Goal: Task Accomplishment & Management: Use online tool/utility

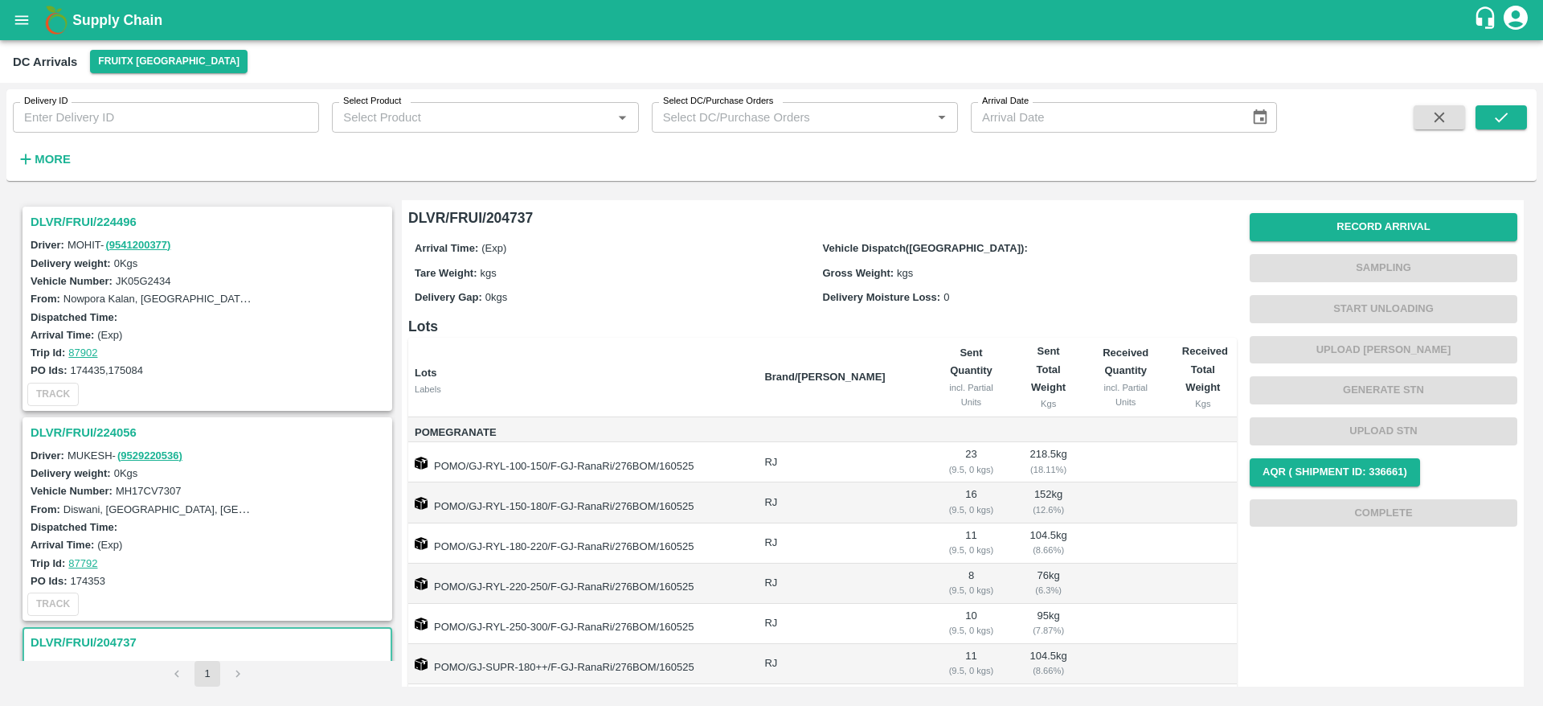
scroll to position [91, 0]
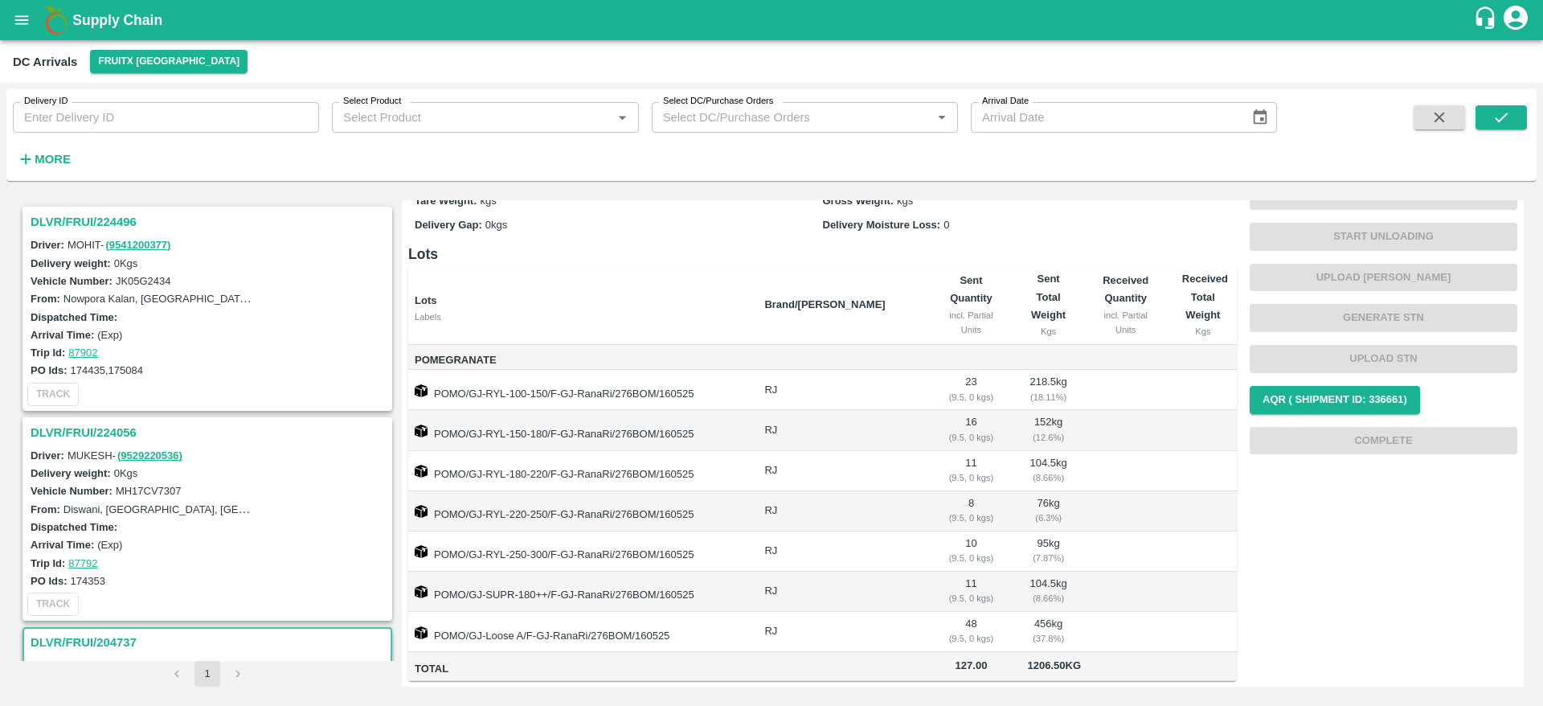
click at [39, 30] on div "Supply Chain" at bounding box center [771, 20] width 1543 height 40
click at [25, 21] on icon "open drawer" at bounding box center [22, 20] width 18 height 18
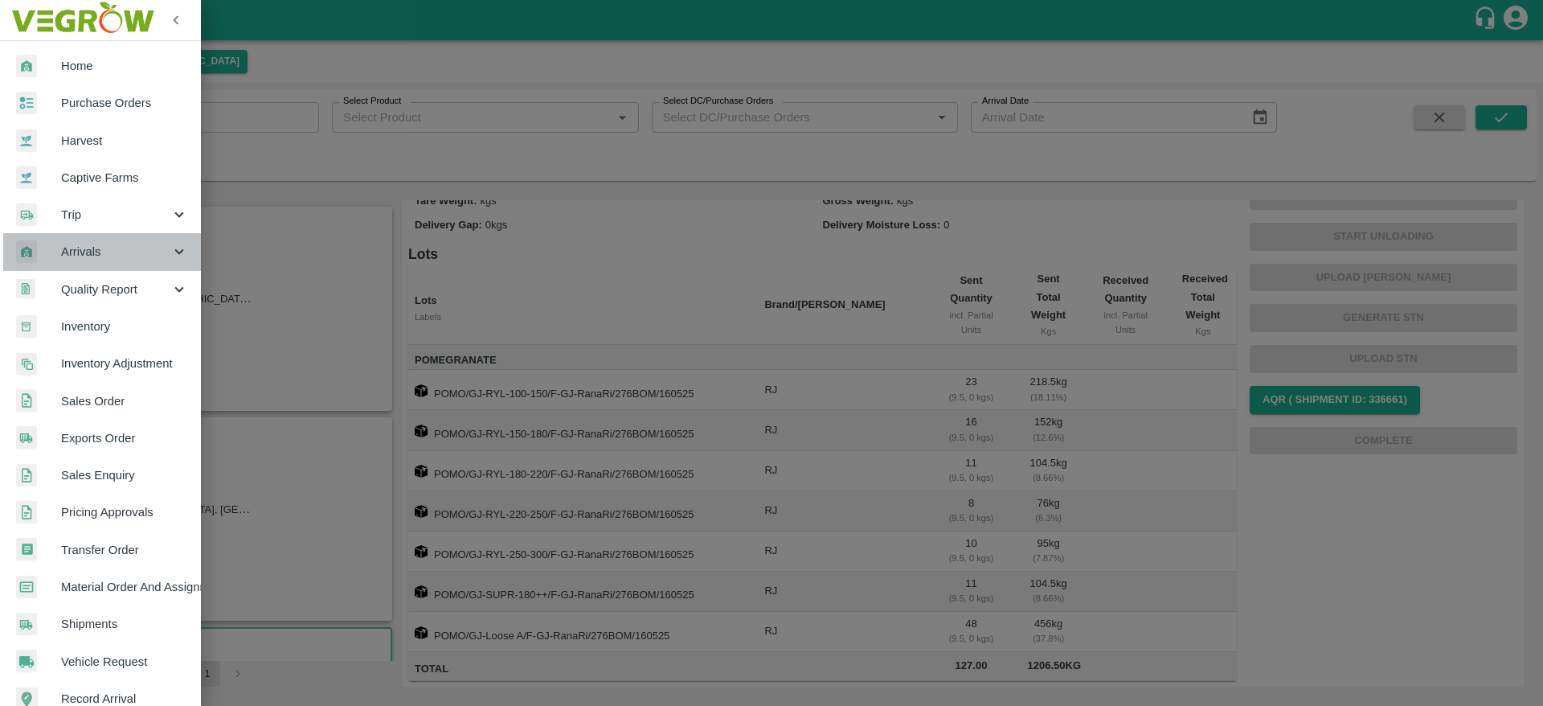
click at [113, 254] on span "Arrivals" at bounding box center [115, 252] width 109 height 18
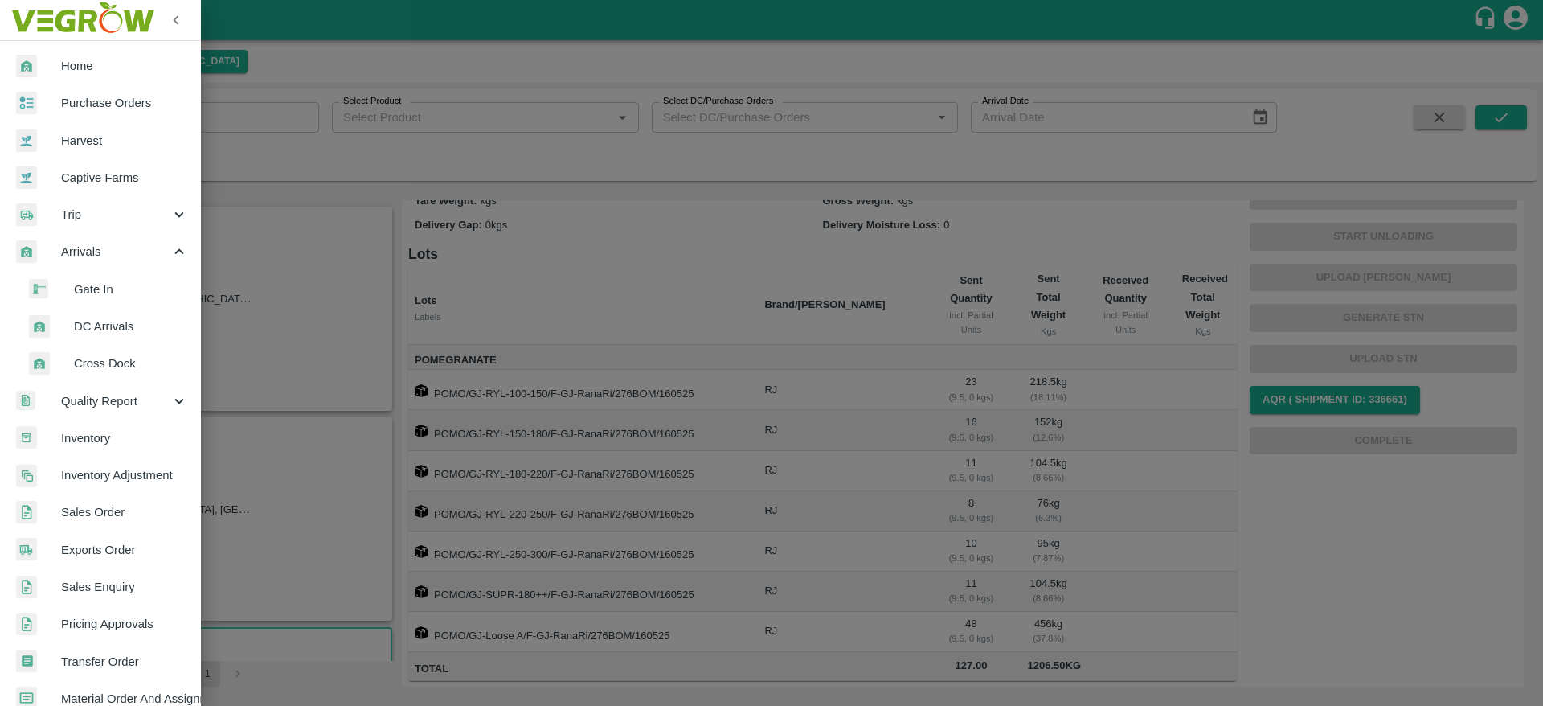
click at [115, 327] on span "DC Arrivals" at bounding box center [131, 326] width 114 height 18
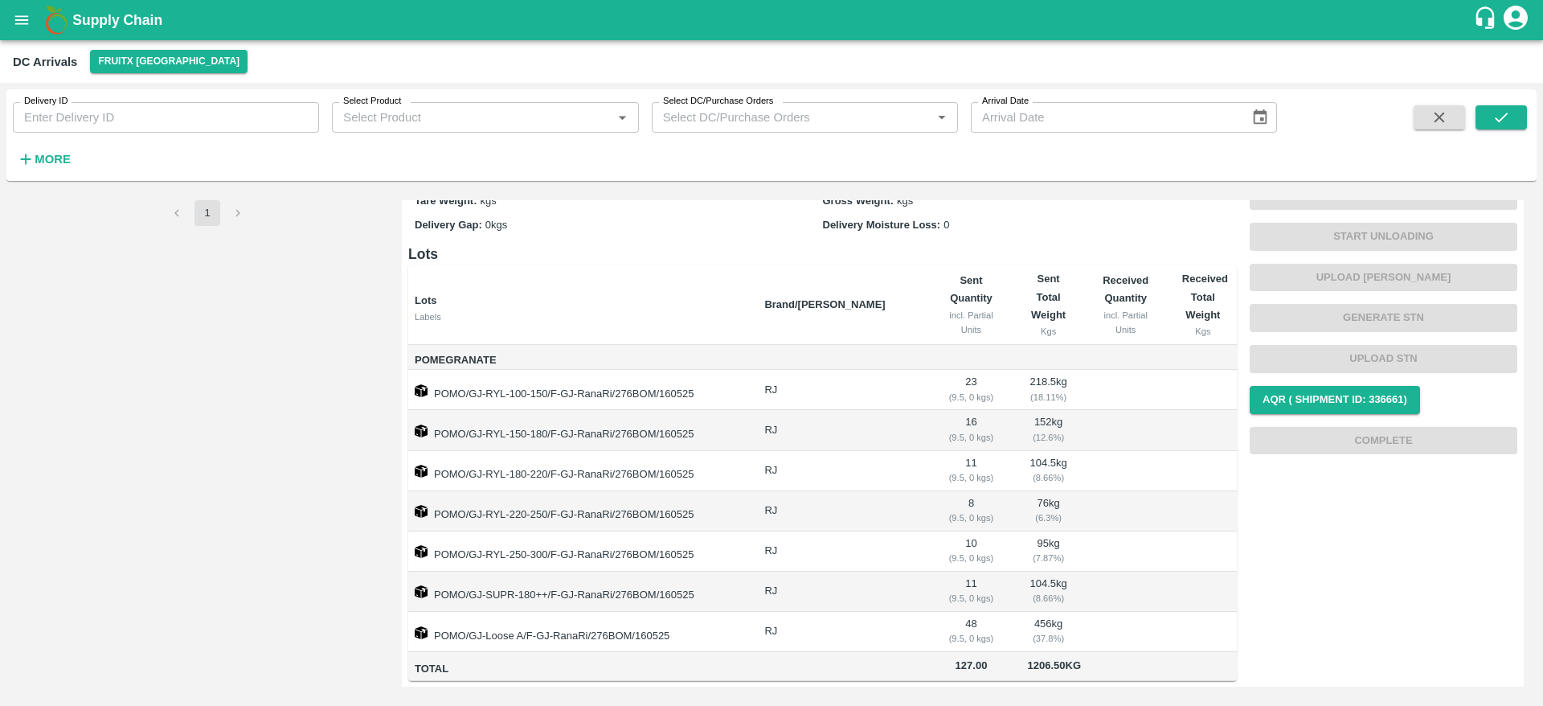
click at [51, 153] on strong "More" at bounding box center [53, 159] width 36 height 13
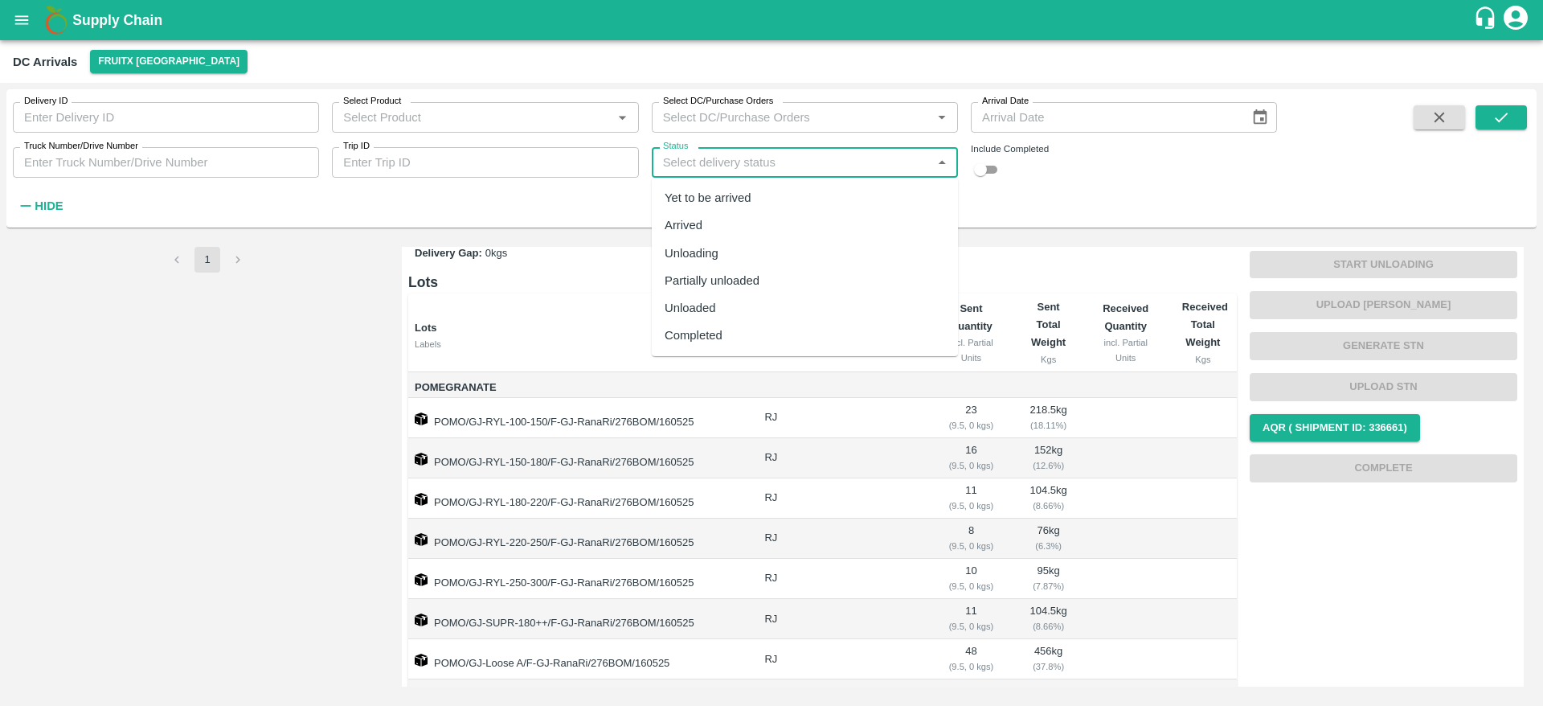
click at [788, 170] on input "Status" at bounding box center [792, 162] width 270 height 21
click at [726, 341] on div "Completed" at bounding box center [805, 334] width 306 height 27
type input "Completed"
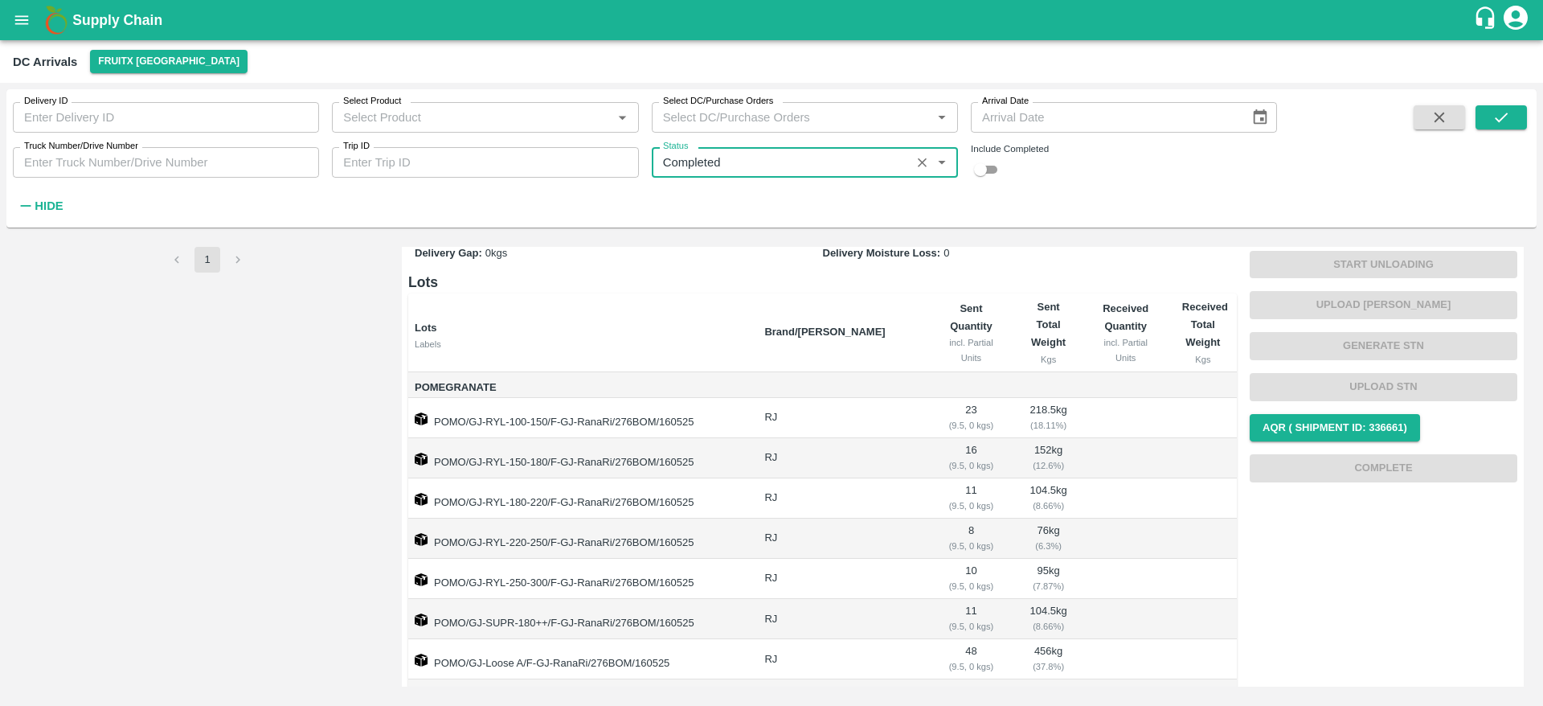
click at [991, 174] on input "checkbox" at bounding box center [981, 169] width 58 height 19
checkbox input "true"
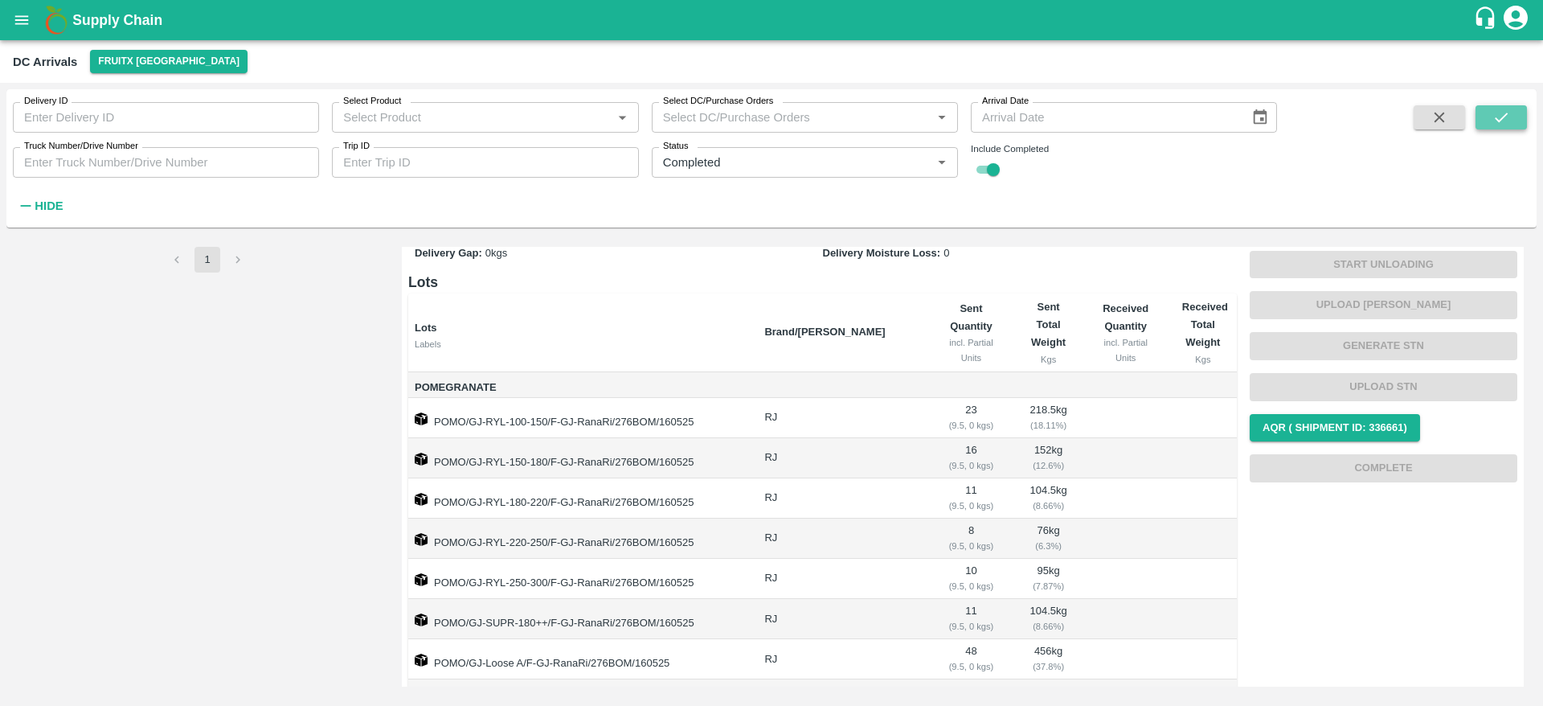
click at [1503, 121] on icon "submit" at bounding box center [1501, 117] width 18 height 18
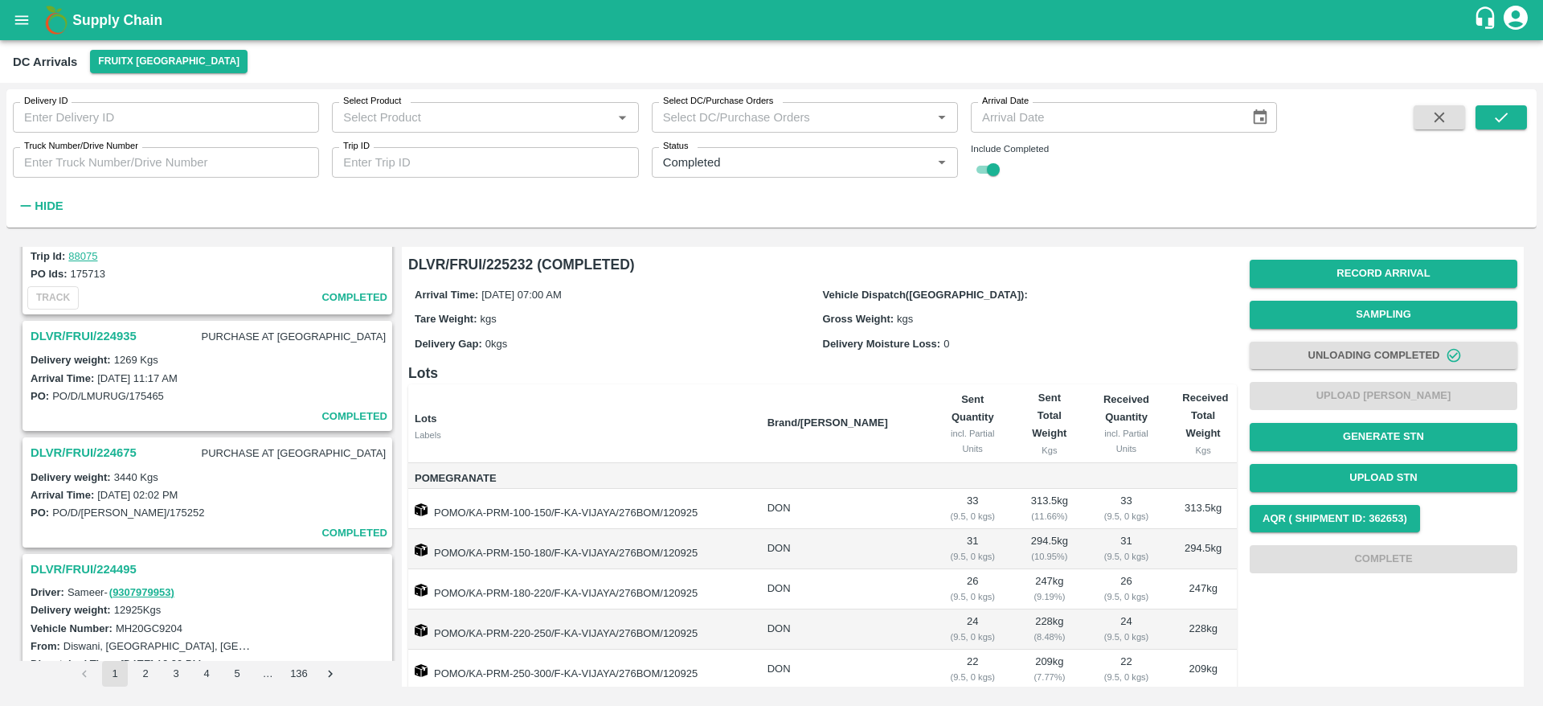
scroll to position [351, 0]
click at [76, 458] on h3 "DLVR/FRUI/224675" at bounding box center [84, 454] width 106 height 21
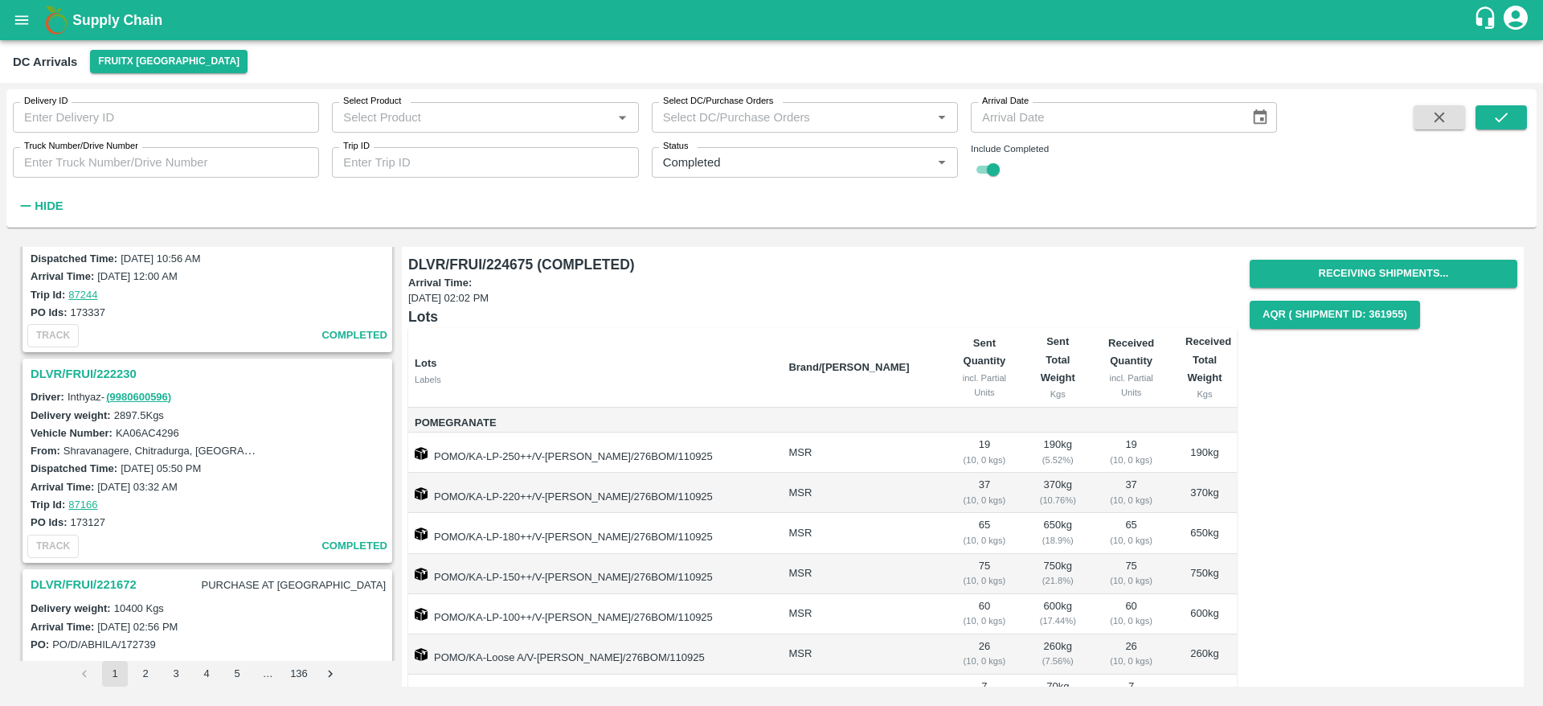
scroll to position [4190, 0]
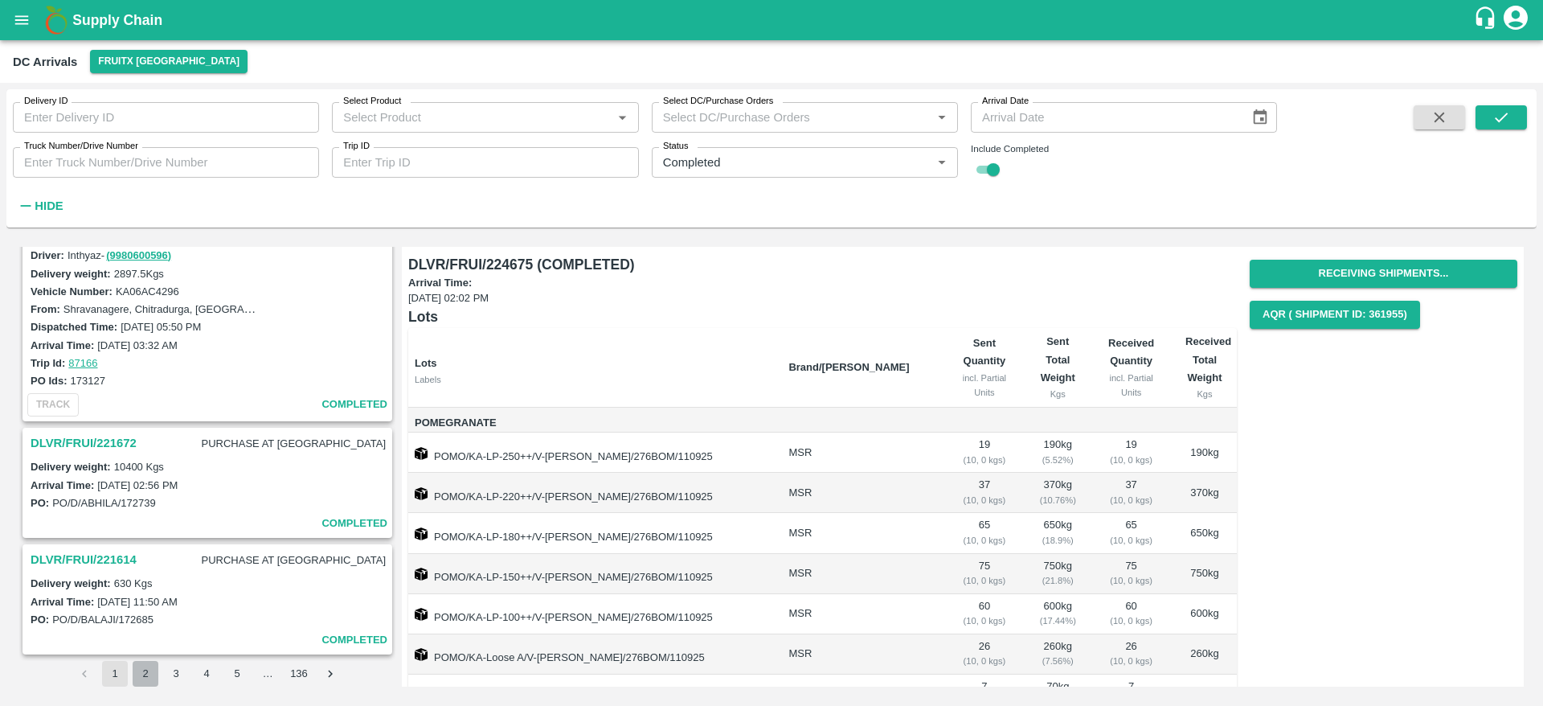
click at [153, 677] on button "2" at bounding box center [146, 674] width 26 height 26
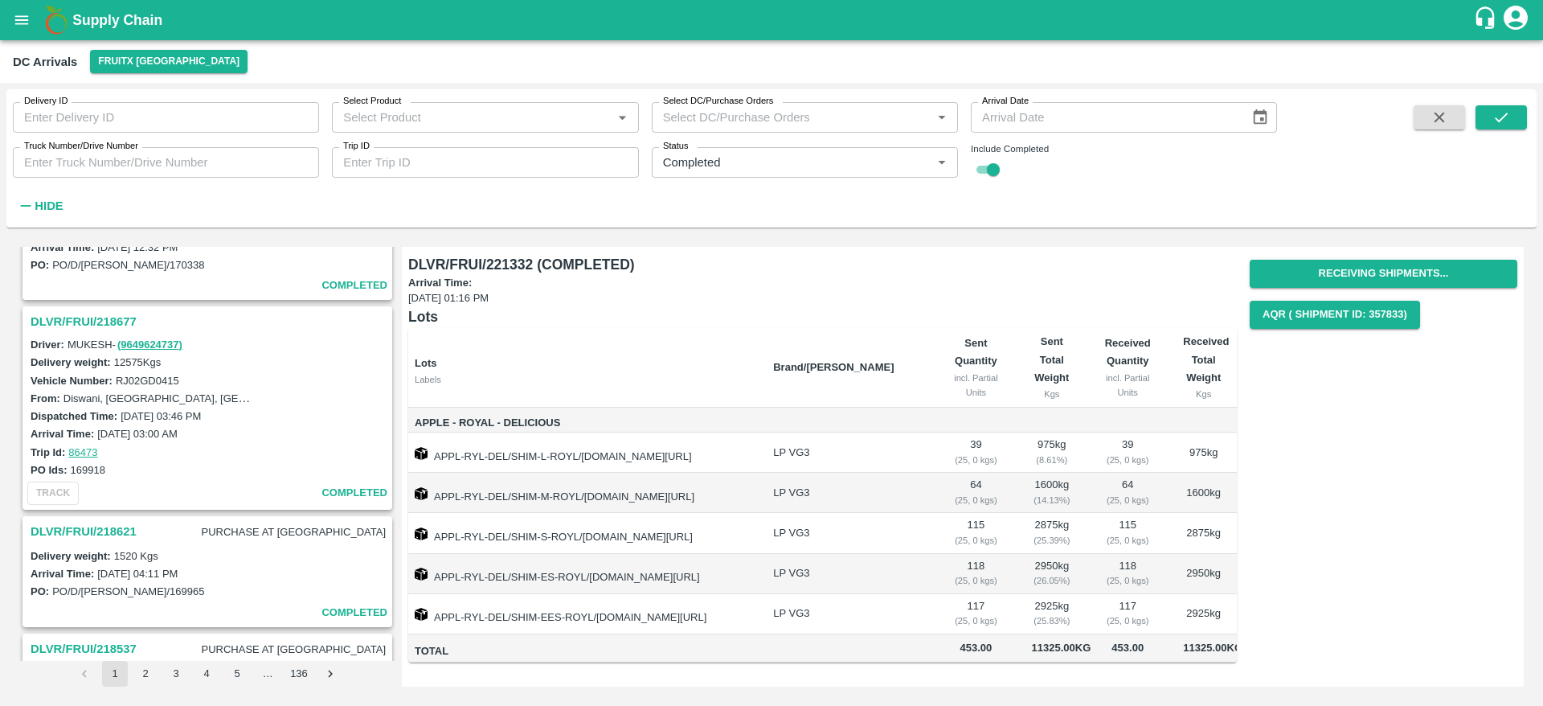
scroll to position [3910, 0]
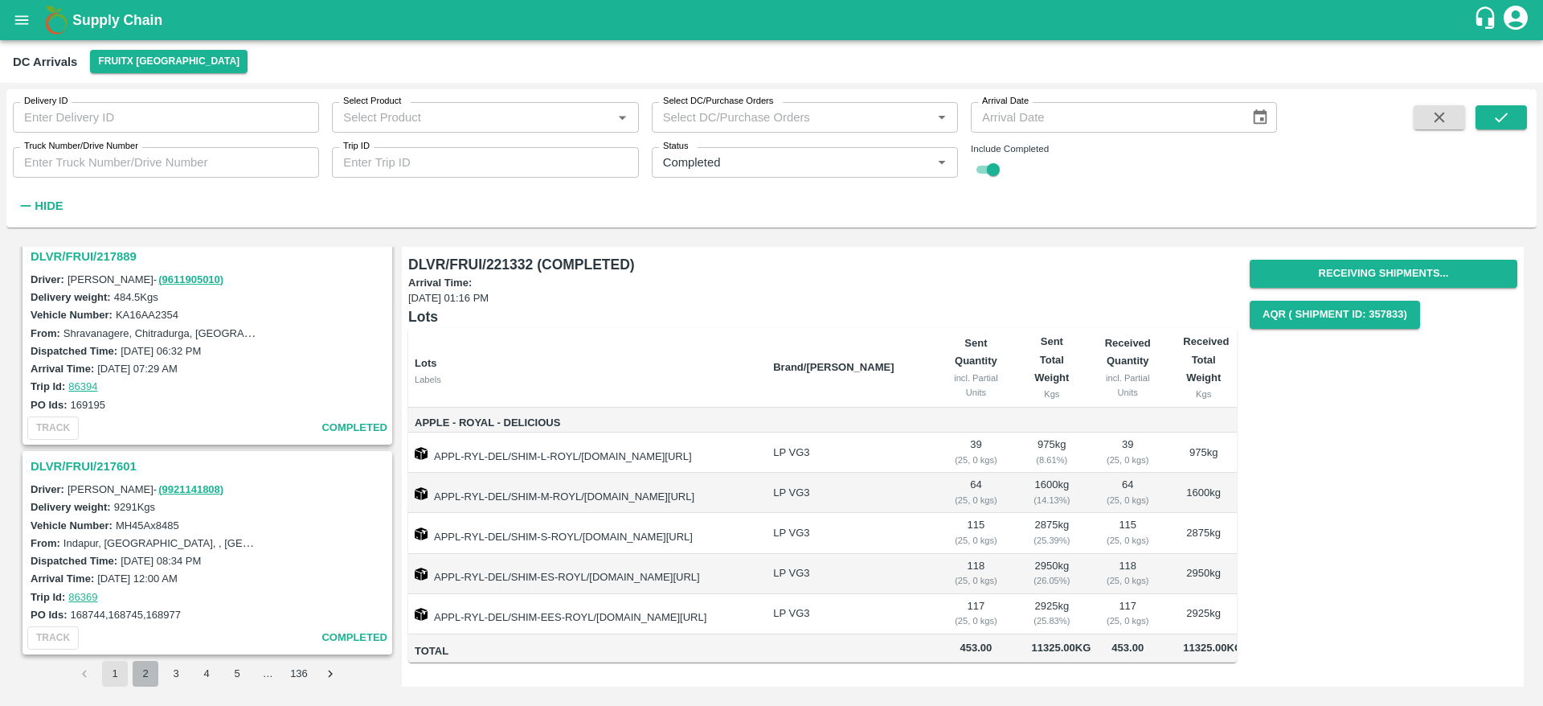
click at [140, 672] on button "2" at bounding box center [146, 674] width 26 height 26
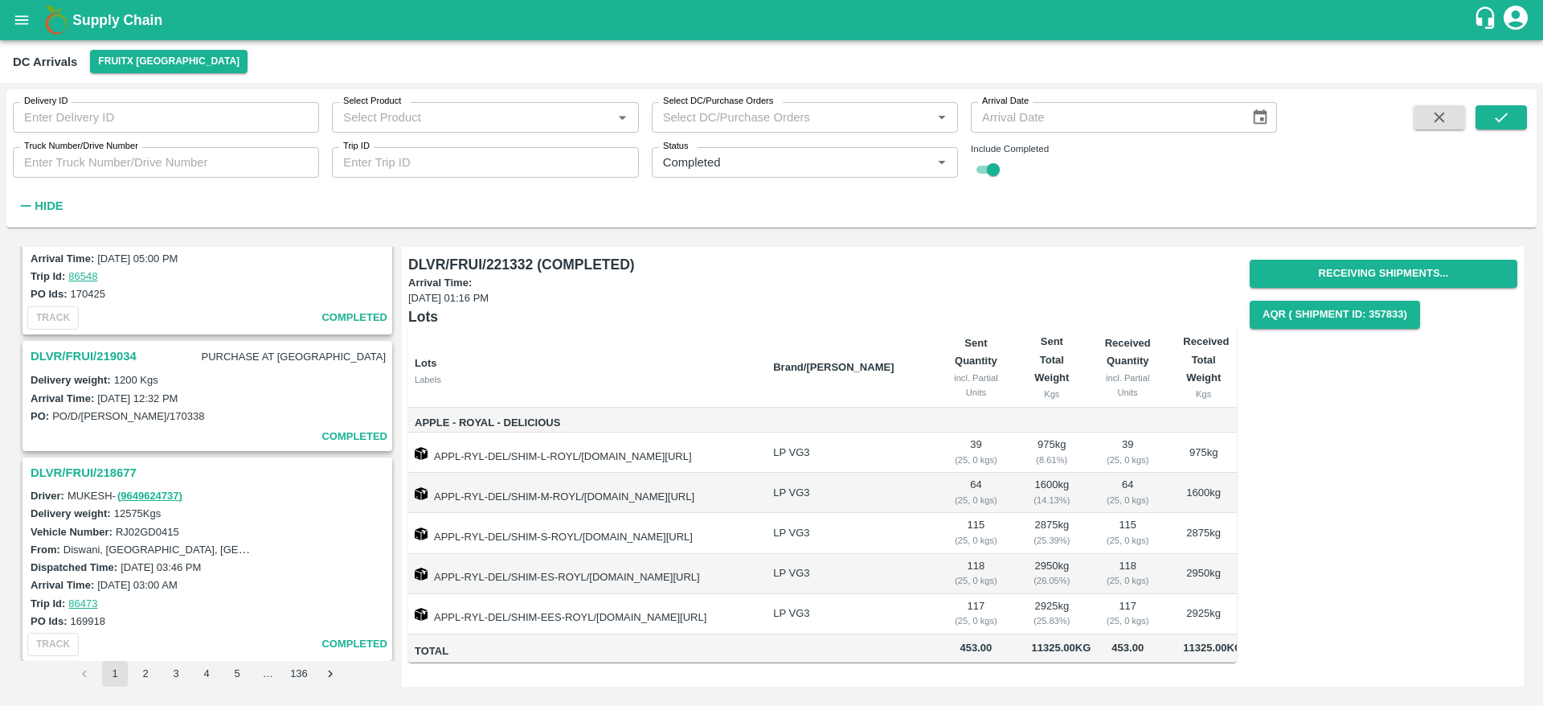
scroll to position [3910, 0]
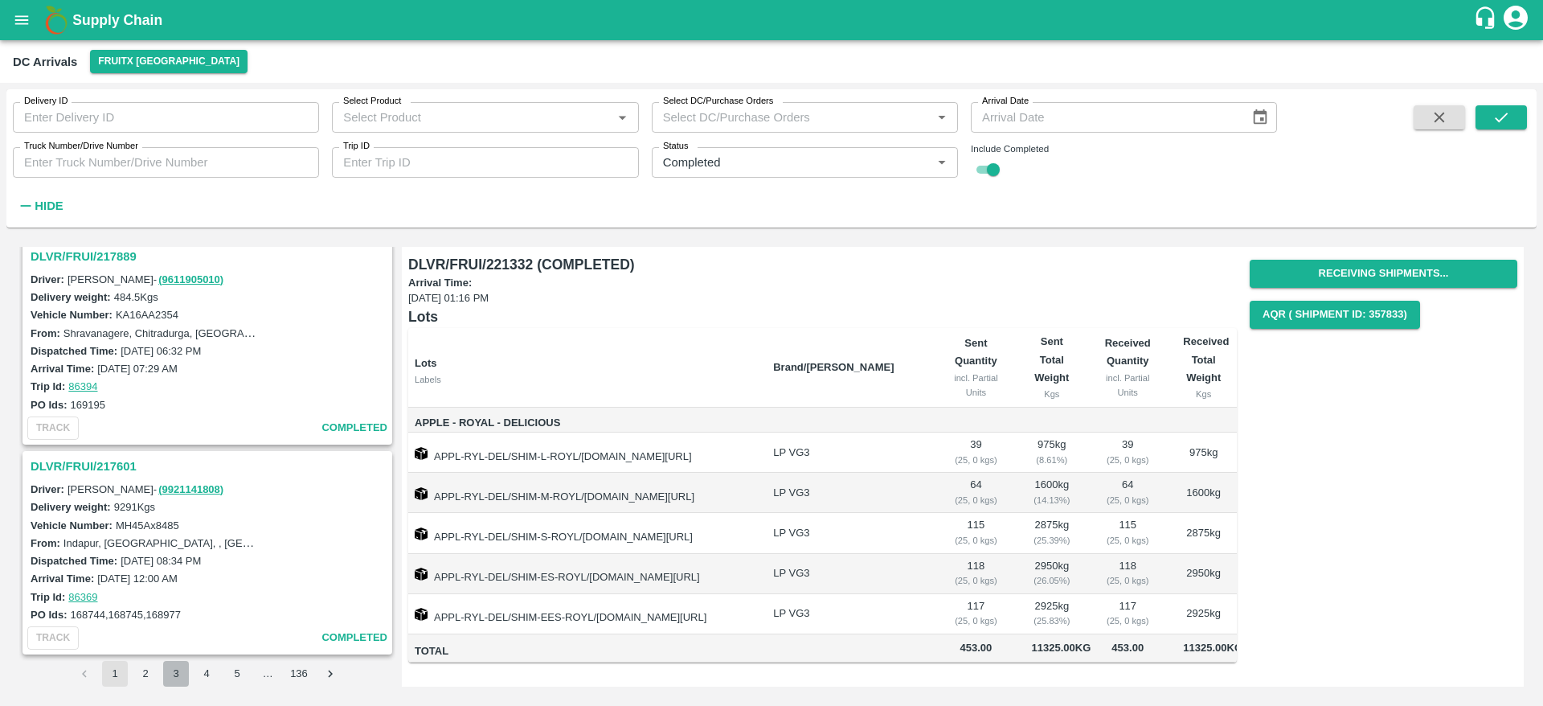
click at [179, 673] on button "3" at bounding box center [176, 674] width 26 height 26
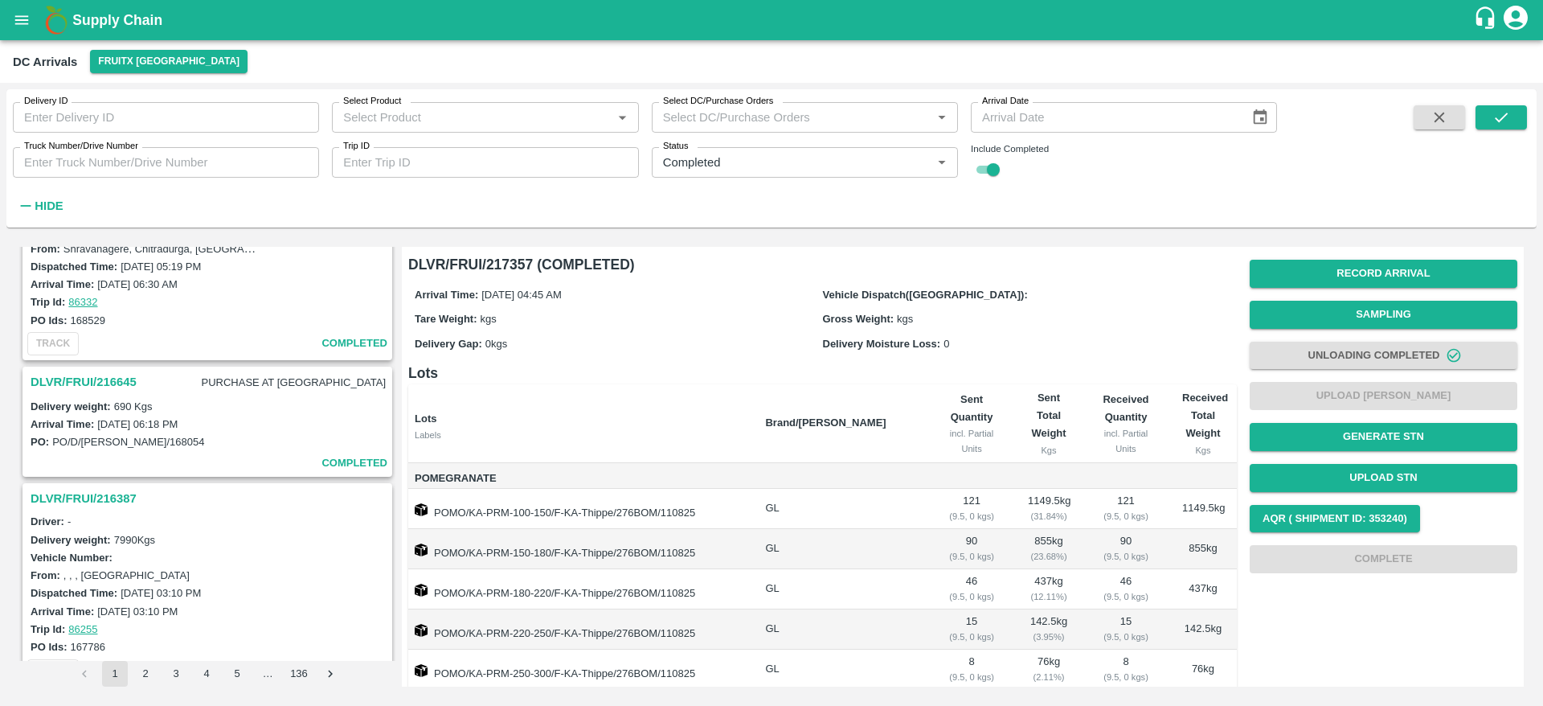
scroll to position [539, 0]
click at [87, 380] on h3 "DLVR/FRUI/216645" at bounding box center [84, 382] width 106 height 21
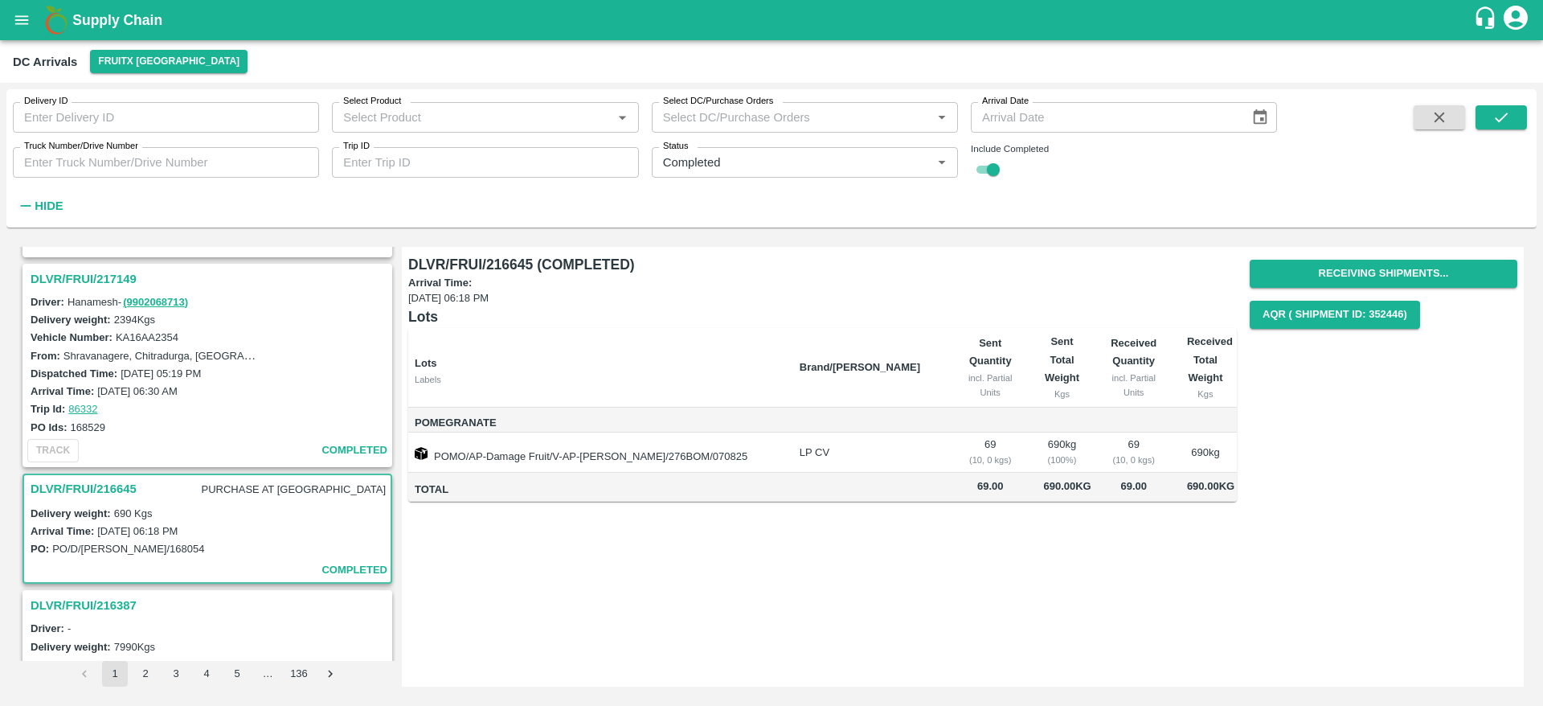
scroll to position [432, 0]
click at [90, 276] on h3 "DLVR/FRUI/217149" at bounding box center [210, 279] width 358 height 21
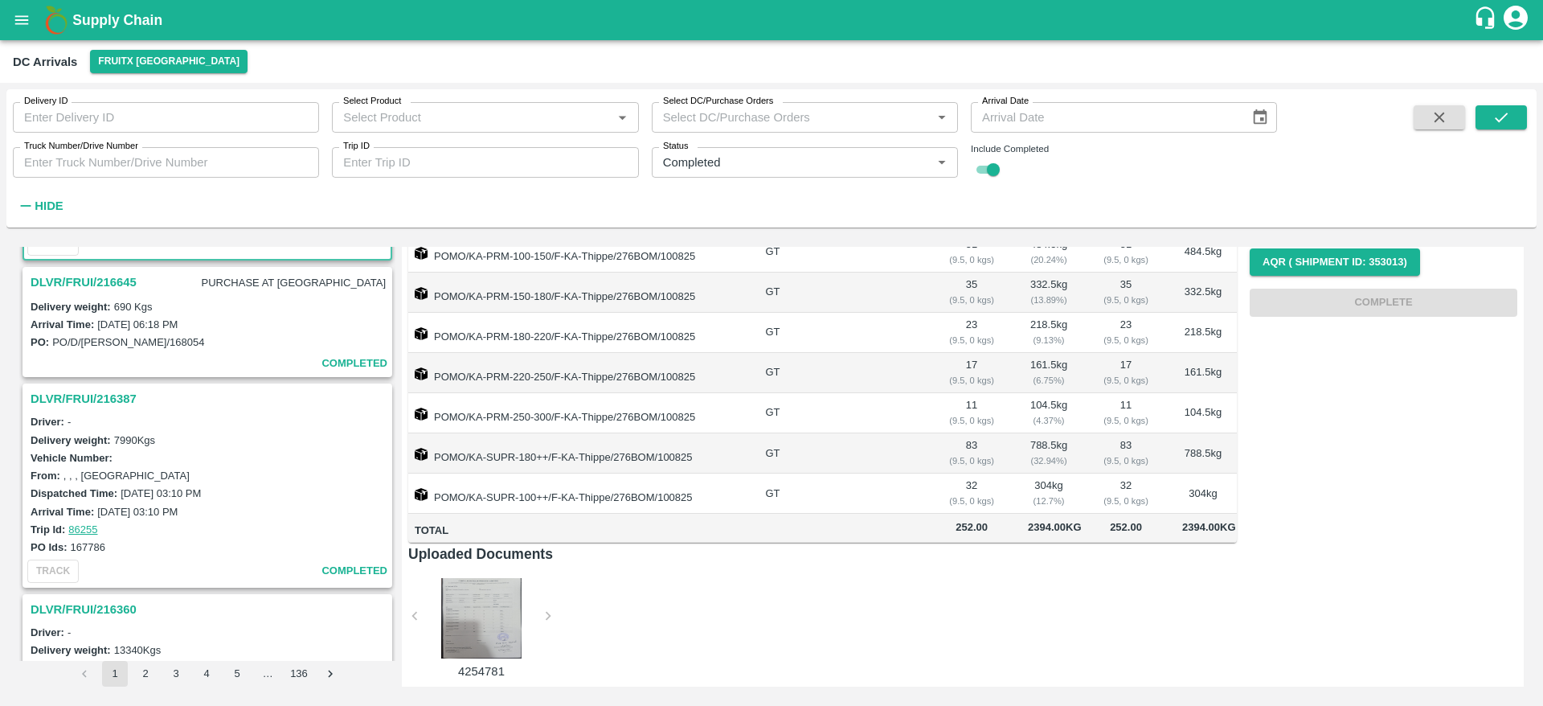
scroll to position [642, 0]
click at [114, 394] on h3 "DLVR/FRUI/216387" at bounding box center [210, 396] width 358 height 21
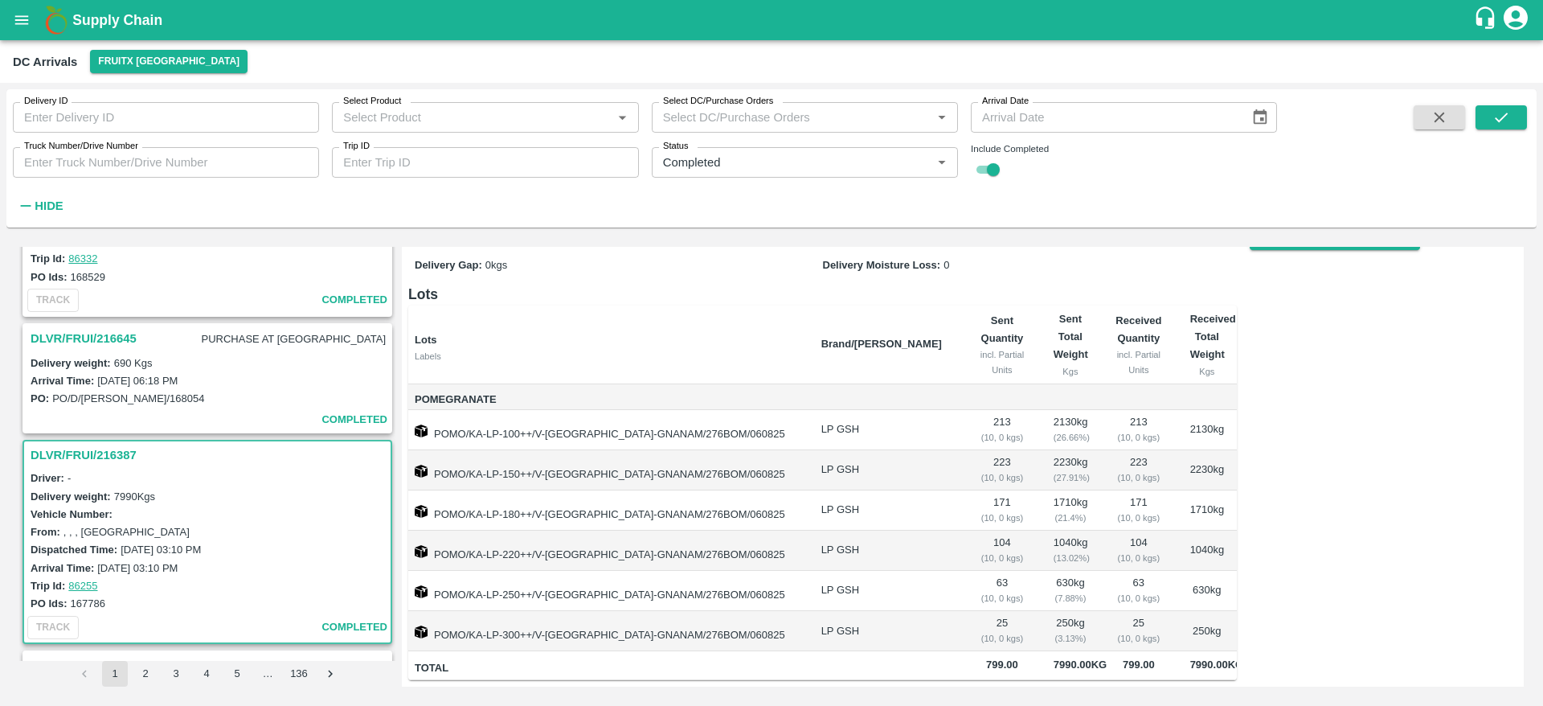
scroll to position [583, 0]
click at [73, 332] on h3 "DLVR/FRUI/216645" at bounding box center [84, 339] width 106 height 21
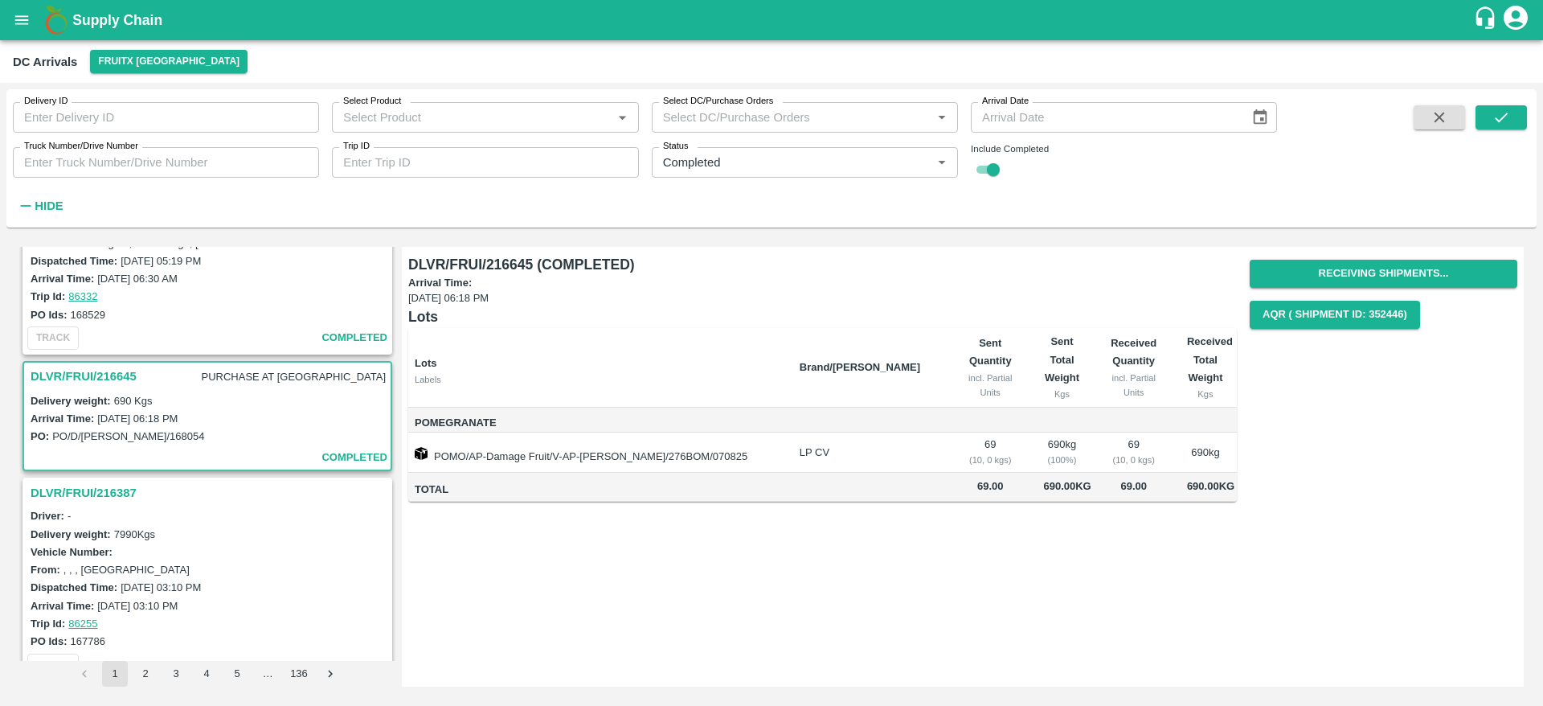
scroll to position [537, 0]
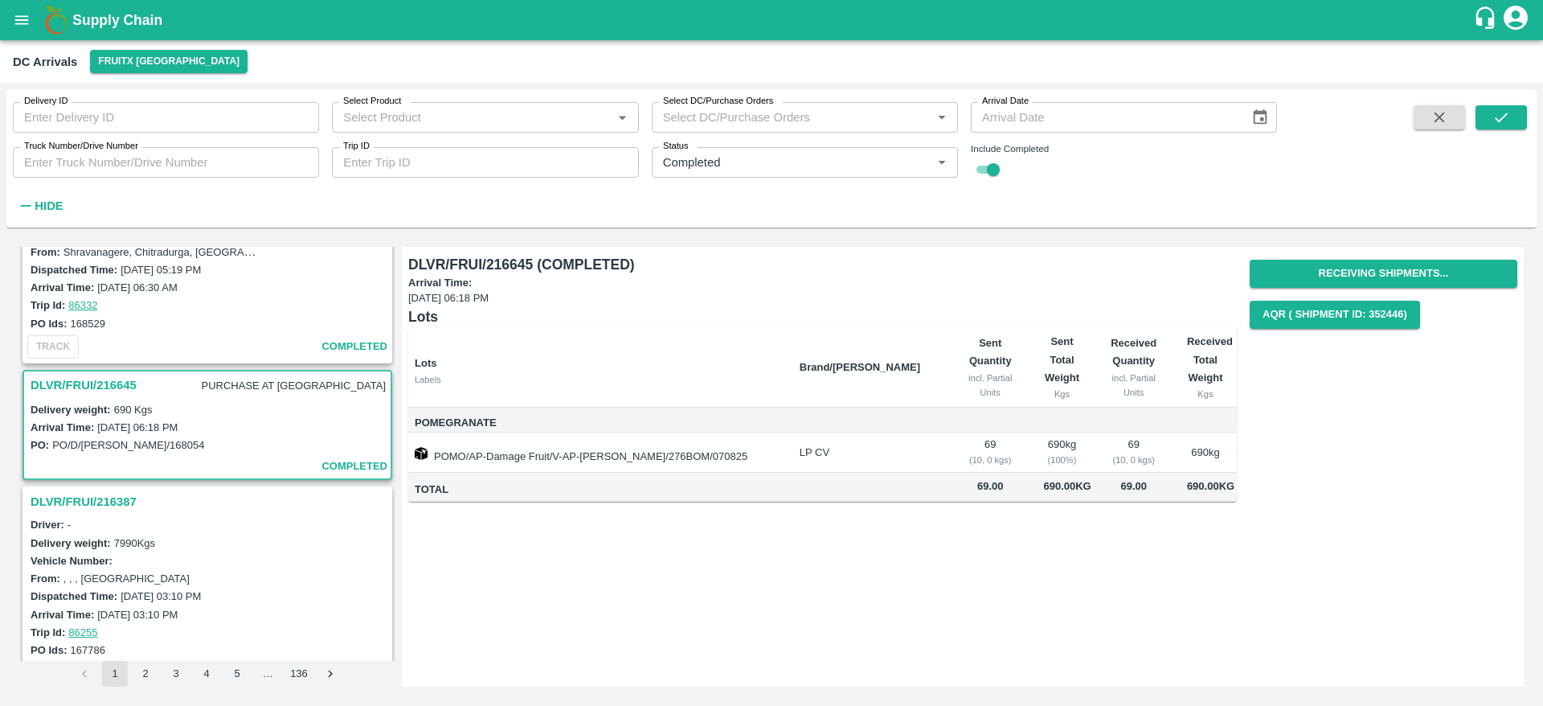
click at [111, 508] on h3 "DLVR/FRUI/216387" at bounding box center [210, 501] width 358 height 21
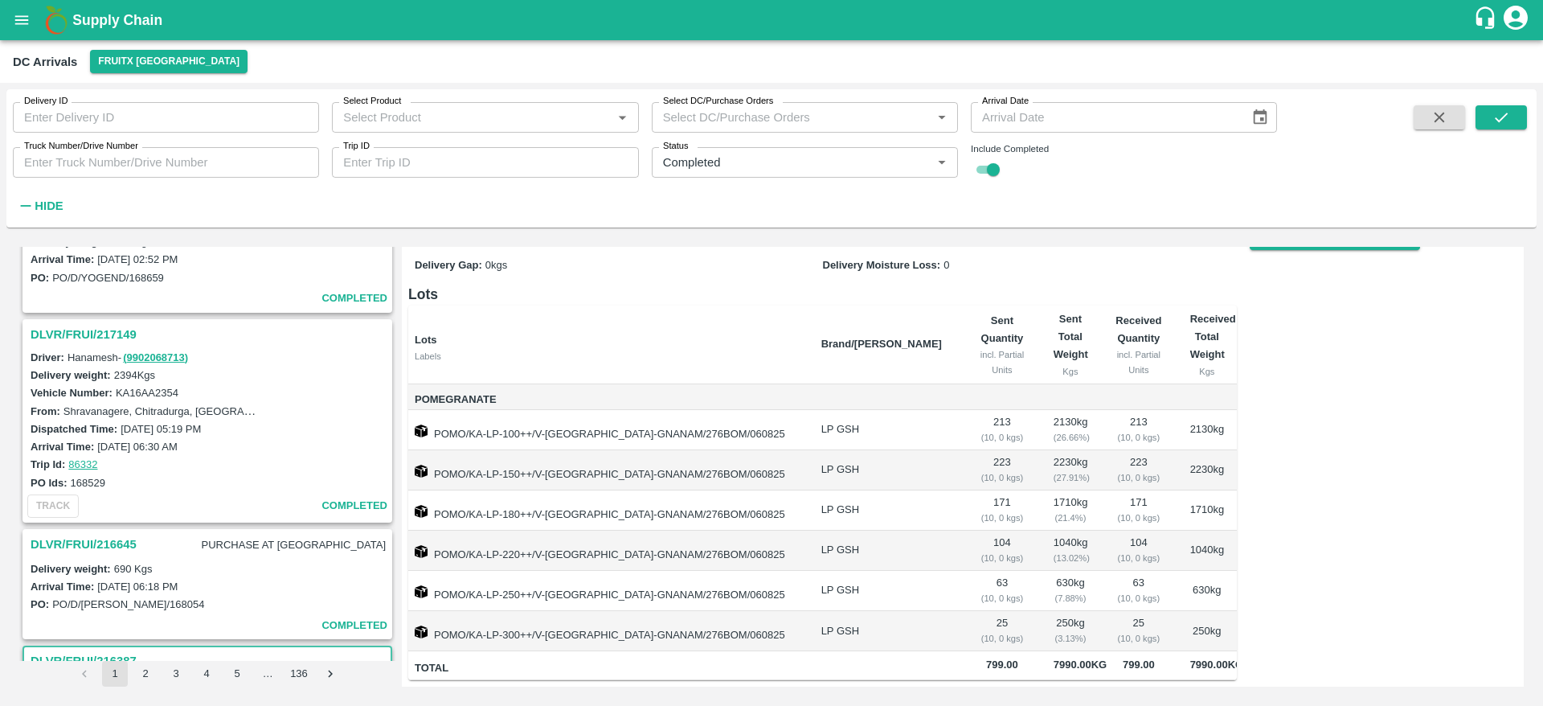
scroll to position [376, 0]
click at [93, 329] on h3 "DLVR/FRUI/217149" at bounding box center [210, 335] width 358 height 21
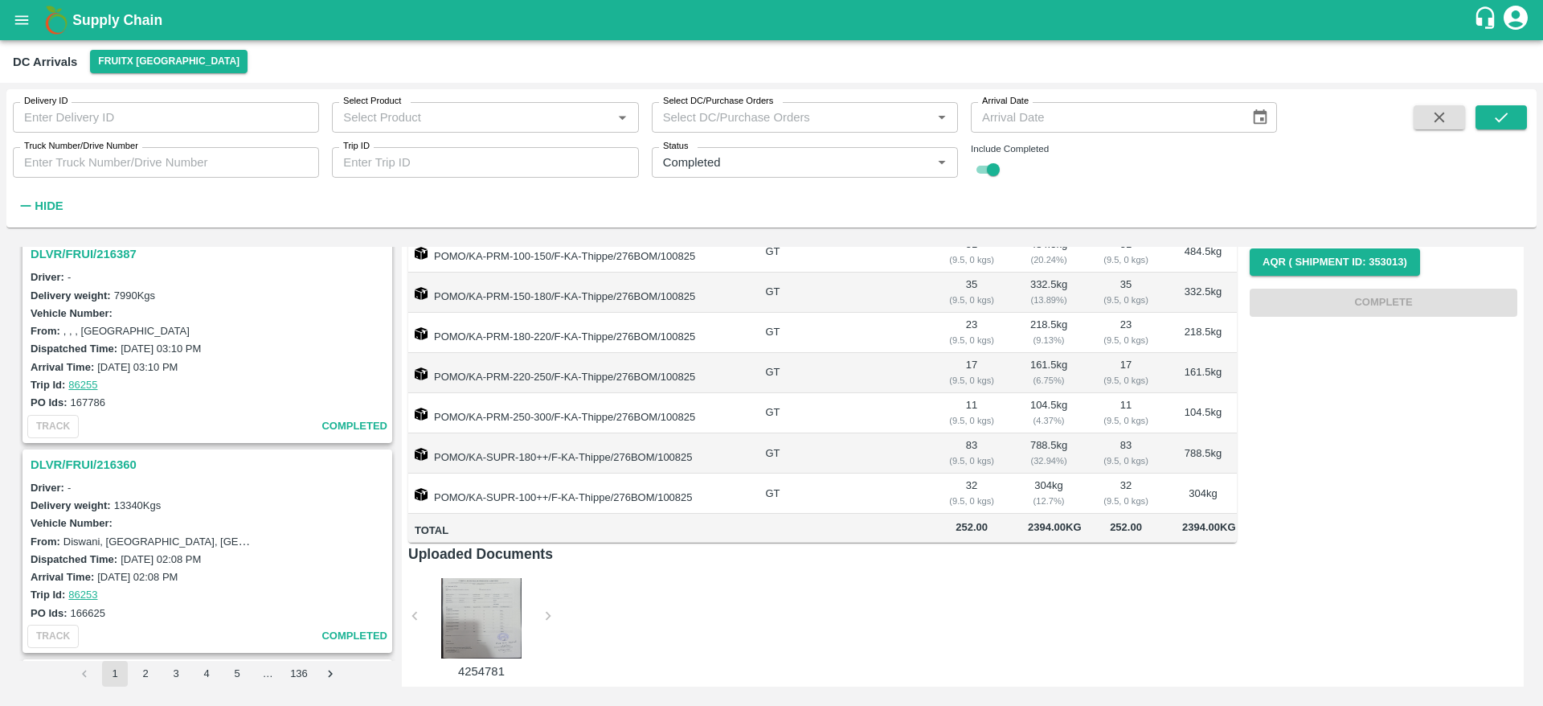
scroll to position [855, 0]
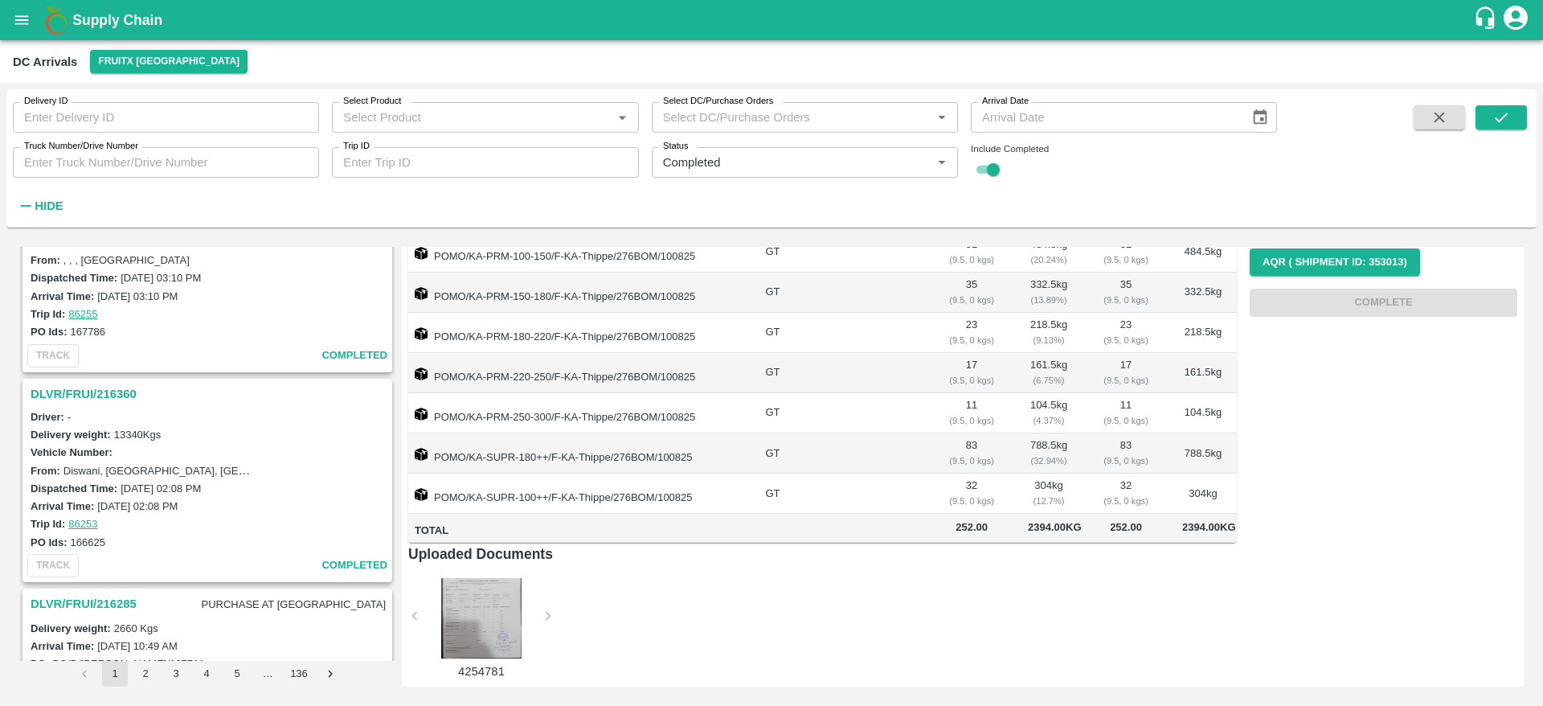
click at [77, 392] on h3 "DLVR/FRUI/216360" at bounding box center [210, 393] width 358 height 21
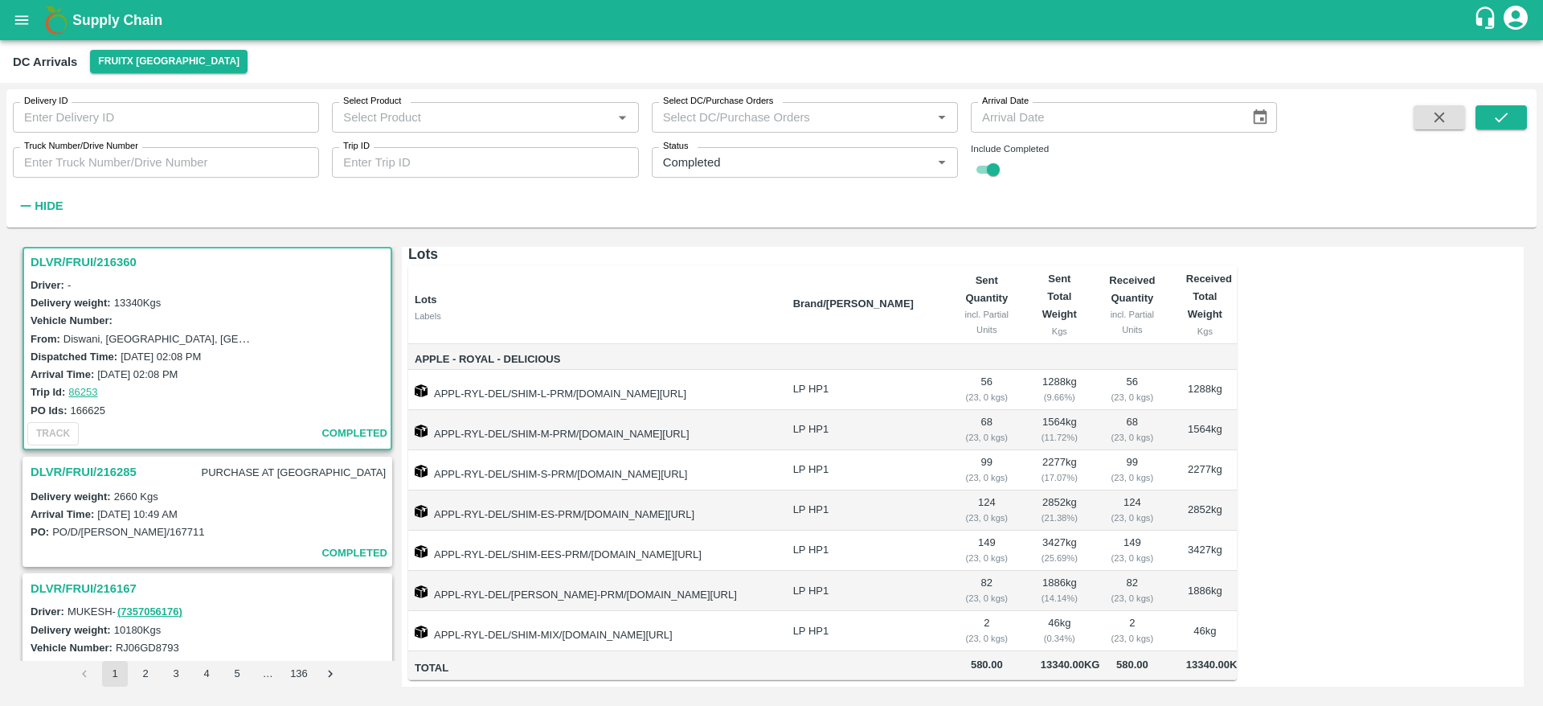
scroll to position [1095, 0]
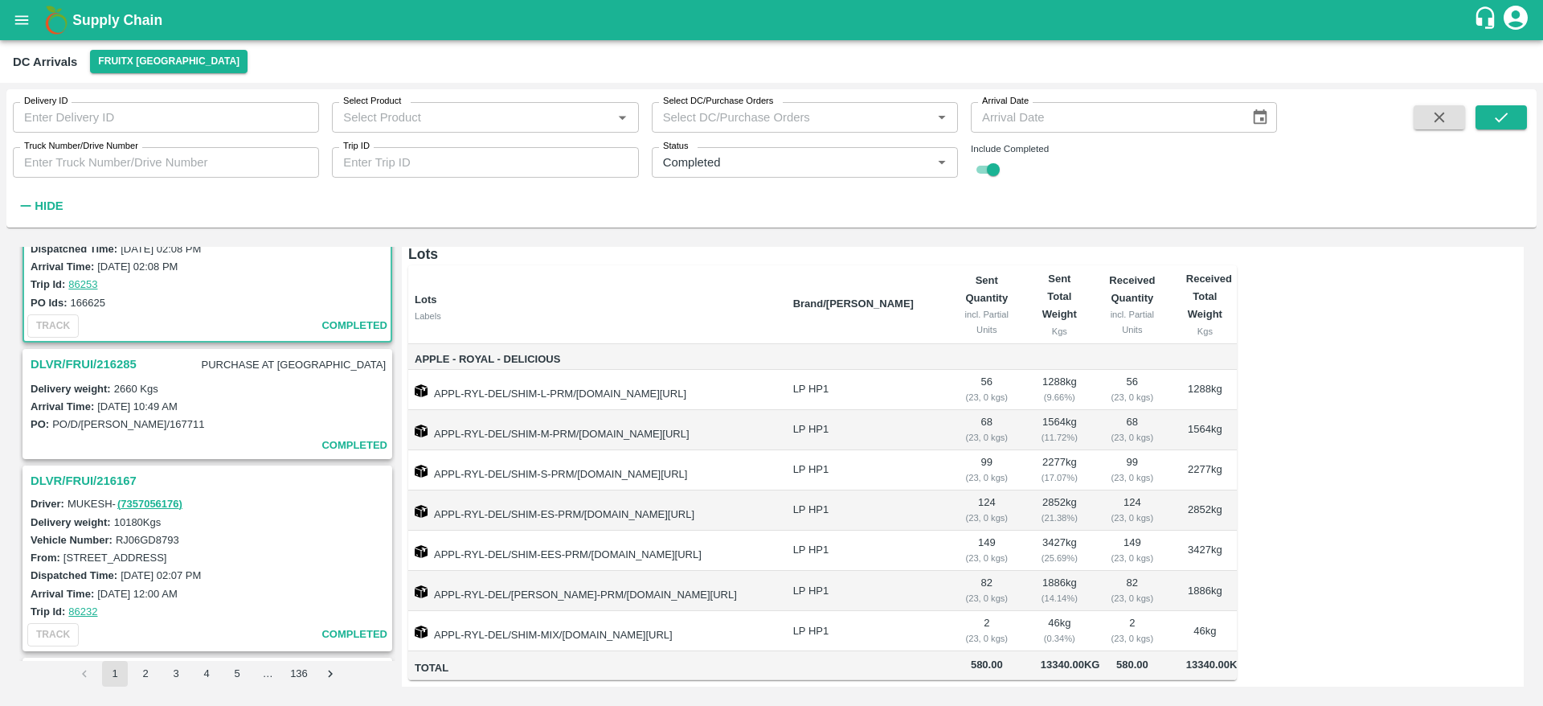
click at [77, 362] on h3 "DLVR/FRUI/216285" at bounding box center [84, 364] width 106 height 21
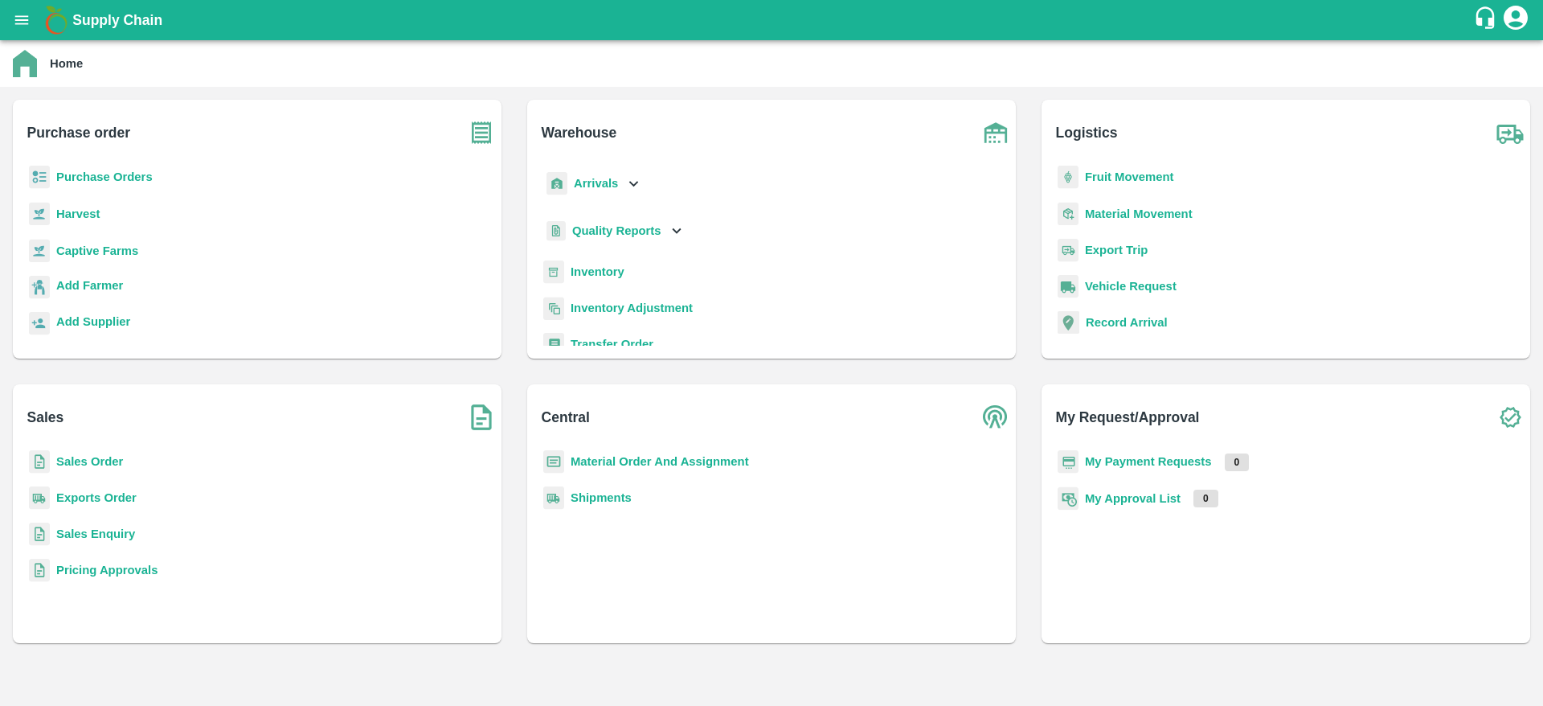
click at [99, 469] on p "Sales Order" at bounding box center [89, 461] width 67 height 18
click at [102, 464] on b "Sales Order" at bounding box center [89, 461] width 67 height 13
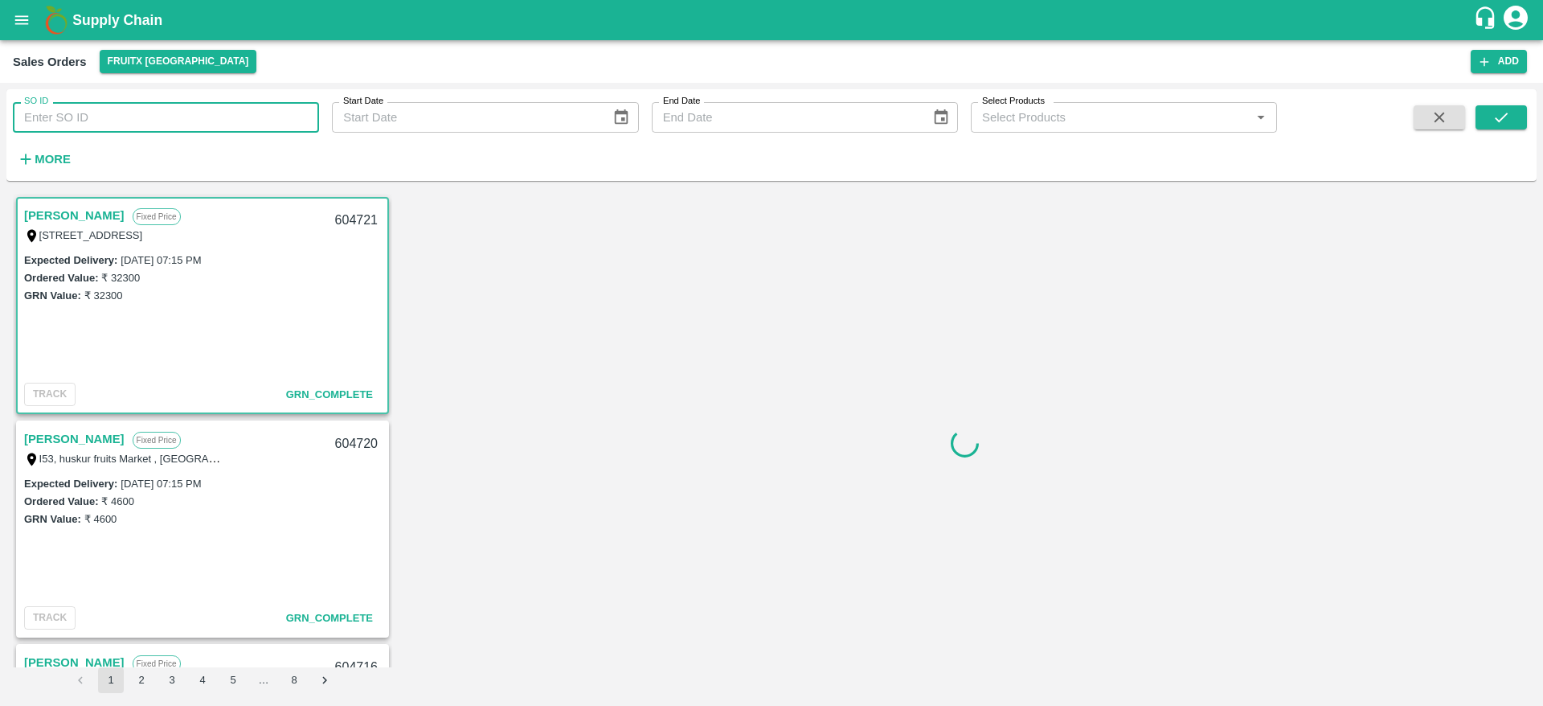
click at [73, 117] on input "SO ID" at bounding box center [166, 117] width 306 height 31
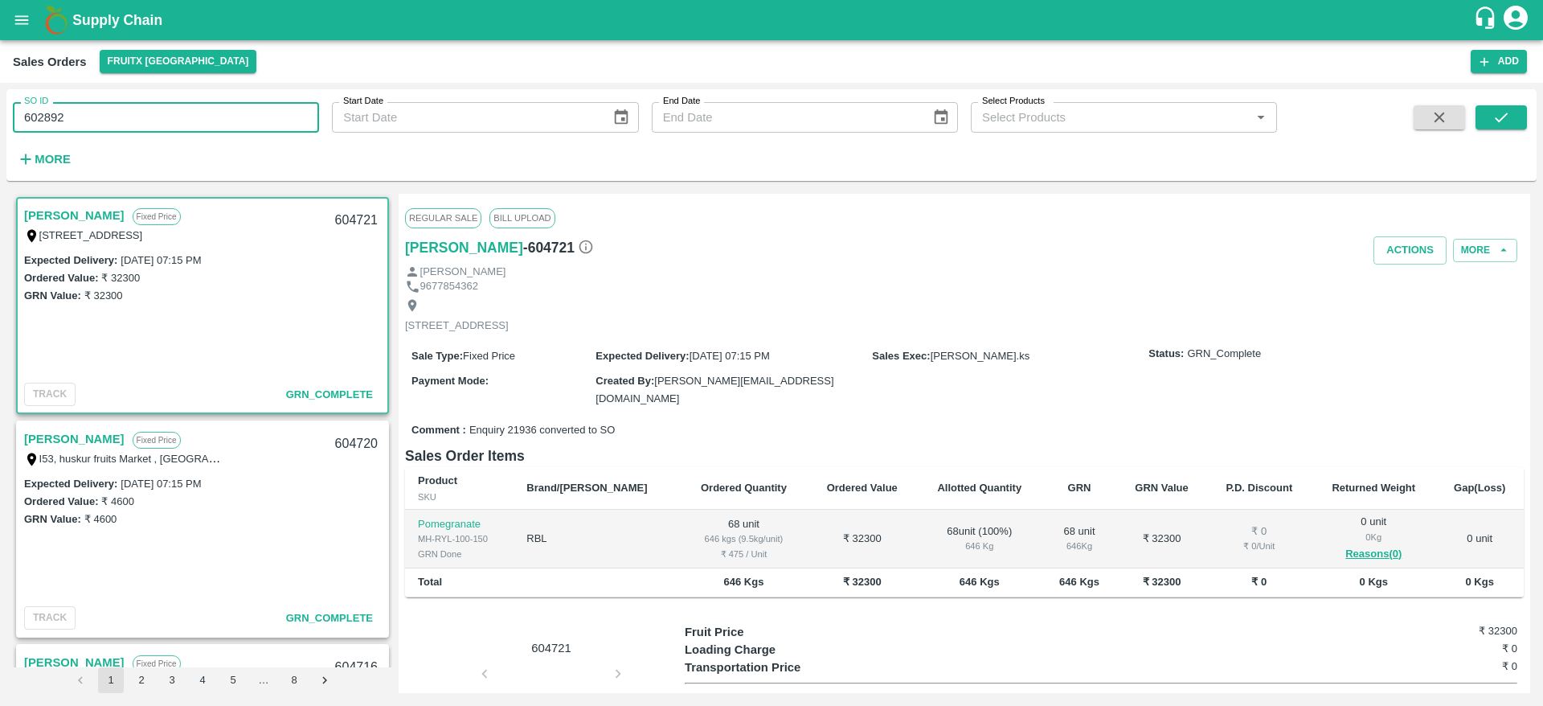
click at [1471, 112] on div at bounding box center [1464, 138] width 126 height 66
click at [1506, 115] on icon "submit" at bounding box center [1501, 118] width 13 height 10
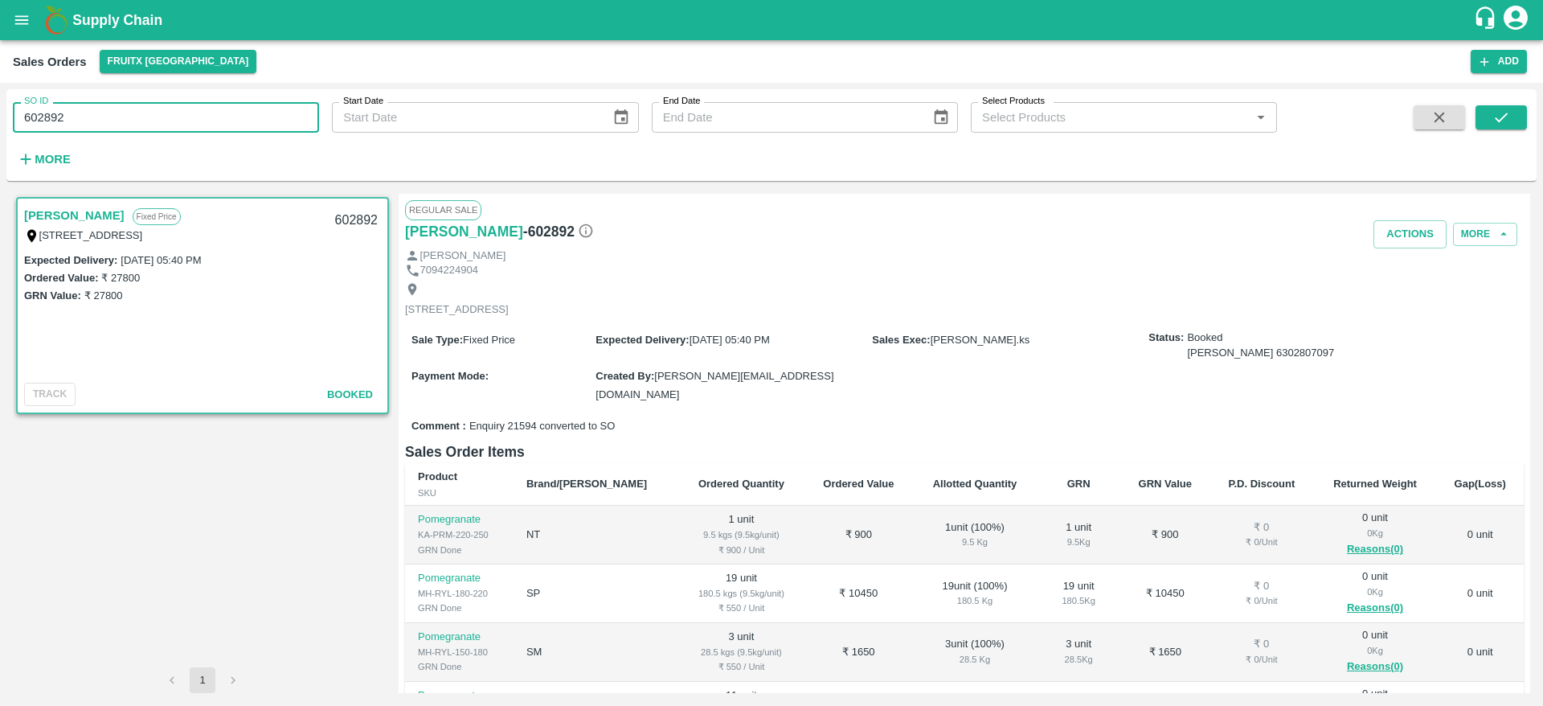
click at [38, 120] on input "602892" at bounding box center [166, 117] width 306 height 31
click at [97, 125] on input "602892" at bounding box center [166, 117] width 306 height 31
click at [1501, 121] on icon "submit" at bounding box center [1501, 117] width 18 height 18
click at [1480, 128] on button "submit" at bounding box center [1501, 117] width 51 height 24
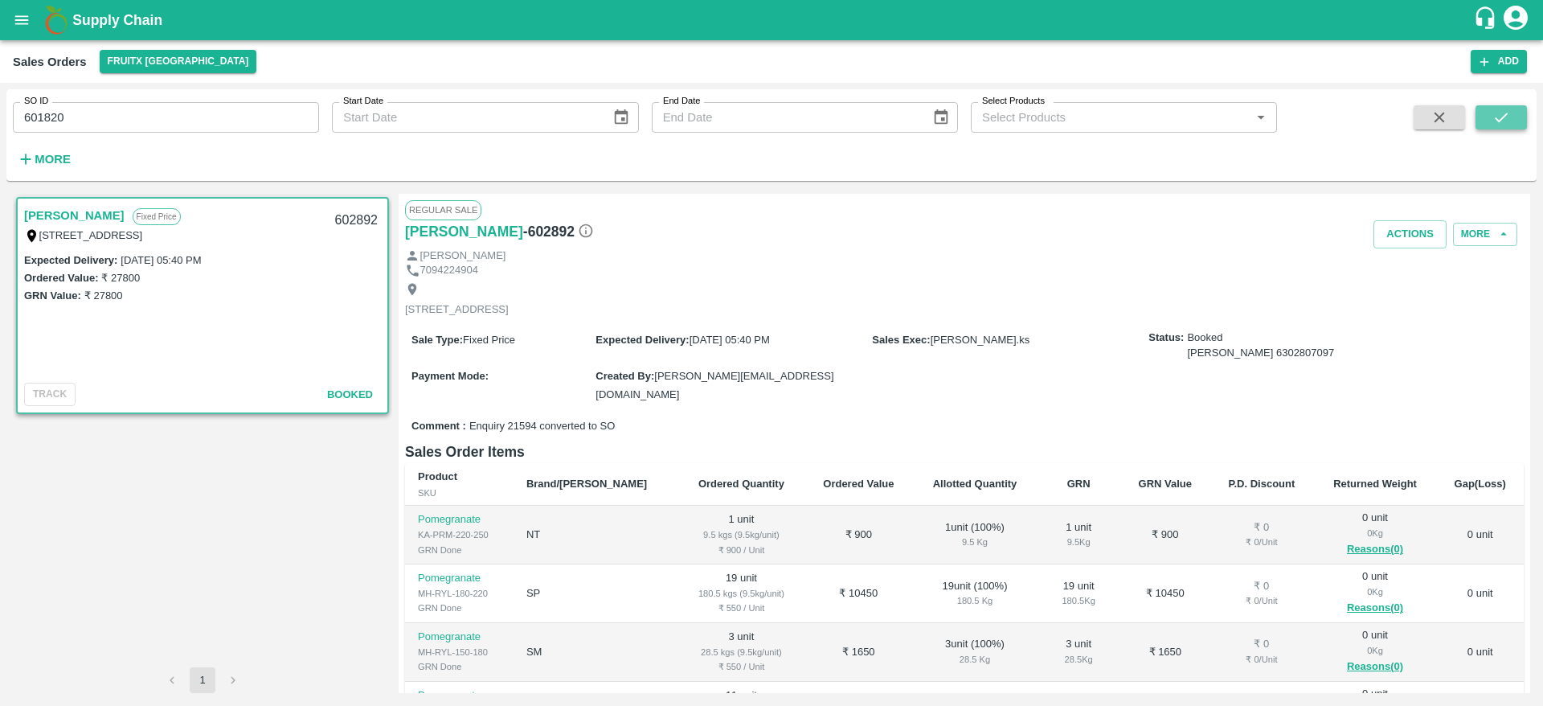
click at [1509, 119] on icon "submit" at bounding box center [1501, 117] width 18 height 18
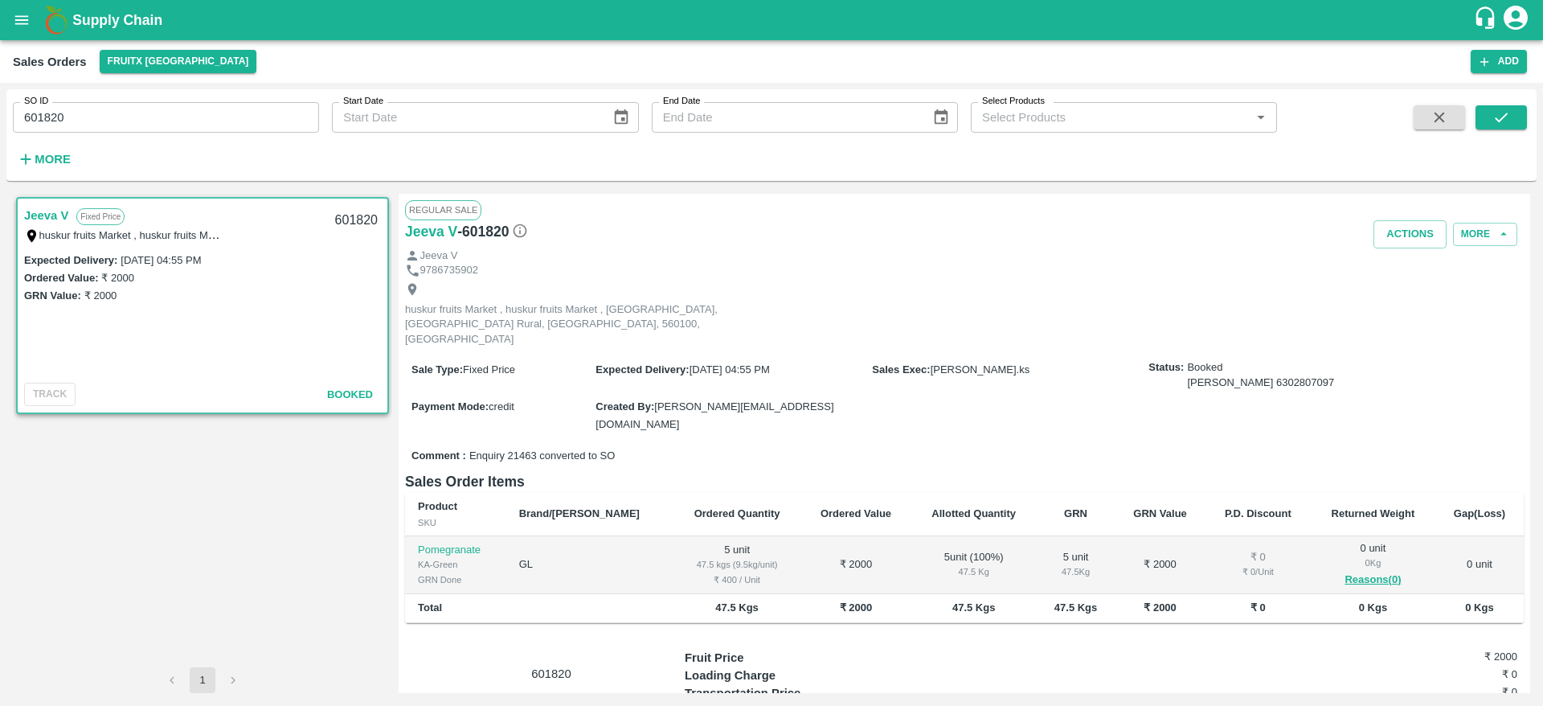
click at [49, 118] on input "601820" at bounding box center [166, 117] width 306 height 31
type input "604638"
click at [1504, 117] on icon "submit" at bounding box center [1501, 118] width 13 height 10
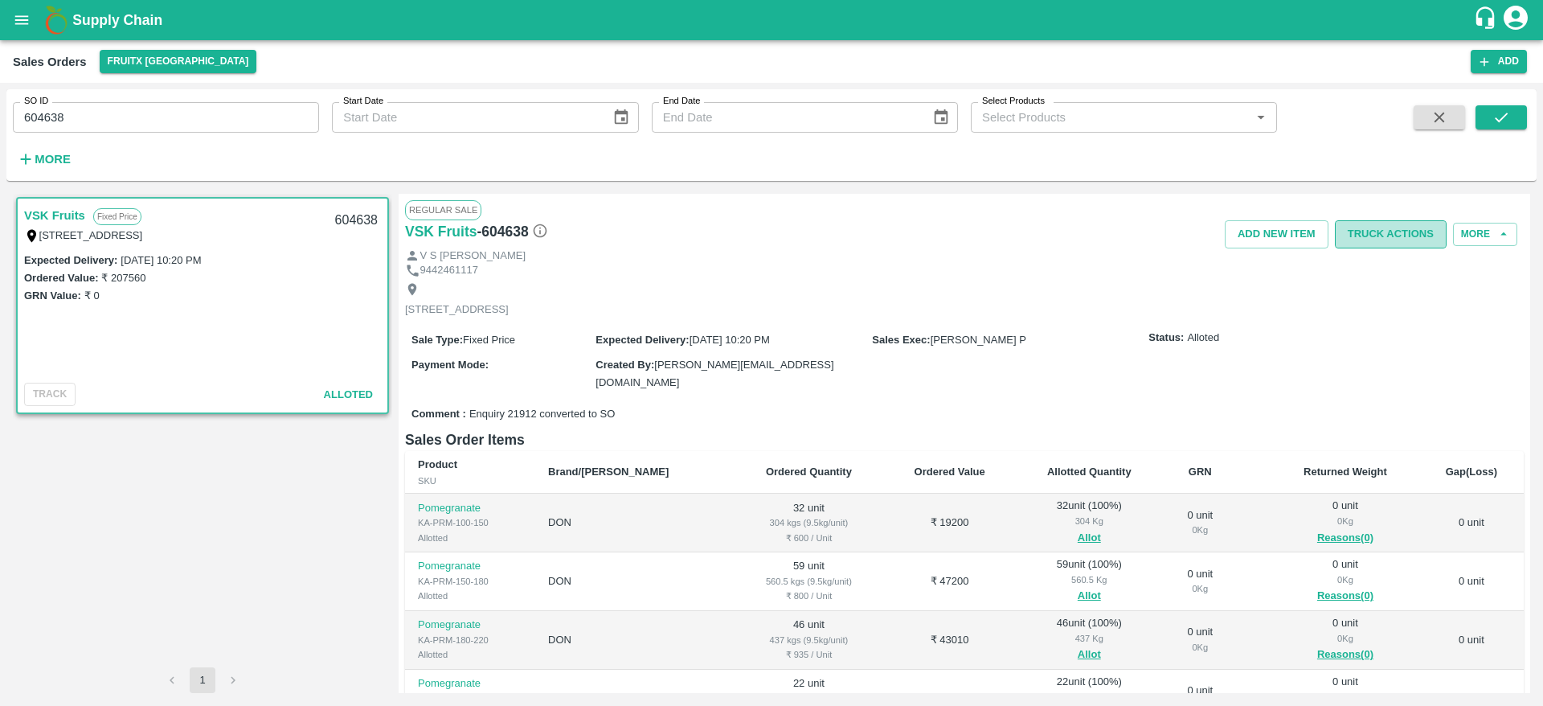
click at [1385, 232] on button "Truck Actions" at bounding box center [1391, 234] width 112 height 28
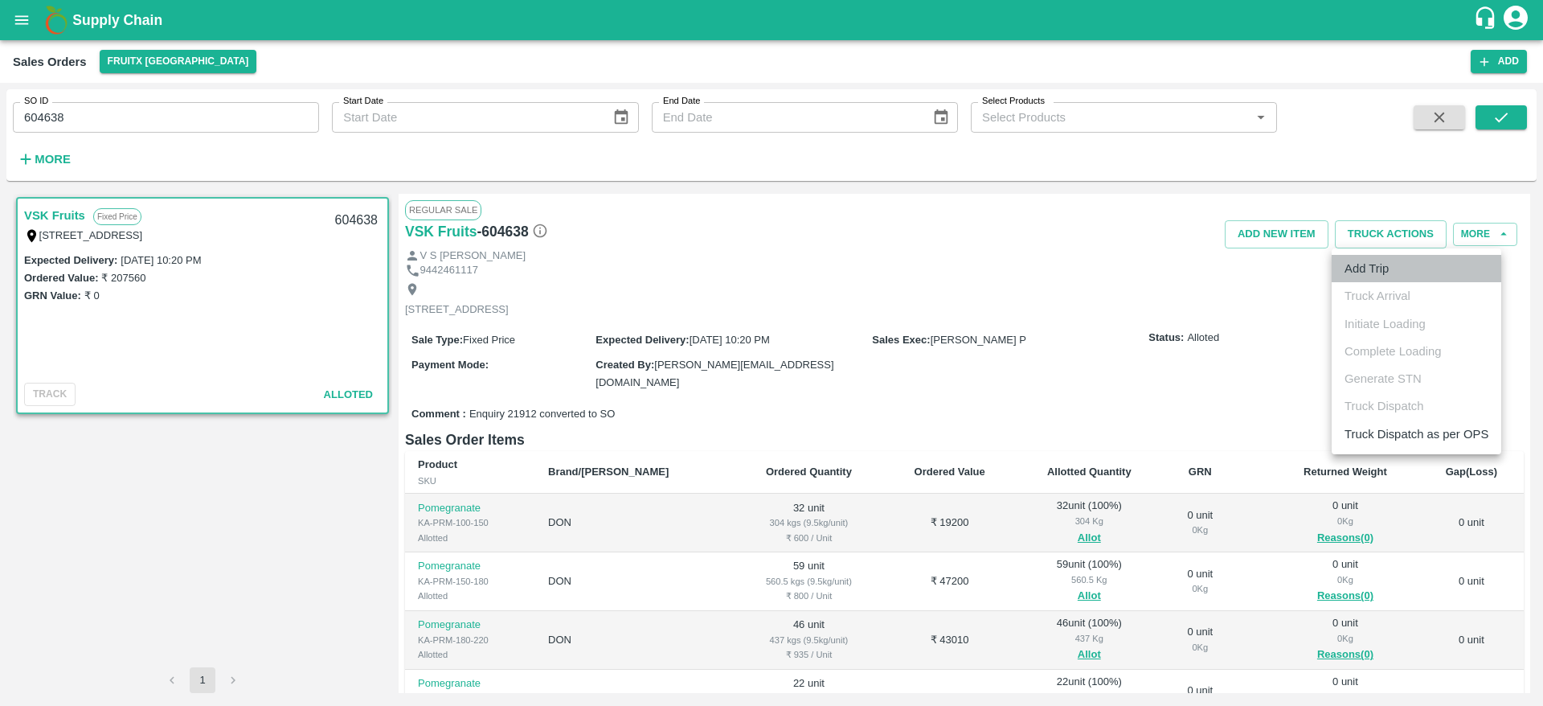
click at [1395, 270] on li "Add Trip" at bounding box center [1417, 268] width 170 height 27
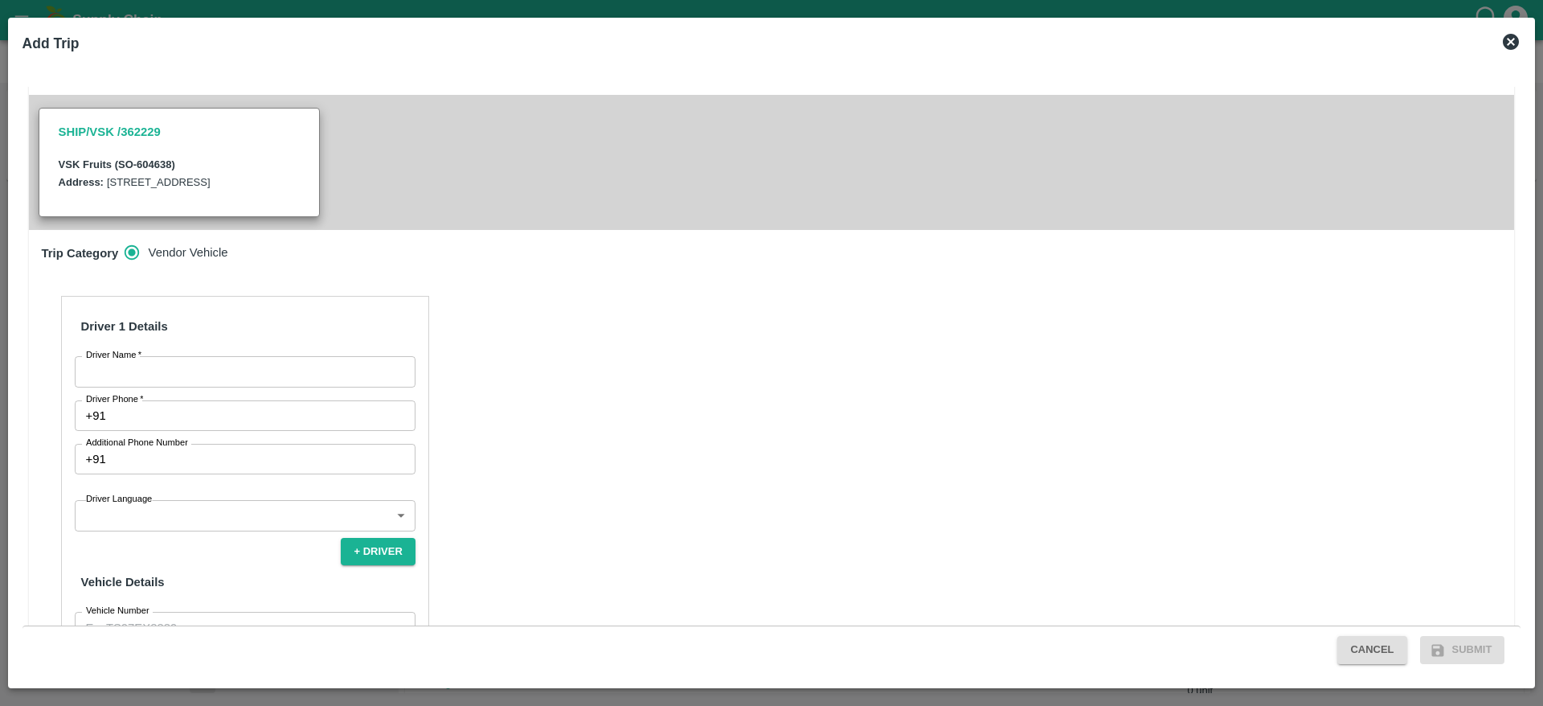
scroll to position [362, 0]
click at [231, 354] on input "Driver Name   *" at bounding box center [245, 369] width 341 height 31
type input "IS Kareem"
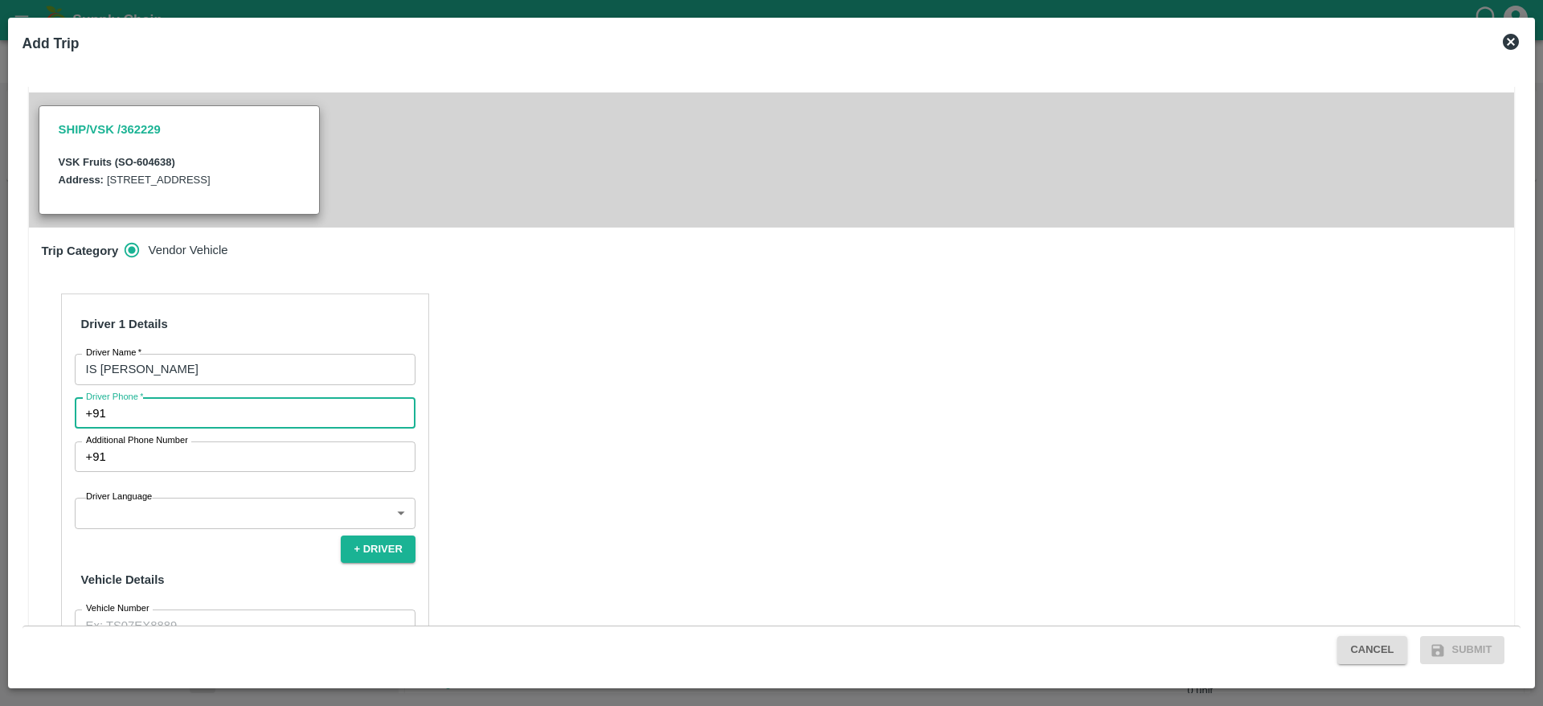
click at [213, 398] on input "Driver Phone   *" at bounding box center [264, 413] width 303 height 31
type input "6385216838"
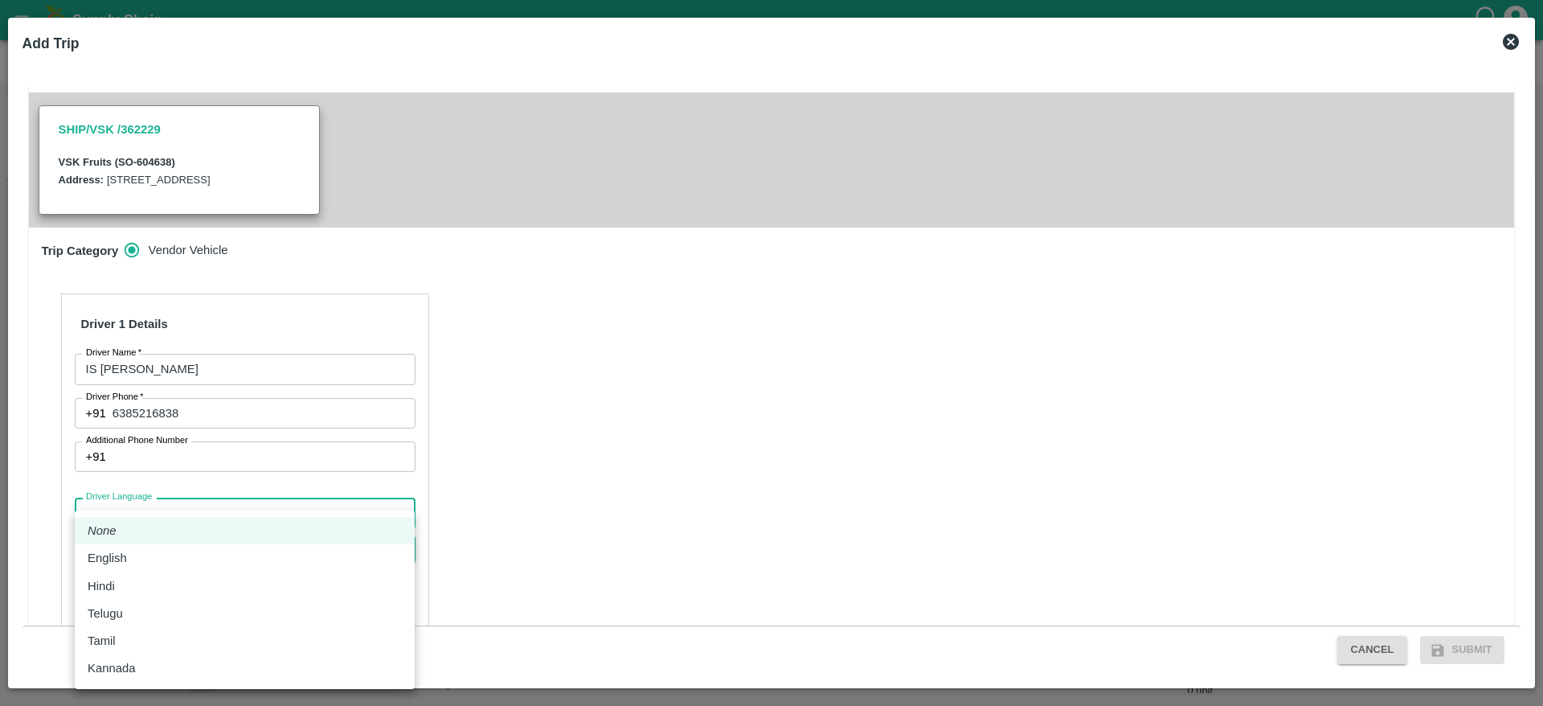
click at [247, 481] on body "Supply Chain Sales Orders FruitX Bangalore Add SO ID 604638 SO ID Start Date St…" at bounding box center [771, 353] width 1543 height 706
click at [182, 635] on div "Tamil" at bounding box center [245, 641] width 314 height 18
type input "ta"
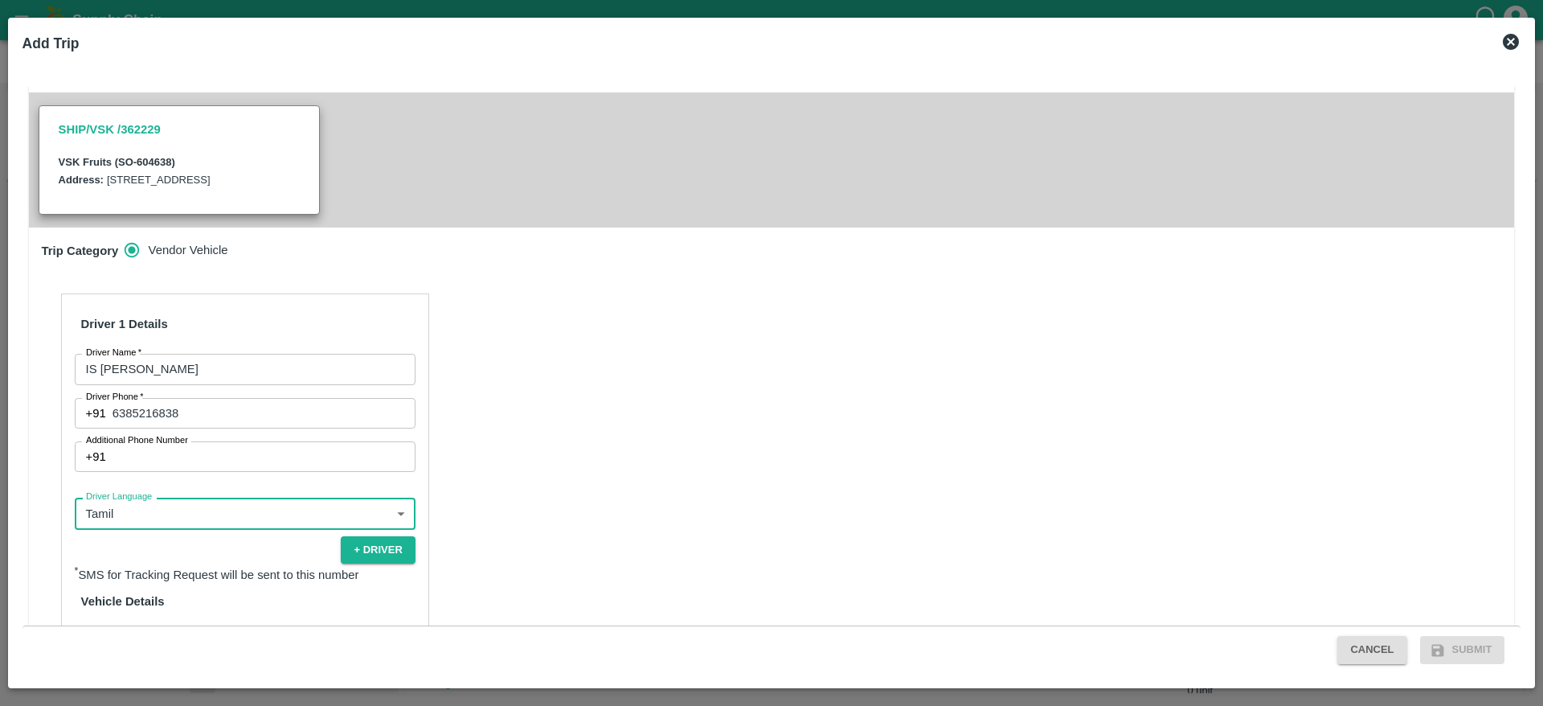
scroll to position [481, 0]
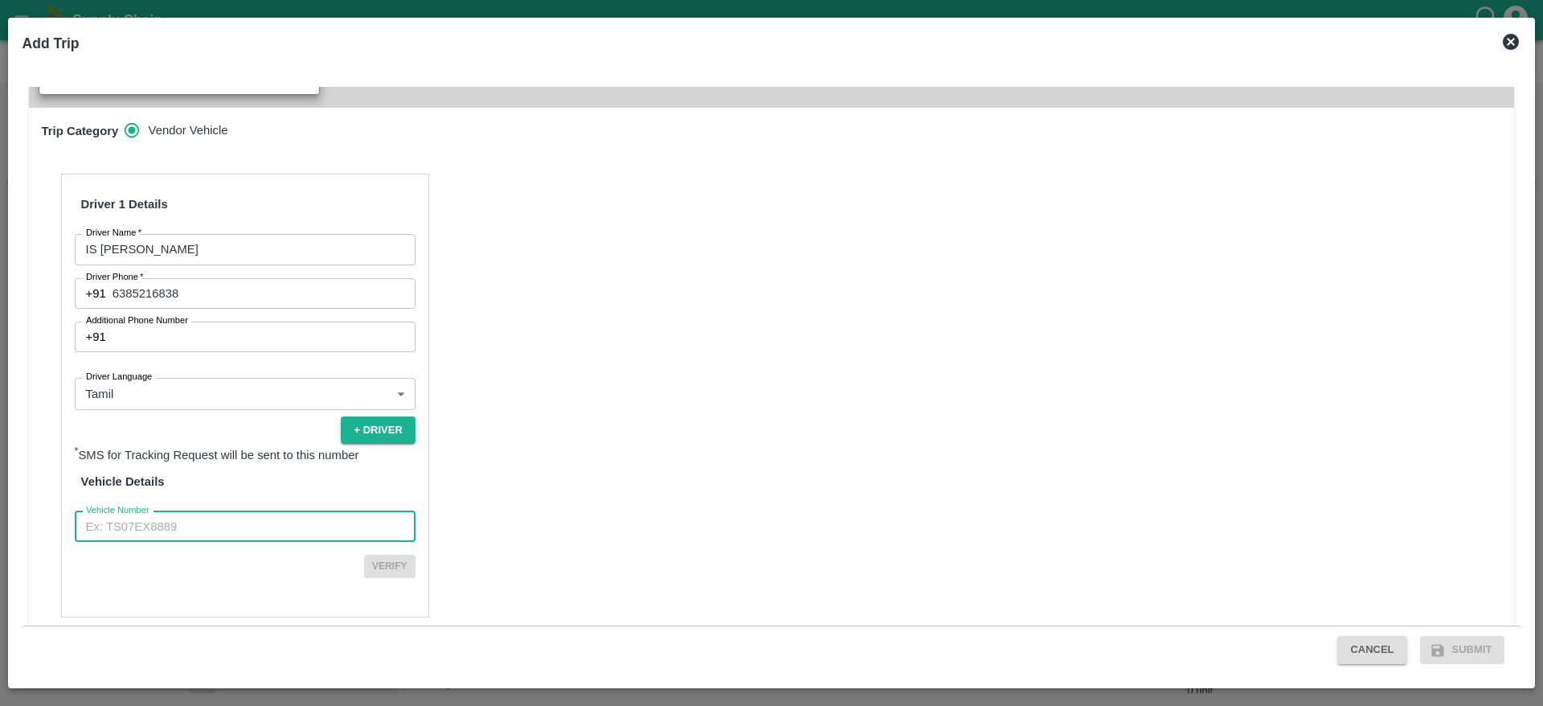
click at [264, 511] on input "Vehicle Number" at bounding box center [245, 526] width 341 height 31
type input "KA708794"
click at [389, 555] on button "Verify" at bounding box center [389, 566] width 51 height 23
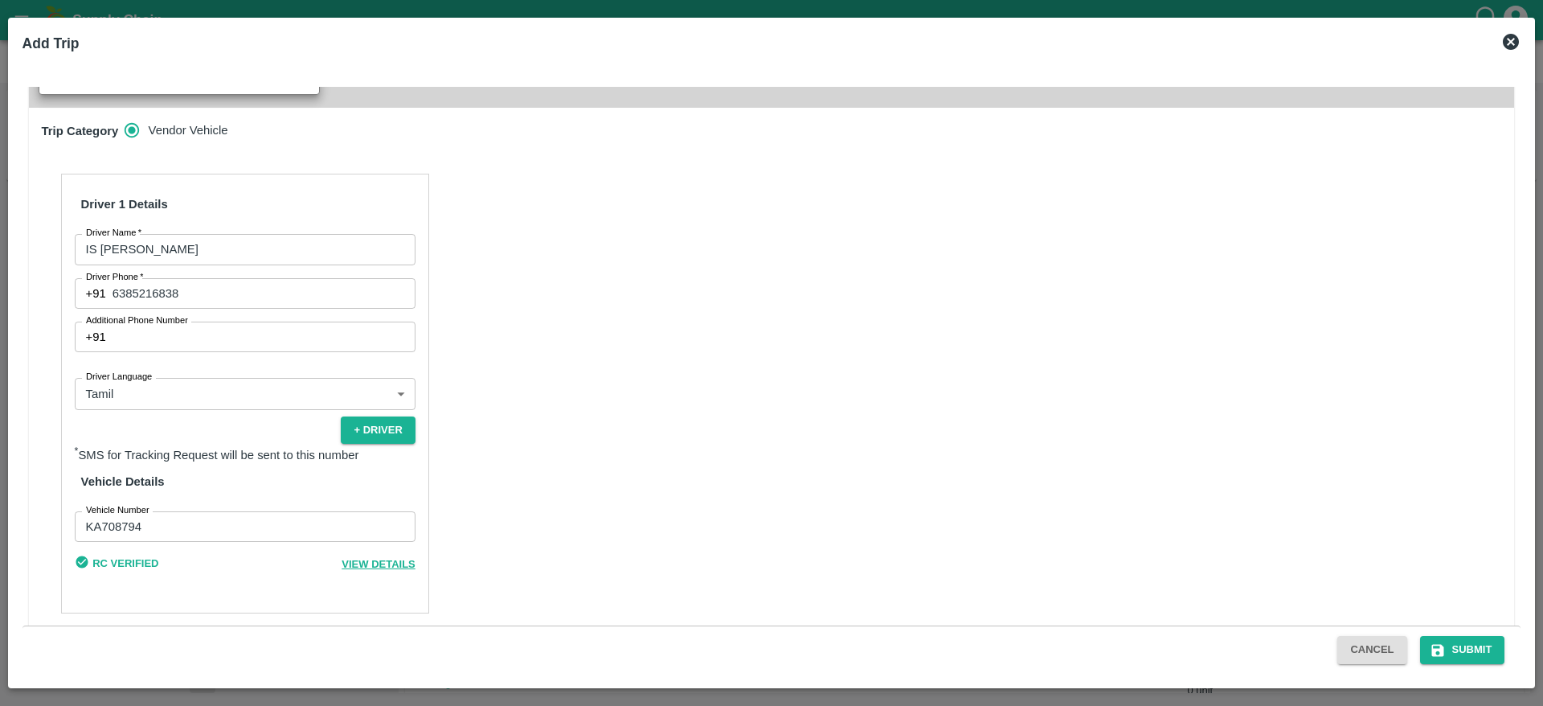
scroll to position [477, 0]
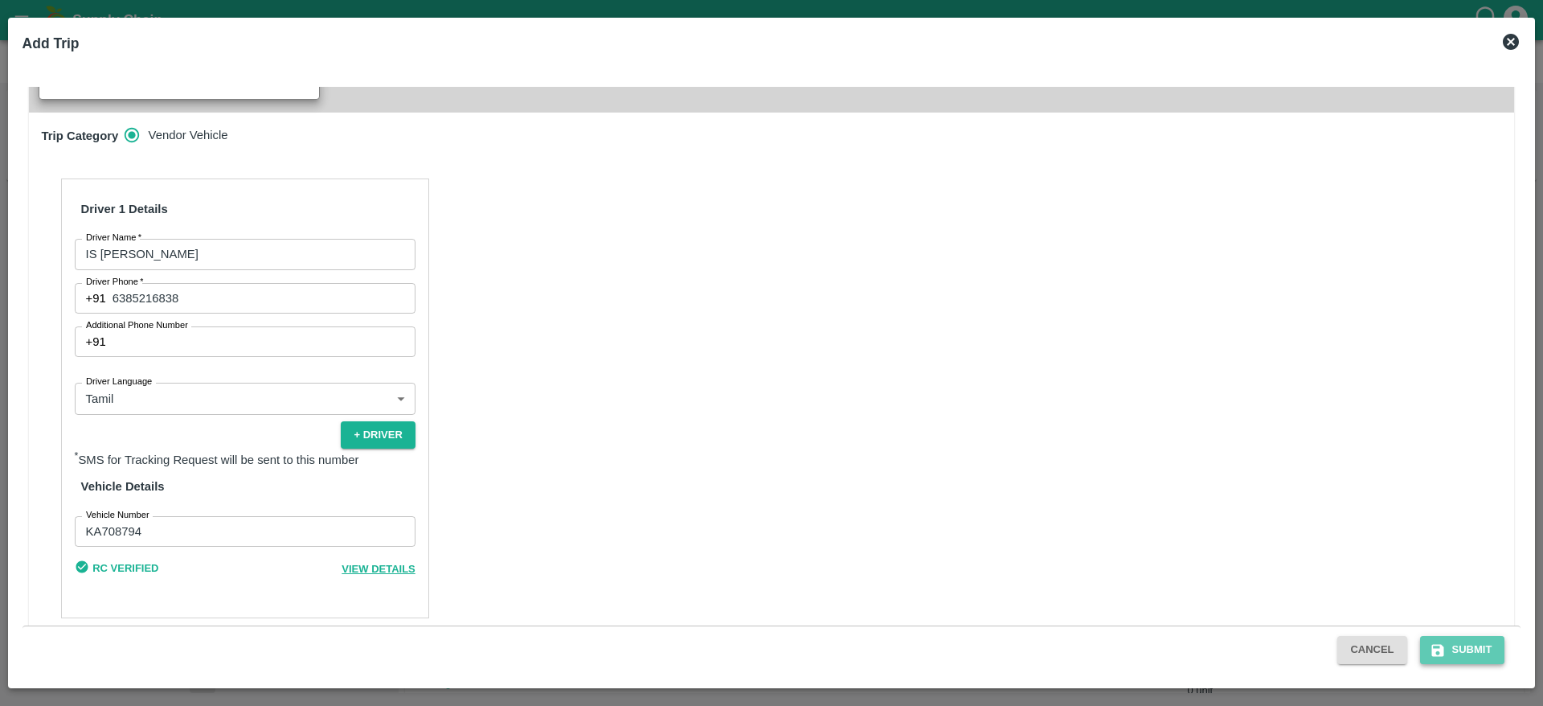
click at [1470, 649] on button "Submit" at bounding box center [1462, 650] width 85 height 28
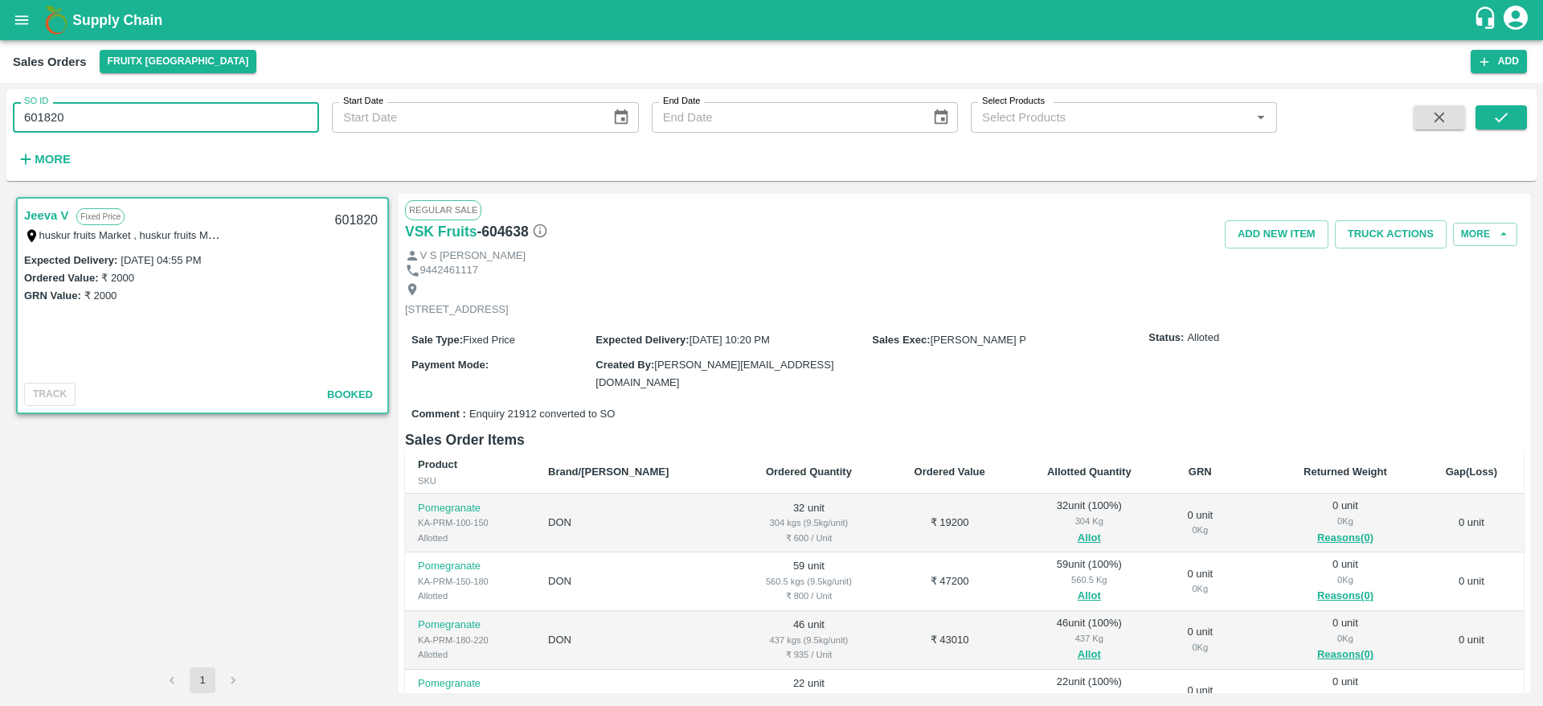
click at [47, 119] on input "601820" at bounding box center [166, 117] width 306 height 31
type input "5"
type input "604638"
click at [1508, 108] on icon "submit" at bounding box center [1501, 117] width 18 height 18
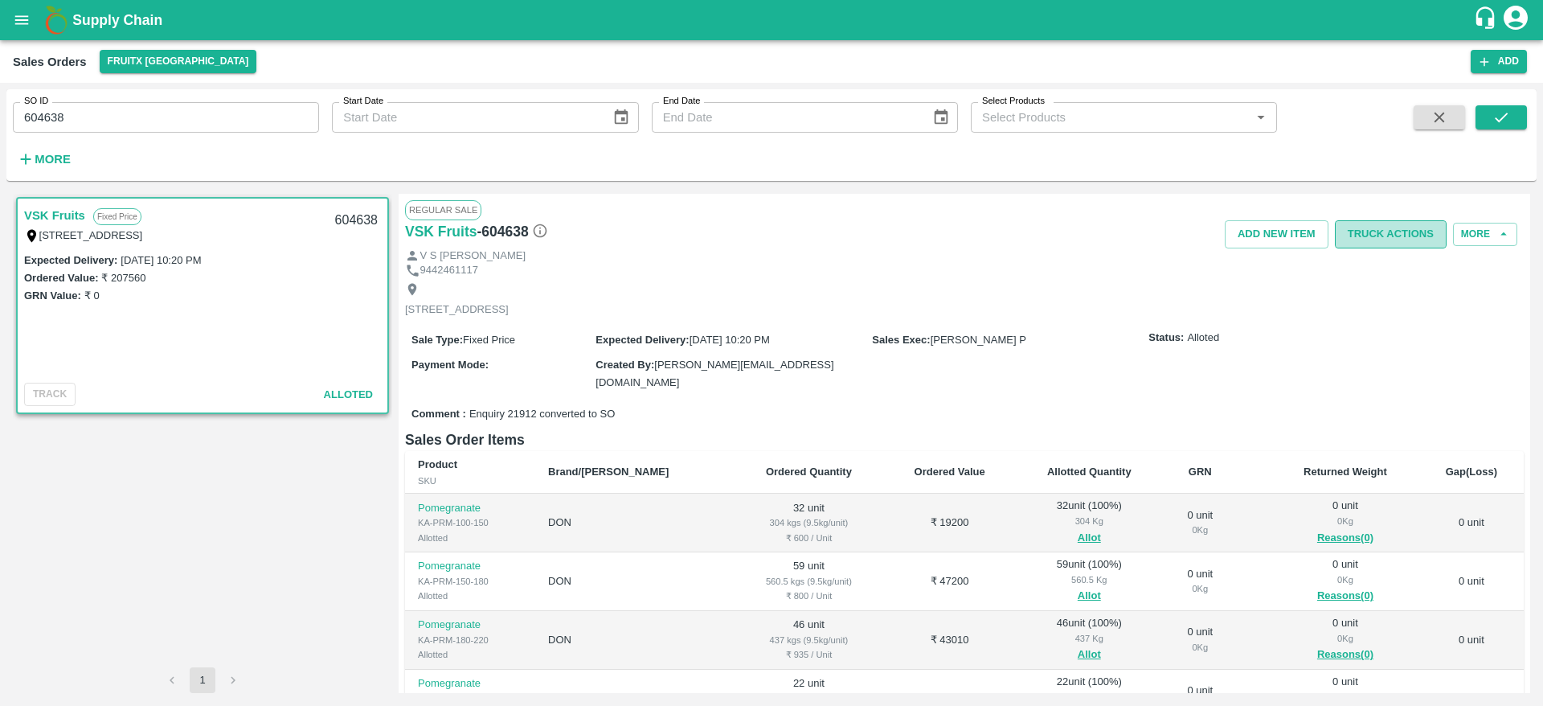
click at [1354, 226] on button "Truck Actions" at bounding box center [1391, 234] width 112 height 28
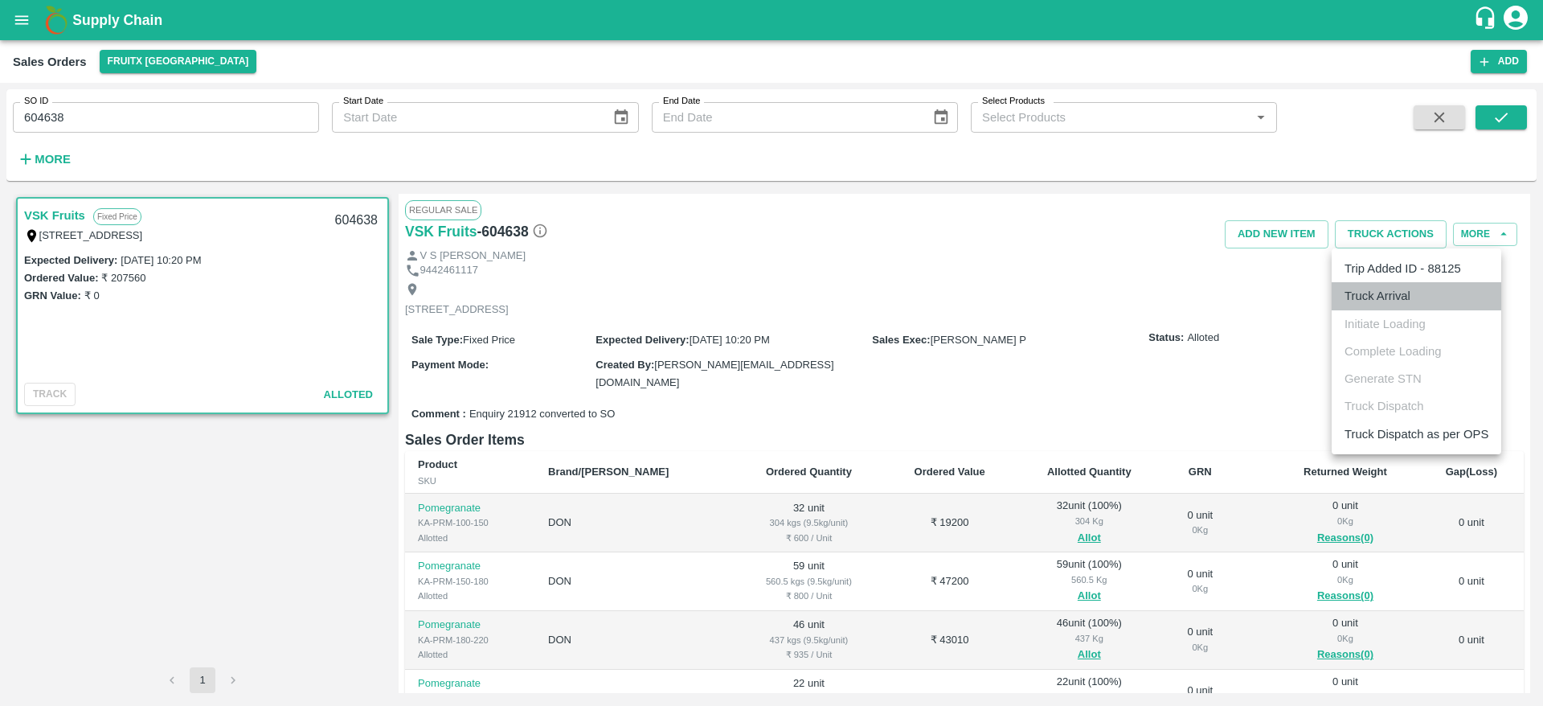
click at [1394, 291] on li "Truck Arrival" at bounding box center [1417, 295] width 170 height 27
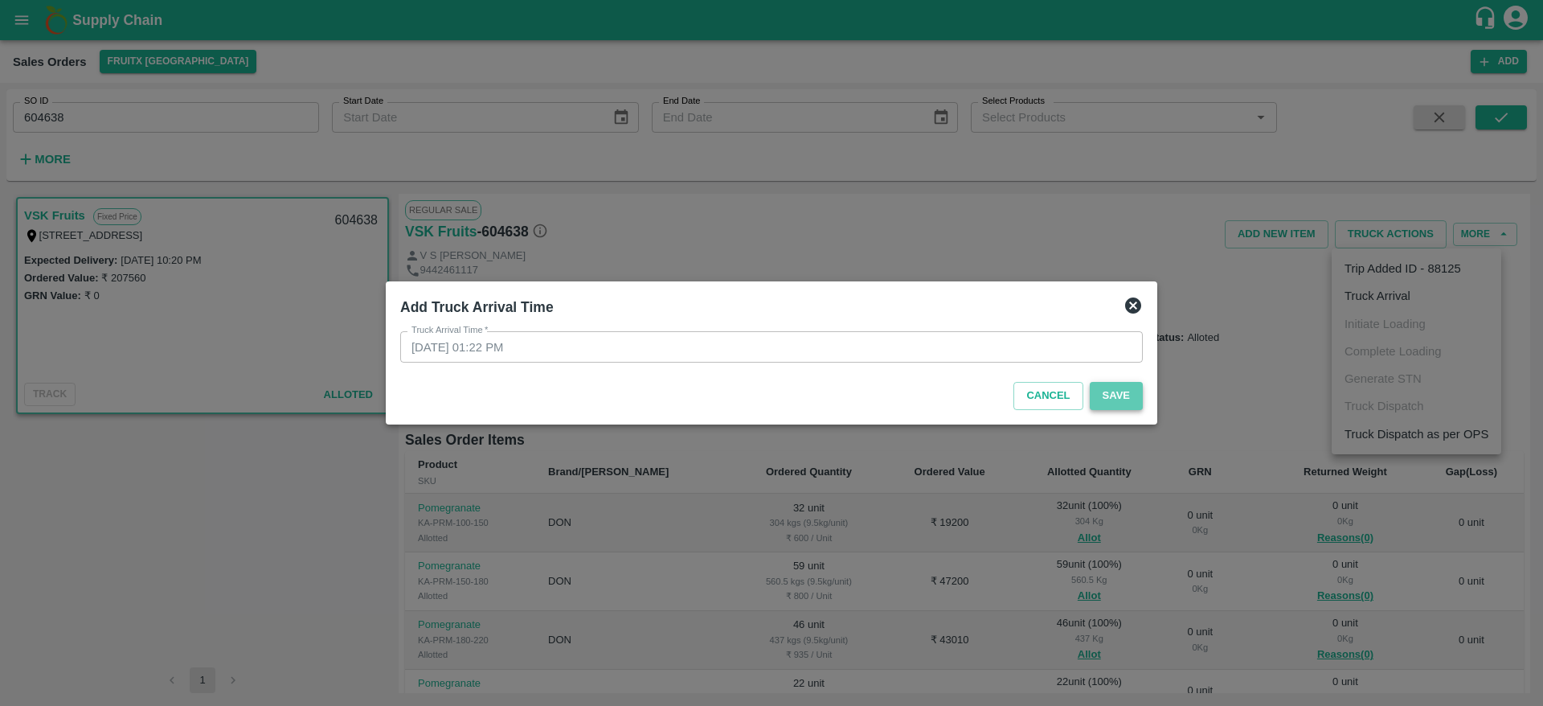
click at [1108, 391] on button "Save" at bounding box center [1116, 396] width 53 height 28
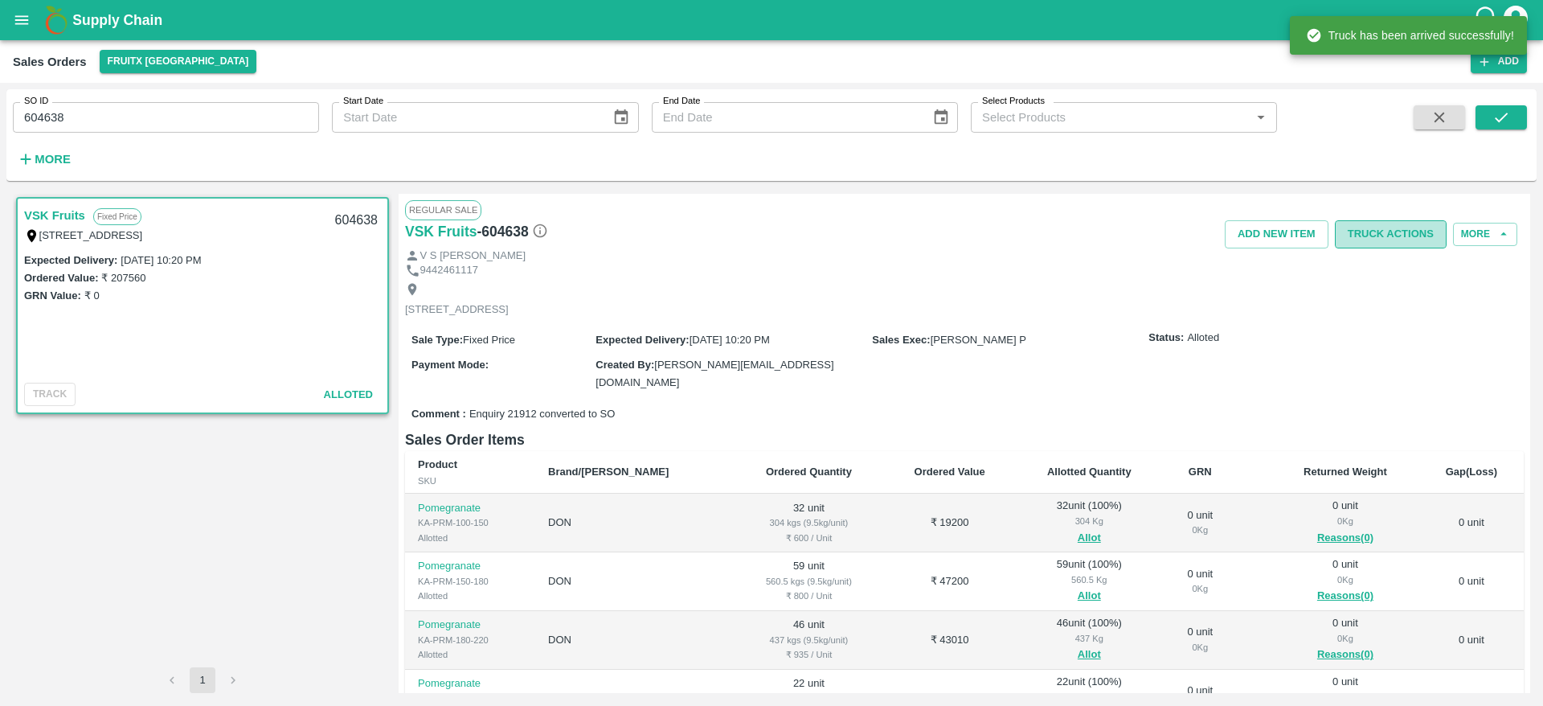
click at [1390, 238] on button "Truck Actions" at bounding box center [1391, 234] width 112 height 28
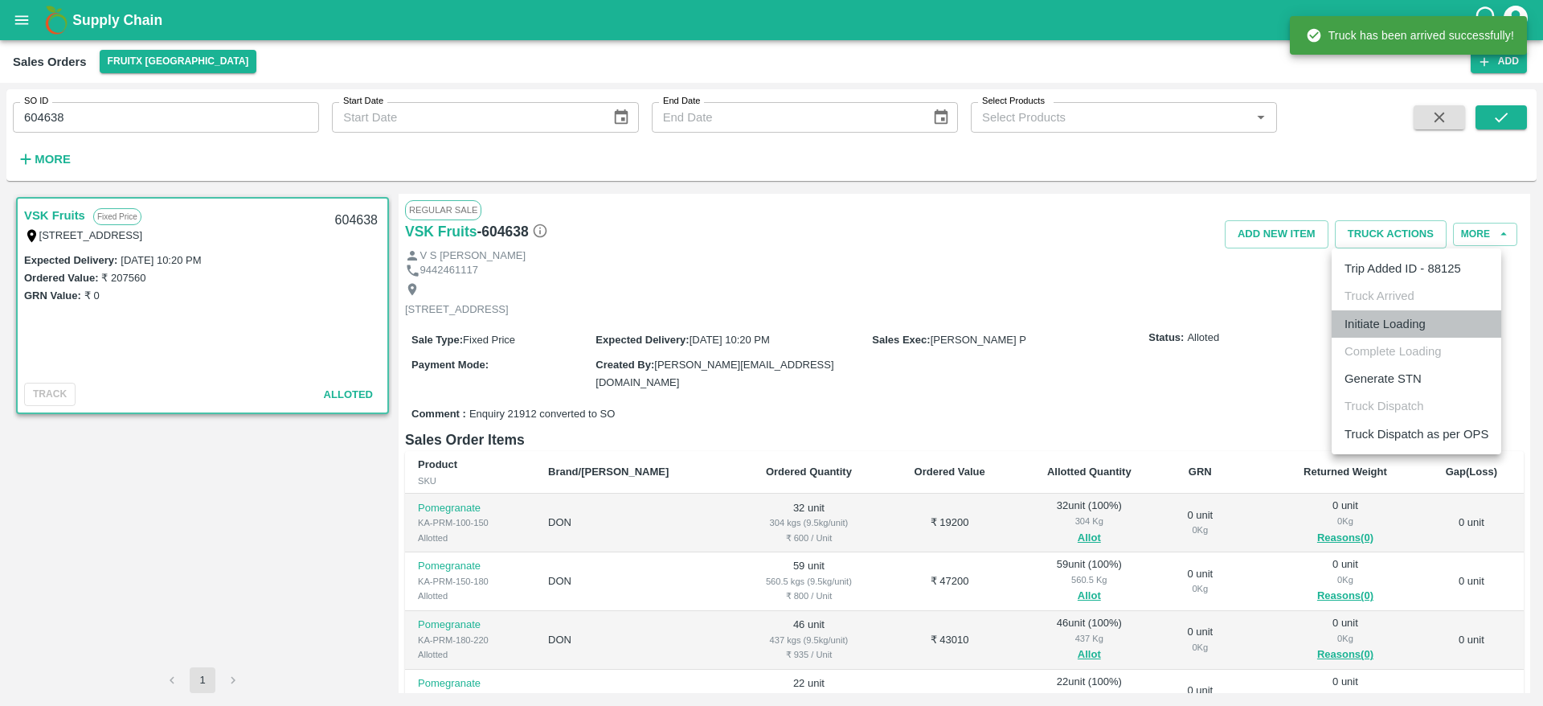
click at [1386, 331] on li "Initiate Loading" at bounding box center [1417, 323] width 170 height 27
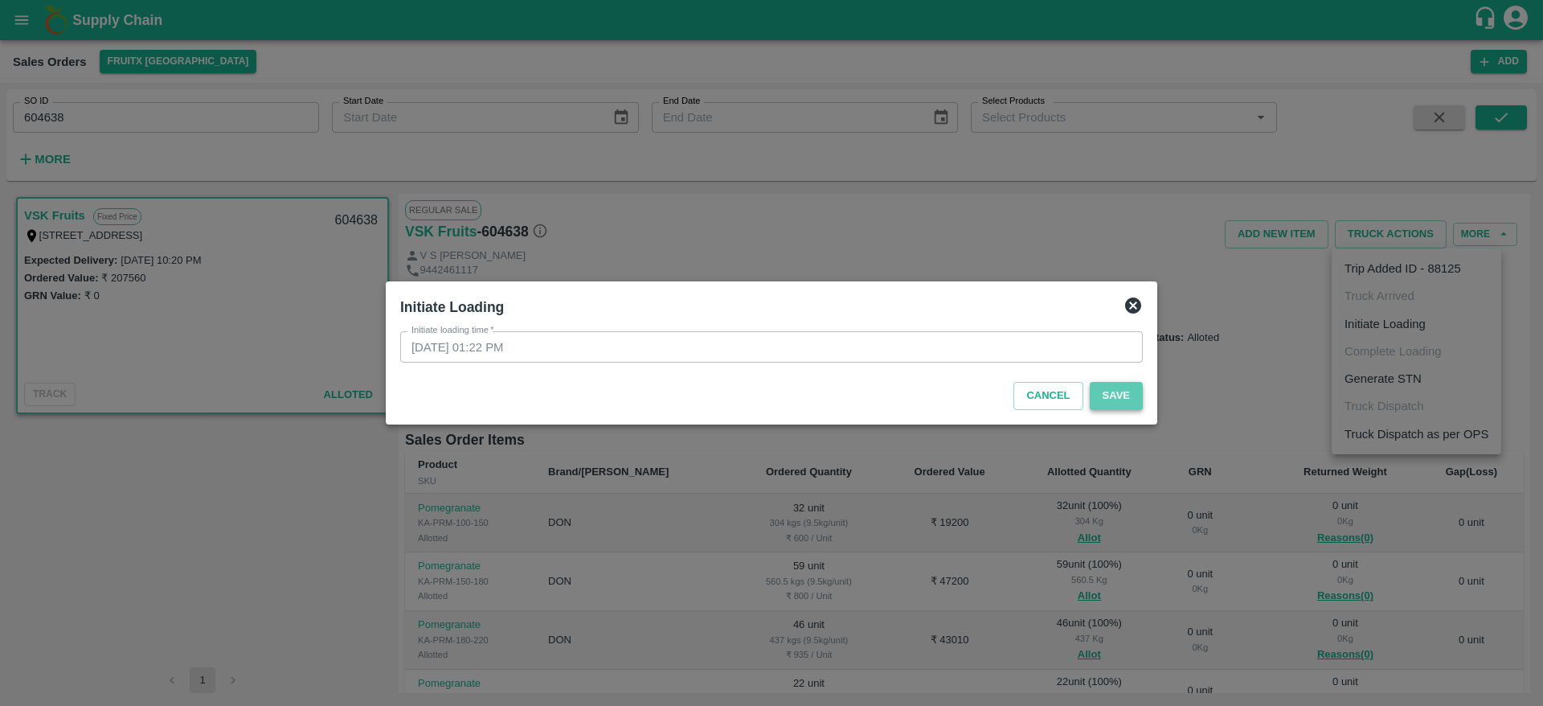
click at [1112, 385] on button "Save" at bounding box center [1116, 396] width 53 height 28
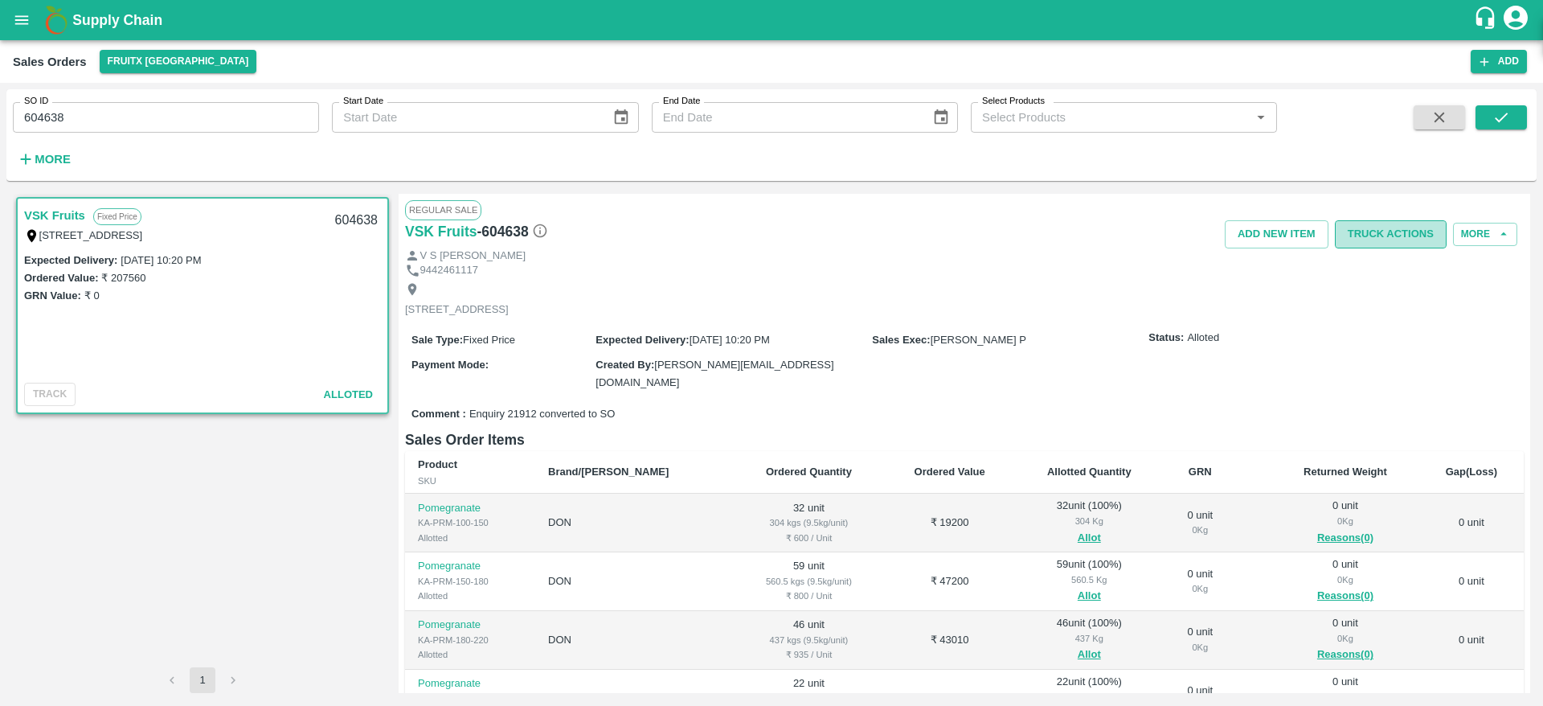
click at [1390, 235] on button "Truck Actions" at bounding box center [1391, 234] width 112 height 28
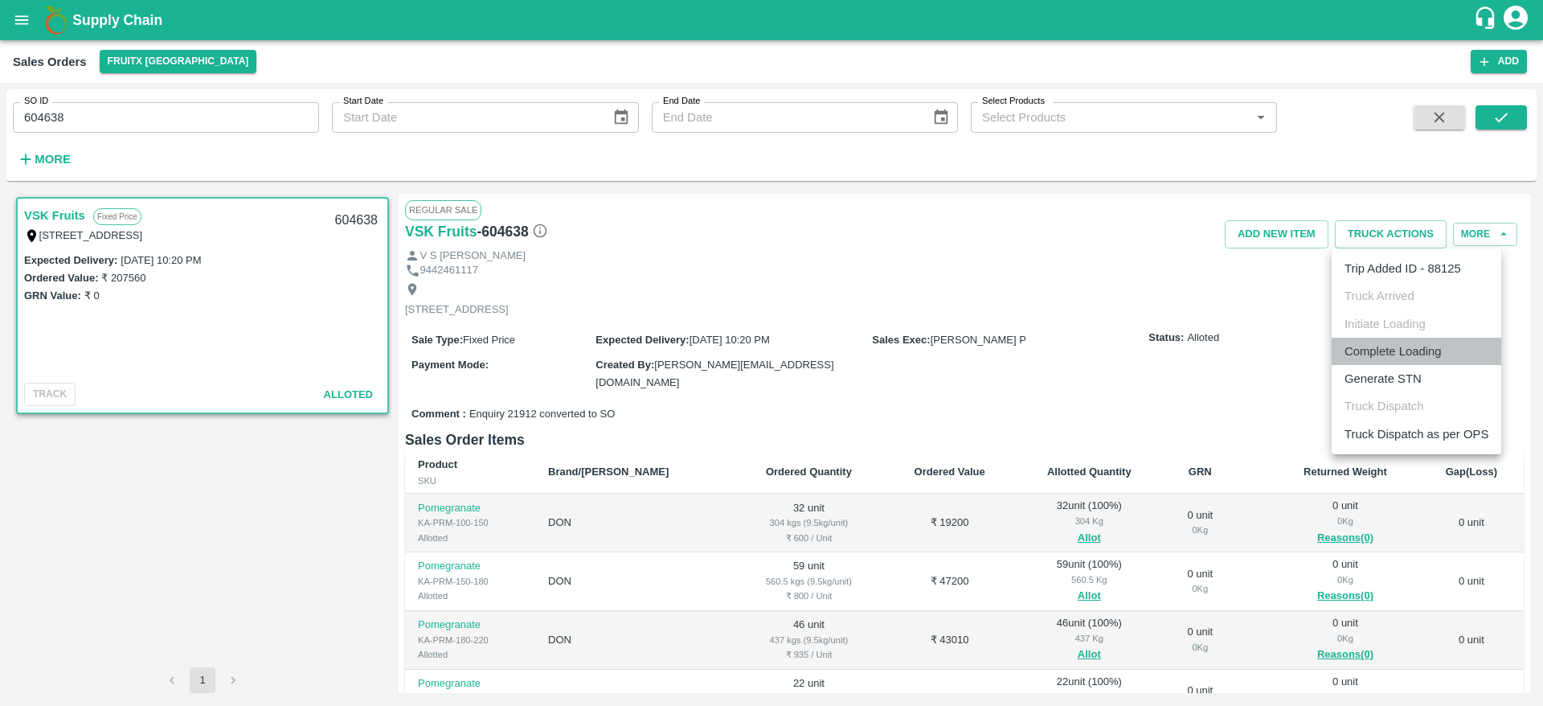
click at [1362, 358] on li "Complete Loading" at bounding box center [1417, 351] width 170 height 27
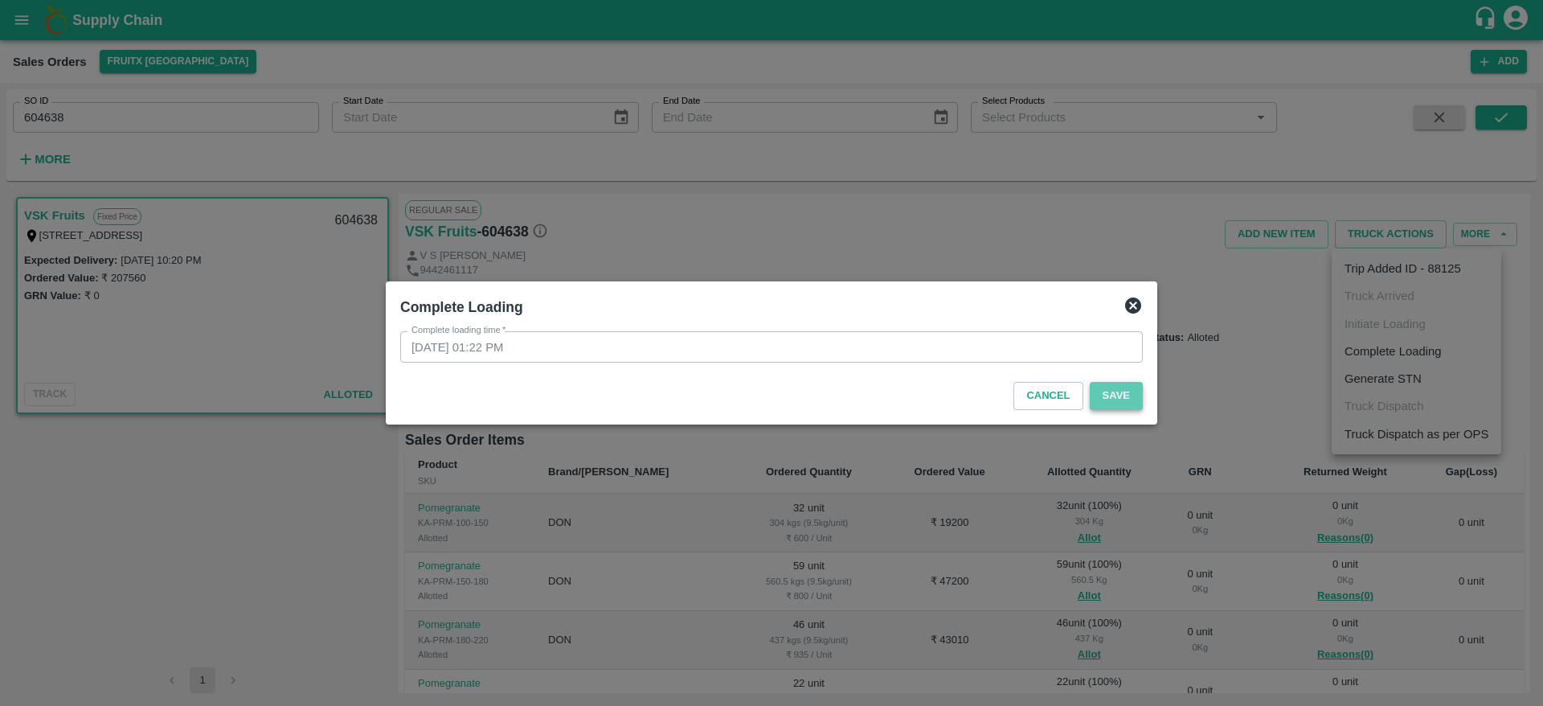
click at [1126, 406] on button "Save" at bounding box center [1116, 396] width 53 height 28
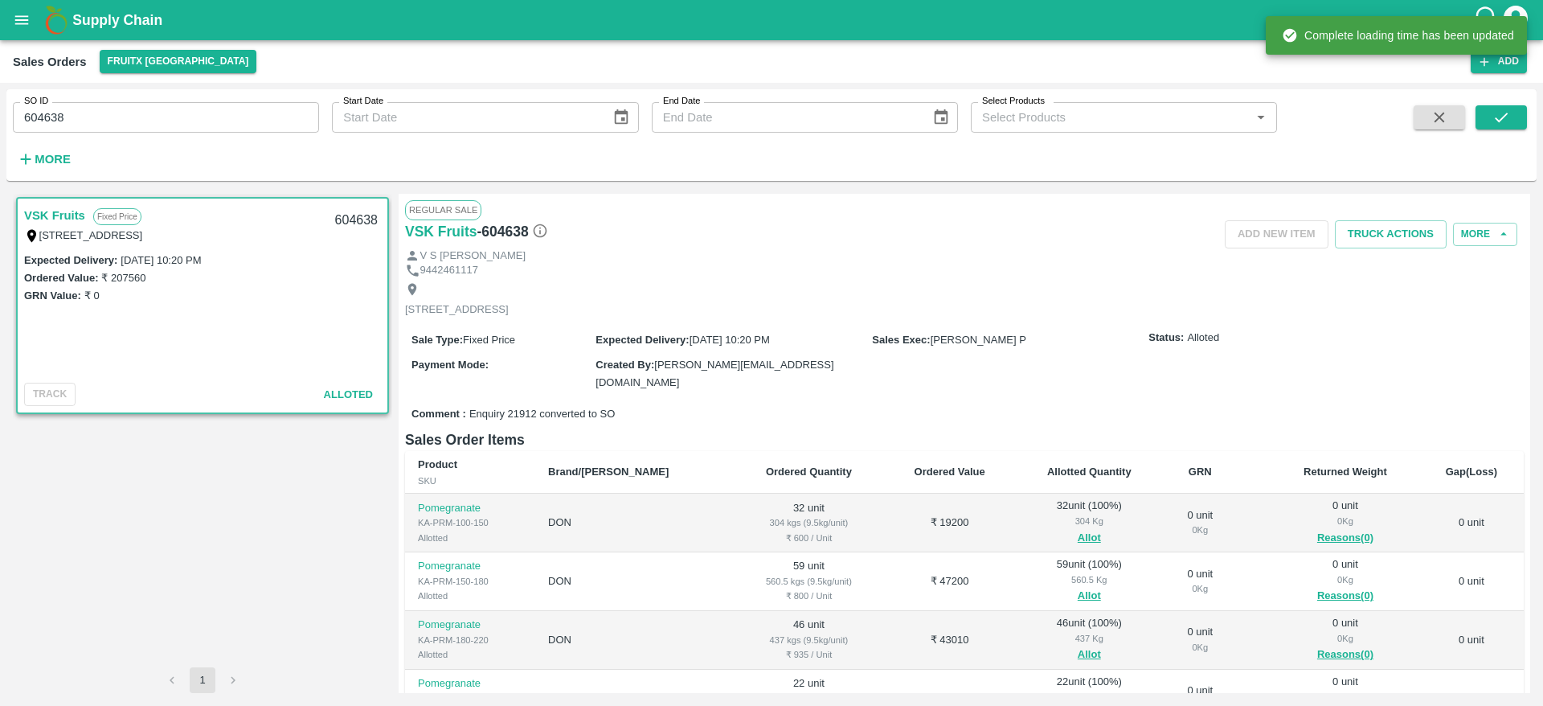
click at [1378, 250] on div "V S Karthikeyan" at bounding box center [964, 255] width 1119 height 15
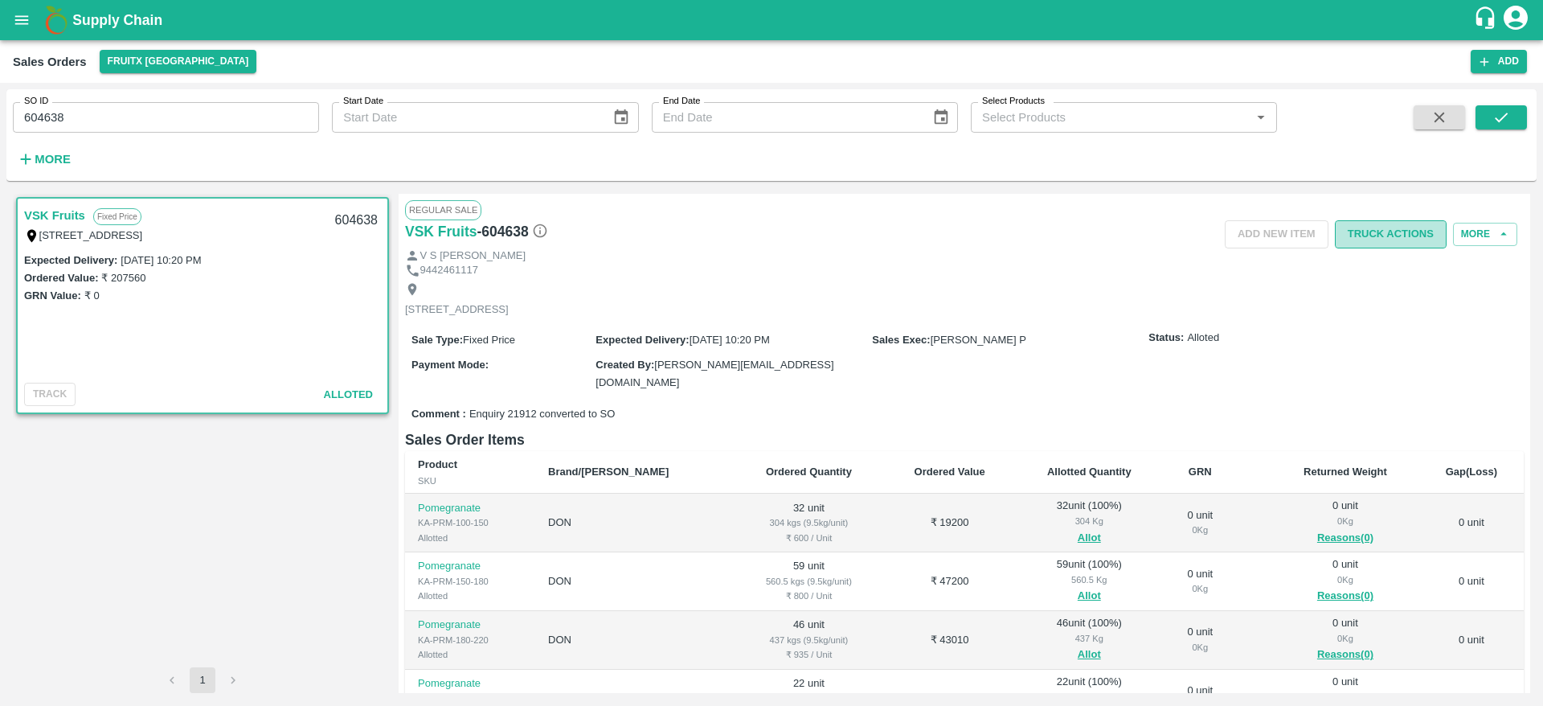
click at [1390, 232] on button "Truck Actions" at bounding box center [1391, 234] width 112 height 28
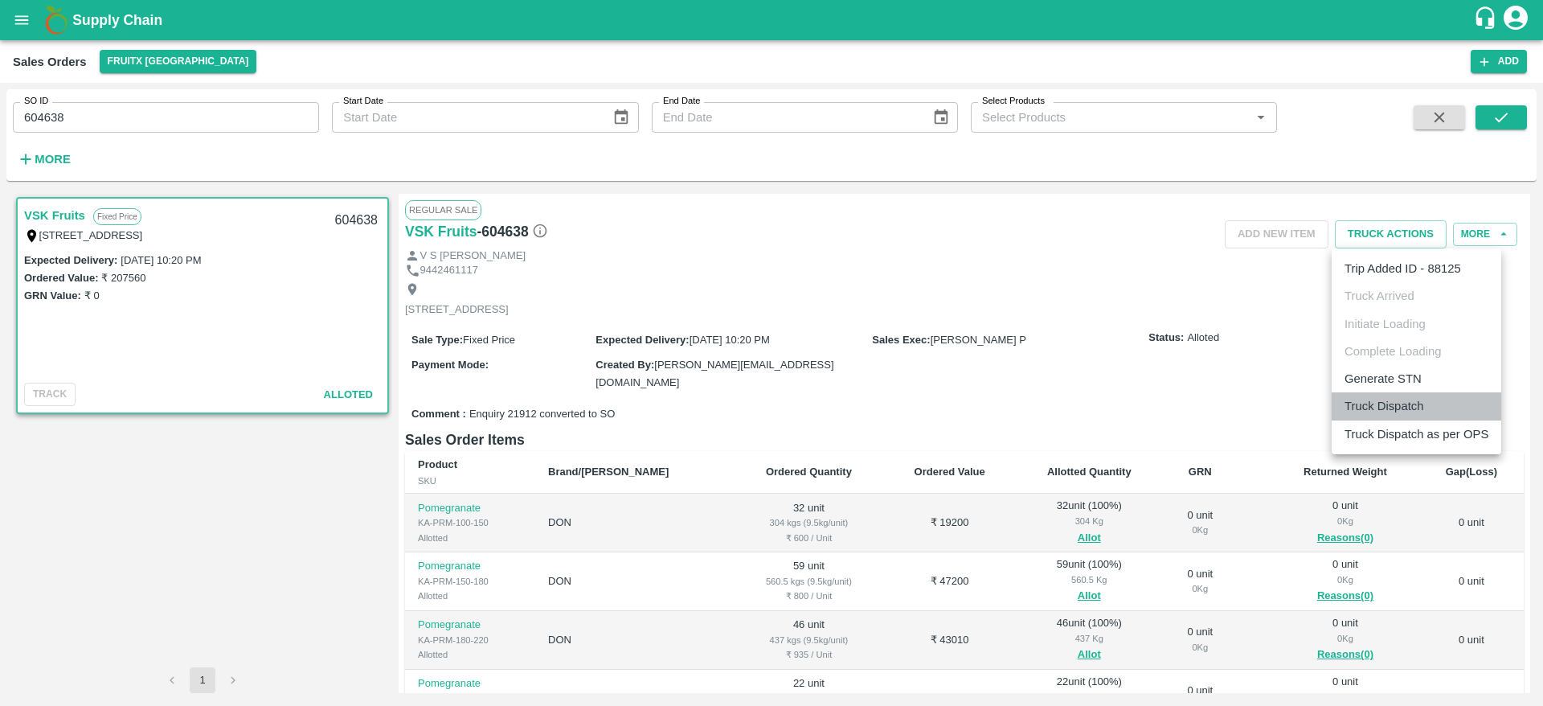
click at [1357, 411] on li "Truck Dispatch" at bounding box center [1417, 405] width 170 height 27
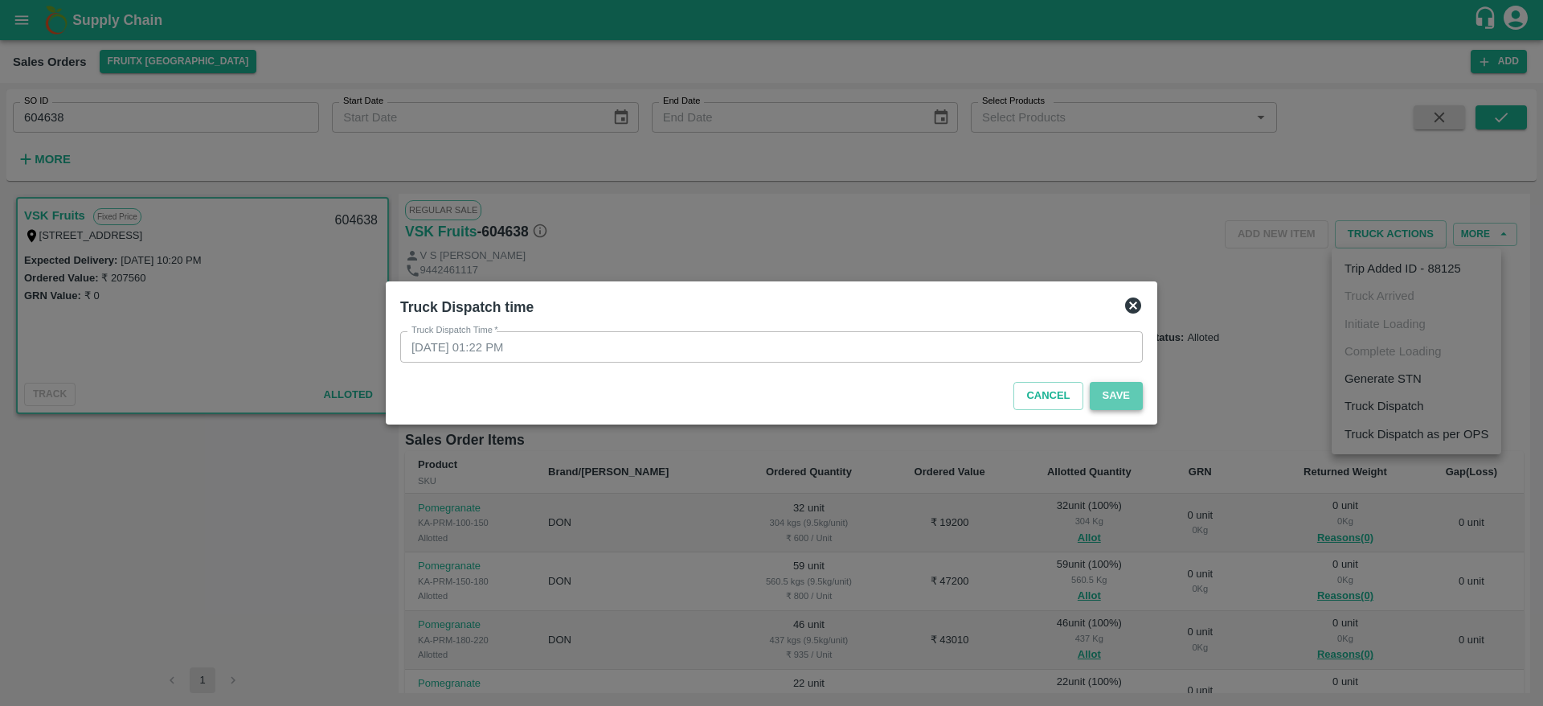
click at [1124, 391] on button "Save" at bounding box center [1116, 396] width 53 height 28
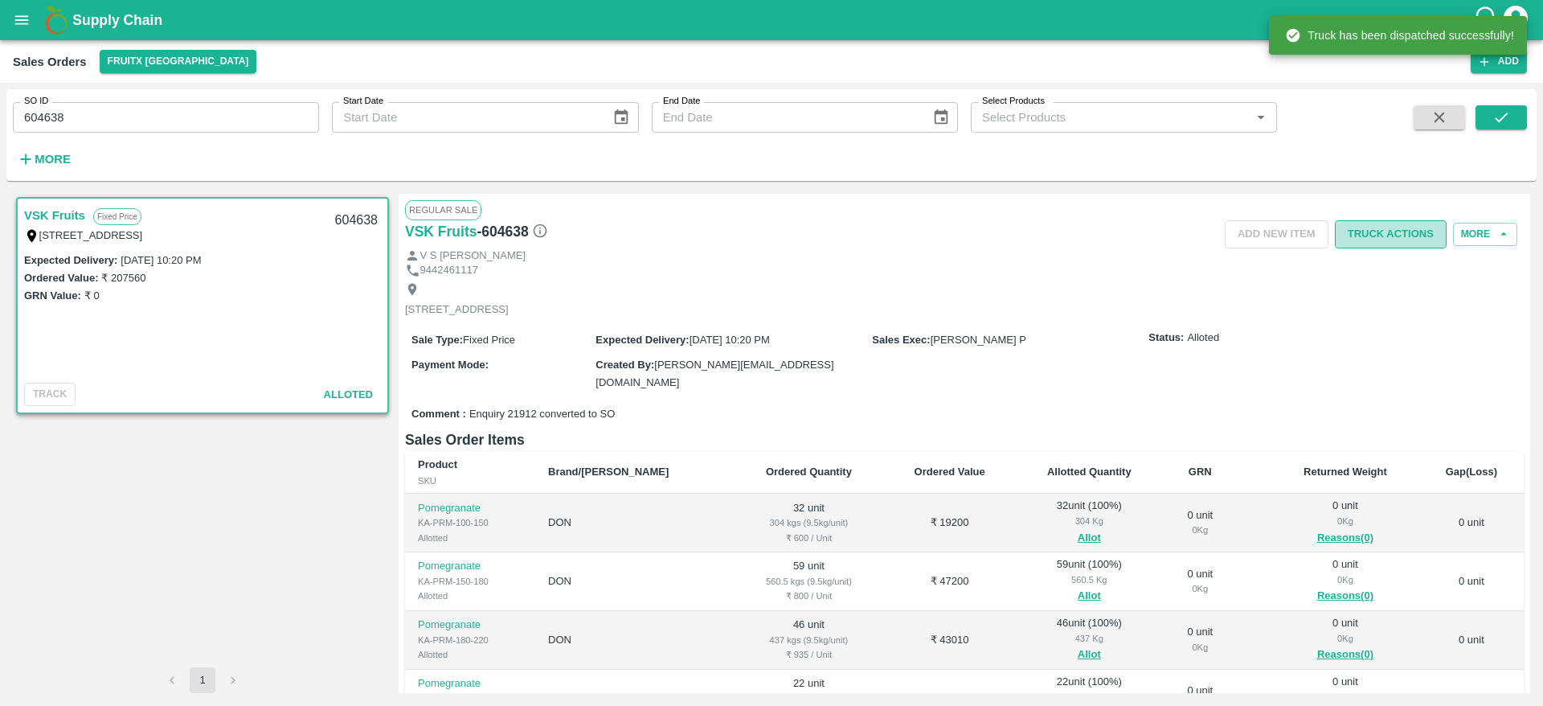
click at [1381, 235] on button "Truck Actions" at bounding box center [1391, 234] width 112 height 28
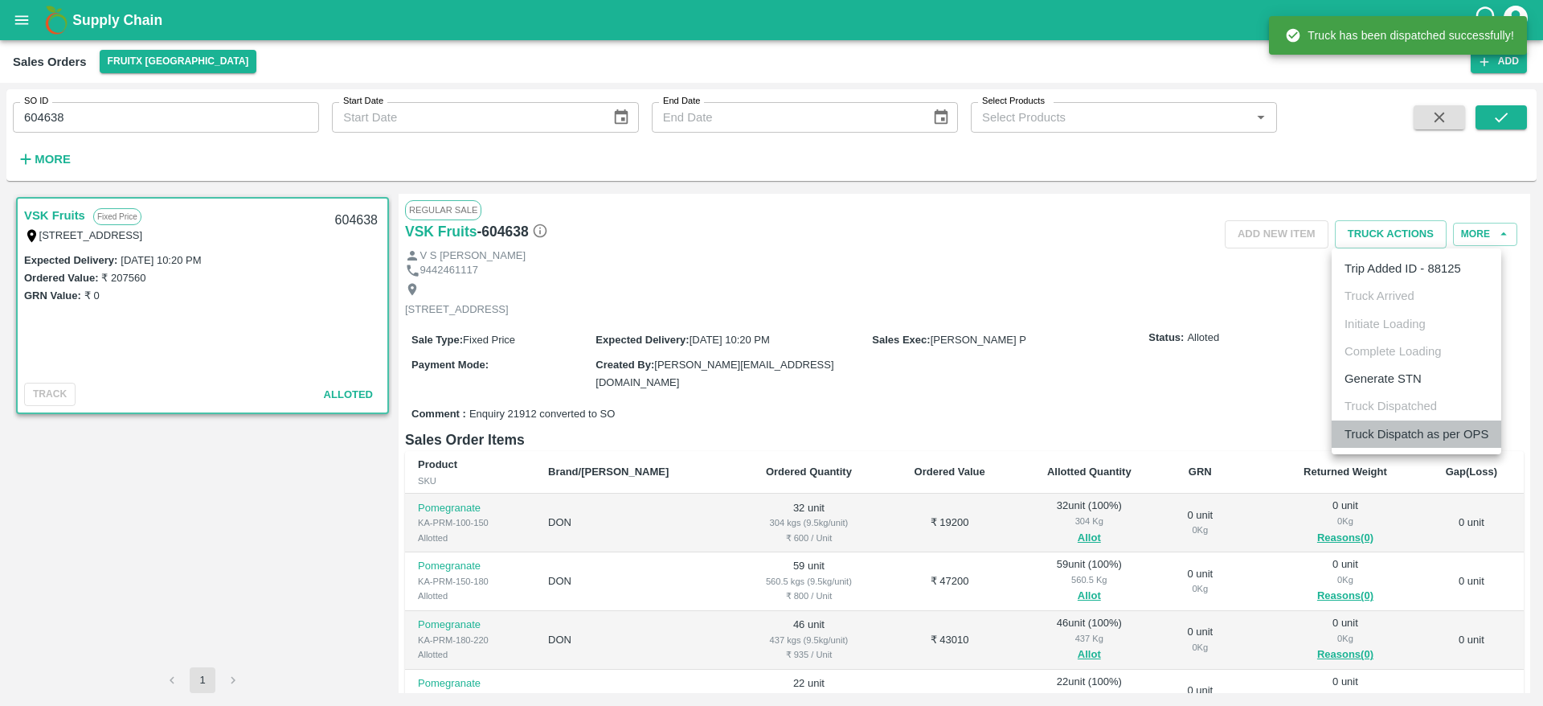
click at [1371, 434] on li "Truck Dispatch as per OPS" at bounding box center [1417, 433] width 170 height 27
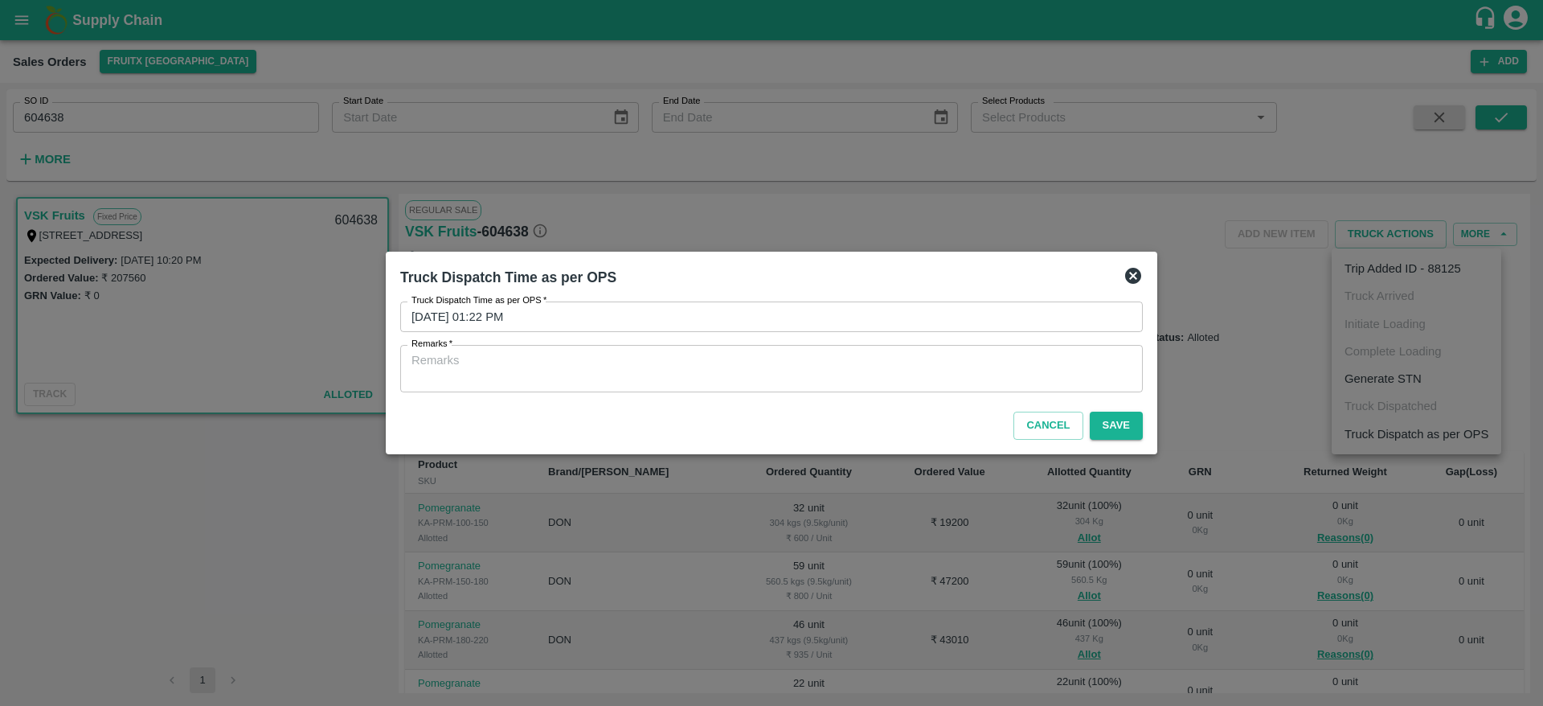
click at [856, 362] on textarea "Remarks   *" at bounding box center [771, 369] width 720 height 34
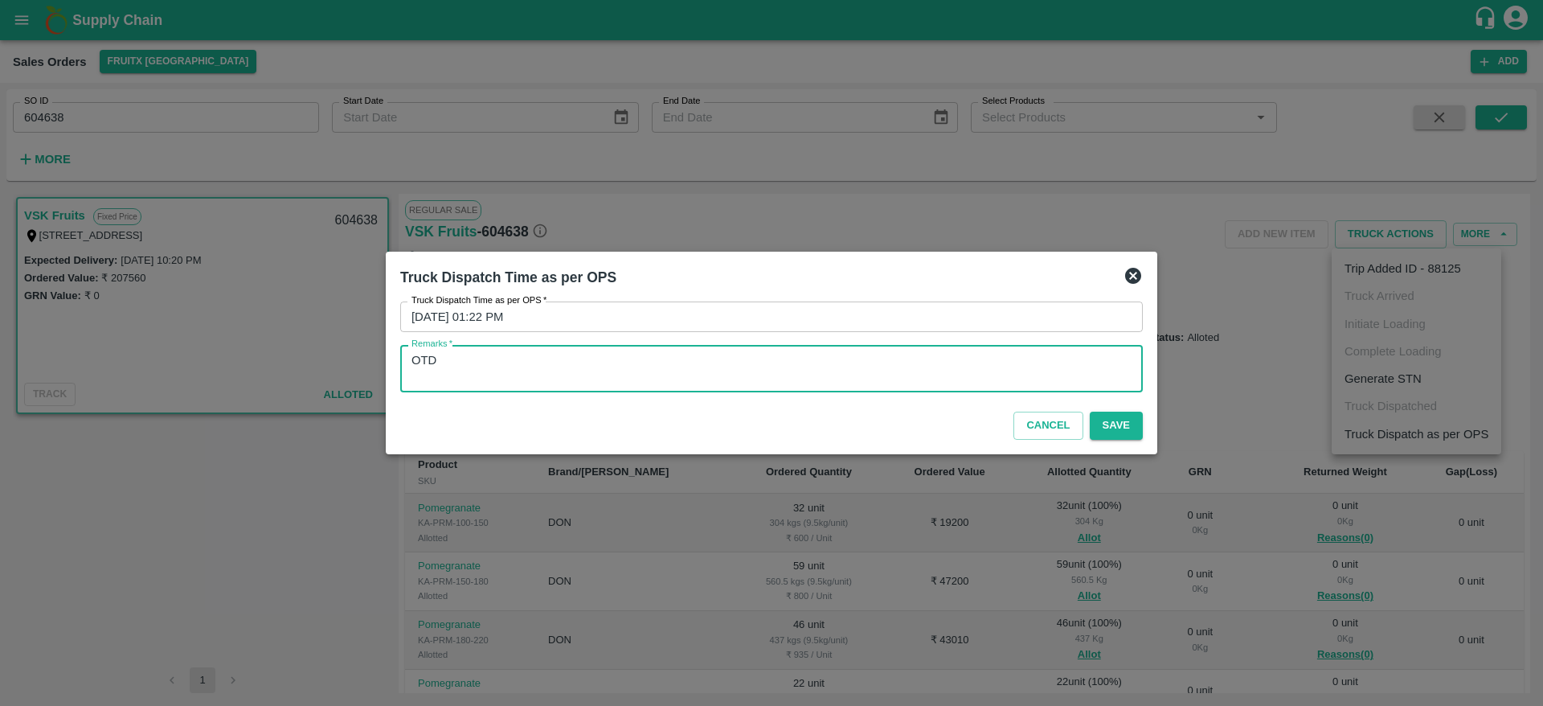
type textarea "OTD"
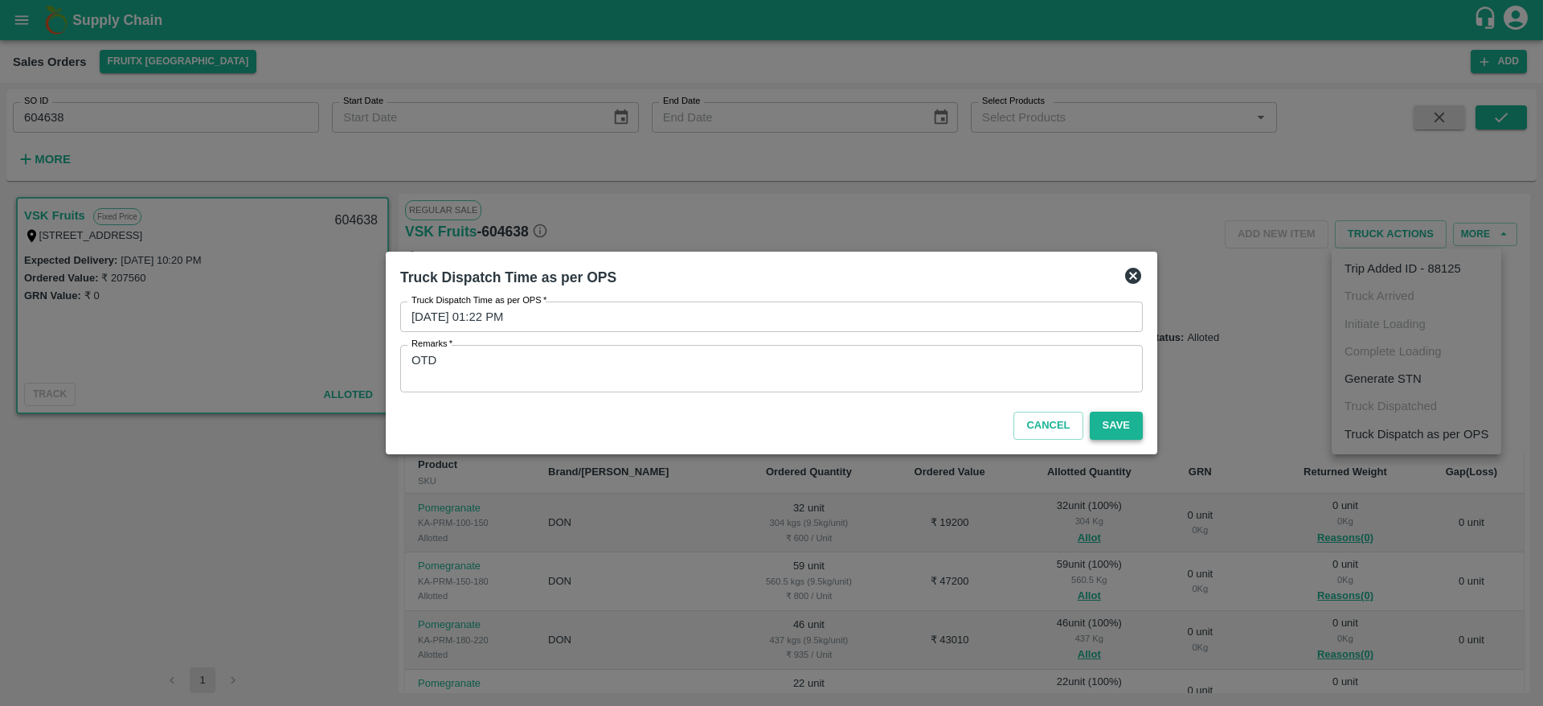
drag, startPoint x: 1127, startPoint y: 441, endPoint x: 1123, endPoint y: 432, distance: 9.7
click at [1123, 432] on div "Cancel Save" at bounding box center [771, 422] width 755 height 47
click at [1123, 432] on button "Save" at bounding box center [1116, 425] width 53 height 28
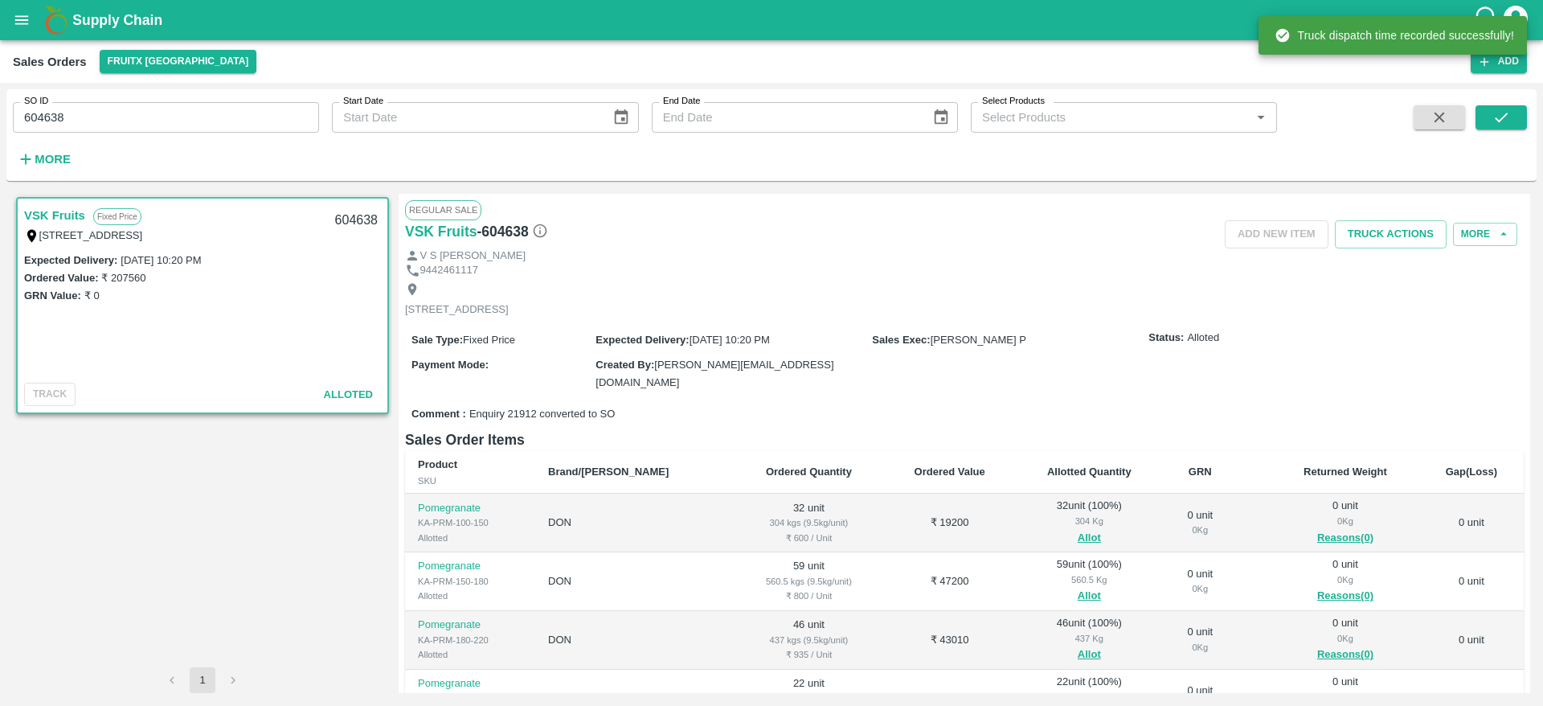
click at [46, 129] on input "604638" at bounding box center [166, 117] width 306 height 31
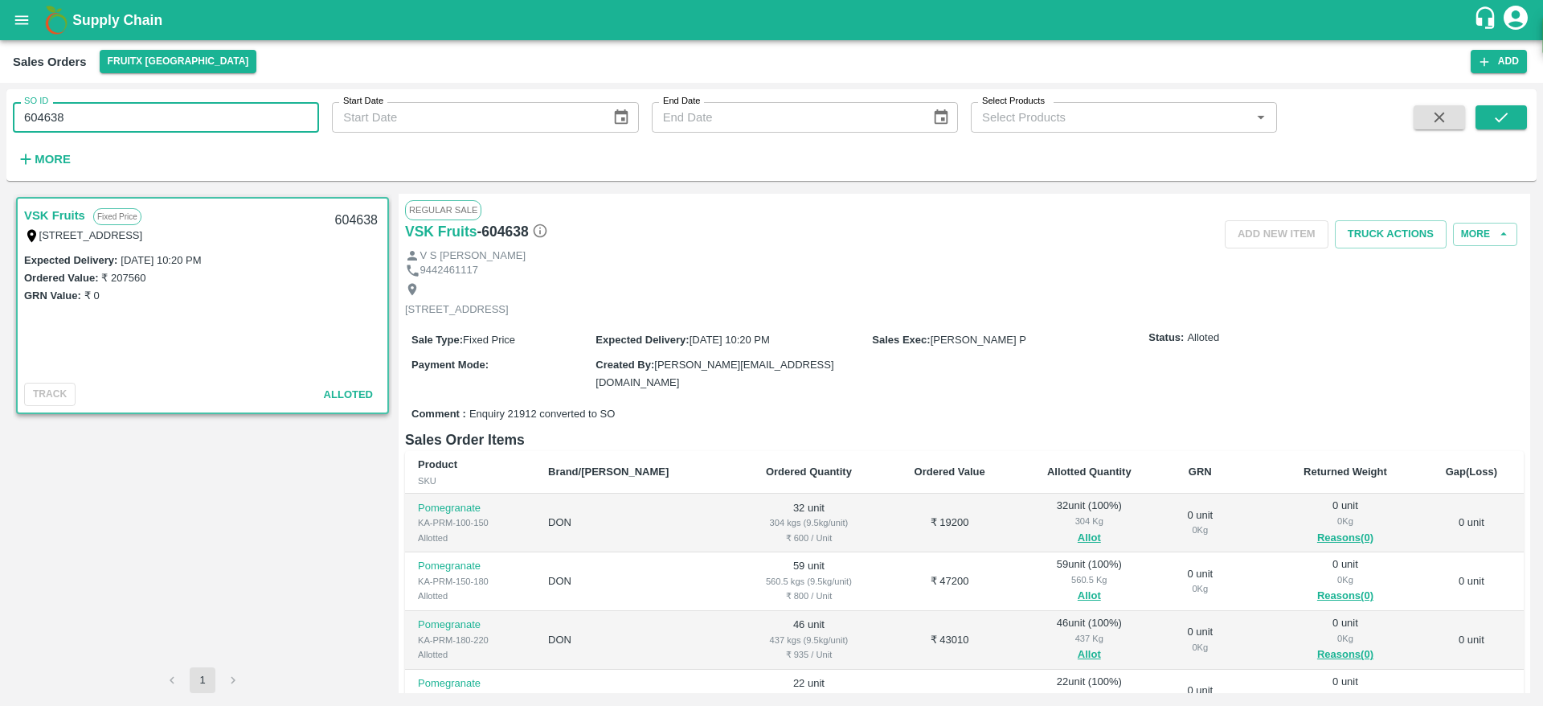
type input "604638"
click at [53, 122] on input "604433" at bounding box center [166, 117] width 306 height 31
type input "604433"
click at [1486, 113] on button "submit" at bounding box center [1501, 117] width 51 height 24
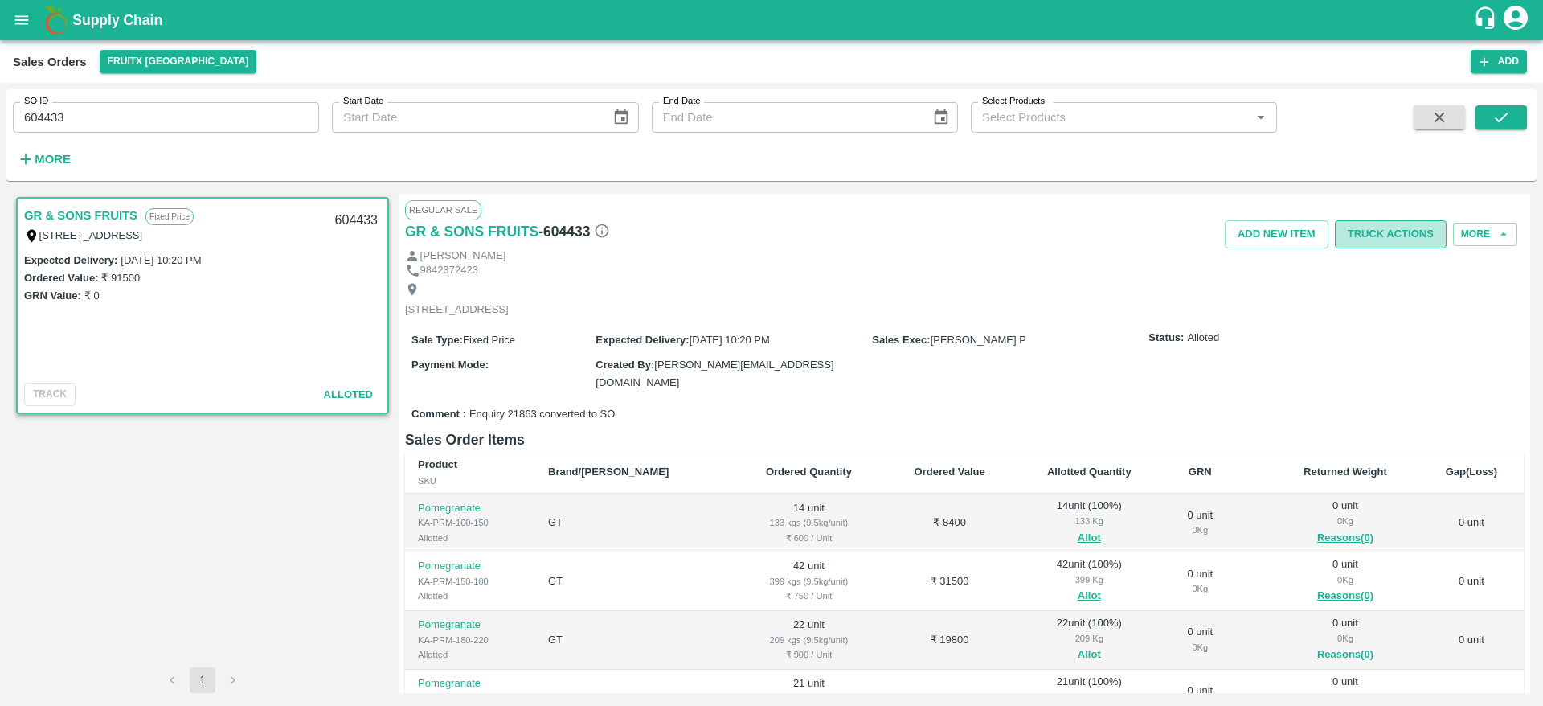
click at [1400, 245] on button "Truck Actions" at bounding box center [1391, 234] width 112 height 28
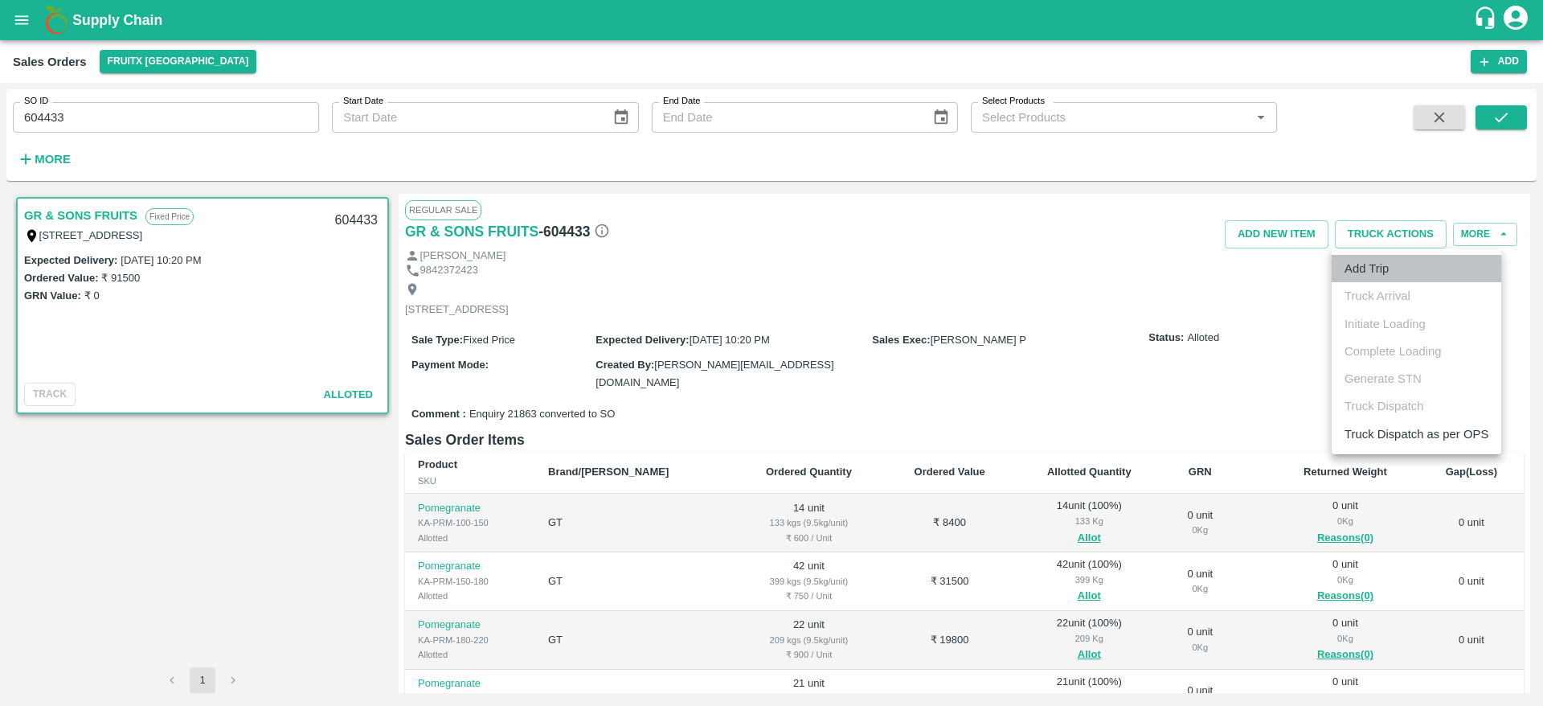
click at [1386, 266] on li "Add Trip" at bounding box center [1417, 268] width 170 height 27
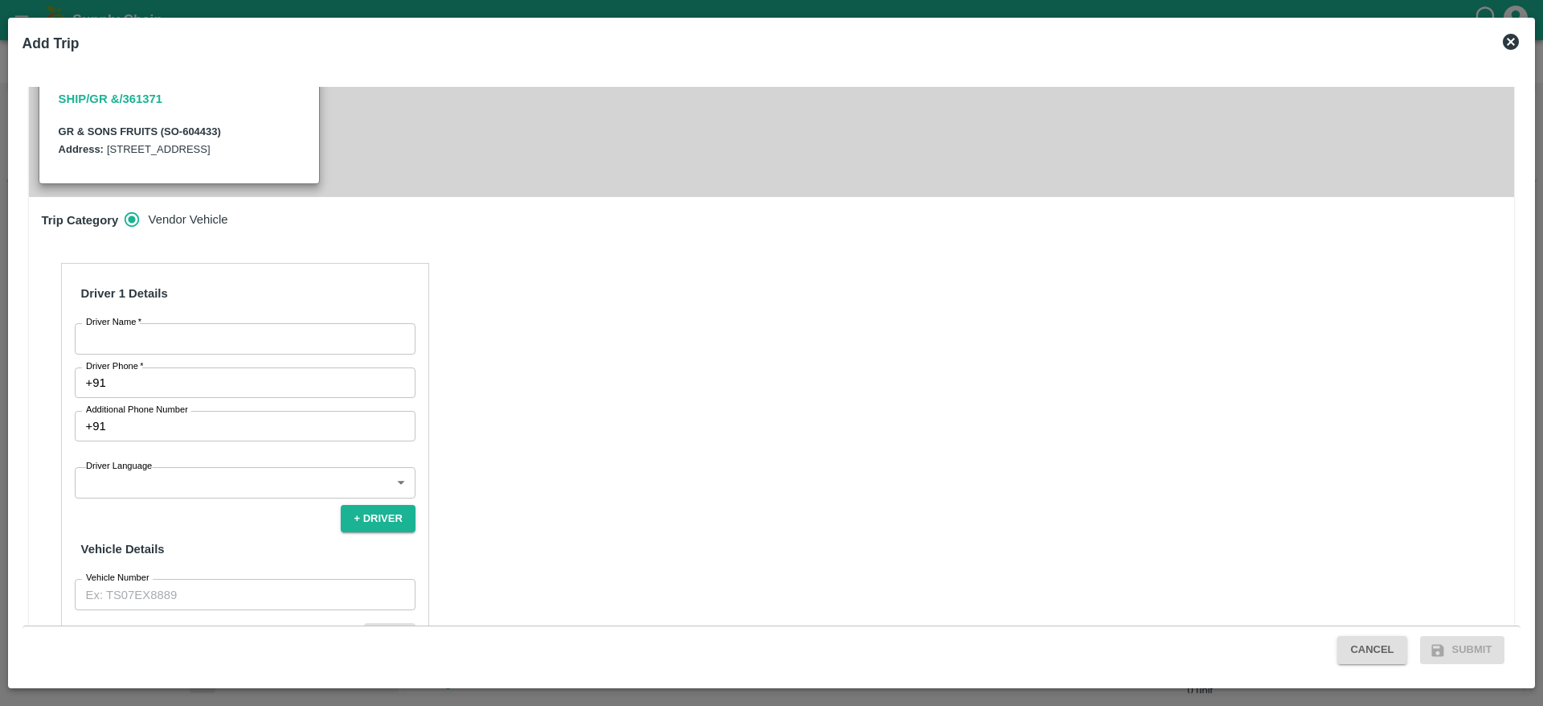
scroll to position [478, 0]
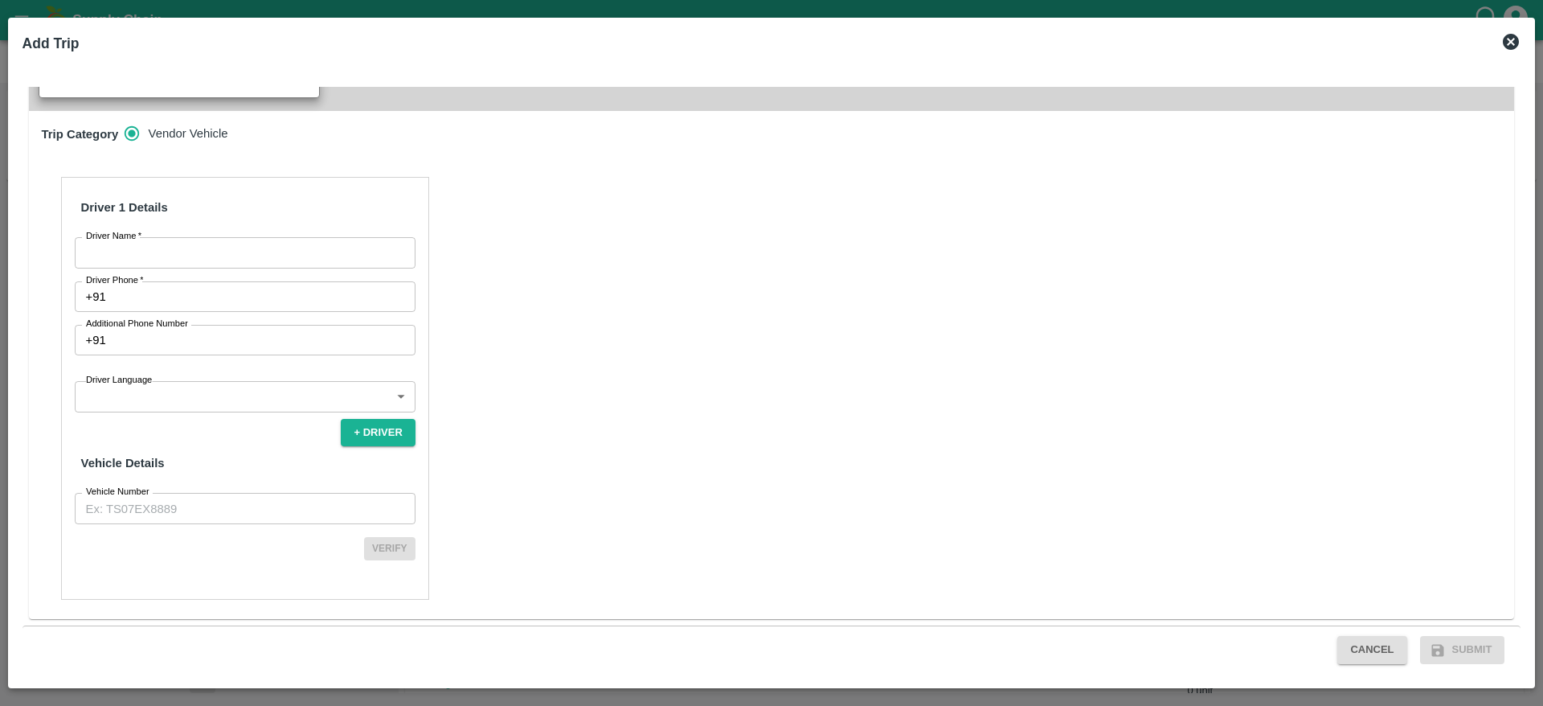
click at [180, 269] on div "Driver 1 Details Driver Name   * Driver Name Driver Phone   * +91 Driver Phone …" at bounding box center [245, 388] width 368 height 423
click at [178, 262] on input "Driver Name   *" at bounding box center [245, 252] width 341 height 31
type input "IS Kareem"
click at [199, 293] on input "Driver Phone   *" at bounding box center [264, 296] width 303 height 31
type input "6385216838"
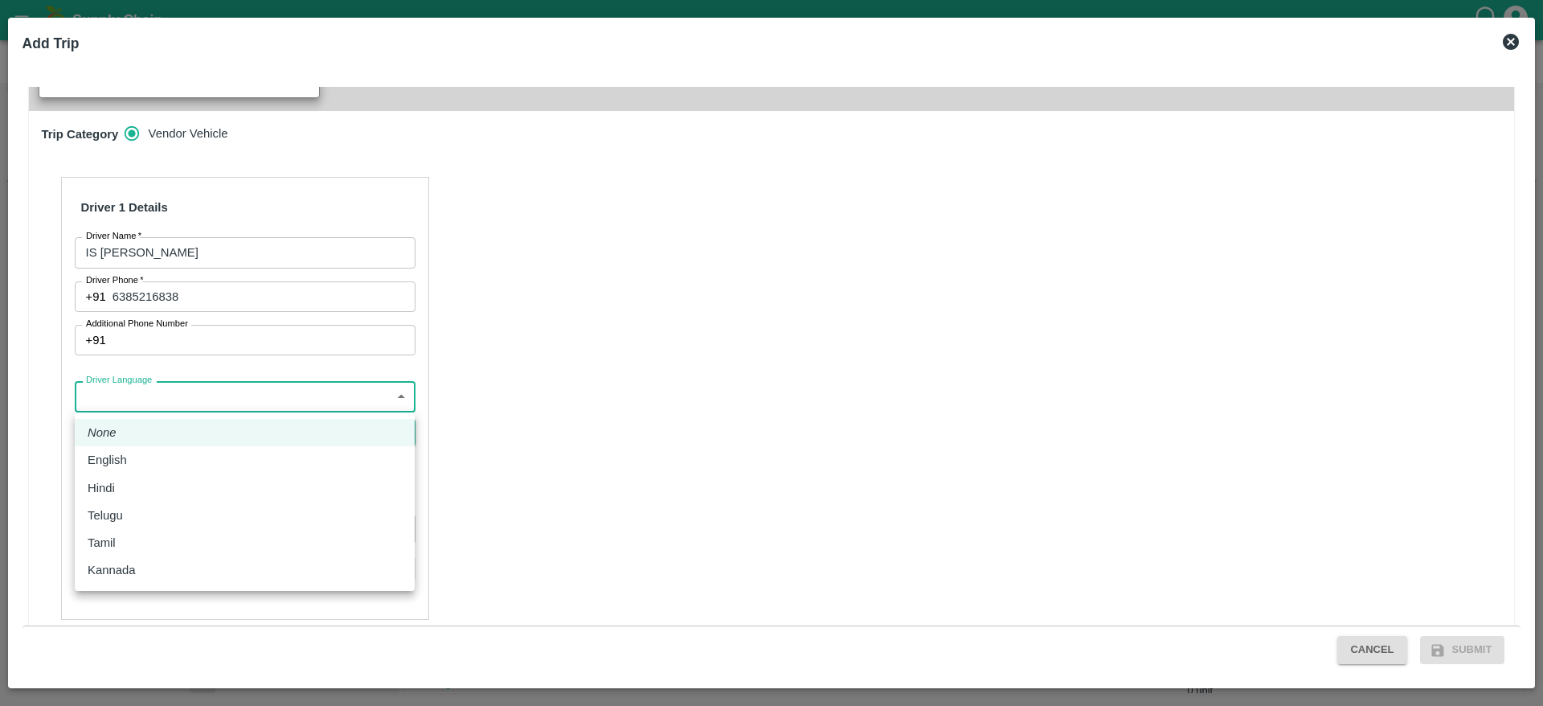
click at [195, 397] on body "Supply Chain Sales Orders FruitX Bangalore Add SO ID 604433 SO ID Start Date St…" at bounding box center [771, 353] width 1543 height 706
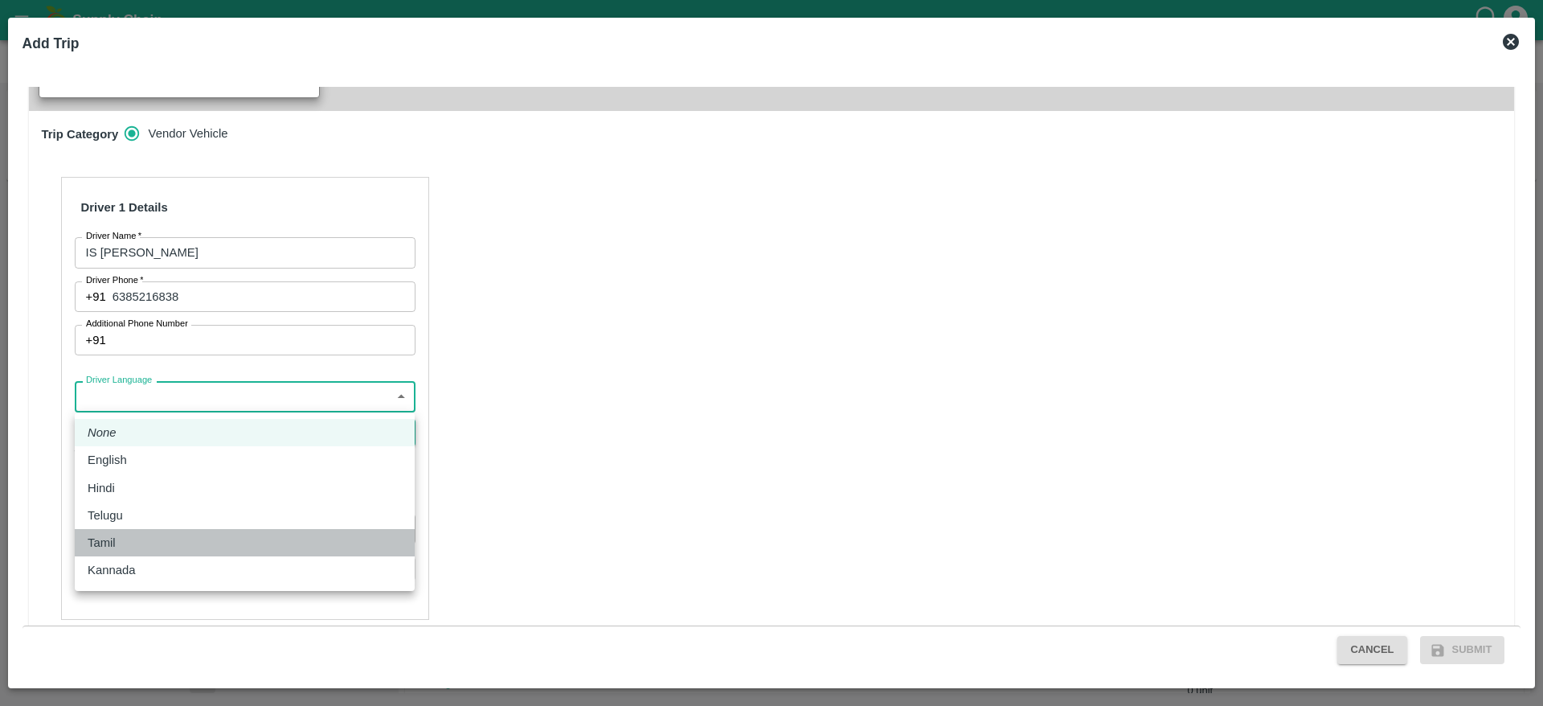
click at [166, 553] on li "Tamil" at bounding box center [245, 542] width 340 height 27
type input "ta"
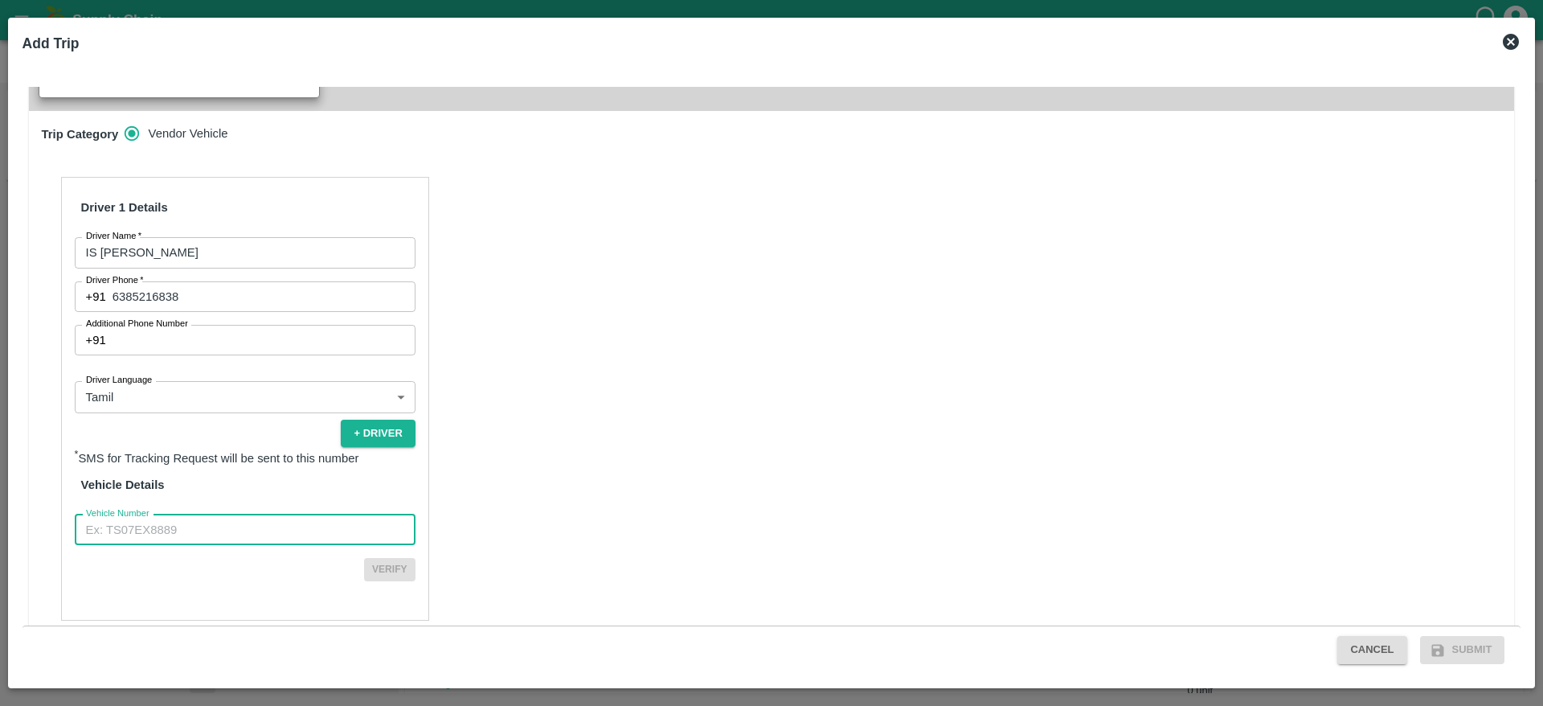
drag, startPoint x: 185, startPoint y: 532, endPoint x: 259, endPoint y: 456, distance: 105.7
click at [259, 456] on div "Driver 1 Details Driver Name   * IS Kareem Driver Name Driver Phone   * +91 638…" at bounding box center [245, 399] width 368 height 444
type input "KA05TT6545"
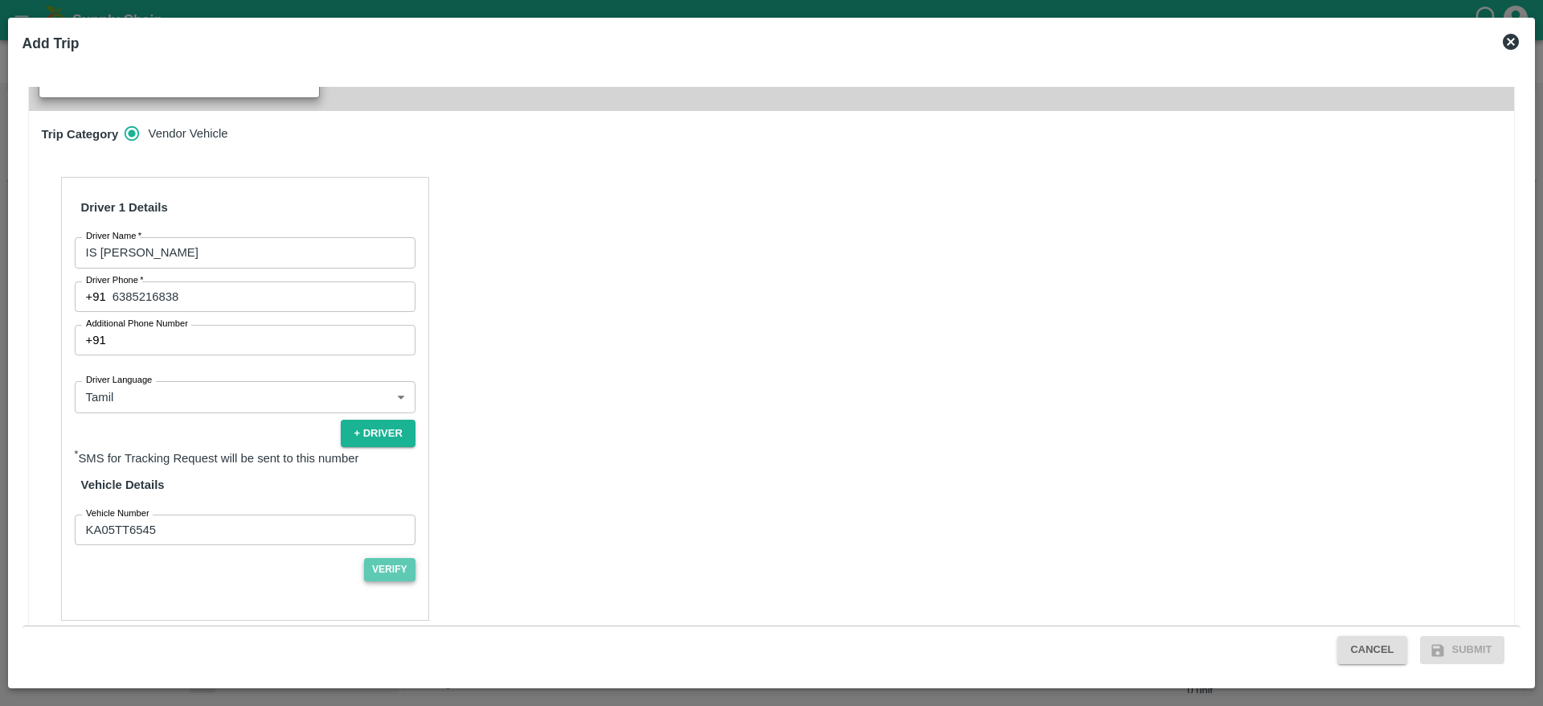
click at [376, 571] on button "Verify" at bounding box center [389, 569] width 51 height 23
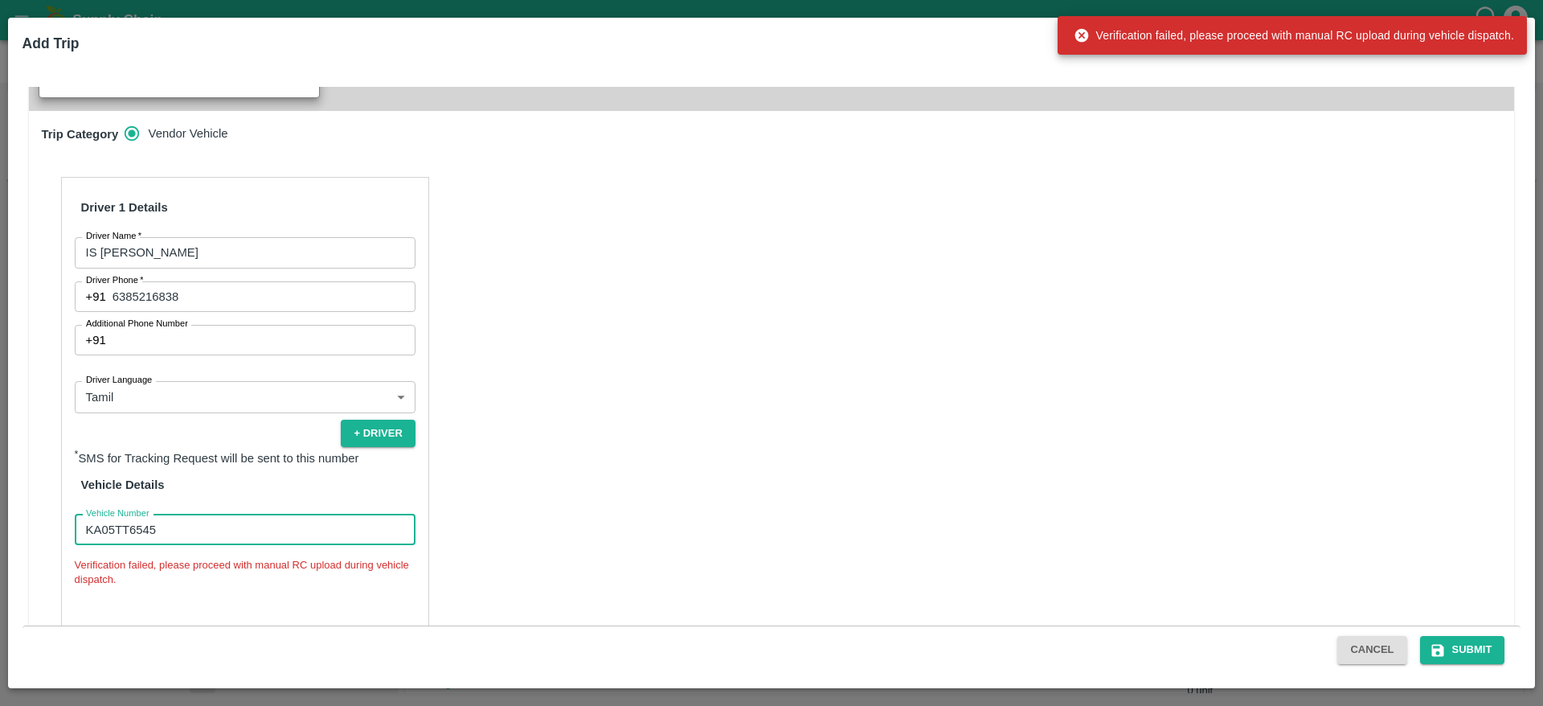
click at [86, 523] on input "KA05TT6545" at bounding box center [245, 529] width 341 height 31
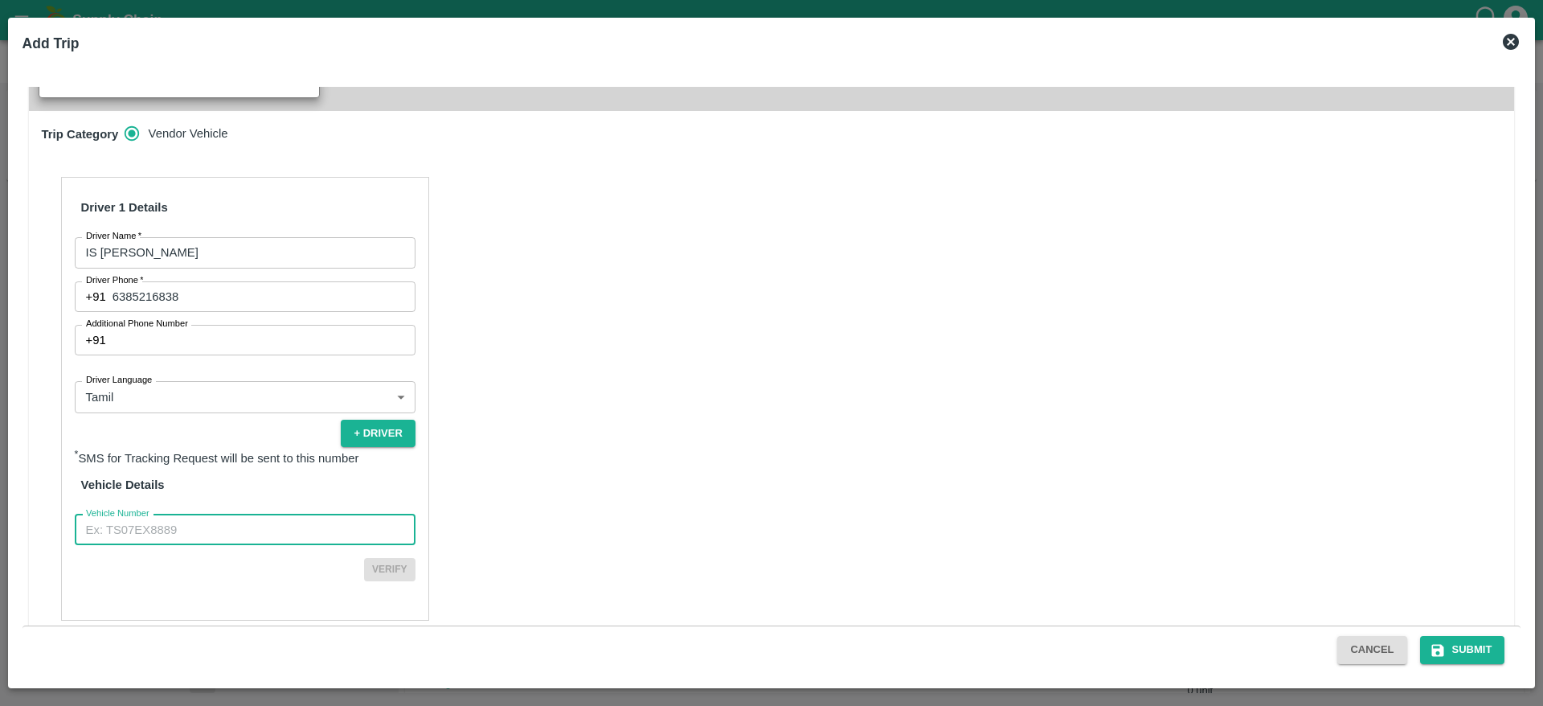
click at [204, 538] on input "Vehicle Number" at bounding box center [245, 529] width 341 height 31
type input "KA01HH0675"
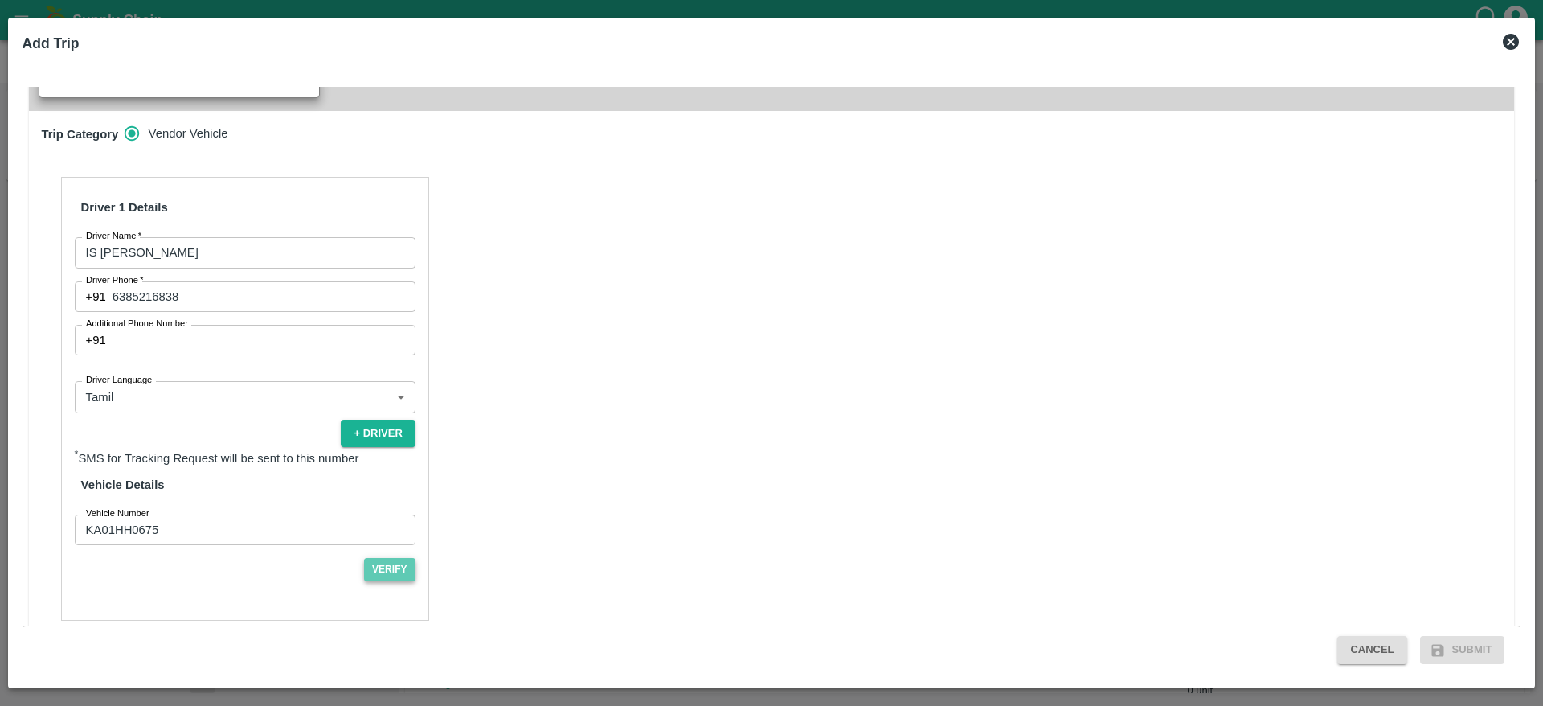
click at [389, 565] on button "Verify" at bounding box center [389, 569] width 51 height 23
click at [1454, 661] on button "Submit" at bounding box center [1462, 650] width 85 height 28
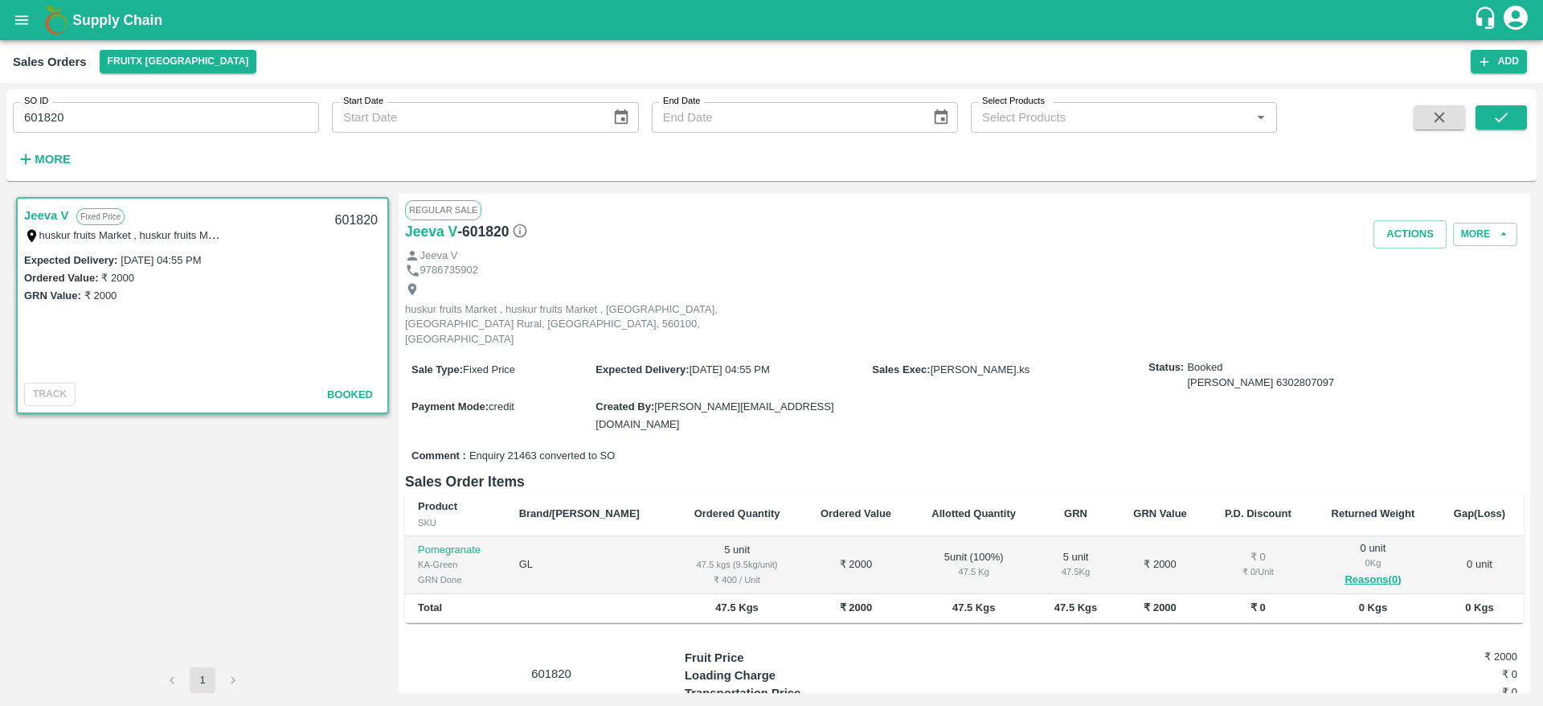
click at [47, 116] on input "601820" at bounding box center [166, 117] width 306 height 31
paste input "text"
click at [1507, 114] on icon "submit" at bounding box center [1501, 118] width 13 height 10
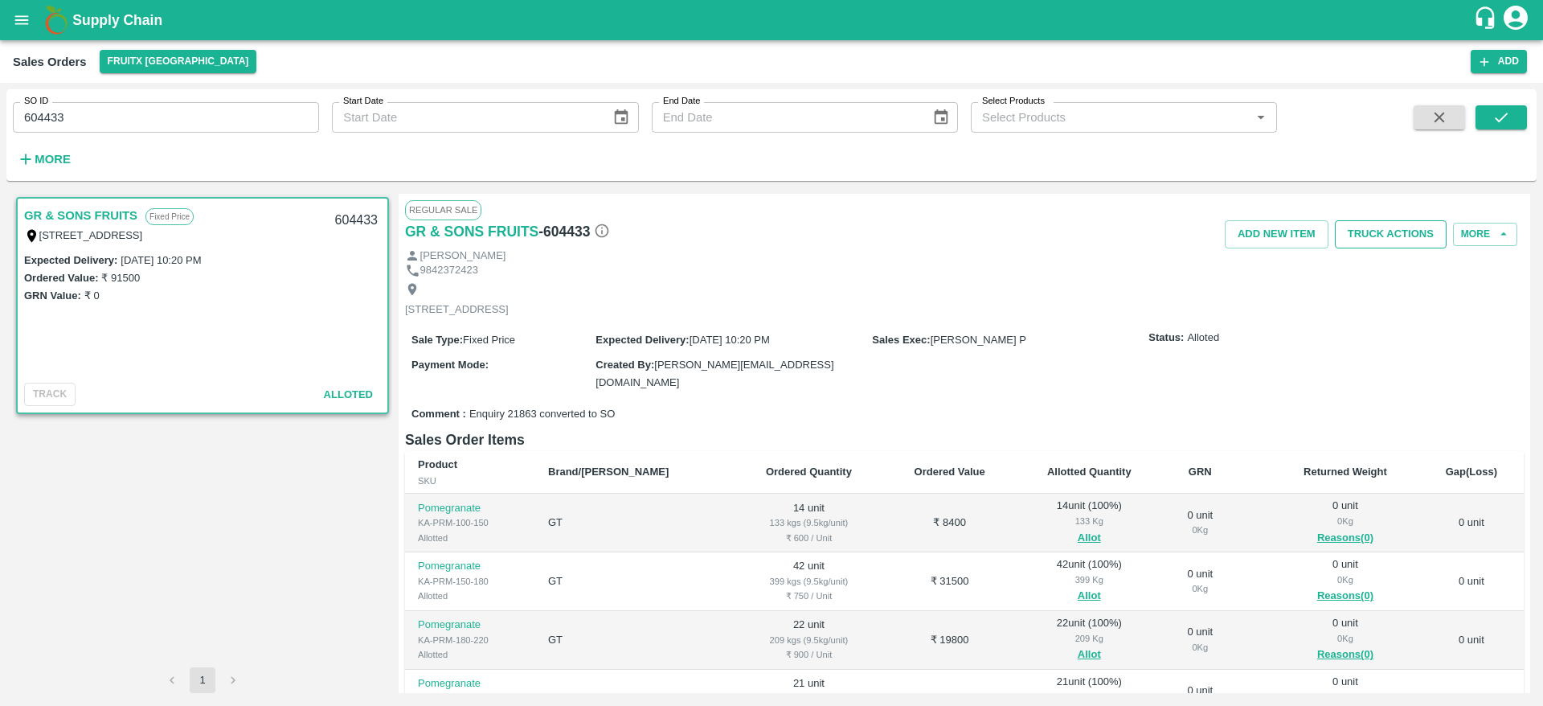
click at [1399, 227] on button "Truck Actions" at bounding box center [1391, 234] width 112 height 28
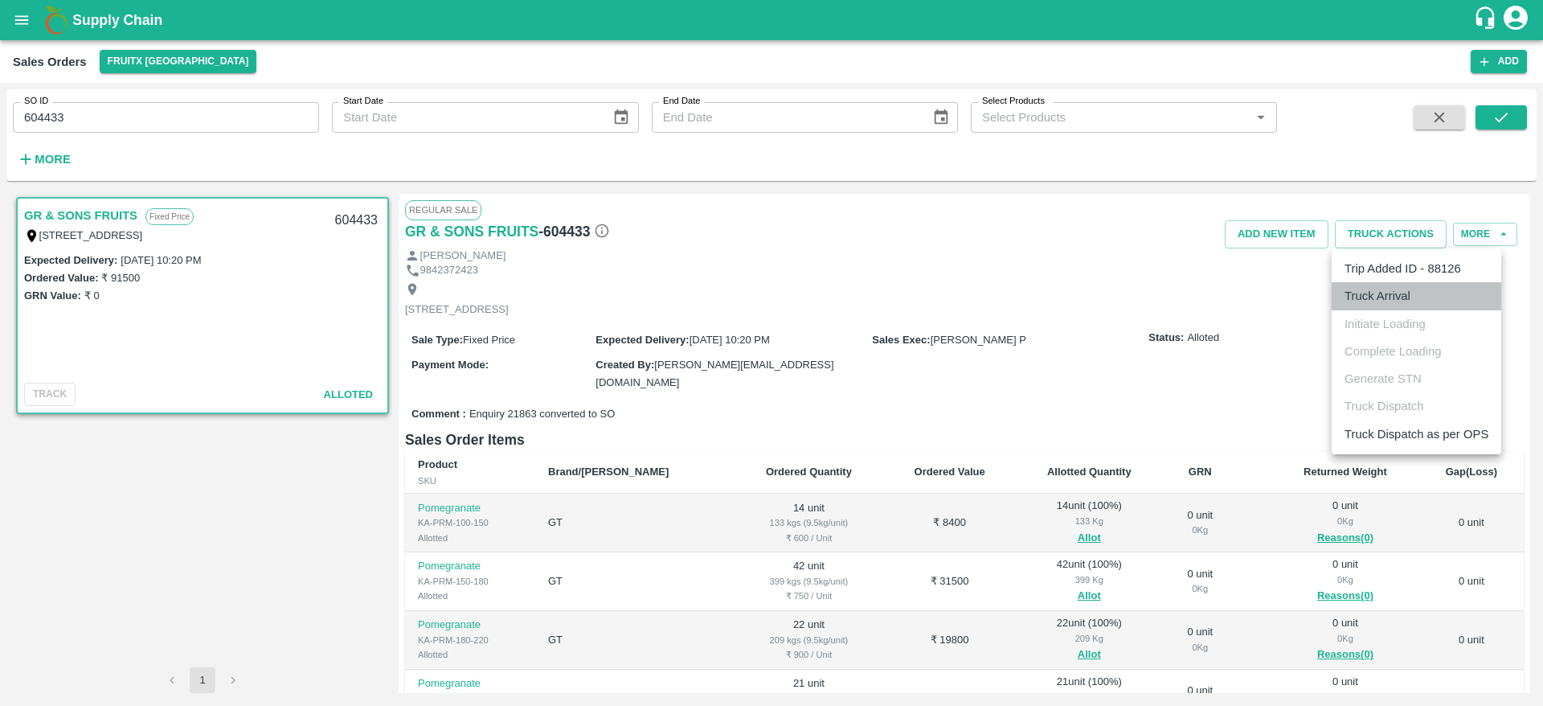
click at [1365, 298] on li "Truck Arrival" at bounding box center [1417, 295] width 170 height 27
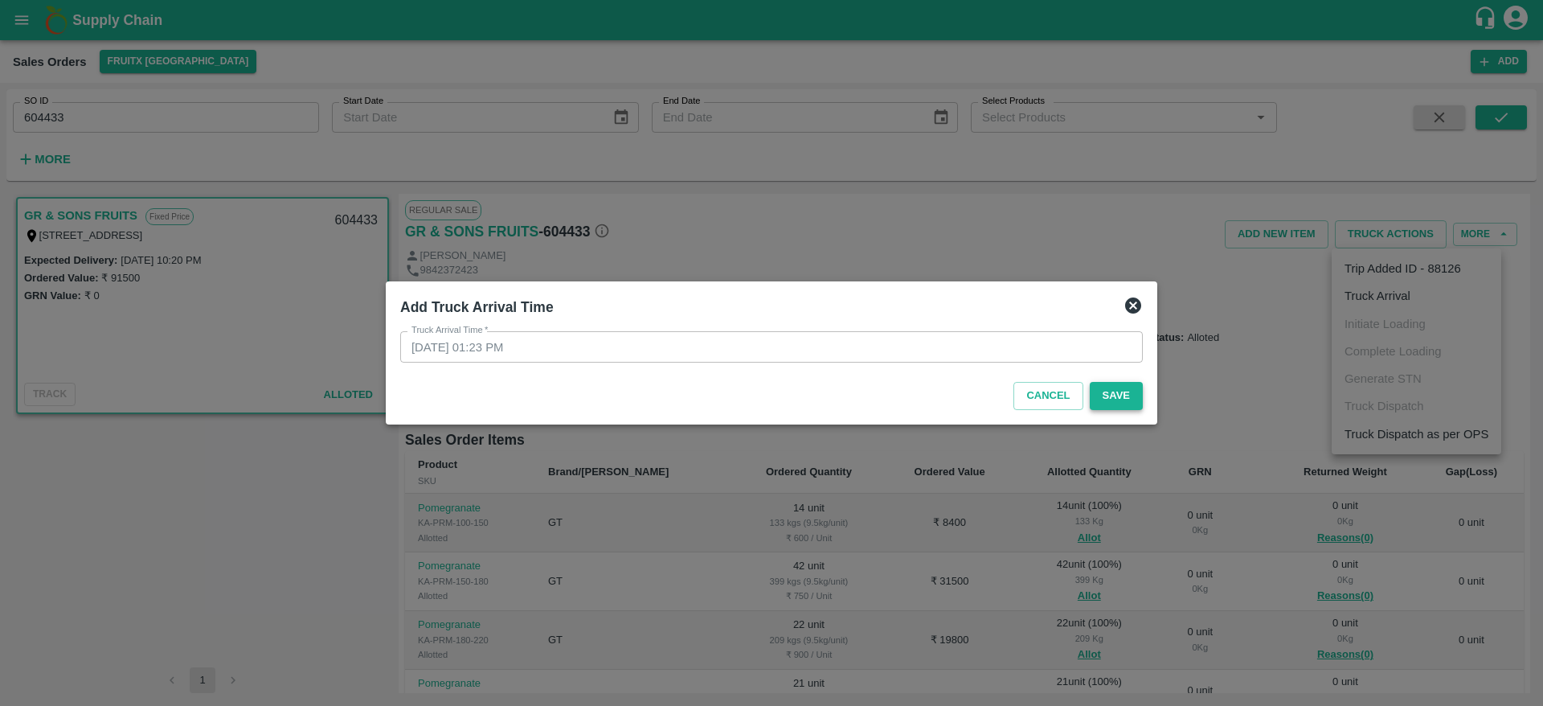
click at [1105, 391] on button "Save" at bounding box center [1116, 396] width 53 height 28
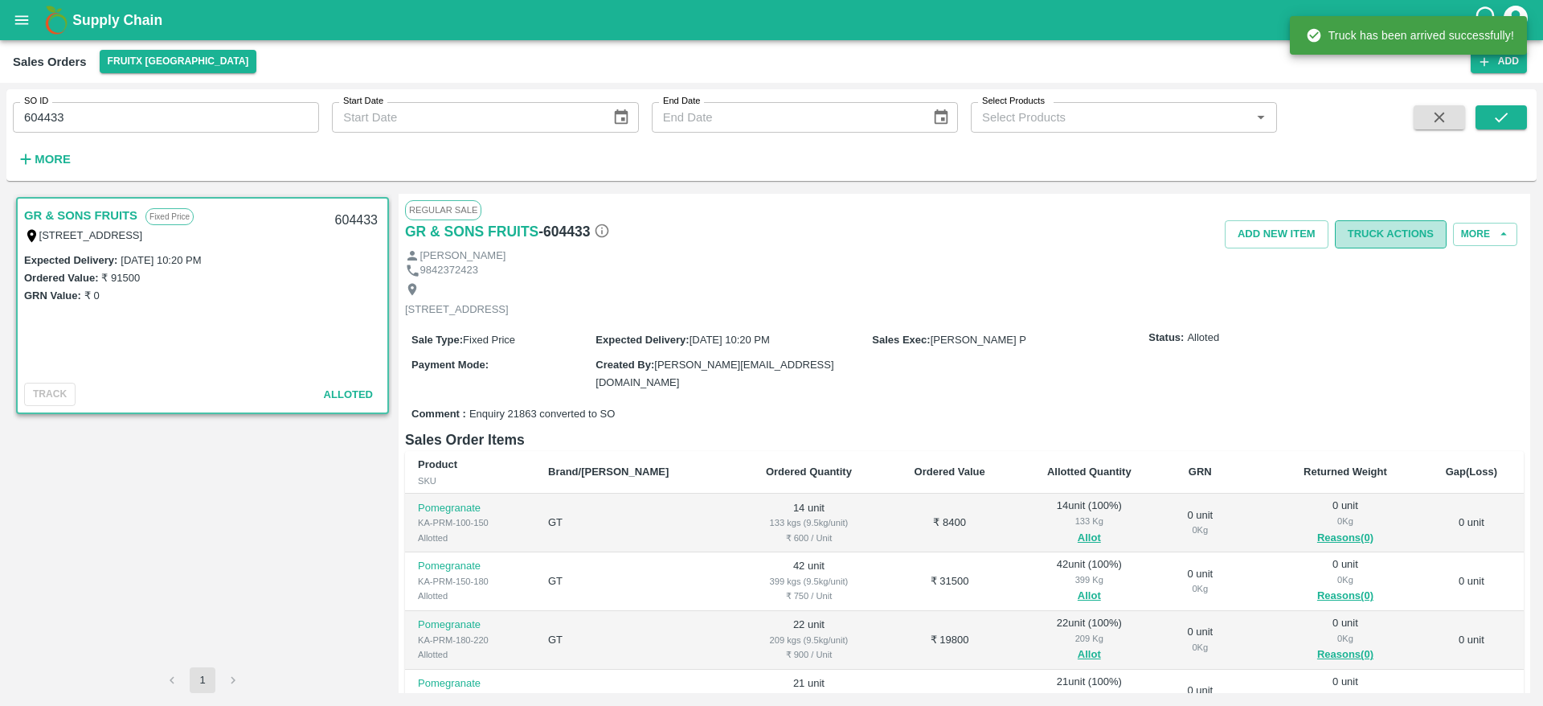
click at [1371, 225] on button "Truck Actions" at bounding box center [1391, 234] width 112 height 28
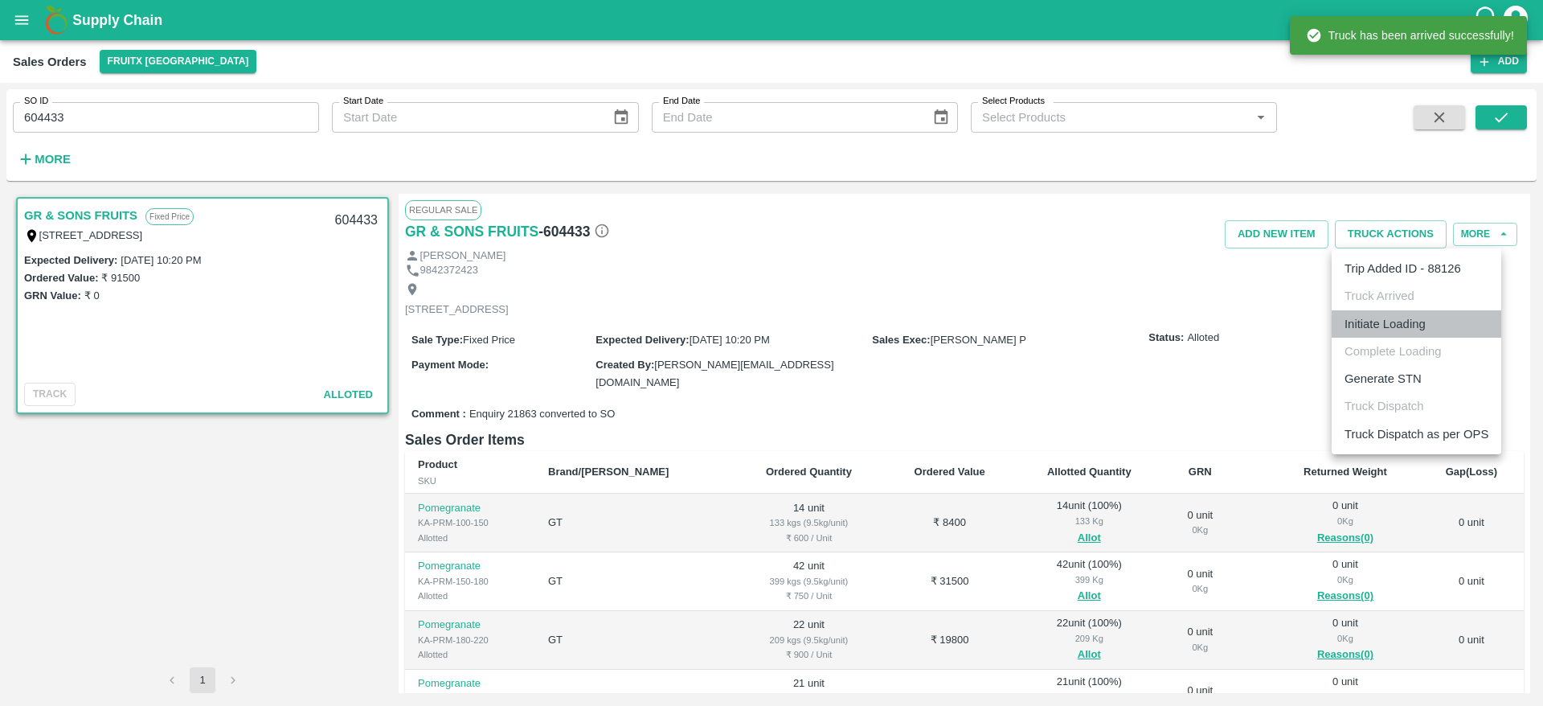
click at [1375, 328] on li "Initiate Loading" at bounding box center [1417, 323] width 170 height 27
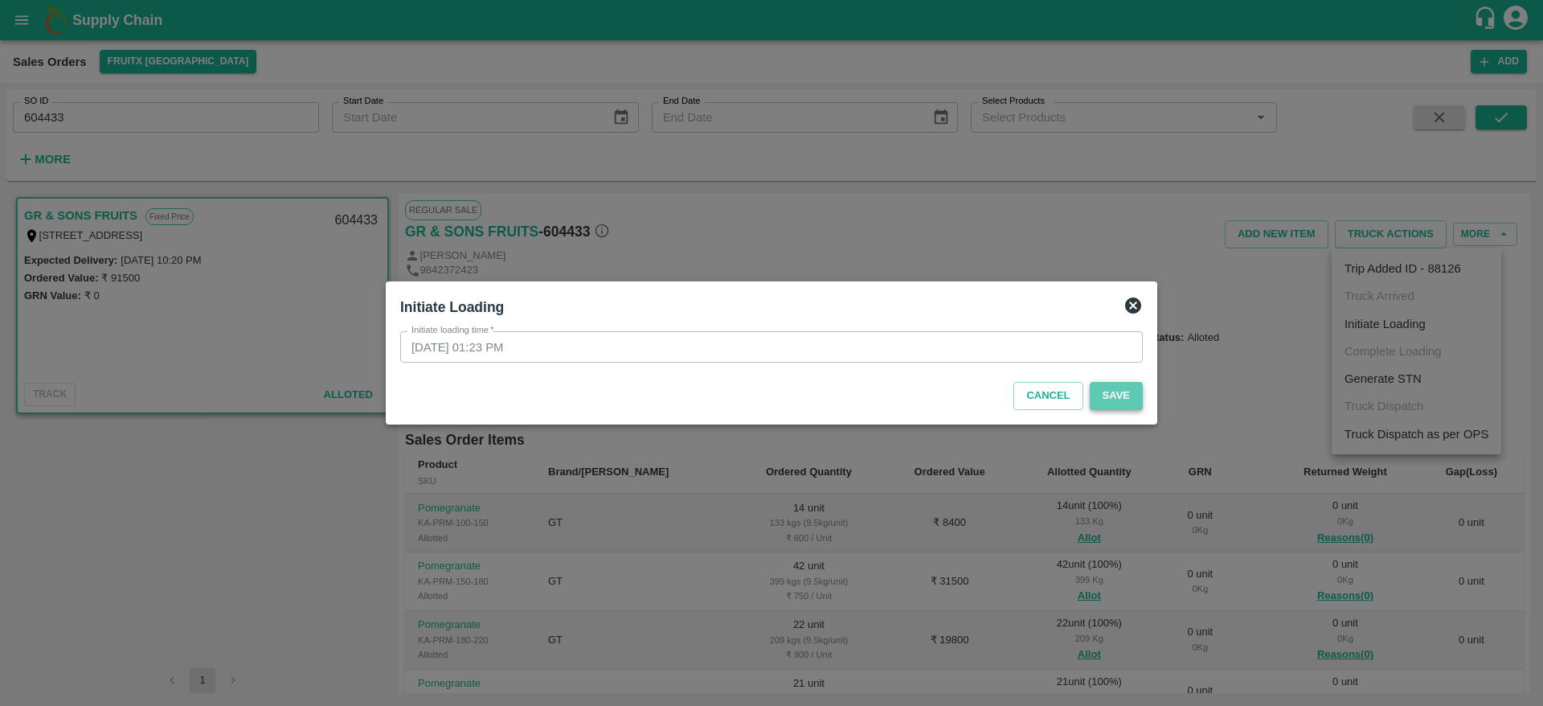
click at [1107, 383] on button "Save" at bounding box center [1116, 396] width 53 height 28
click at [1136, 308] on icon at bounding box center [1133, 305] width 19 height 19
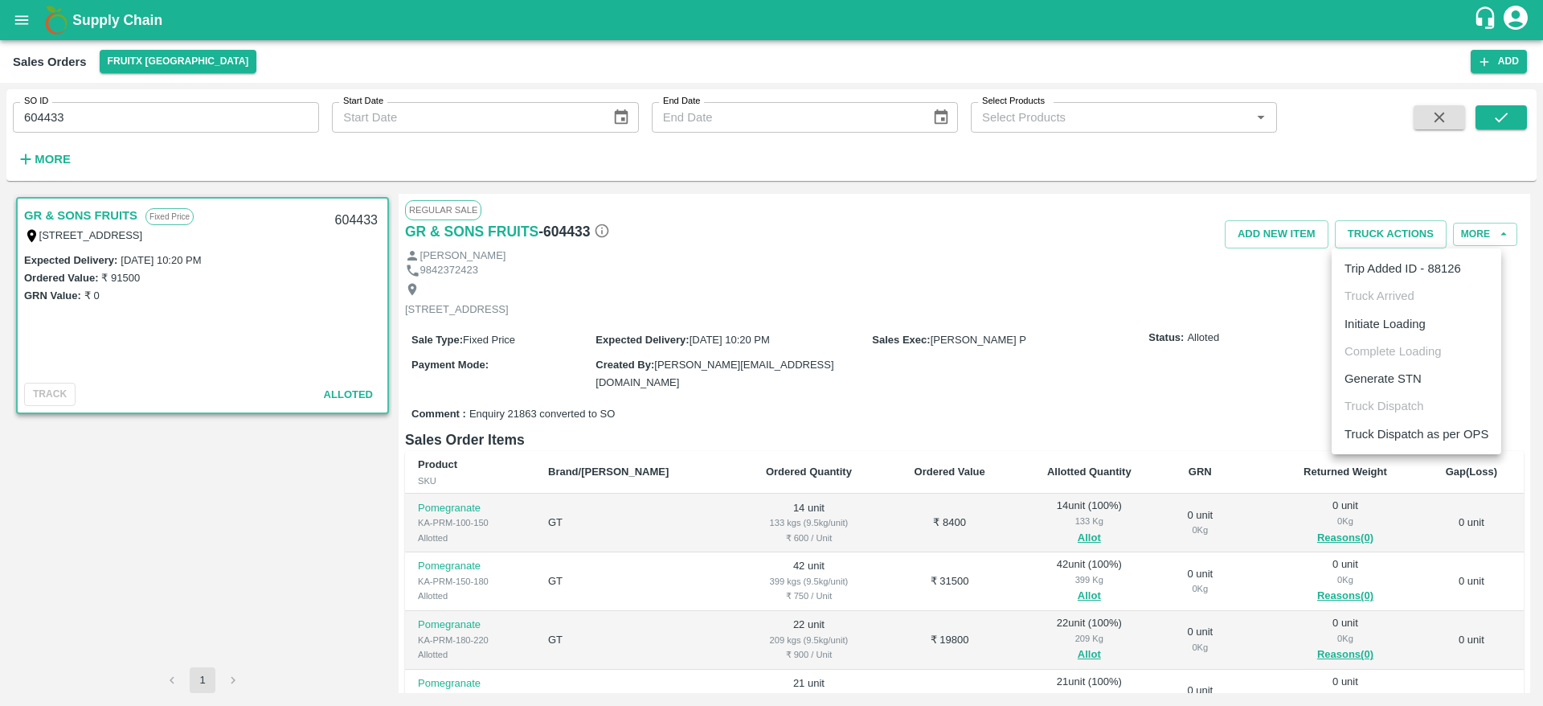
click at [1175, 294] on div at bounding box center [771, 353] width 1543 height 706
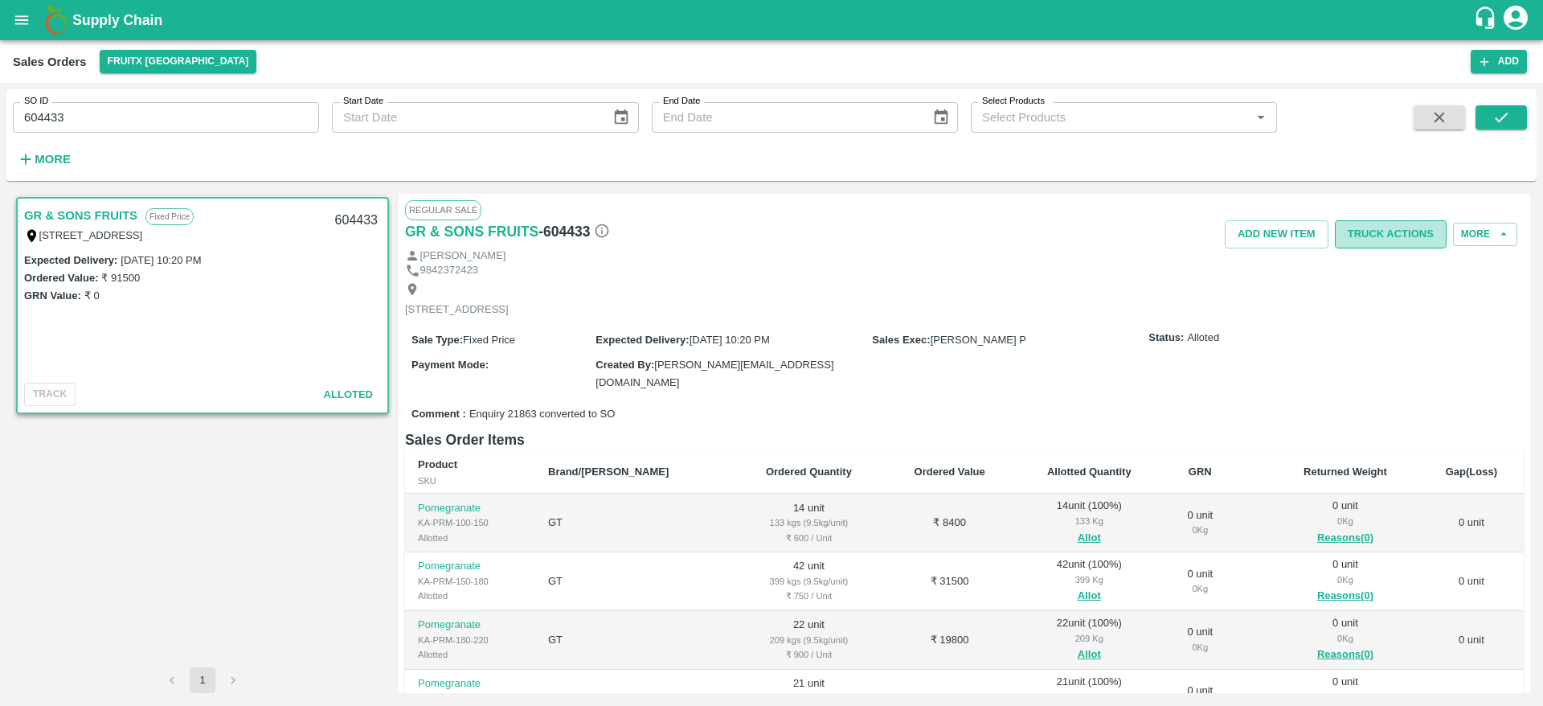
click at [1394, 231] on button "Truck Actions" at bounding box center [1391, 234] width 112 height 28
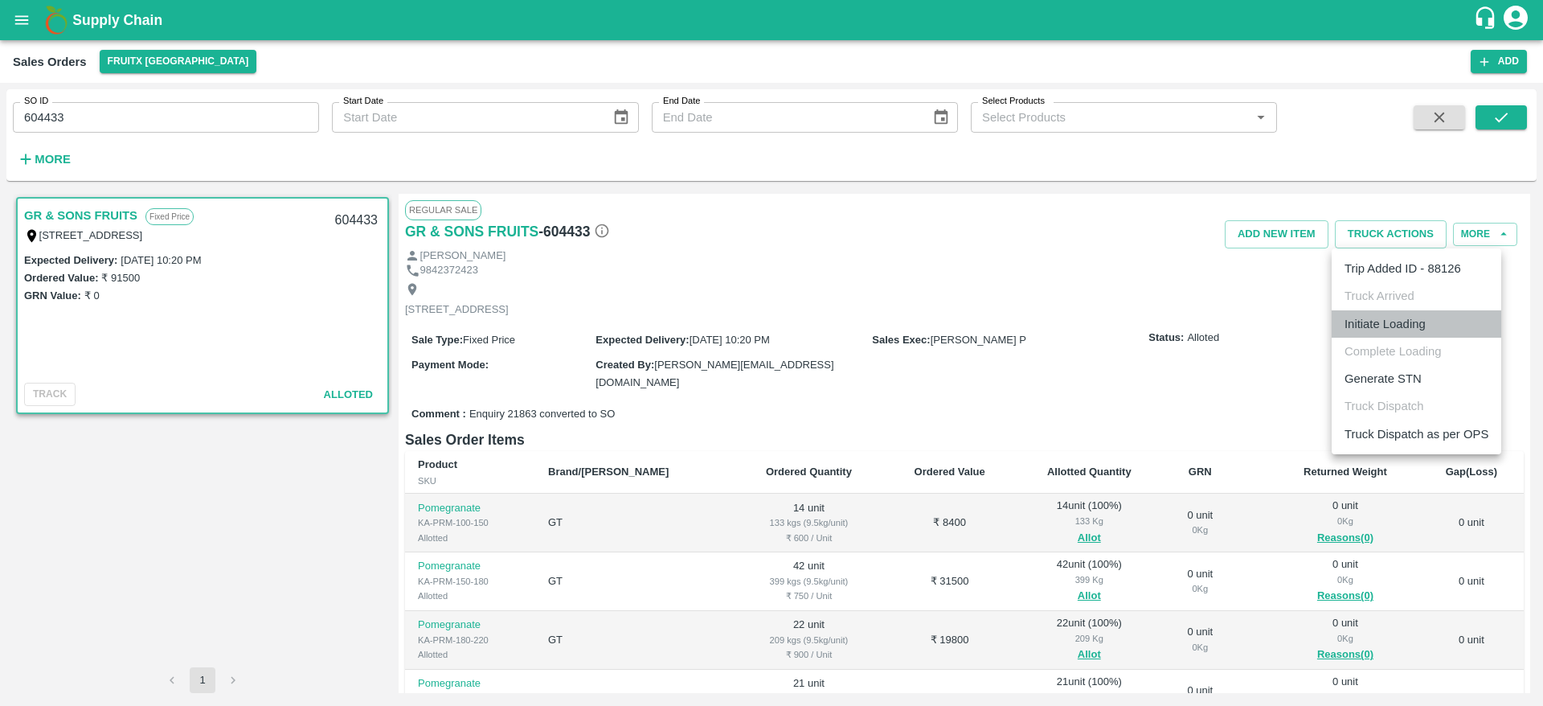
click at [1372, 323] on li "Initiate Loading" at bounding box center [1417, 323] width 170 height 27
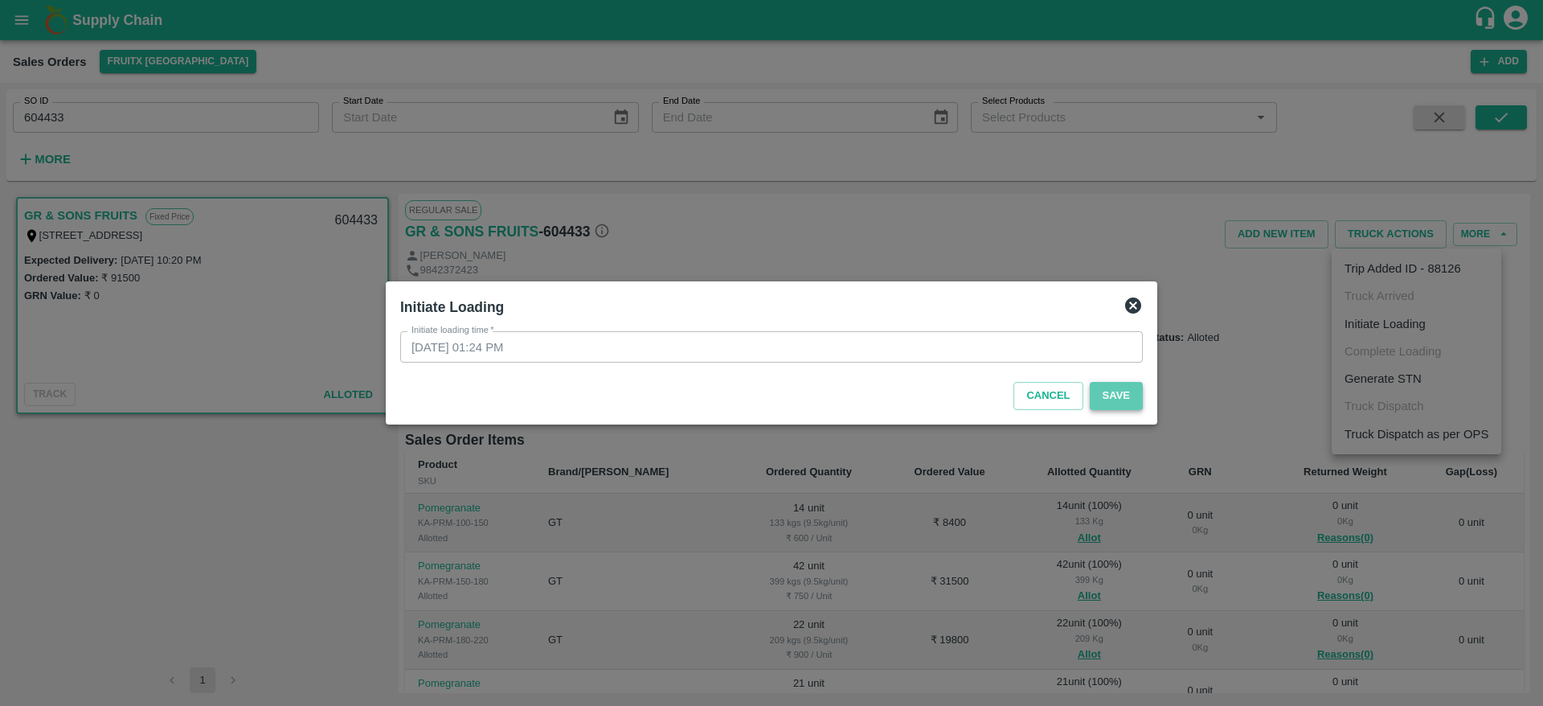
click at [1122, 389] on button "Save" at bounding box center [1116, 396] width 53 height 28
click at [1132, 307] on icon at bounding box center [1133, 305] width 19 height 19
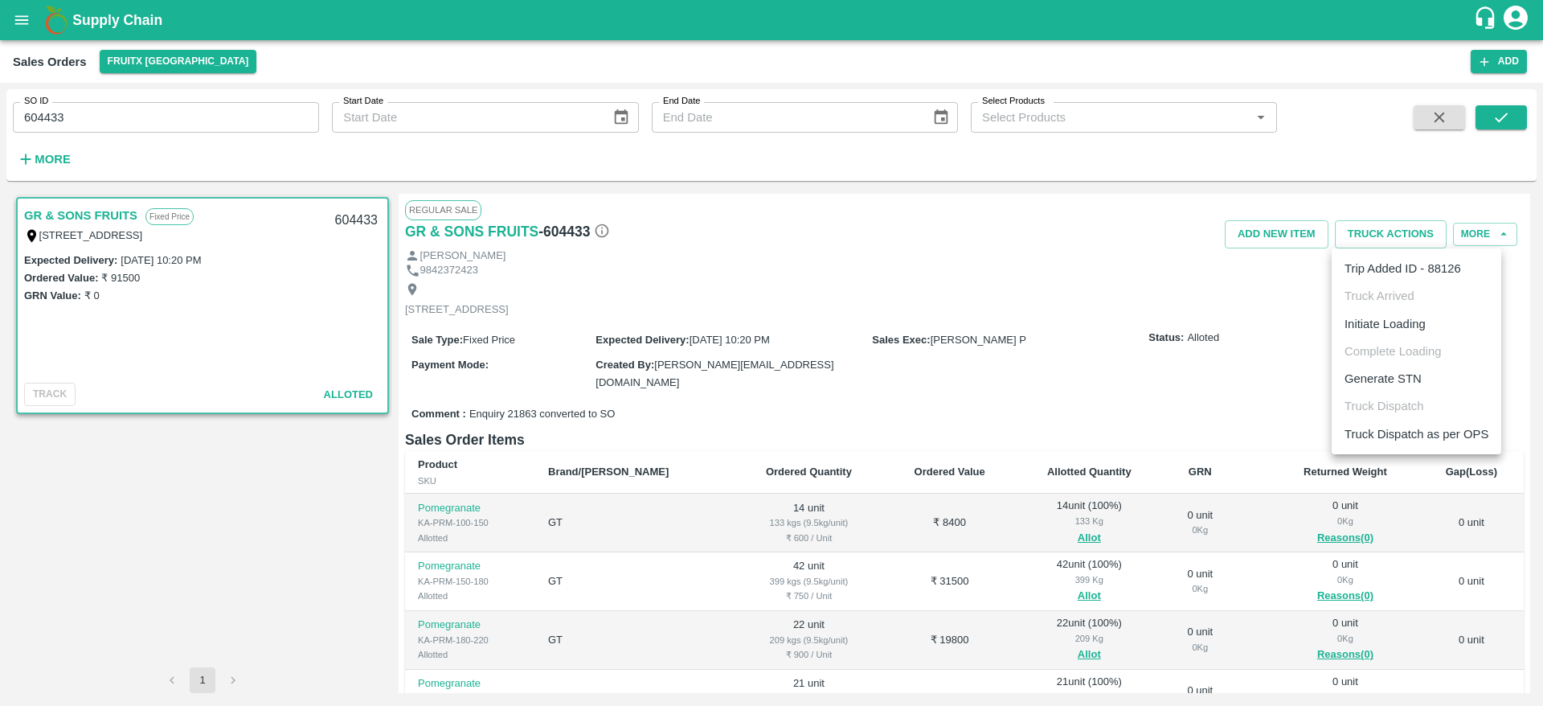
click at [1146, 305] on div at bounding box center [771, 353] width 1543 height 706
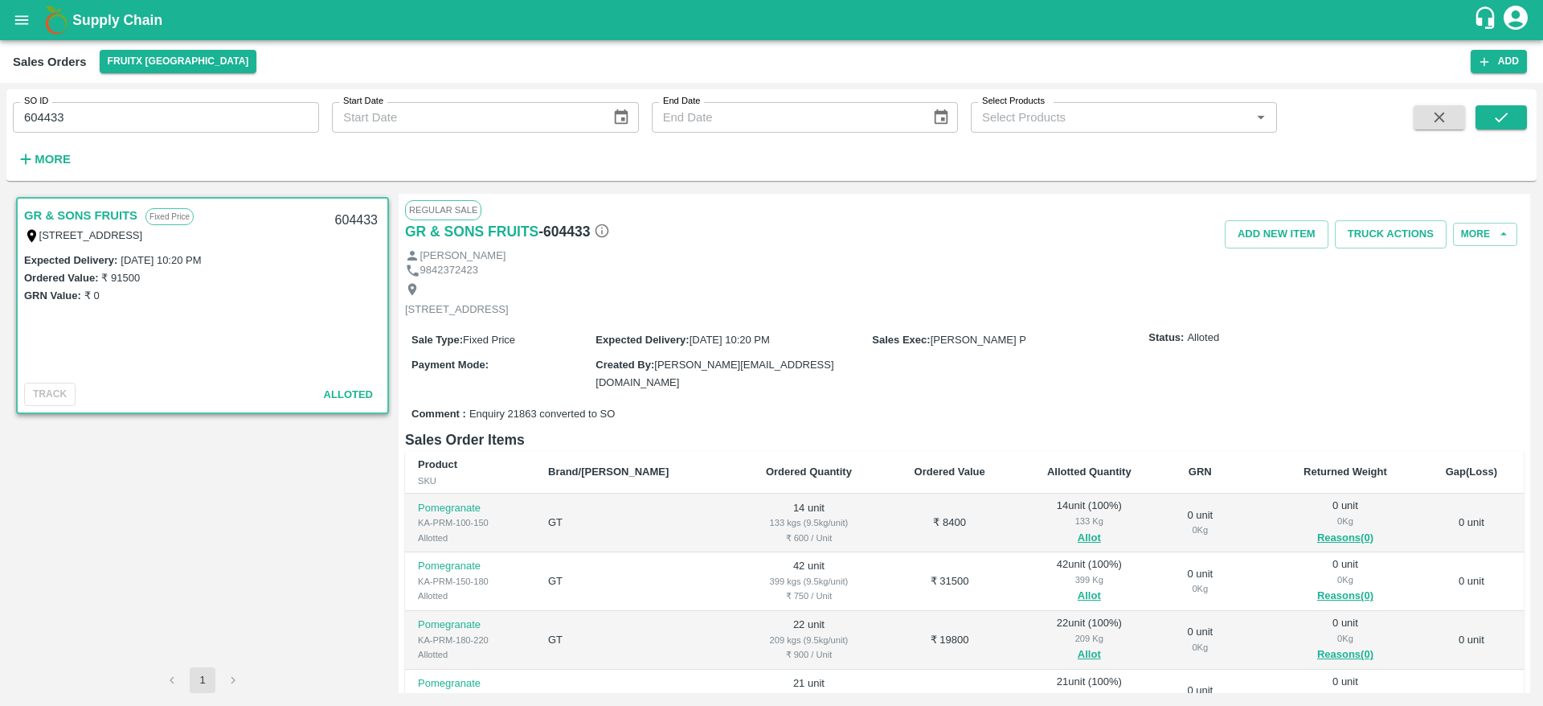
click at [1409, 211] on div "Regular Sale" at bounding box center [964, 209] width 1119 height 19
click at [1381, 232] on button "Truck Actions" at bounding box center [1391, 234] width 112 height 28
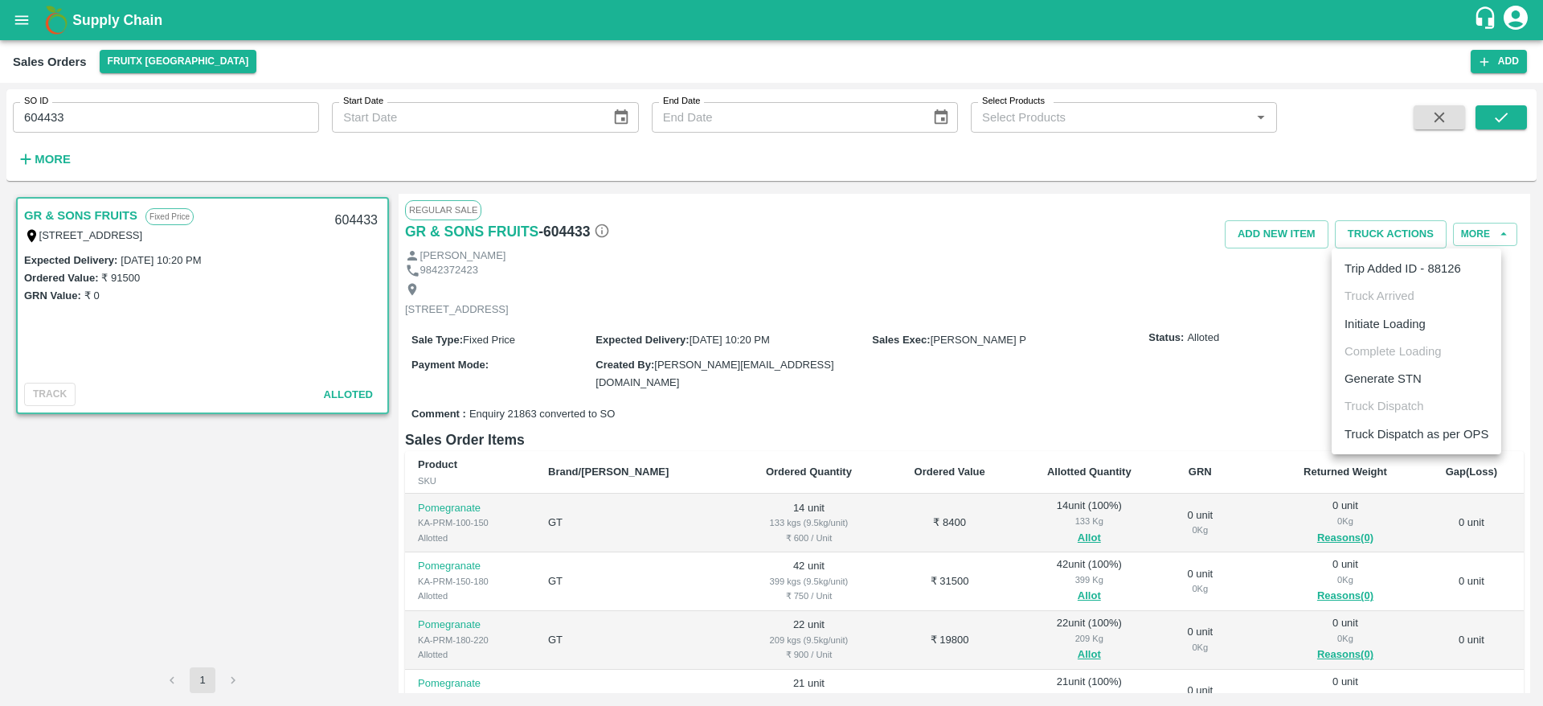
click at [1353, 321] on li "Initiate Loading" at bounding box center [1417, 323] width 170 height 27
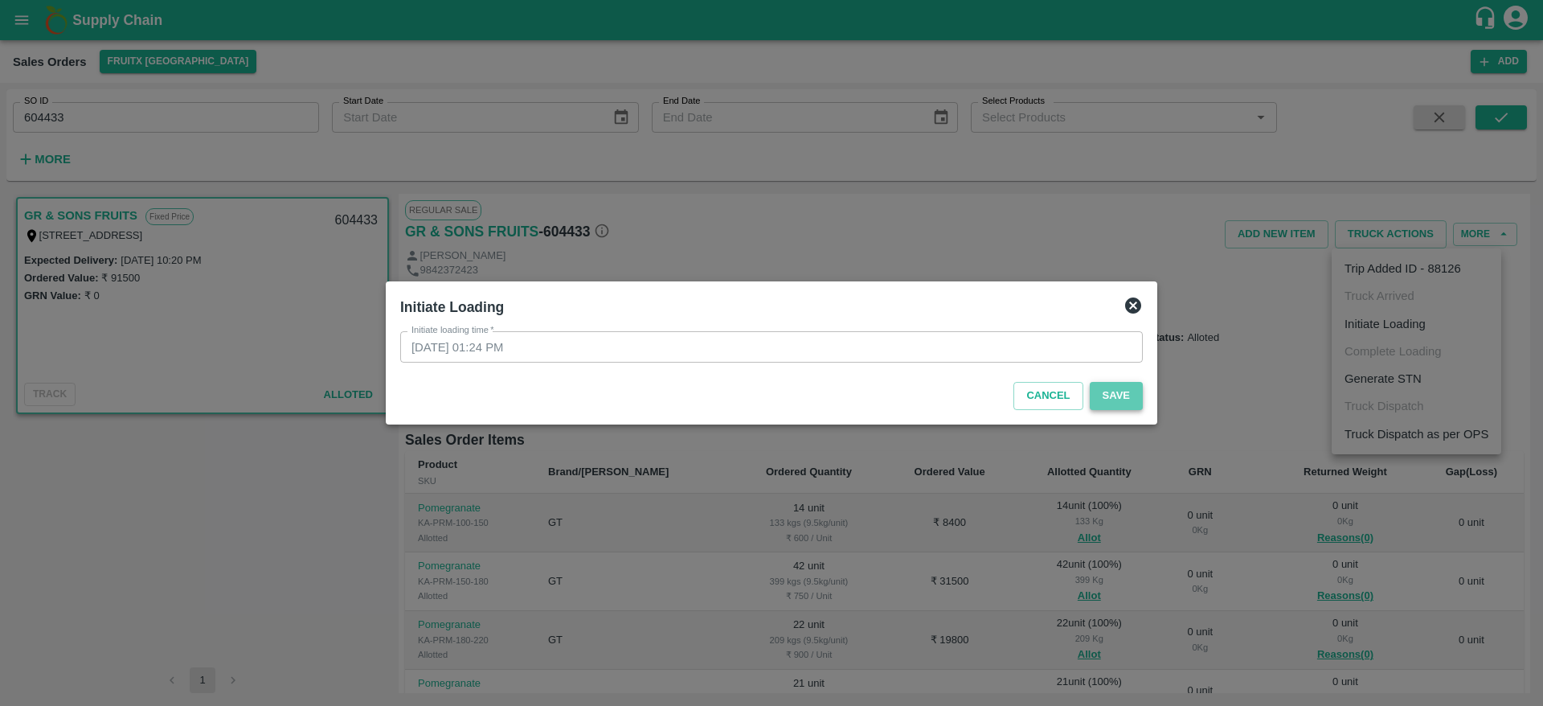
click at [1110, 403] on button "Save" at bounding box center [1116, 396] width 53 height 28
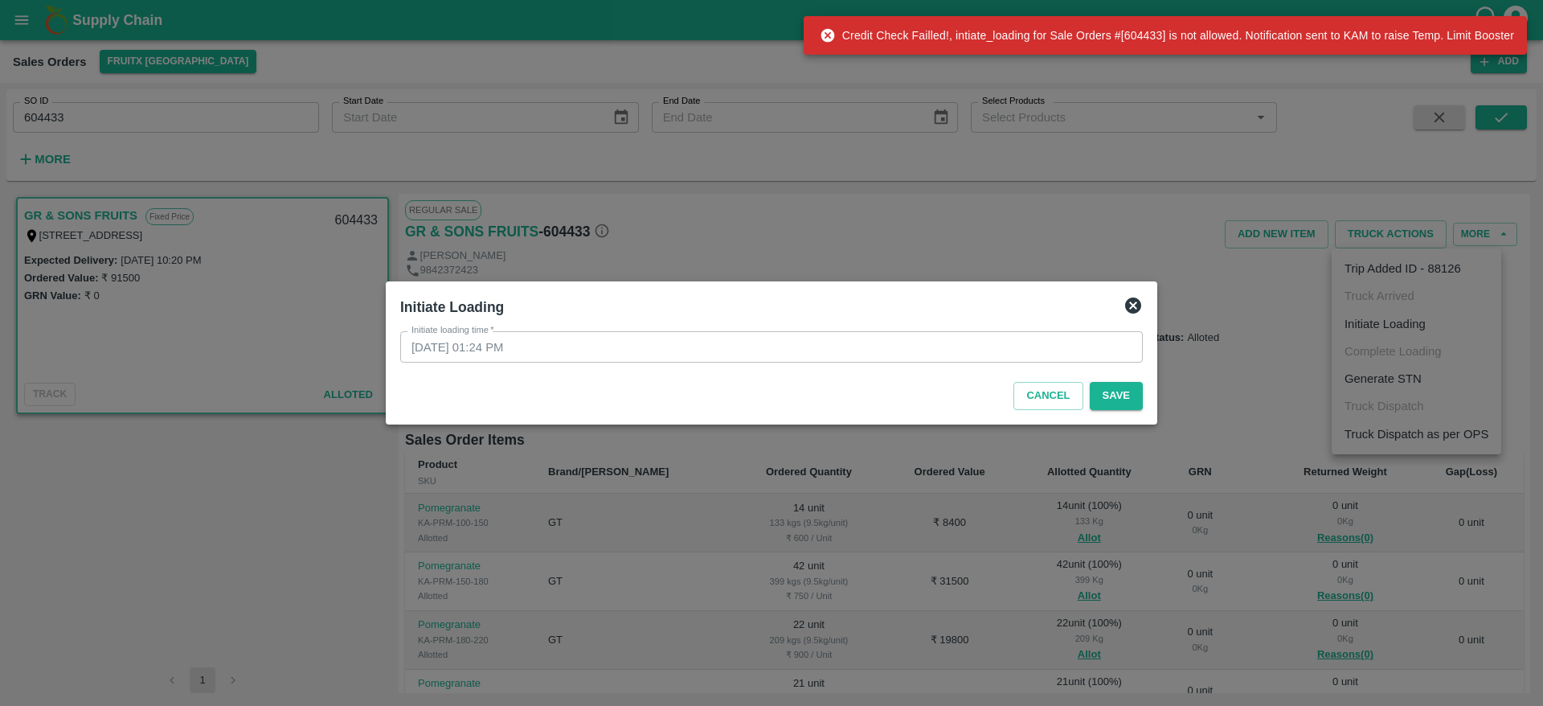
click at [212, 122] on div at bounding box center [771, 353] width 1543 height 706
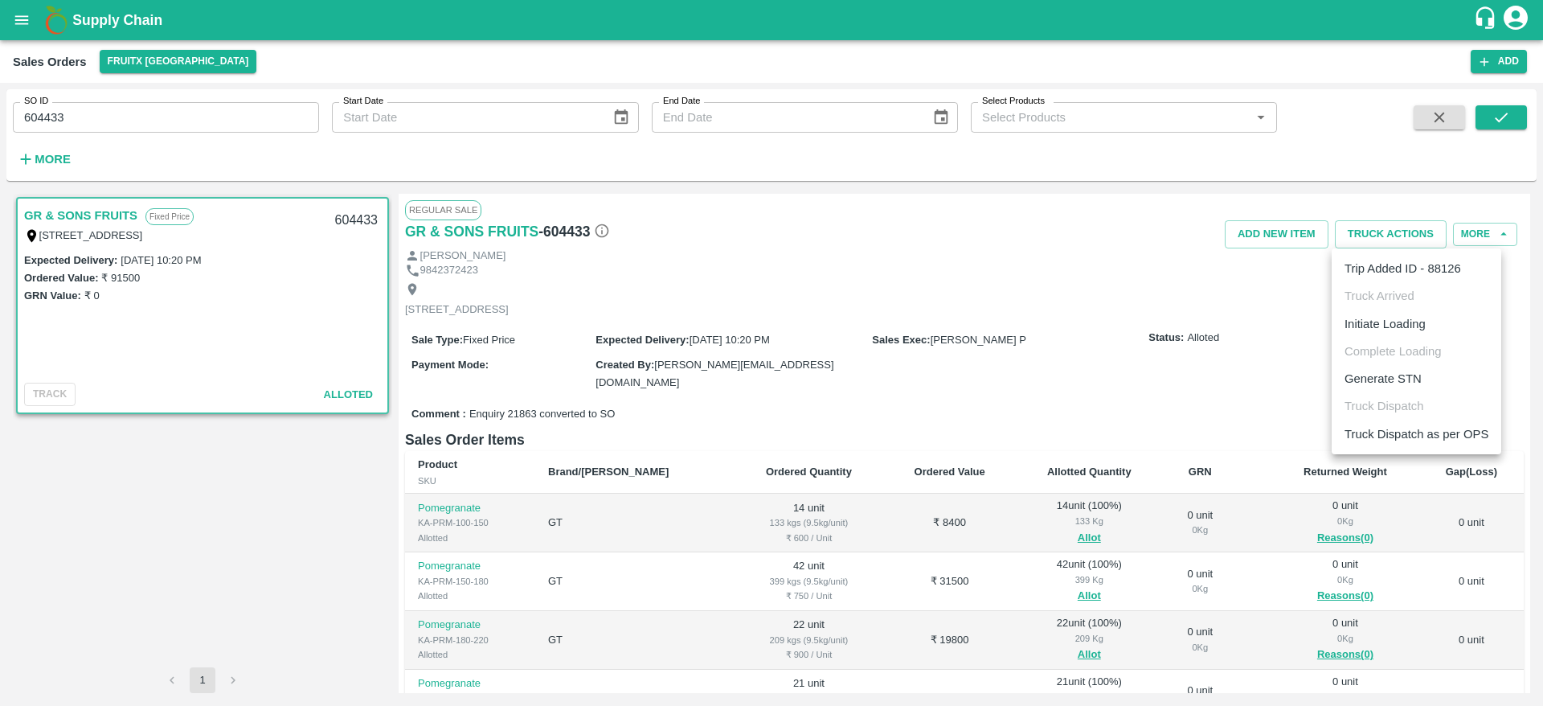
click at [44, 111] on div at bounding box center [771, 353] width 1543 height 706
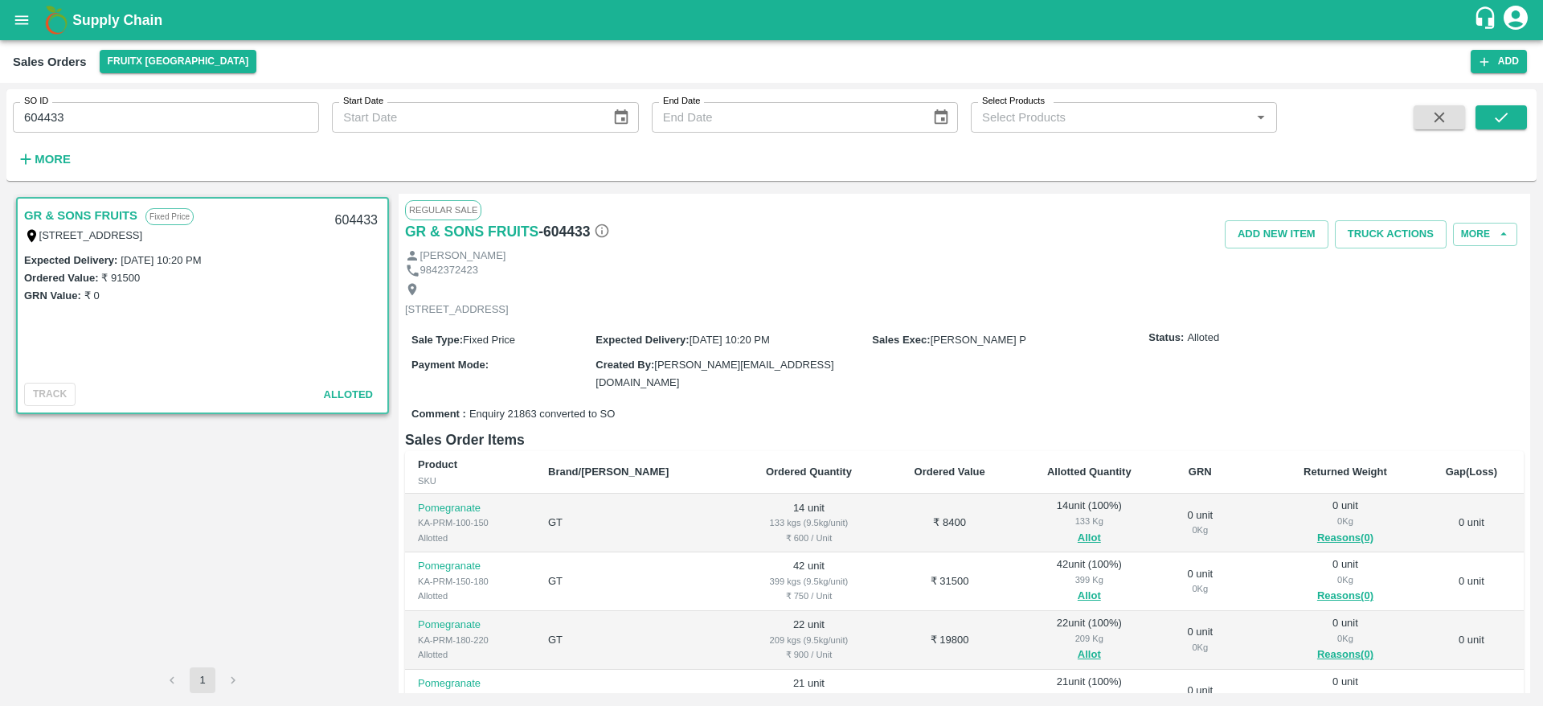
click at [44, 111] on div at bounding box center [771, 353] width 1543 height 706
click at [63, 112] on input "604433" at bounding box center [166, 117] width 306 height 31
type input "604432"
click at [1507, 126] on button "submit" at bounding box center [1501, 117] width 51 height 24
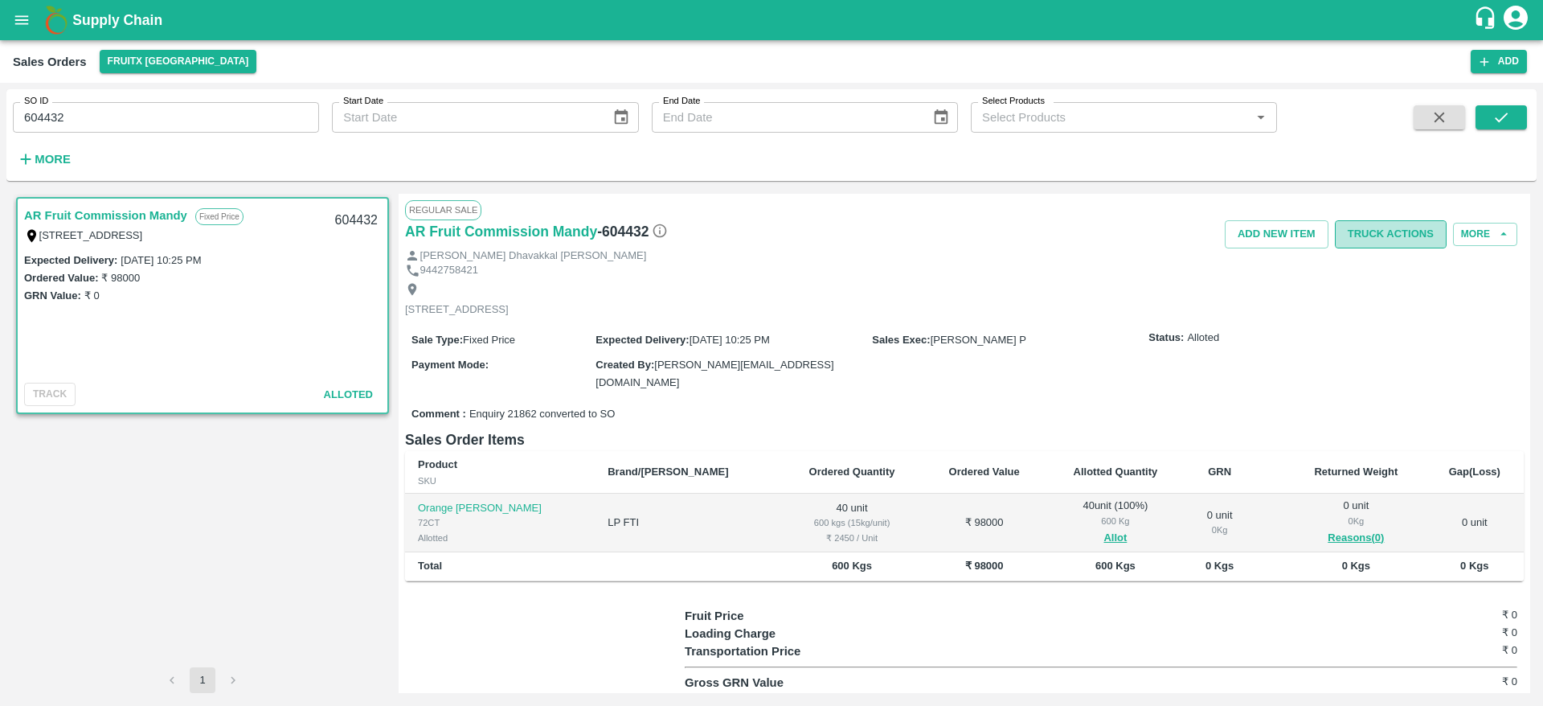
click at [1393, 239] on button "Truck Actions" at bounding box center [1391, 234] width 112 height 28
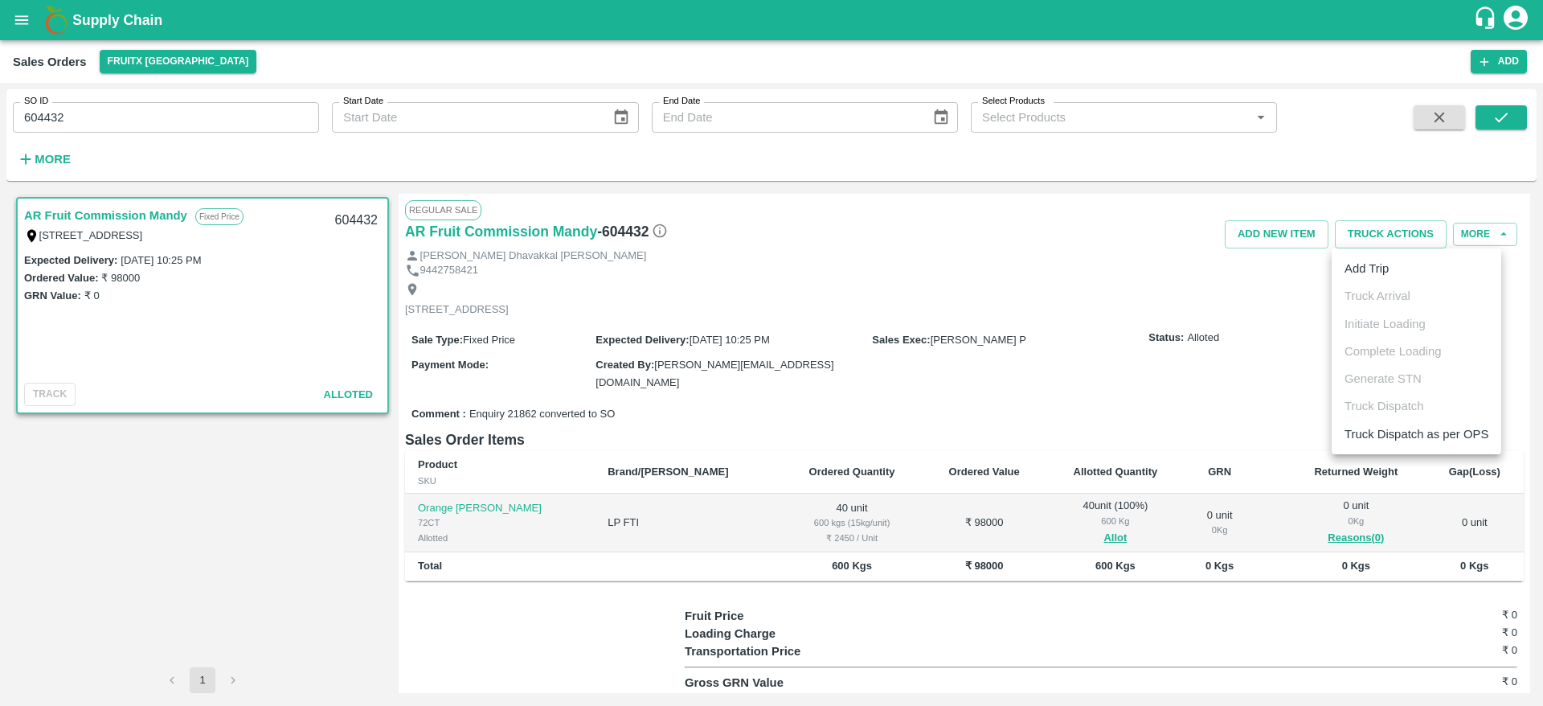
click at [39, 112] on div at bounding box center [771, 353] width 1543 height 706
click at [46, 117] on input "604432" at bounding box center [166, 117] width 306 height 31
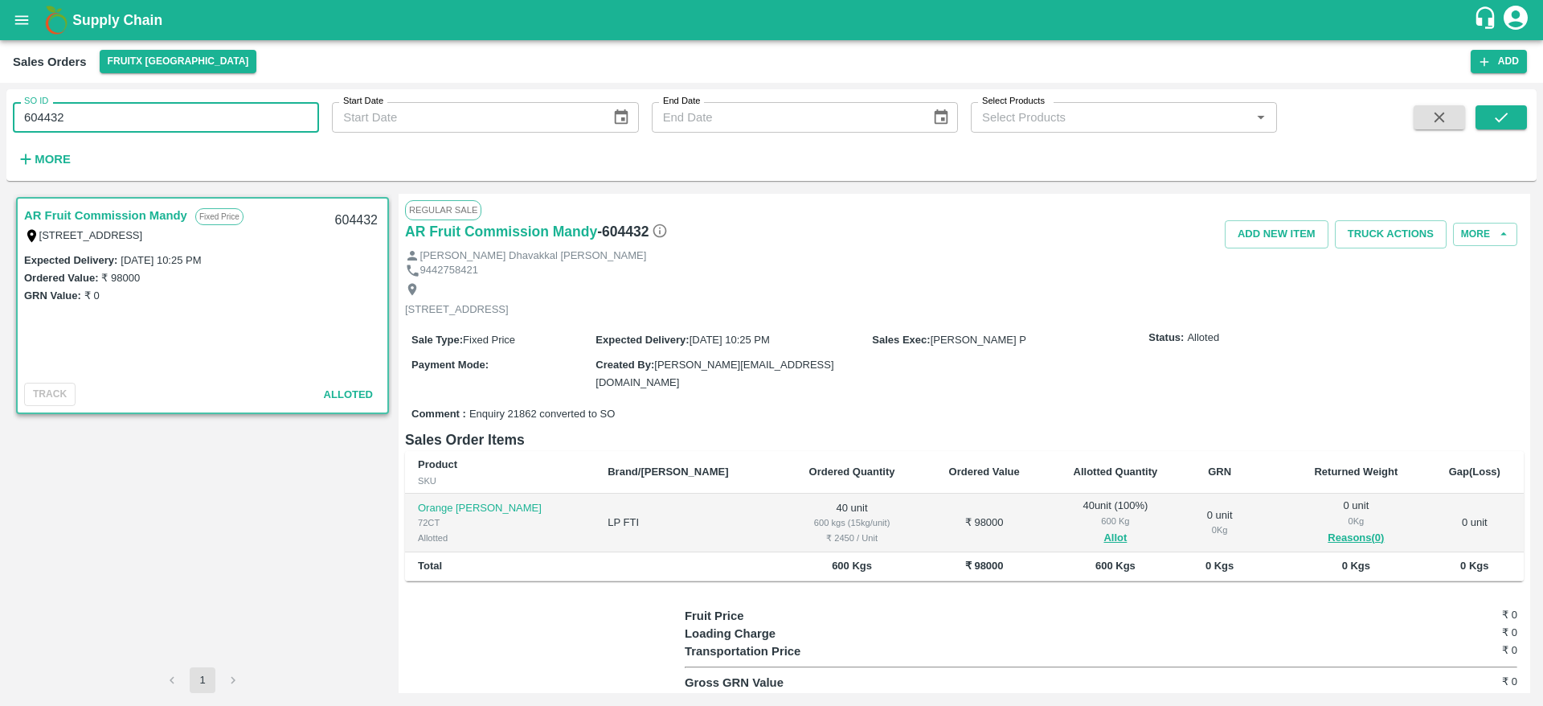
click at [46, 117] on input "604432" at bounding box center [166, 117] width 306 height 31
click at [1383, 241] on button "Truck Actions" at bounding box center [1391, 234] width 112 height 28
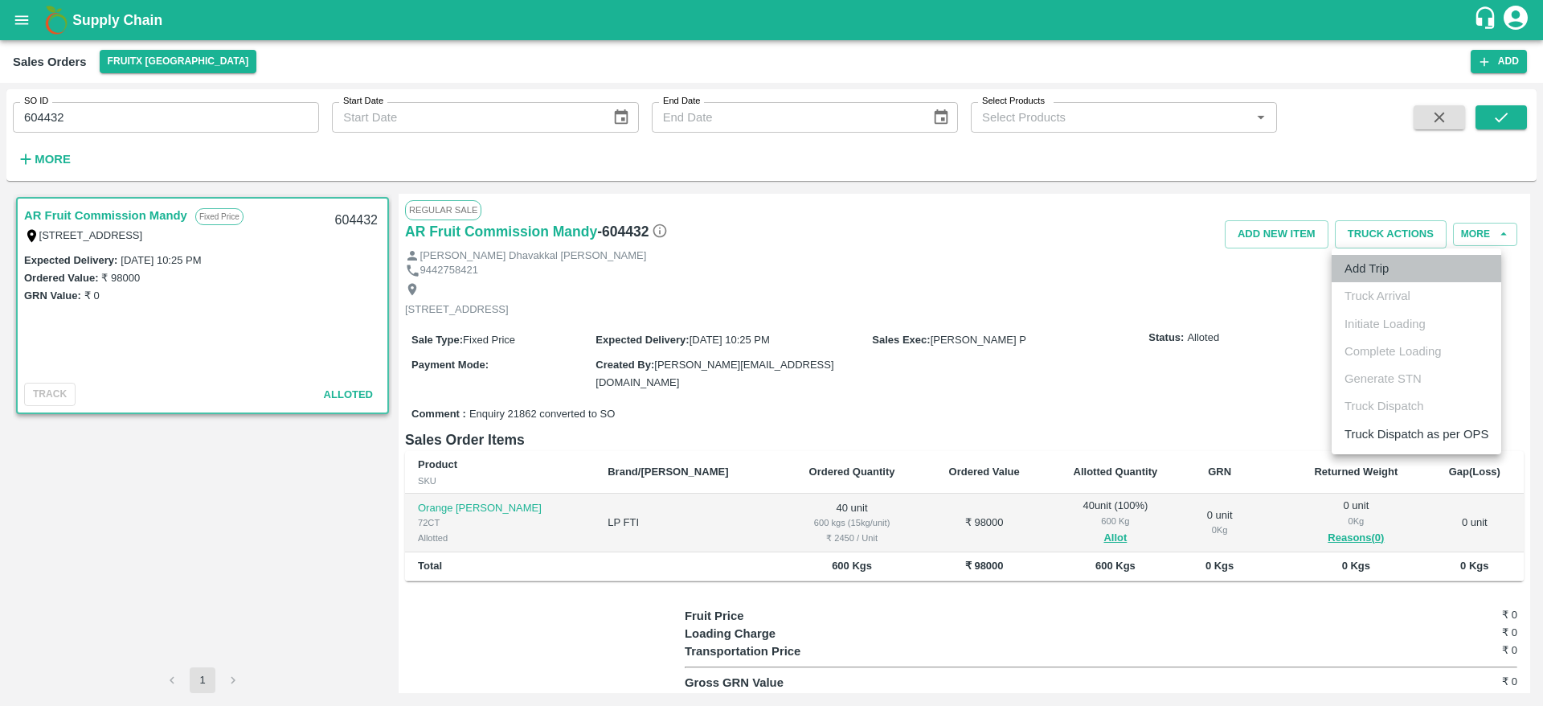
click at [1378, 275] on li "Add Trip" at bounding box center [1417, 268] width 170 height 27
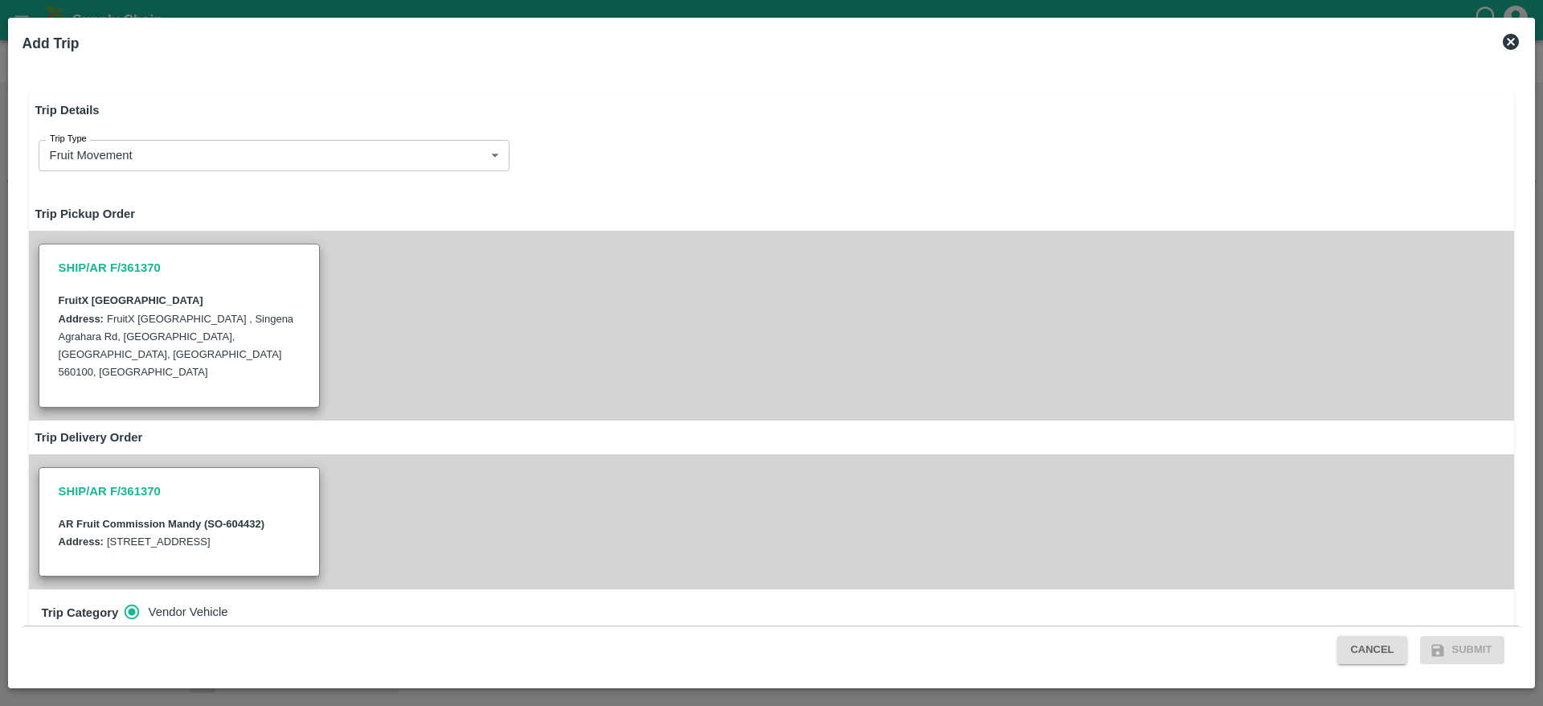
scroll to position [478, 0]
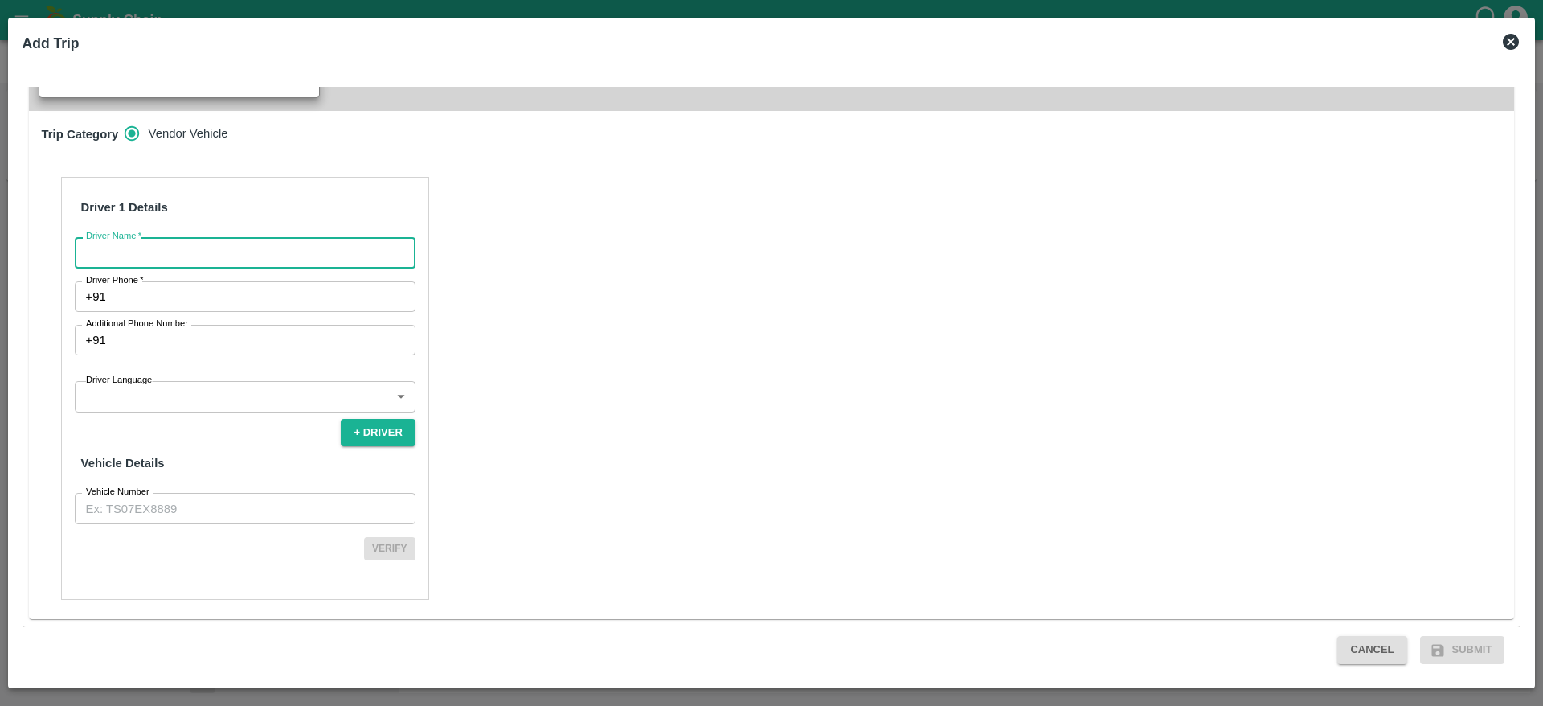
click at [260, 249] on input "Driver Name   *" at bounding box center [245, 252] width 341 height 31
type input "Ranjith kumar"
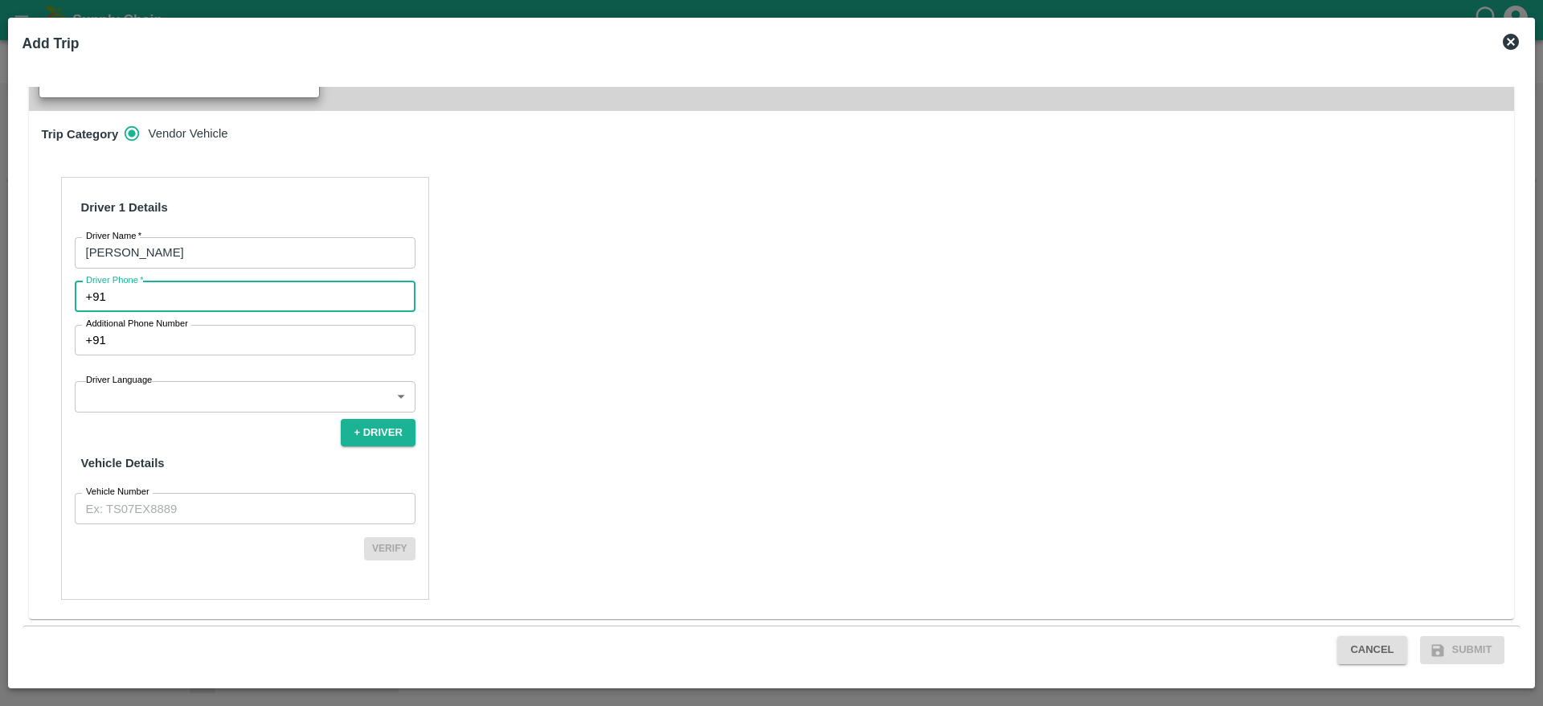
click at [200, 295] on input "Driver Phone   *" at bounding box center [264, 296] width 303 height 31
type input "9740700398"
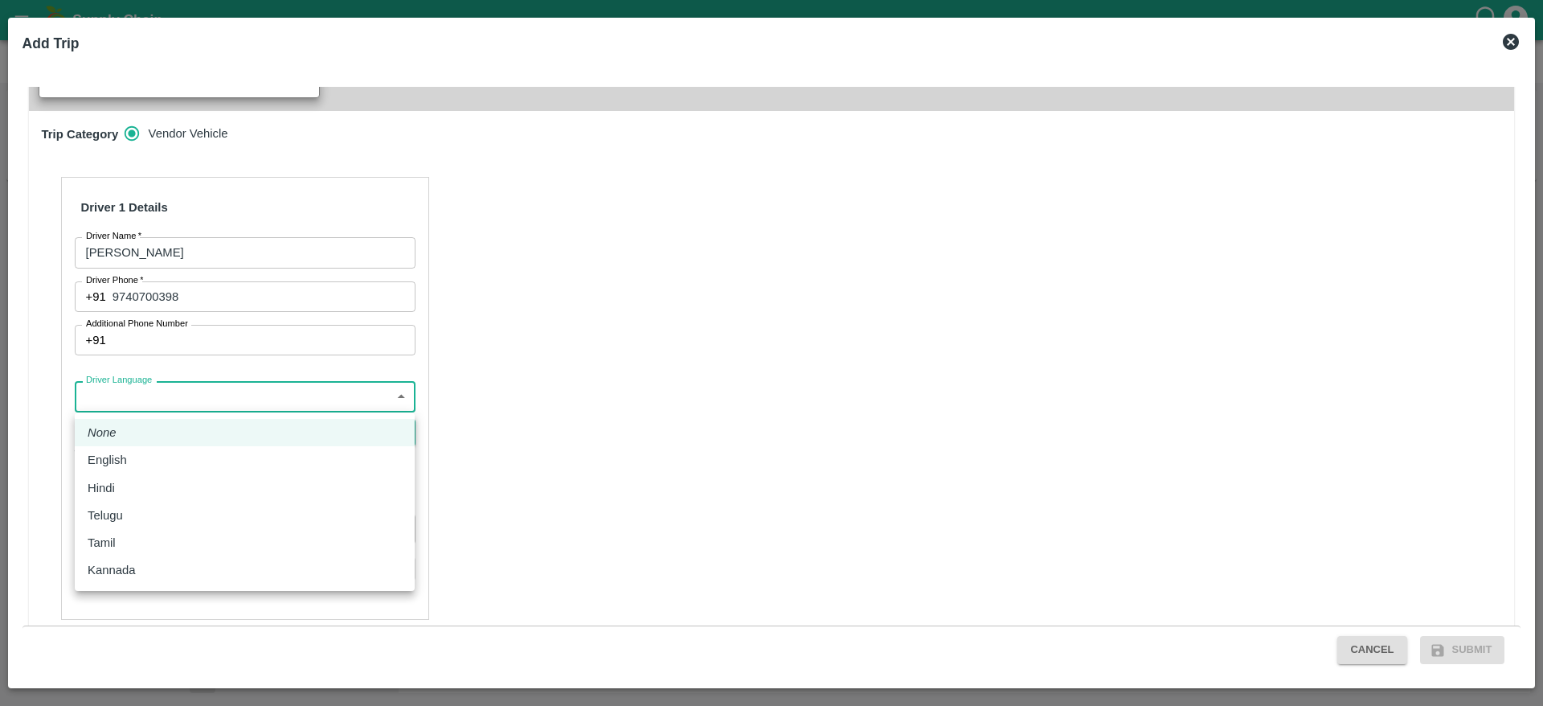
click at [190, 401] on body "Supply Chain Sales Orders FruitX Bangalore Add SO ID 604432 SO ID Start Date St…" at bounding box center [771, 353] width 1543 height 706
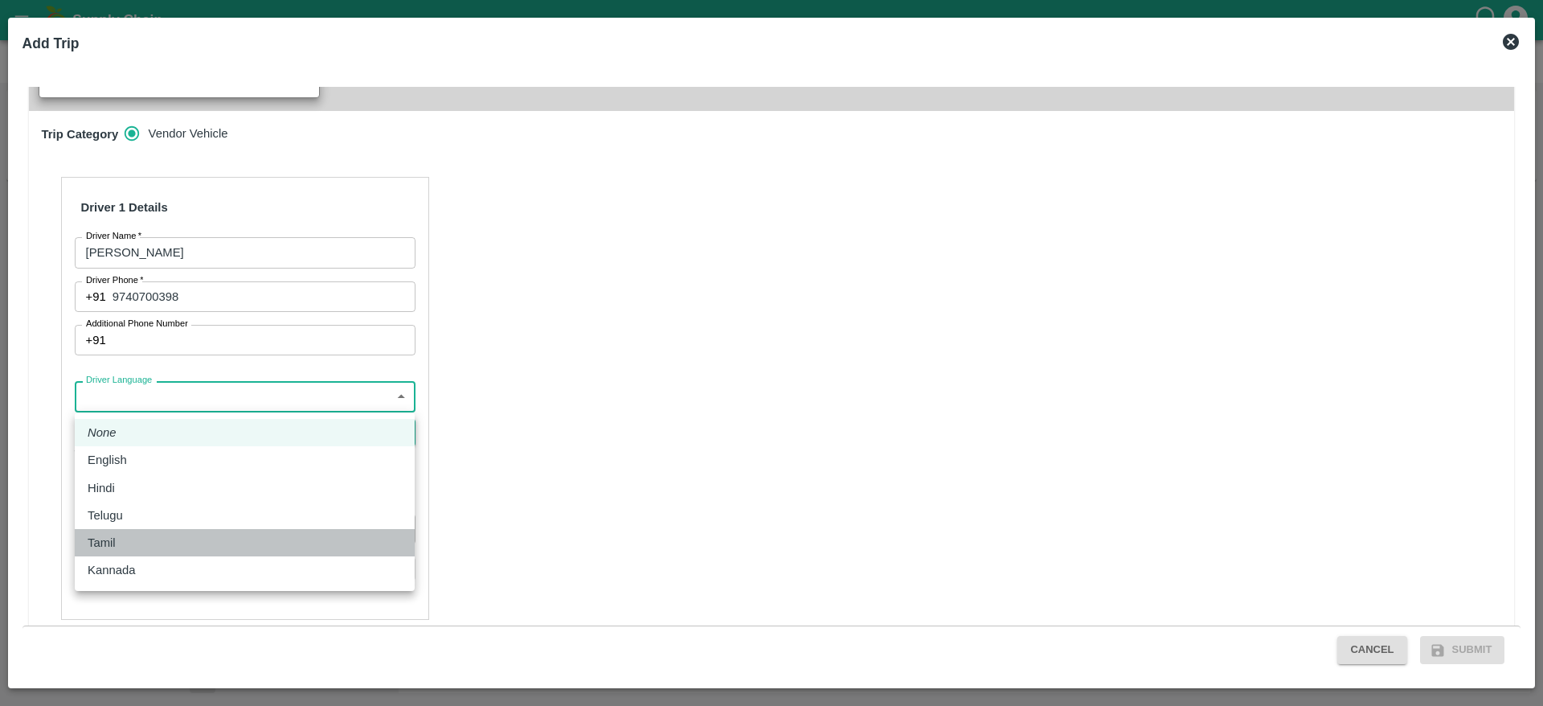
click at [139, 534] on div "Tamil" at bounding box center [245, 543] width 314 height 18
type input "ta"
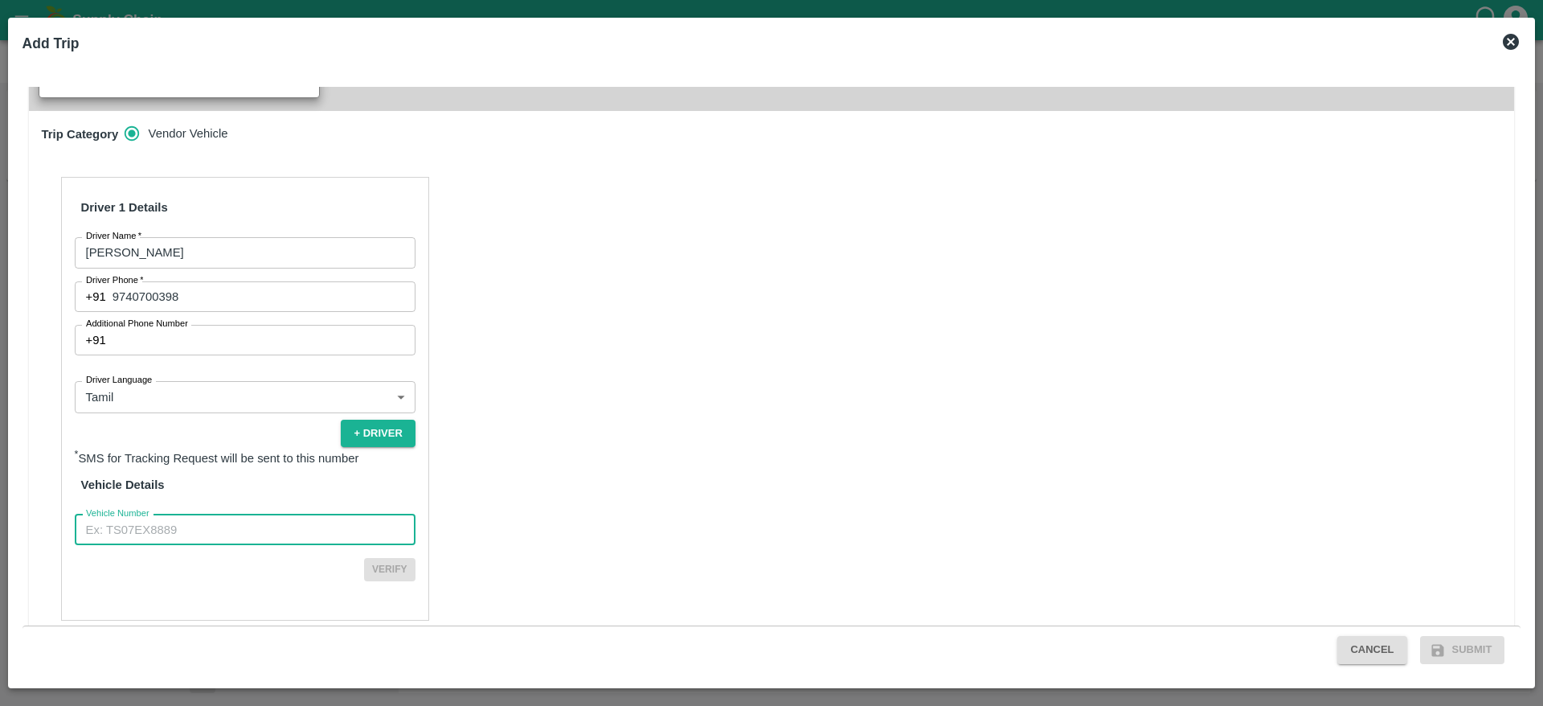
click at [158, 514] on input "Vehicle Number" at bounding box center [245, 529] width 341 height 31
type input "TN91L2011"
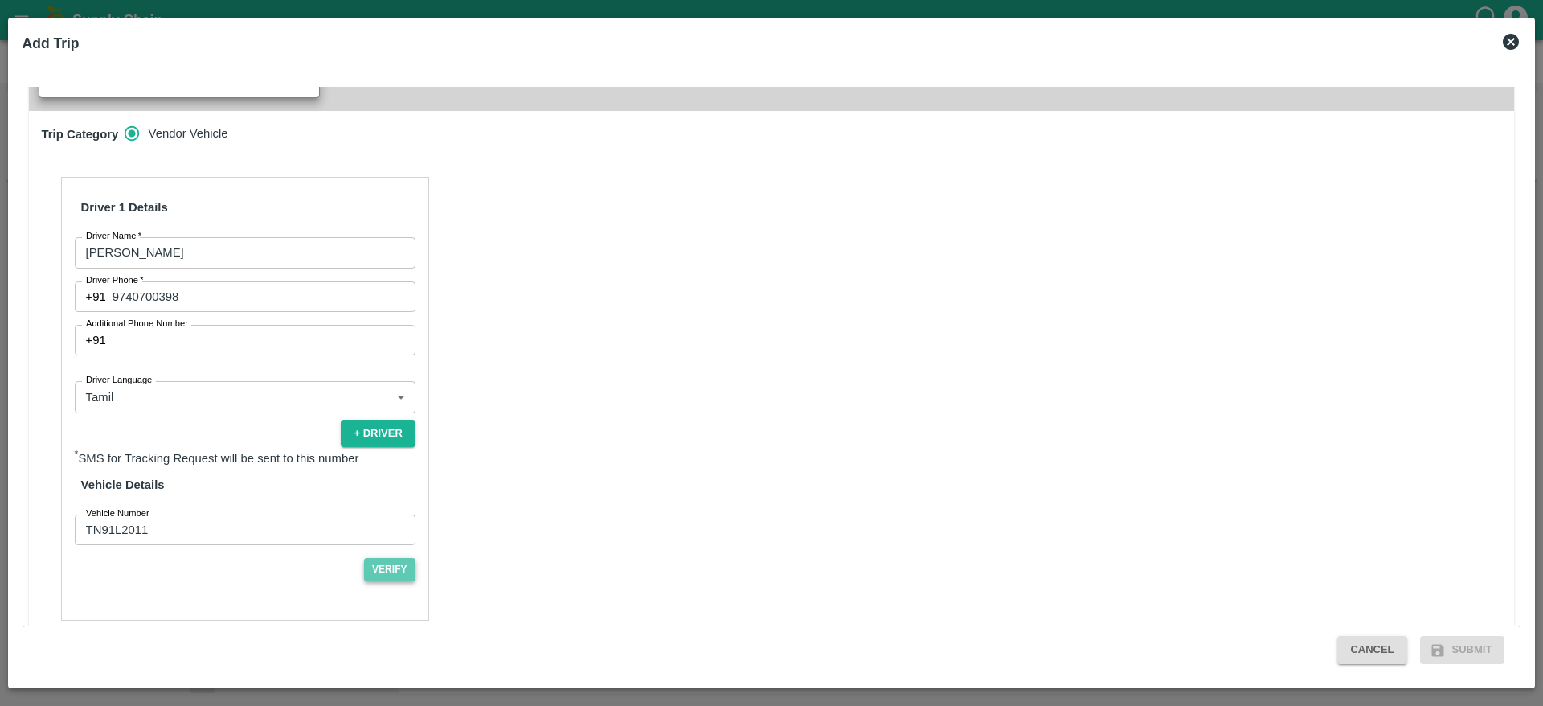
click at [391, 571] on button "Verify" at bounding box center [389, 569] width 51 height 23
click at [1461, 655] on button "Submit" at bounding box center [1462, 650] width 85 height 28
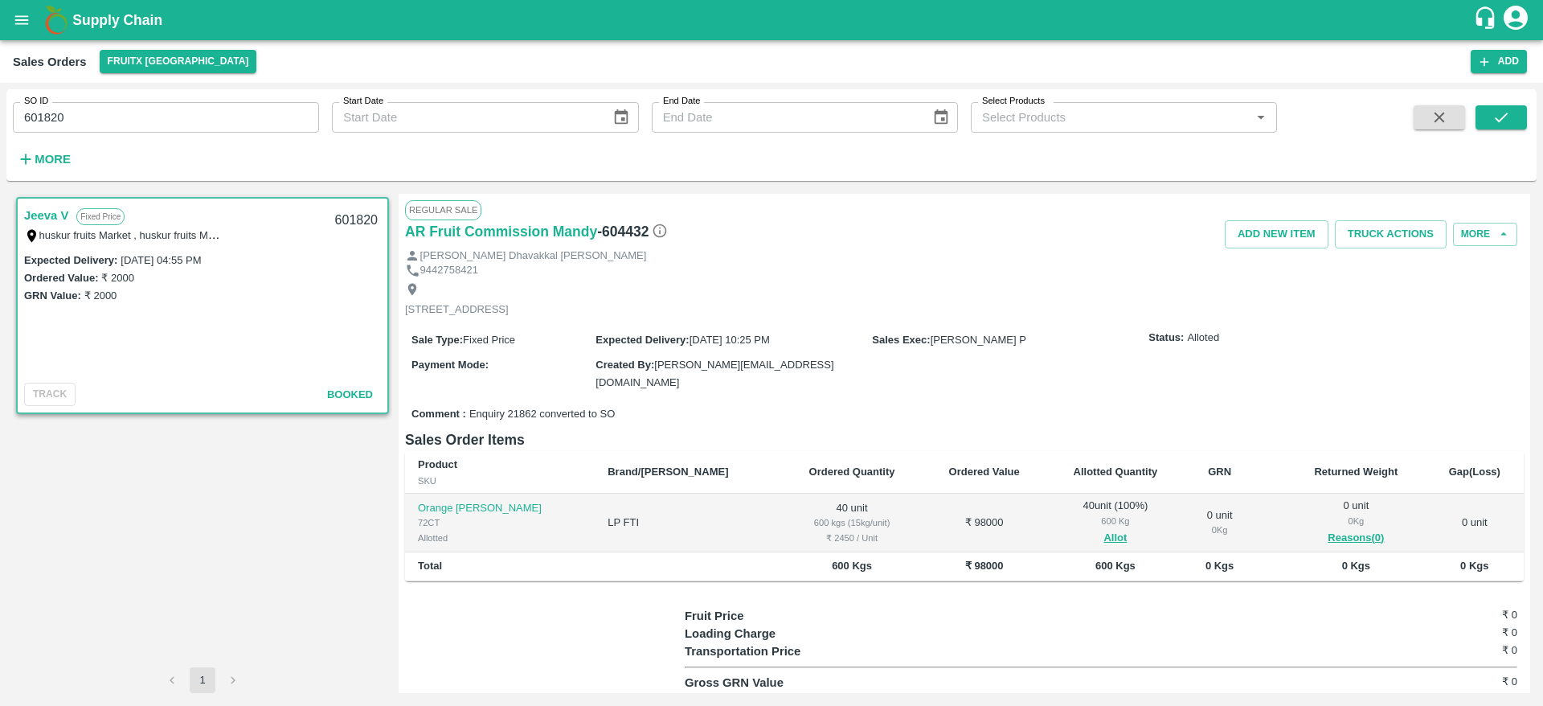
click at [46, 118] on input "601820" at bounding box center [166, 117] width 306 height 31
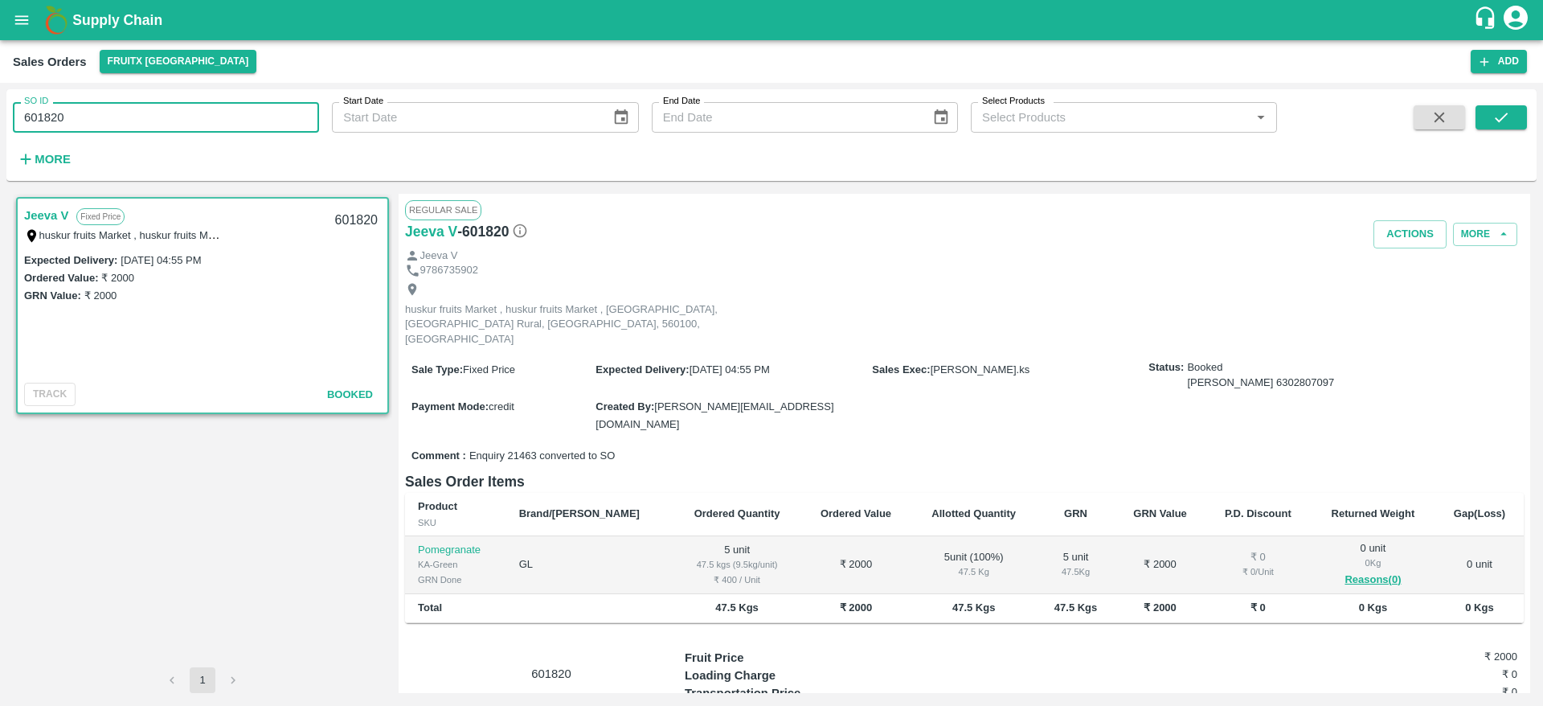
click at [46, 118] on input "601820" at bounding box center [166, 117] width 306 height 31
paste input "text"
type input "604432"
click at [1500, 123] on icon "submit" at bounding box center [1501, 117] width 18 height 18
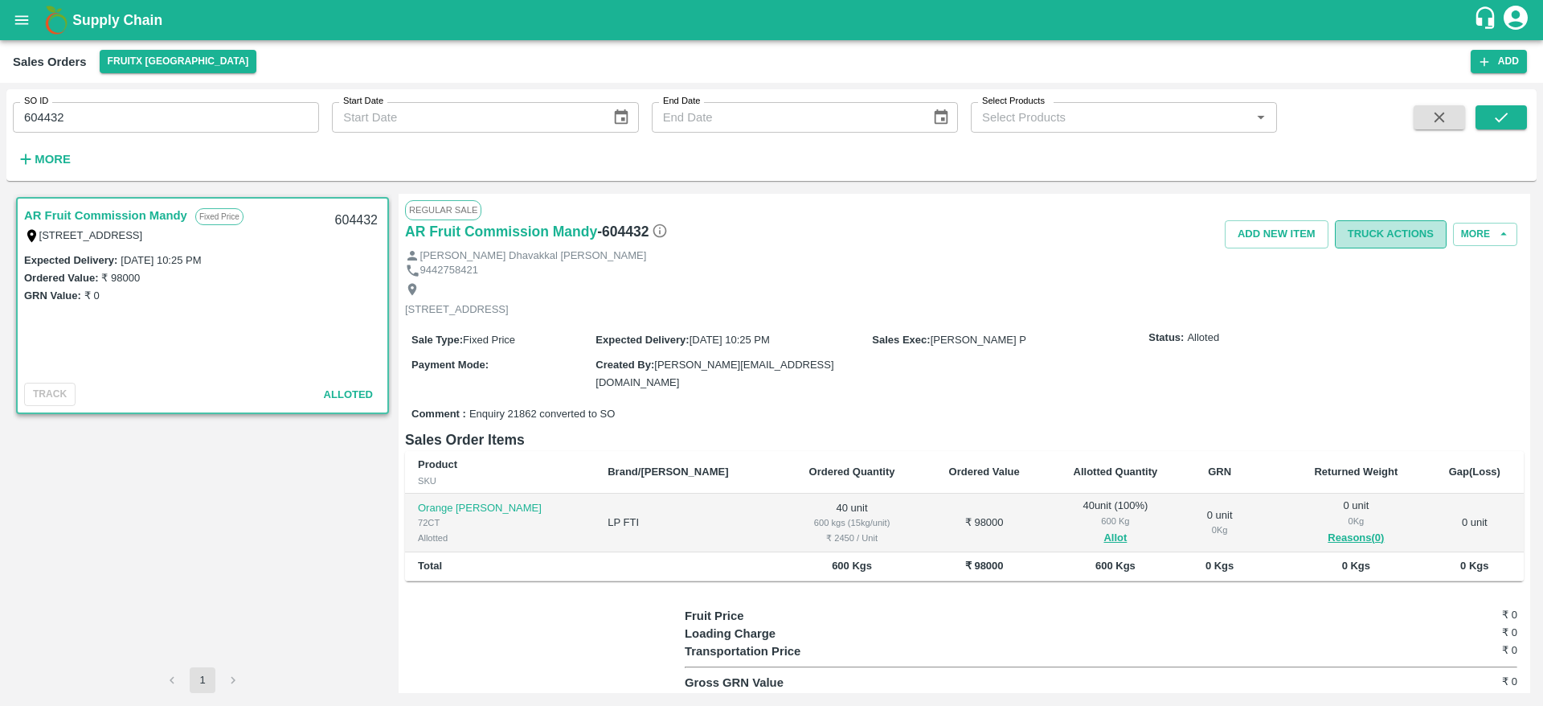
click at [1398, 245] on button "Truck Actions" at bounding box center [1391, 234] width 112 height 28
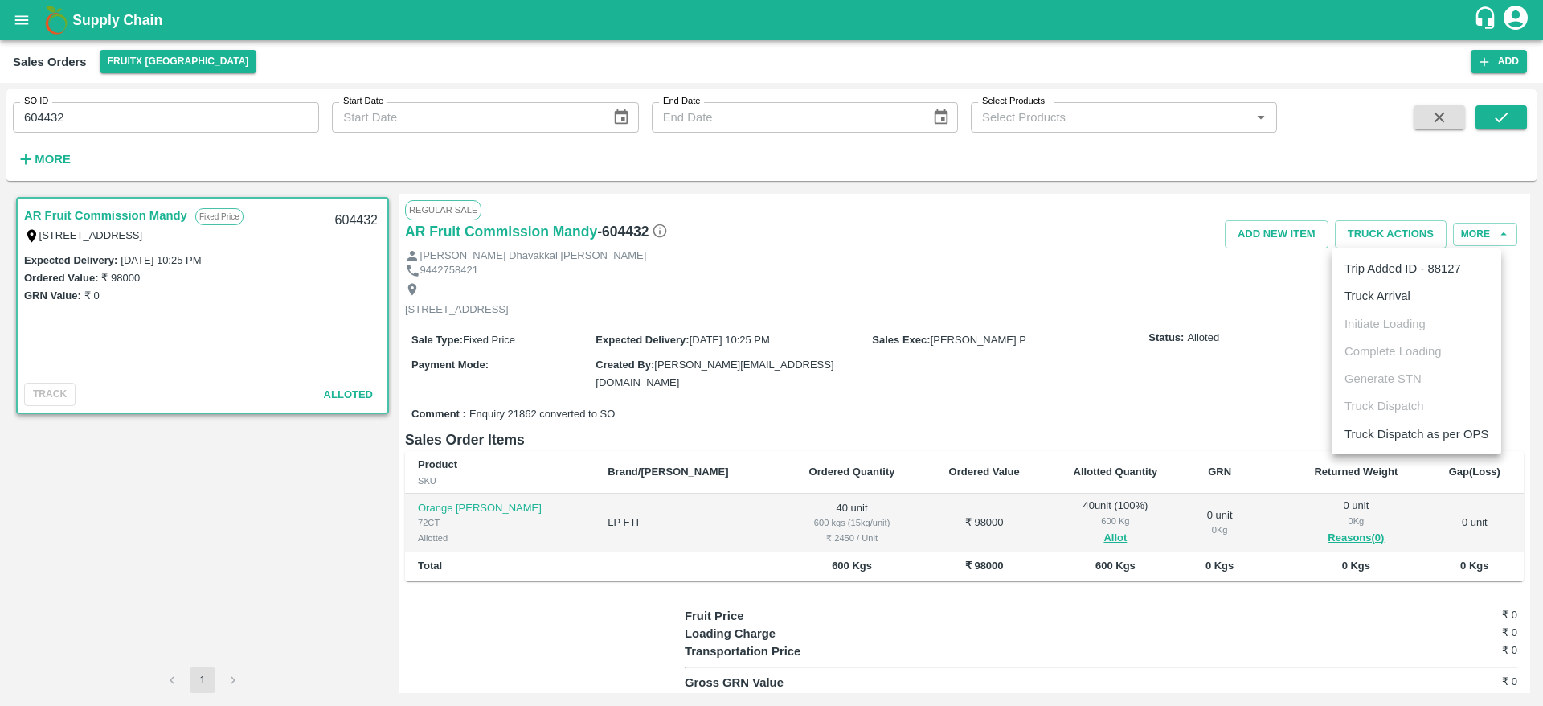
click at [1396, 308] on li "Truck Arrival" at bounding box center [1417, 295] width 170 height 27
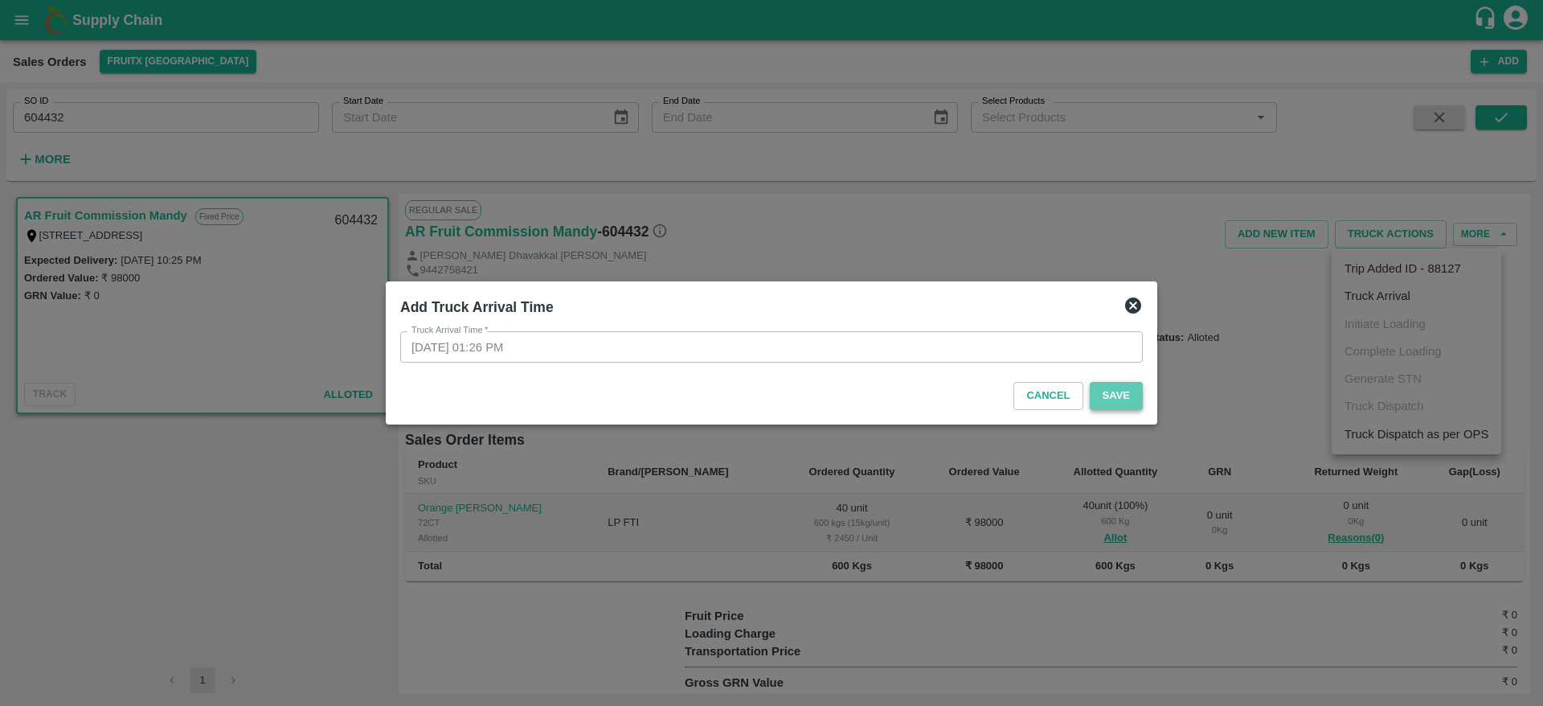
click at [1111, 385] on button "Save" at bounding box center [1116, 396] width 53 height 28
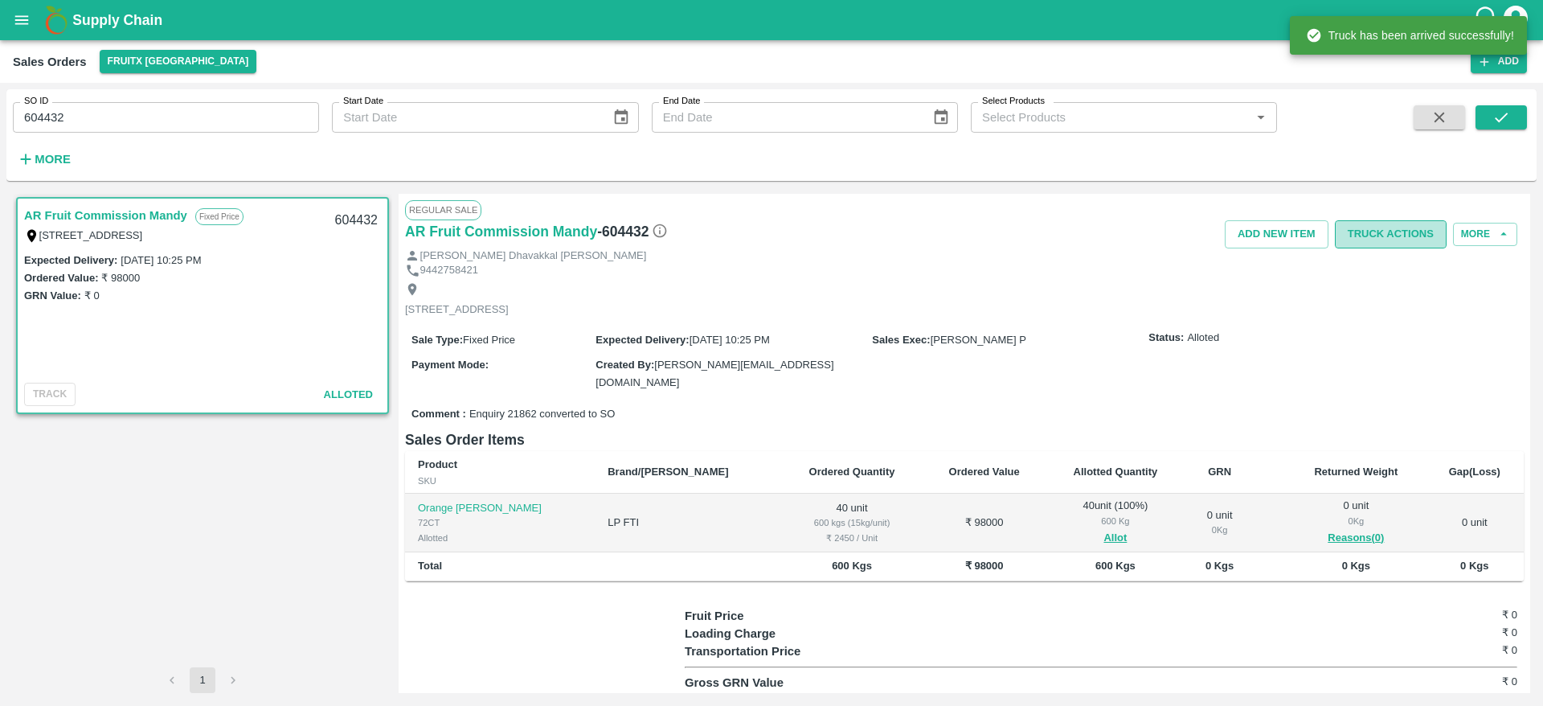
click at [1389, 244] on button "Truck Actions" at bounding box center [1391, 234] width 112 height 28
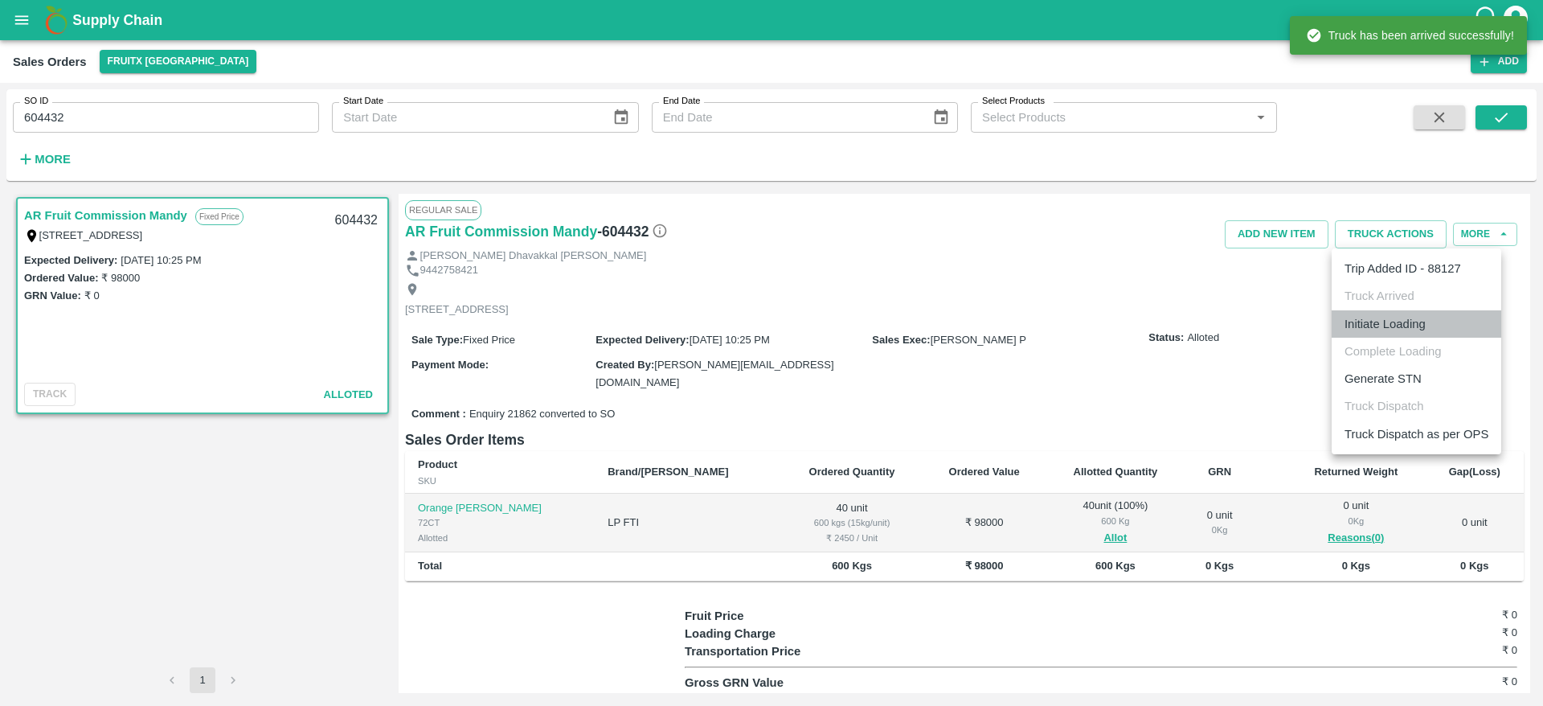
click at [1389, 320] on li "Initiate Loading" at bounding box center [1417, 323] width 170 height 27
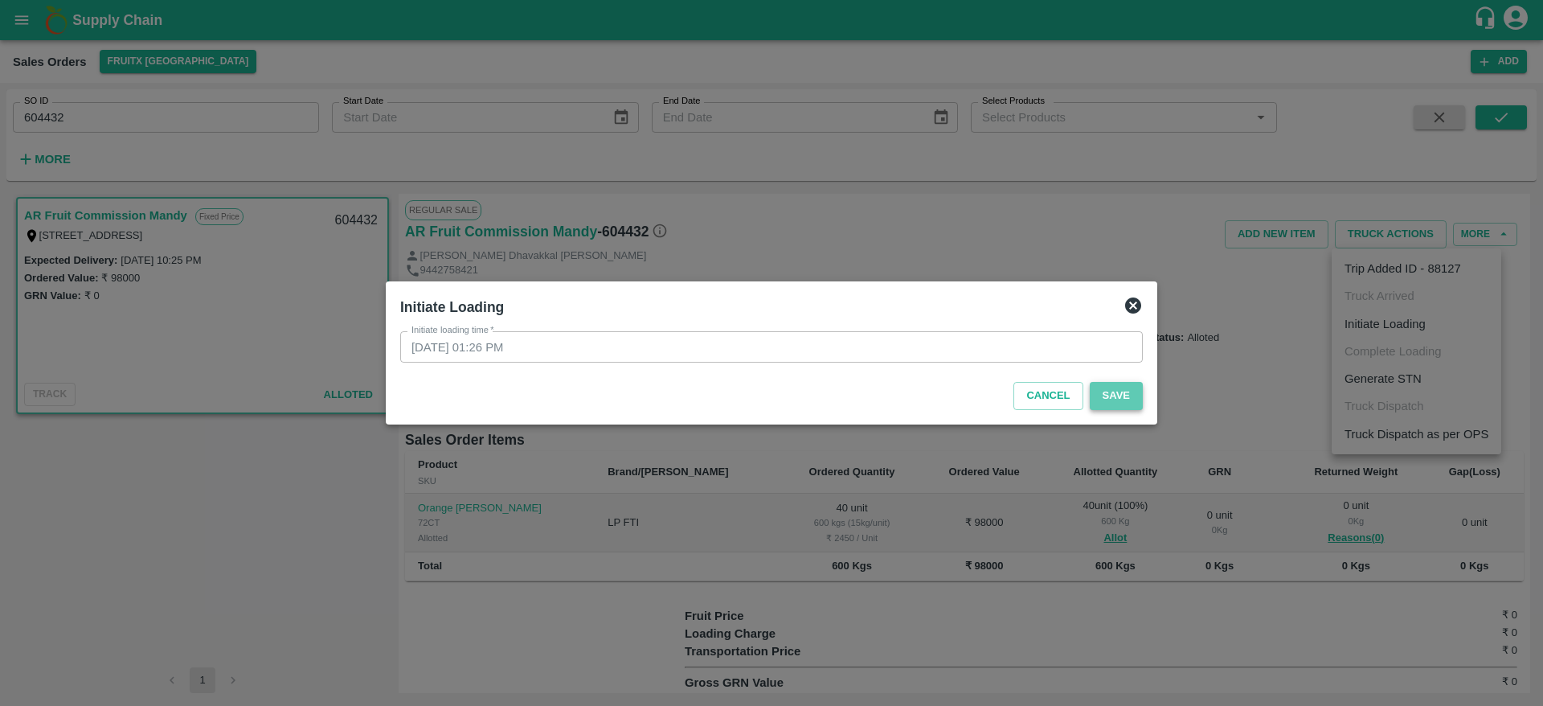
click at [1128, 398] on button "Save" at bounding box center [1116, 396] width 53 height 28
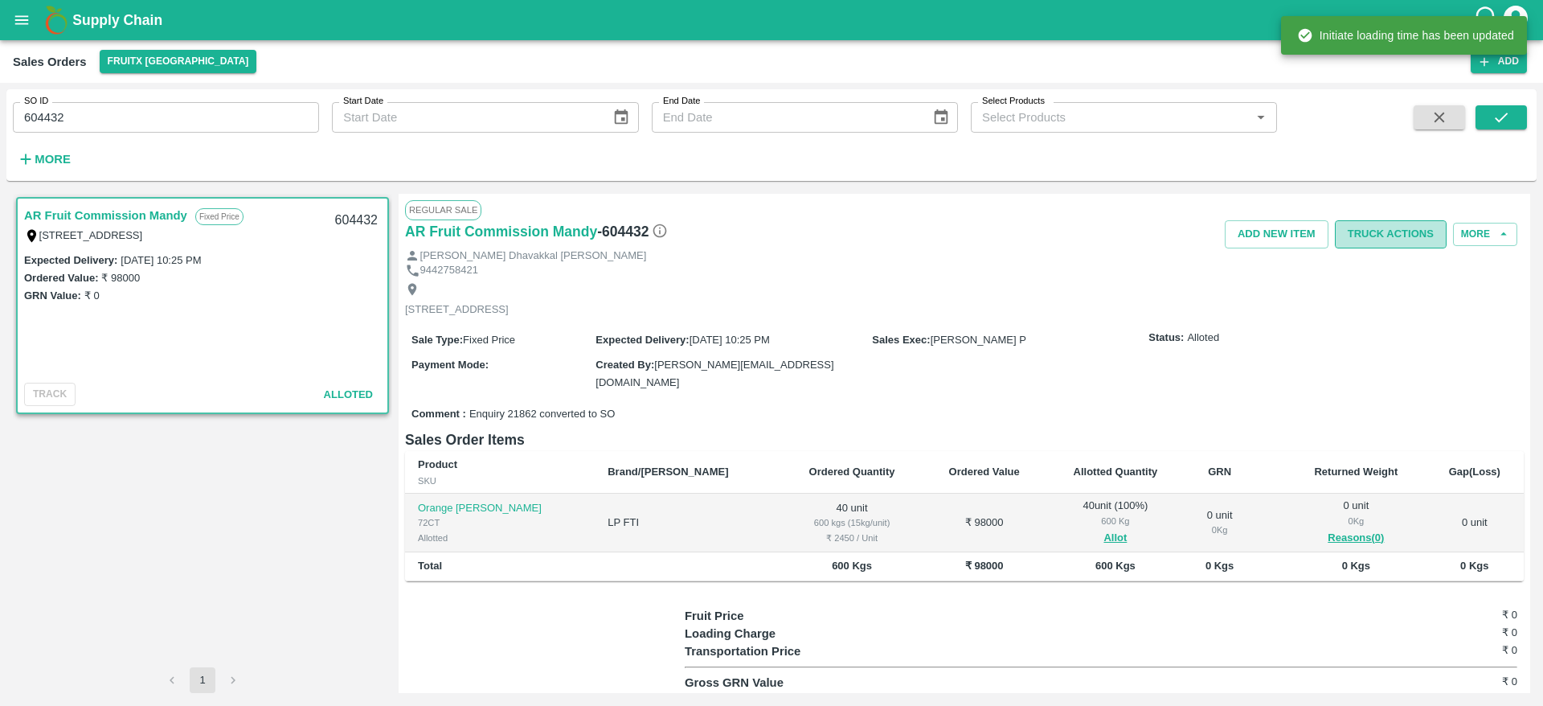
click at [1390, 223] on button "Truck Actions" at bounding box center [1391, 234] width 112 height 28
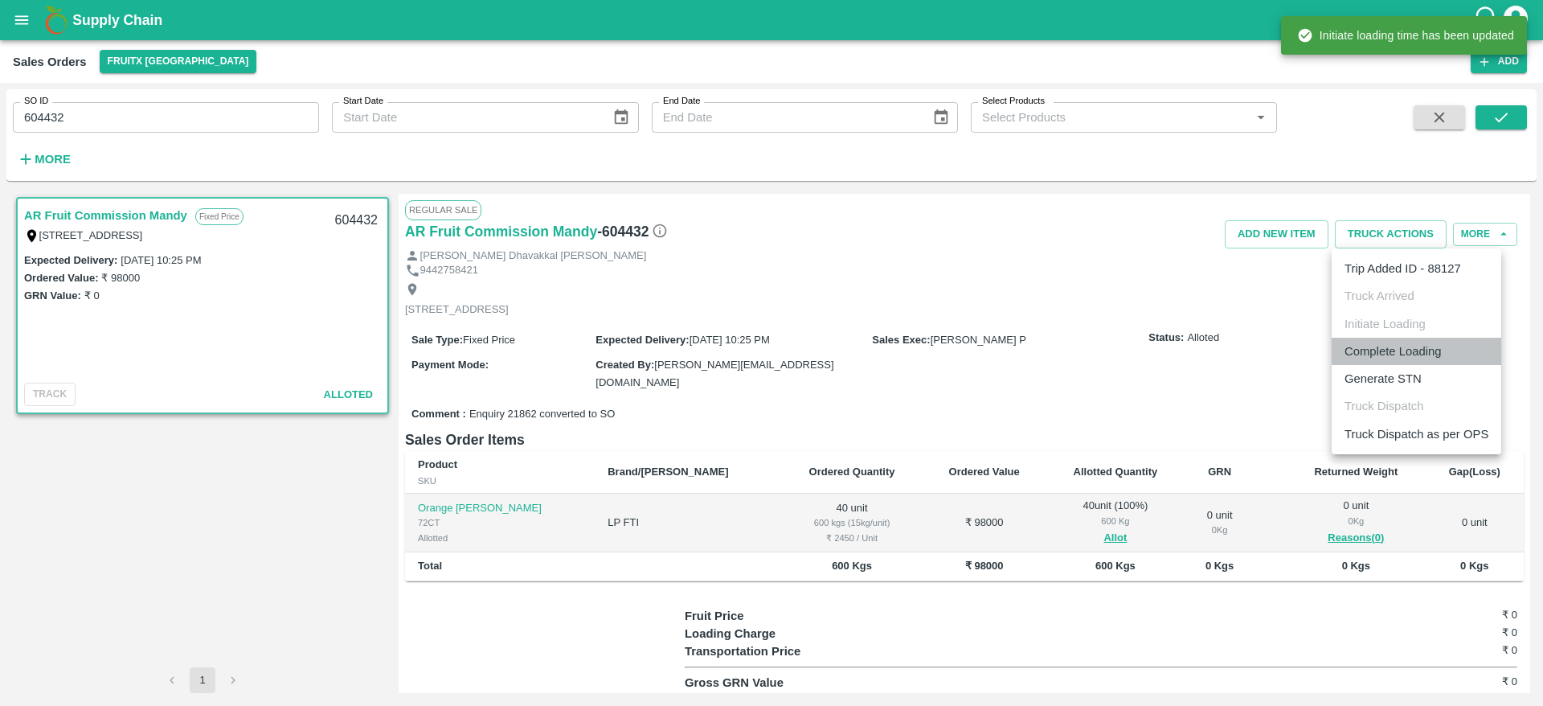
click at [1388, 343] on li "Complete Loading" at bounding box center [1417, 351] width 170 height 27
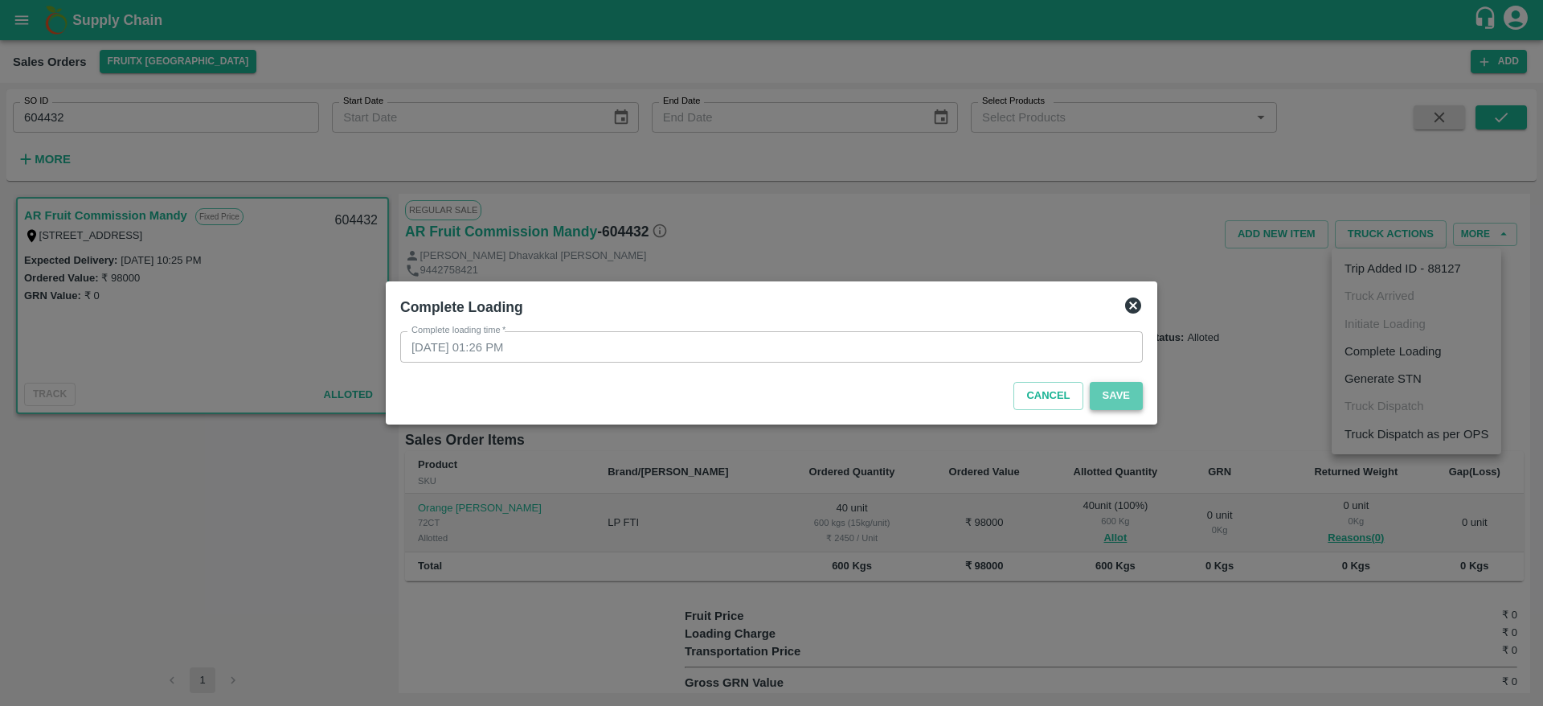
click at [1104, 398] on button "Save" at bounding box center [1116, 396] width 53 height 28
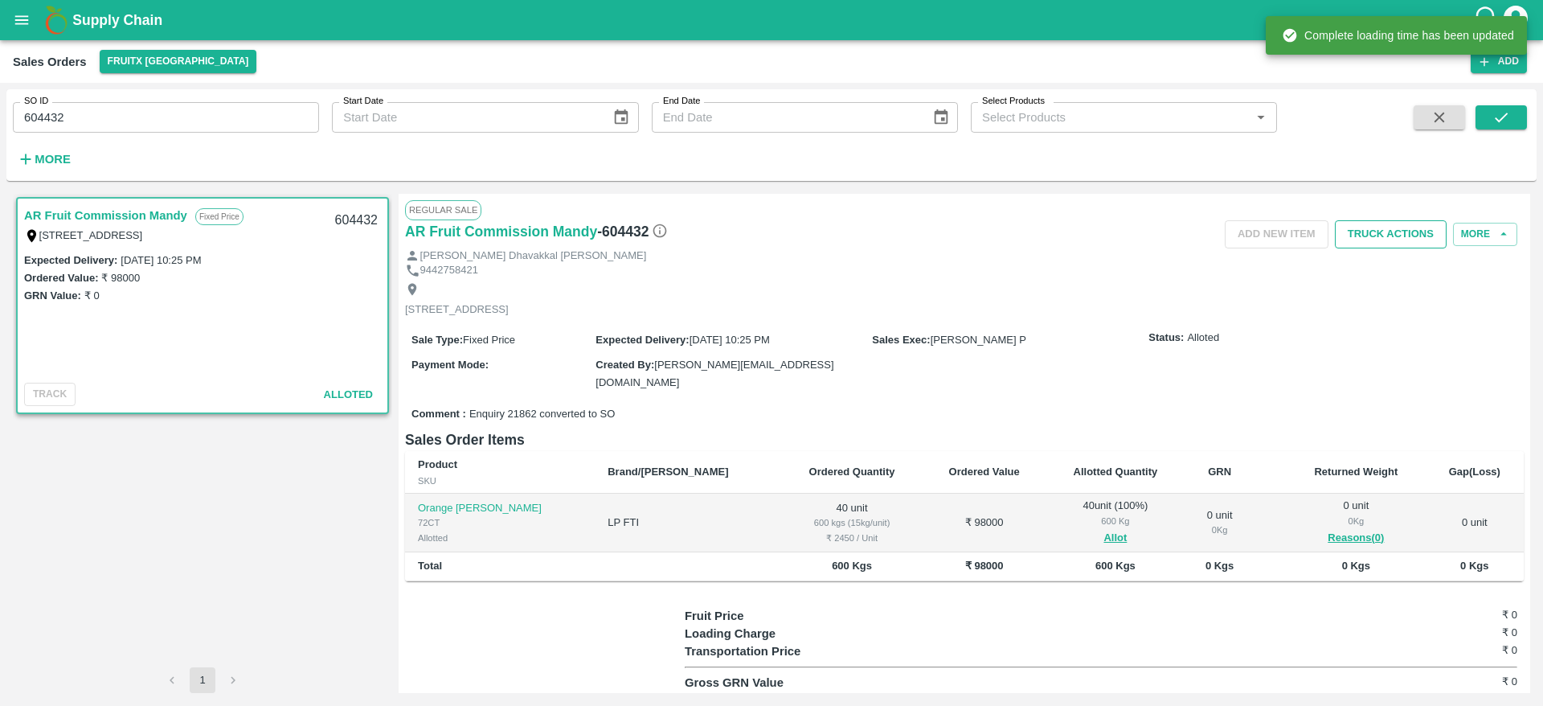
click at [1395, 230] on button "Truck Actions" at bounding box center [1391, 234] width 112 height 28
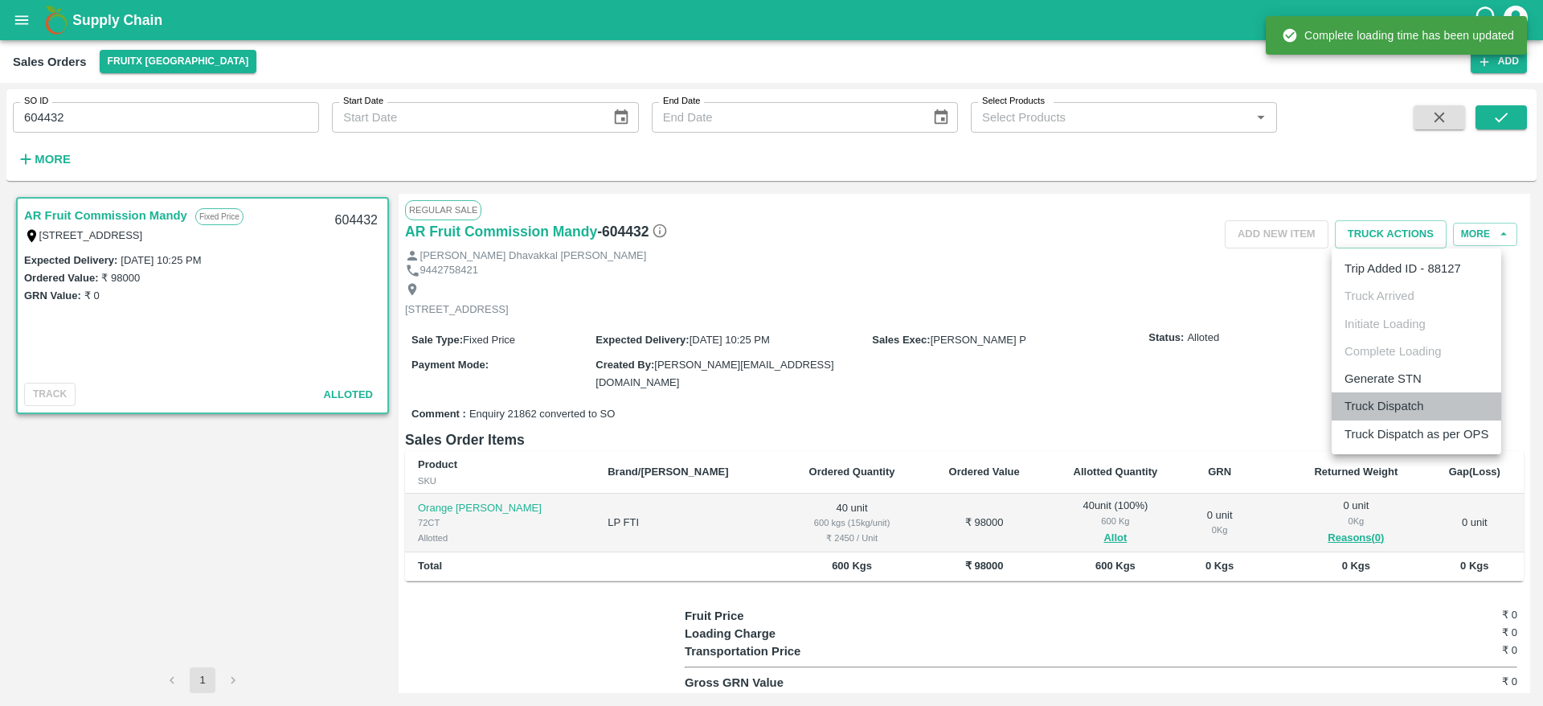
click at [1365, 403] on li "Truck Dispatch" at bounding box center [1417, 405] width 170 height 27
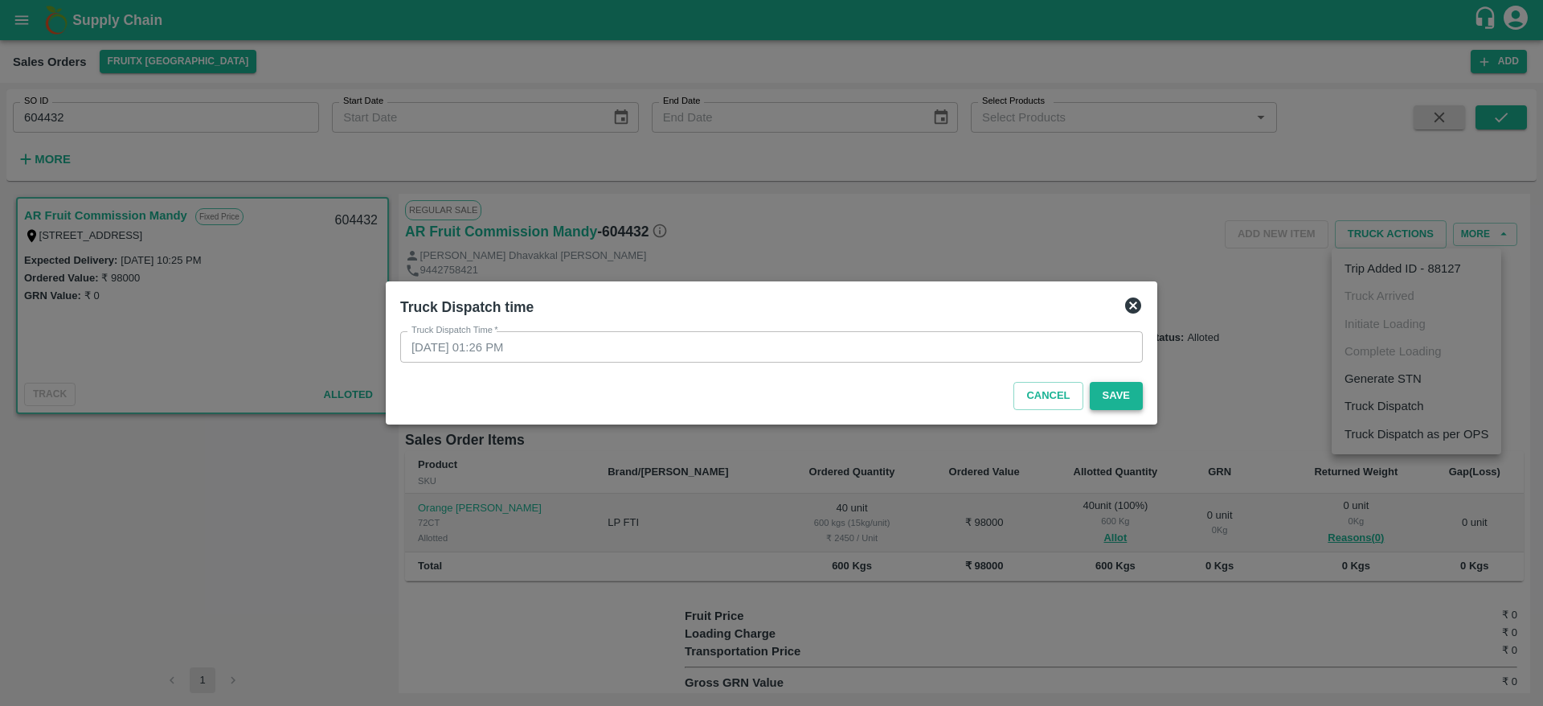
drag, startPoint x: 1115, startPoint y: 414, endPoint x: 1119, endPoint y: 405, distance: 9.4
click at [1119, 405] on div "Cancel Save" at bounding box center [771, 392] width 755 height 47
click at [1119, 405] on button "Save" at bounding box center [1116, 396] width 53 height 28
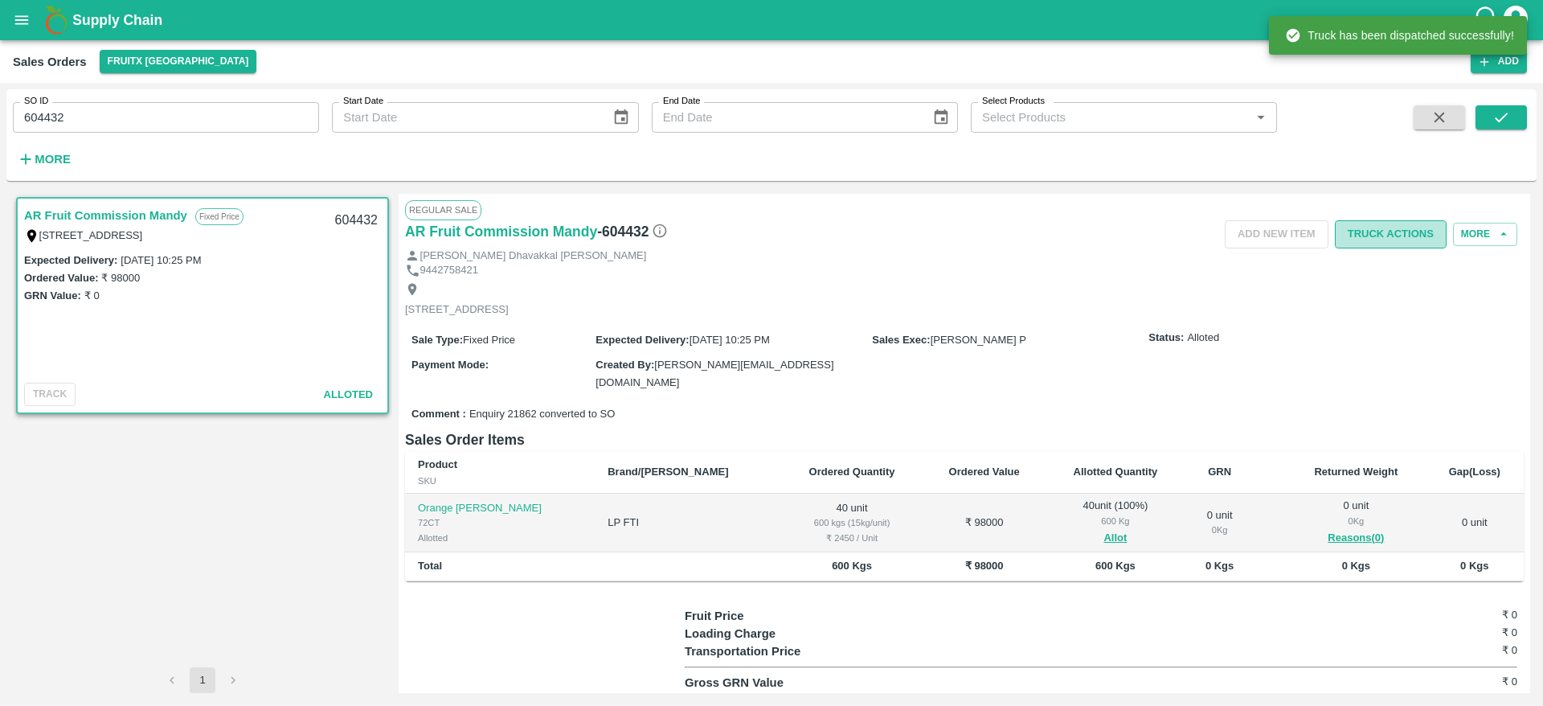
click at [1358, 233] on button "Truck Actions" at bounding box center [1391, 234] width 112 height 28
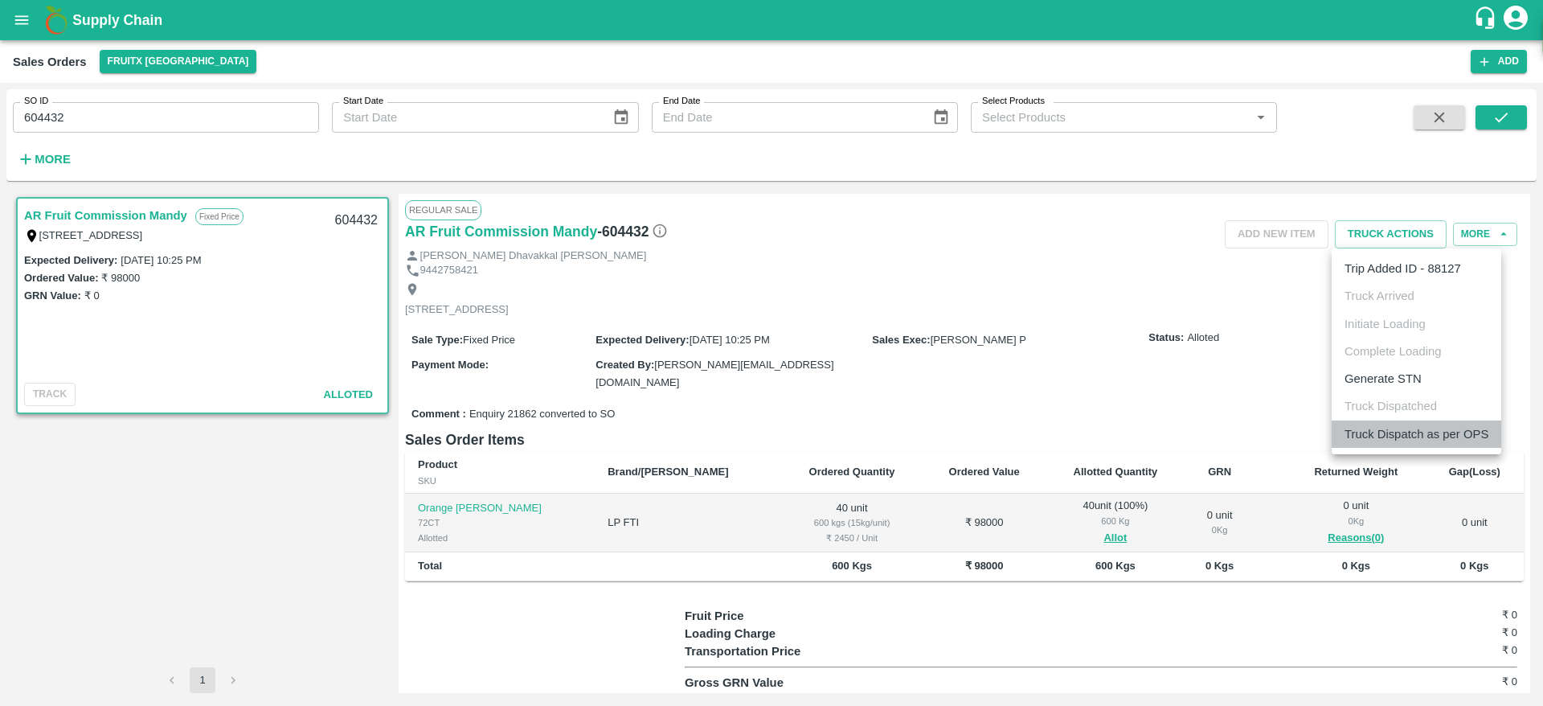
click at [1391, 430] on li "Truck Dispatch as per OPS" at bounding box center [1417, 433] width 170 height 27
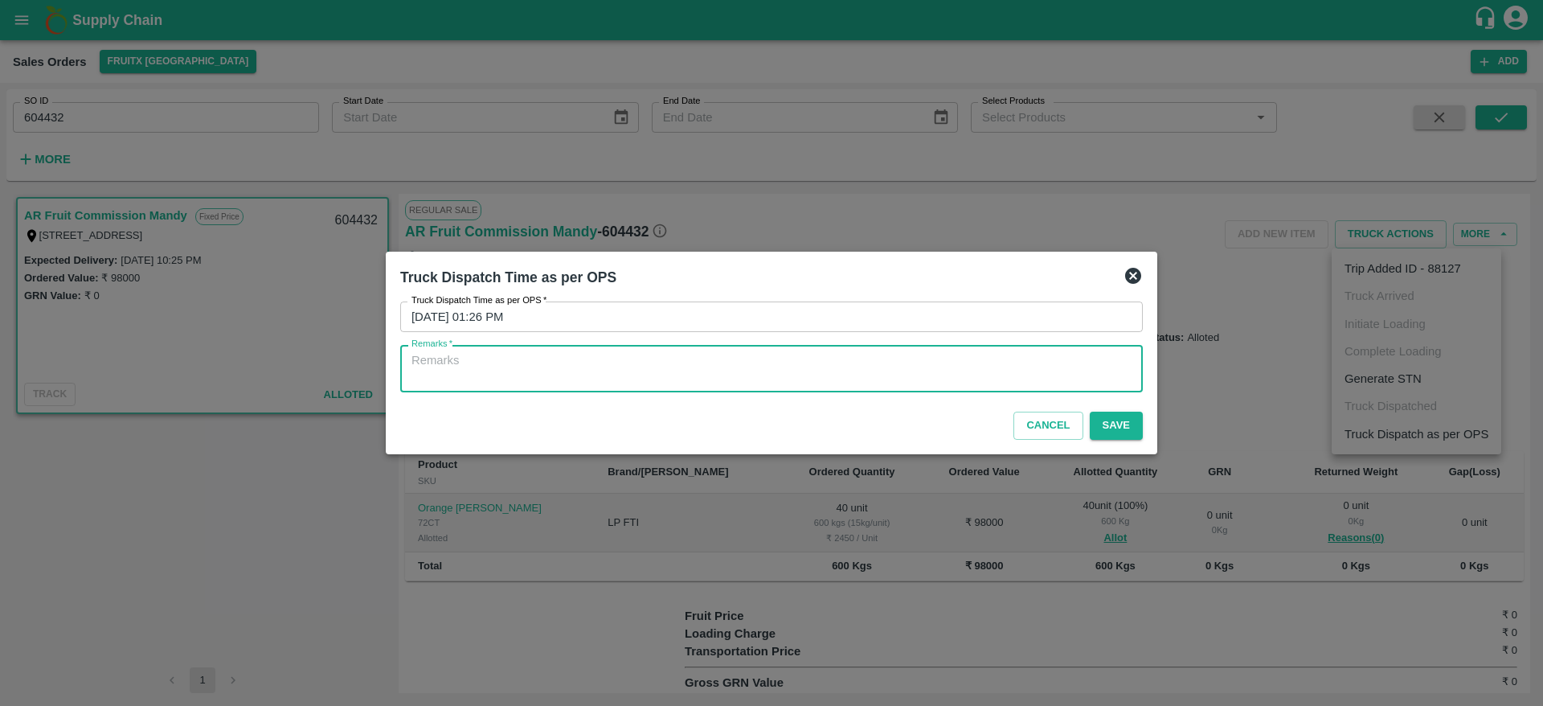
click at [785, 352] on textarea "Remarks   *" at bounding box center [771, 369] width 720 height 34
type textarea "OTD"
click at [1124, 427] on button "Save" at bounding box center [1116, 425] width 53 height 28
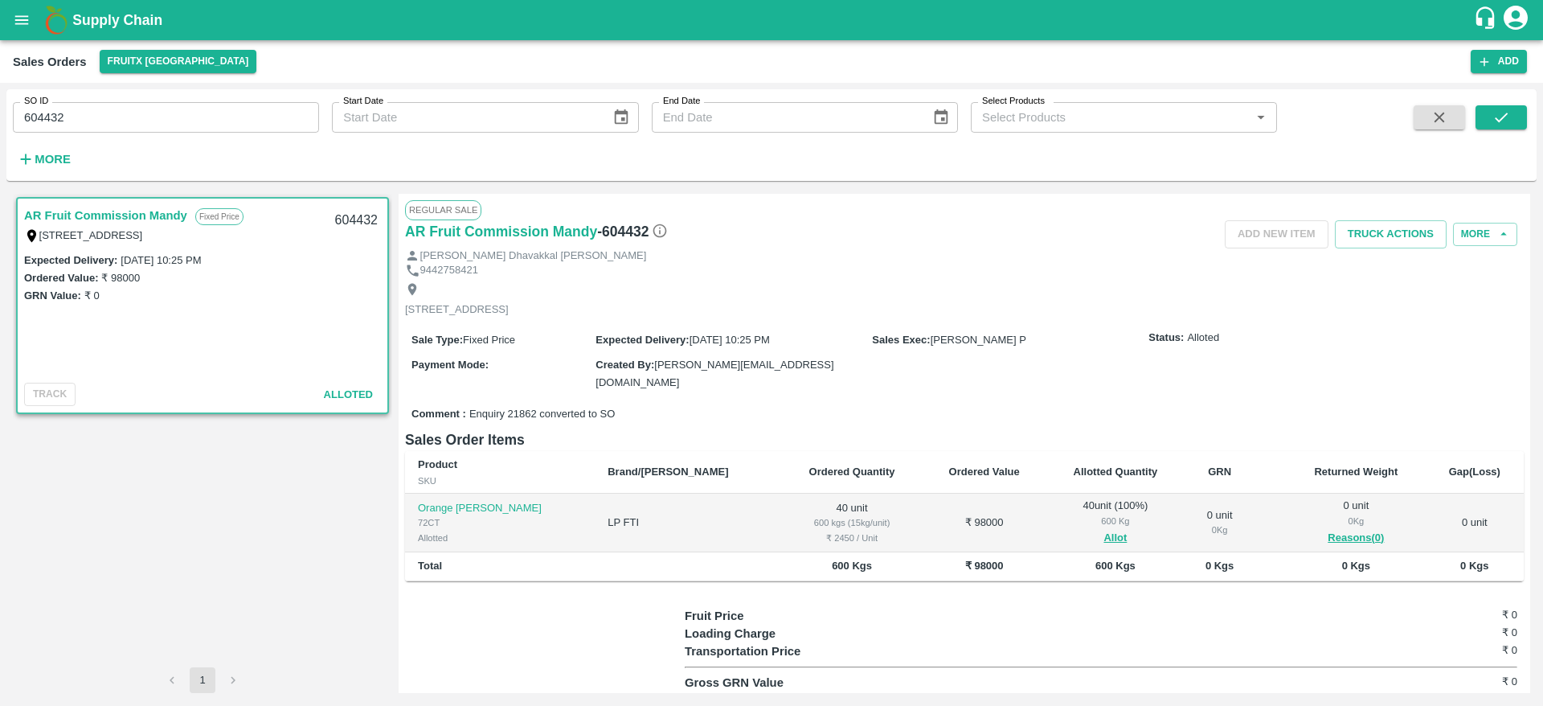
click at [100, 33] on div "Supply Chain" at bounding box center [771, 20] width 1543 height 40
click at [95, 16] on b "Supply Chain" at bounding box center [117, 20] width 90 height 16
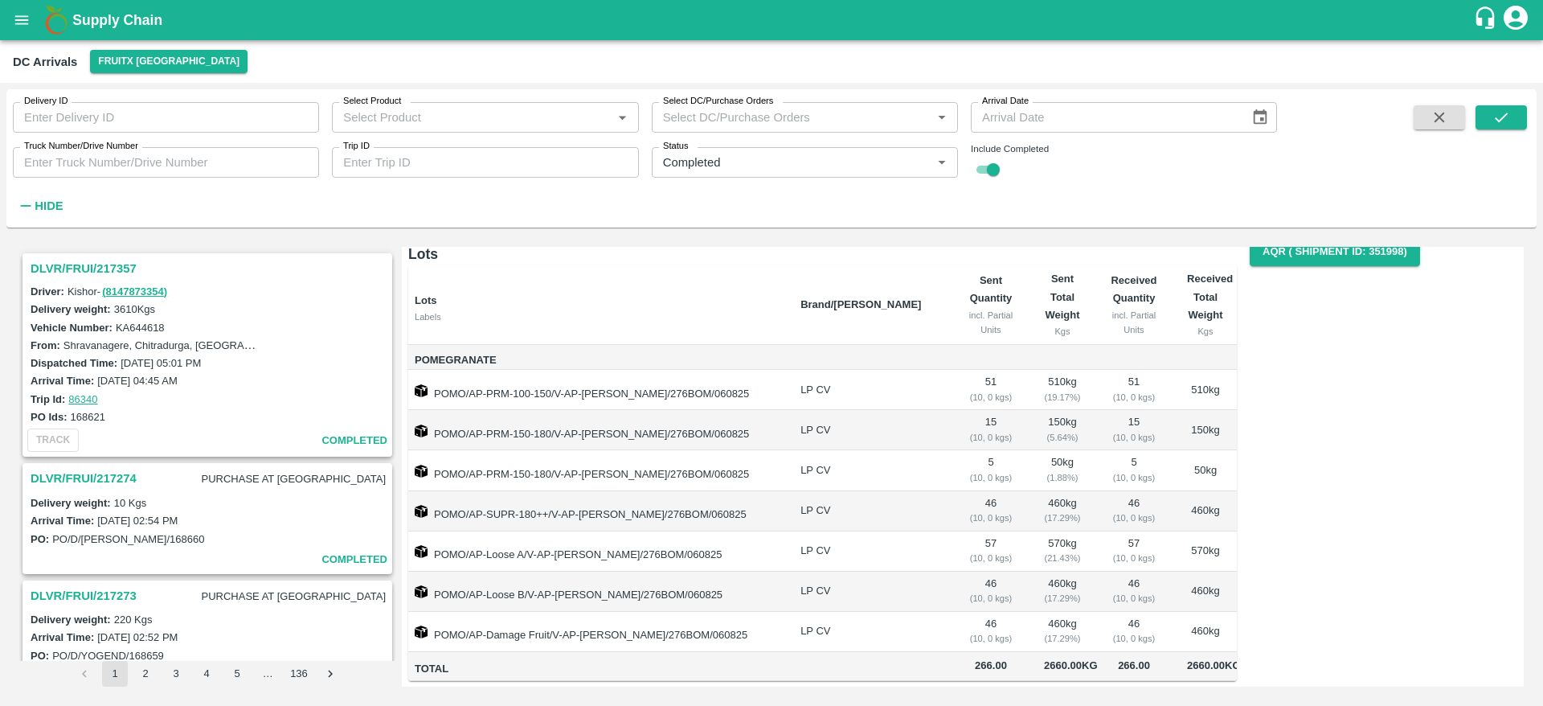
click at [108, 18] on b "Supply Chain" at bounding box center [117, 20] width 90 height 16
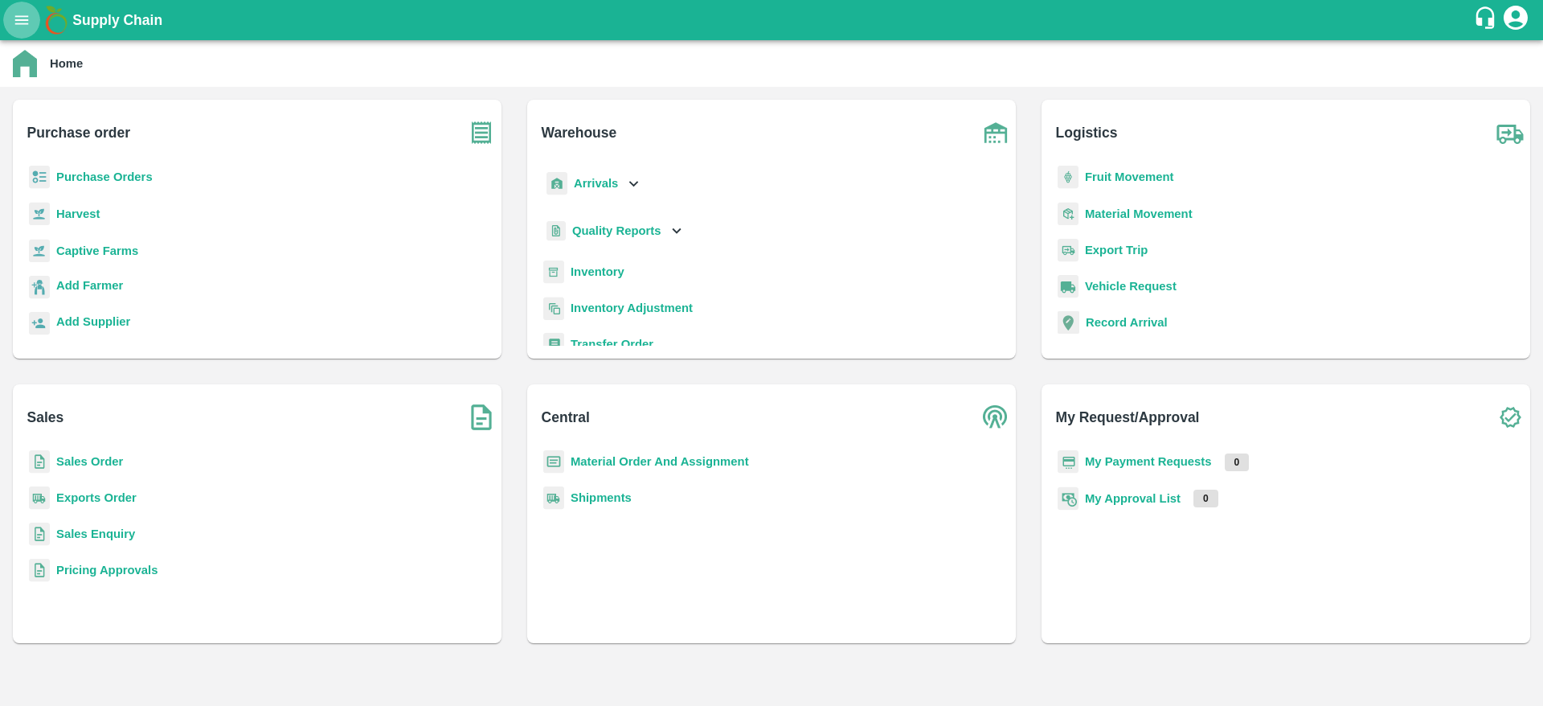
click at [14, 6] on button "open drawer" at bounding box center [21, 20] width 37 height 37
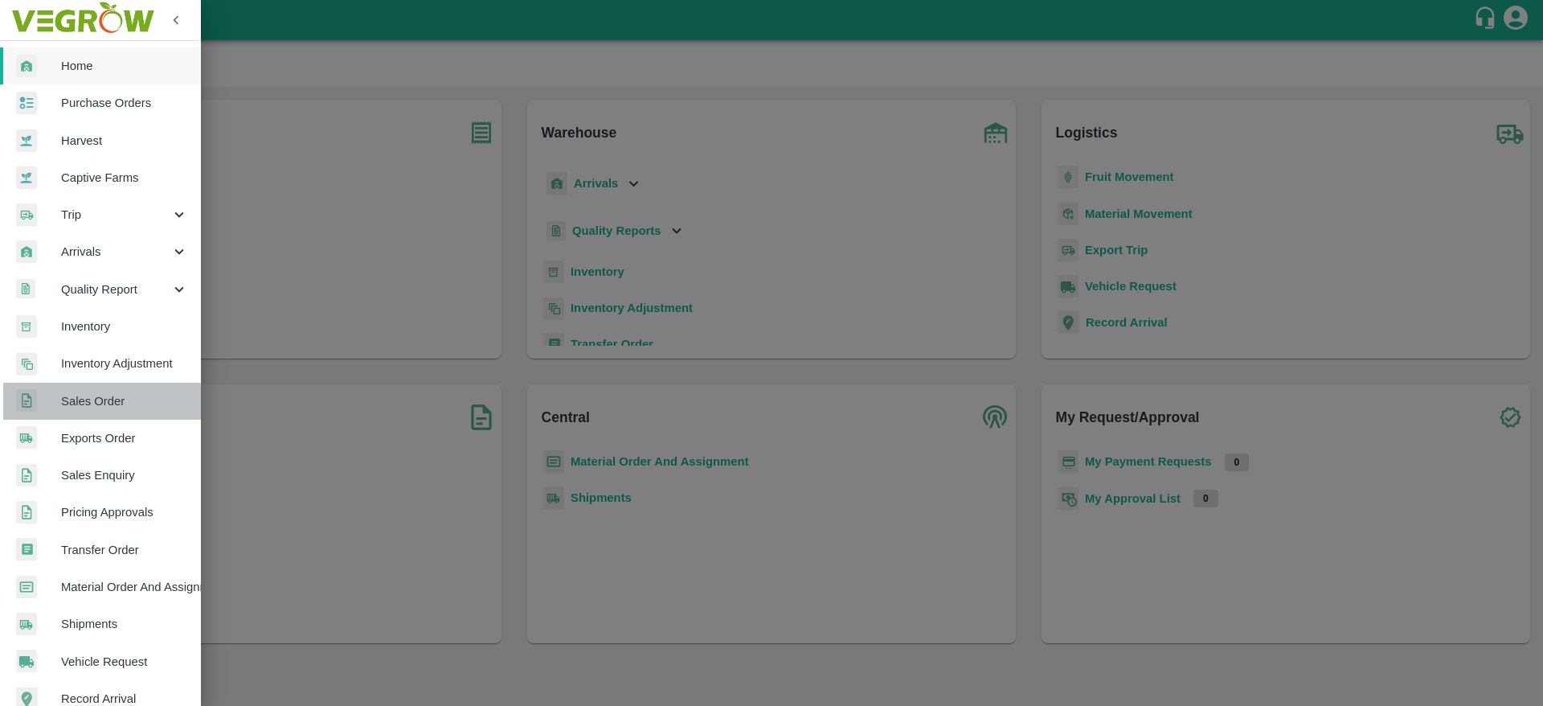
click at [101, 407] on span "Sales Order" at bounding box center [124, 401] width 127 height 18
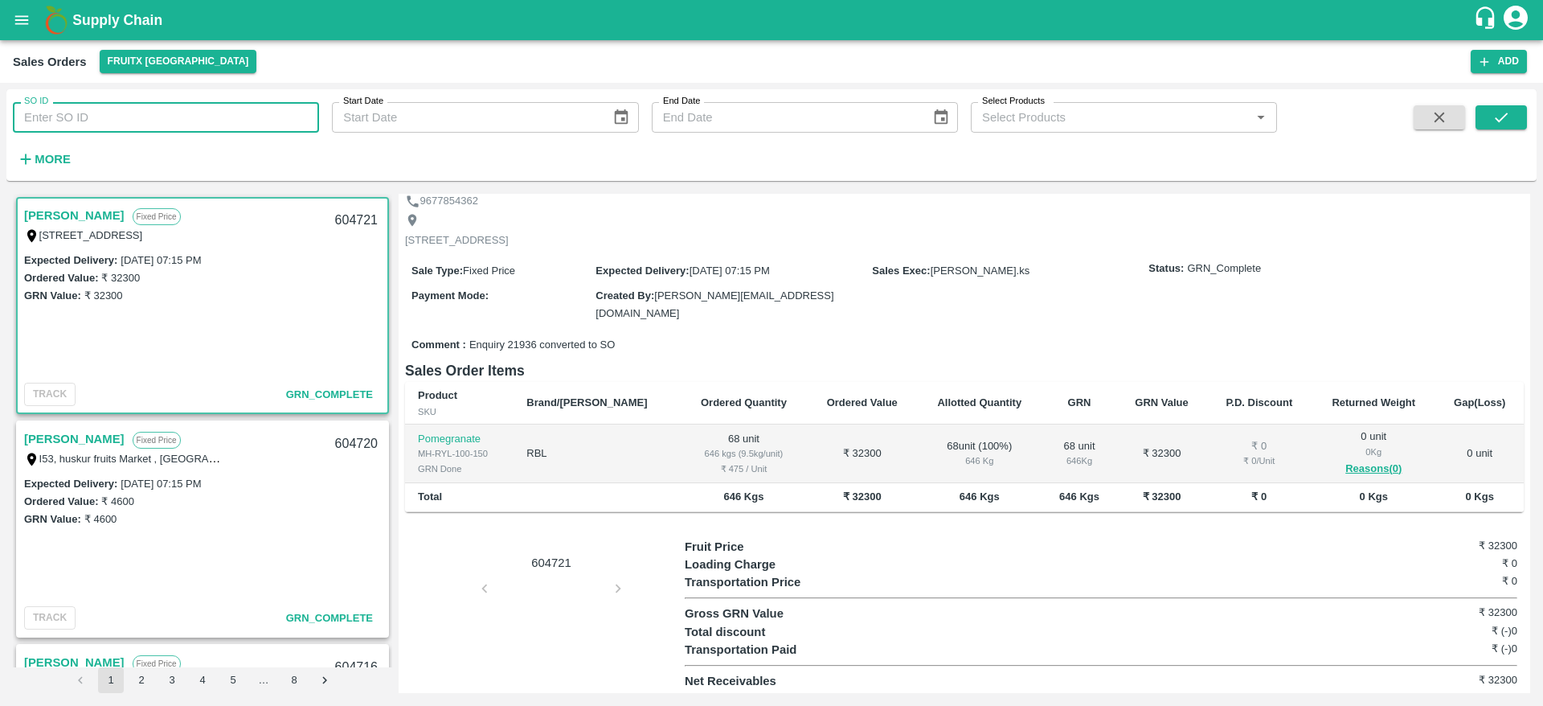
click at [116, 129] on input "SO ID" at bounding box center [166, 117] width 306 height 31
click at [1523, 117] on button "submit" at bounding box center [1501, 117] width 51 height 24
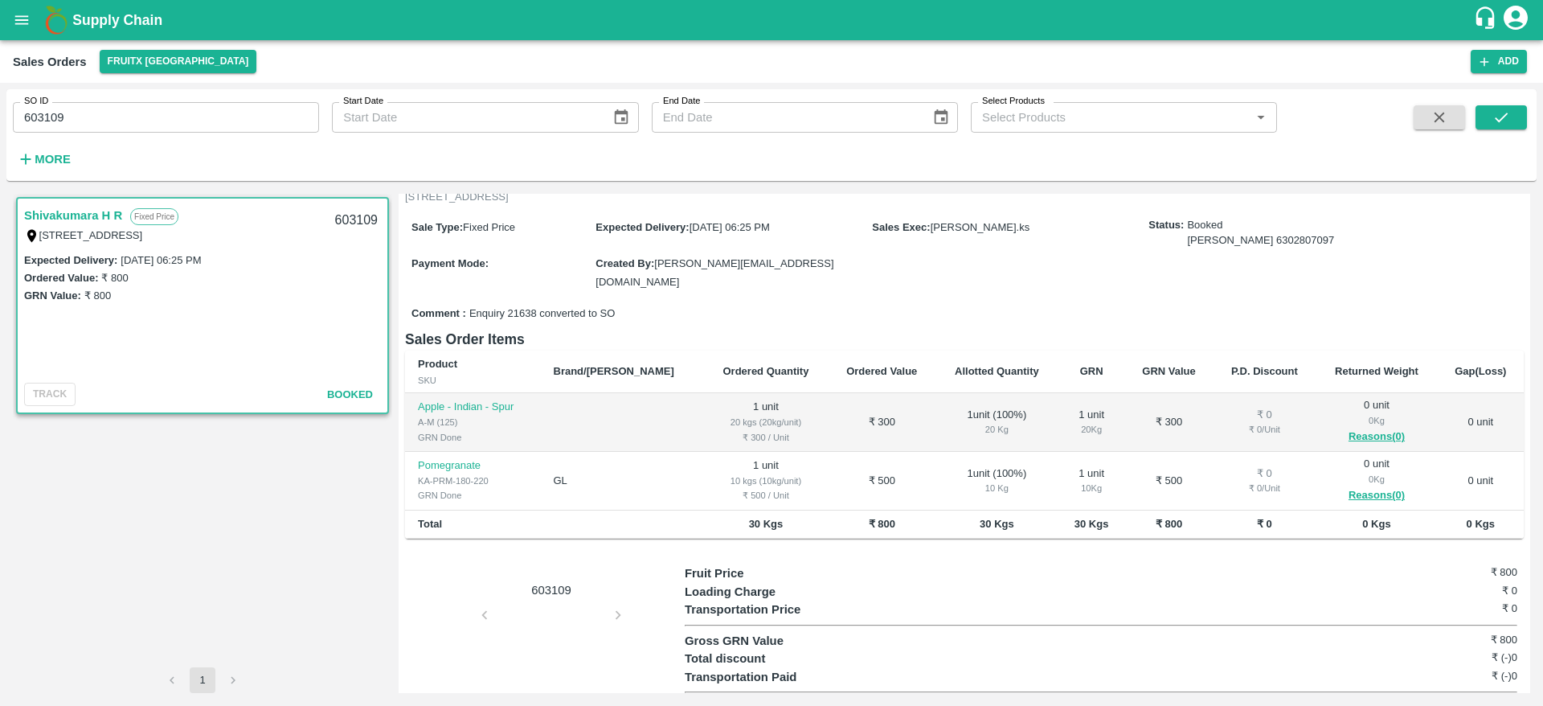
scroll to position [140, 0]
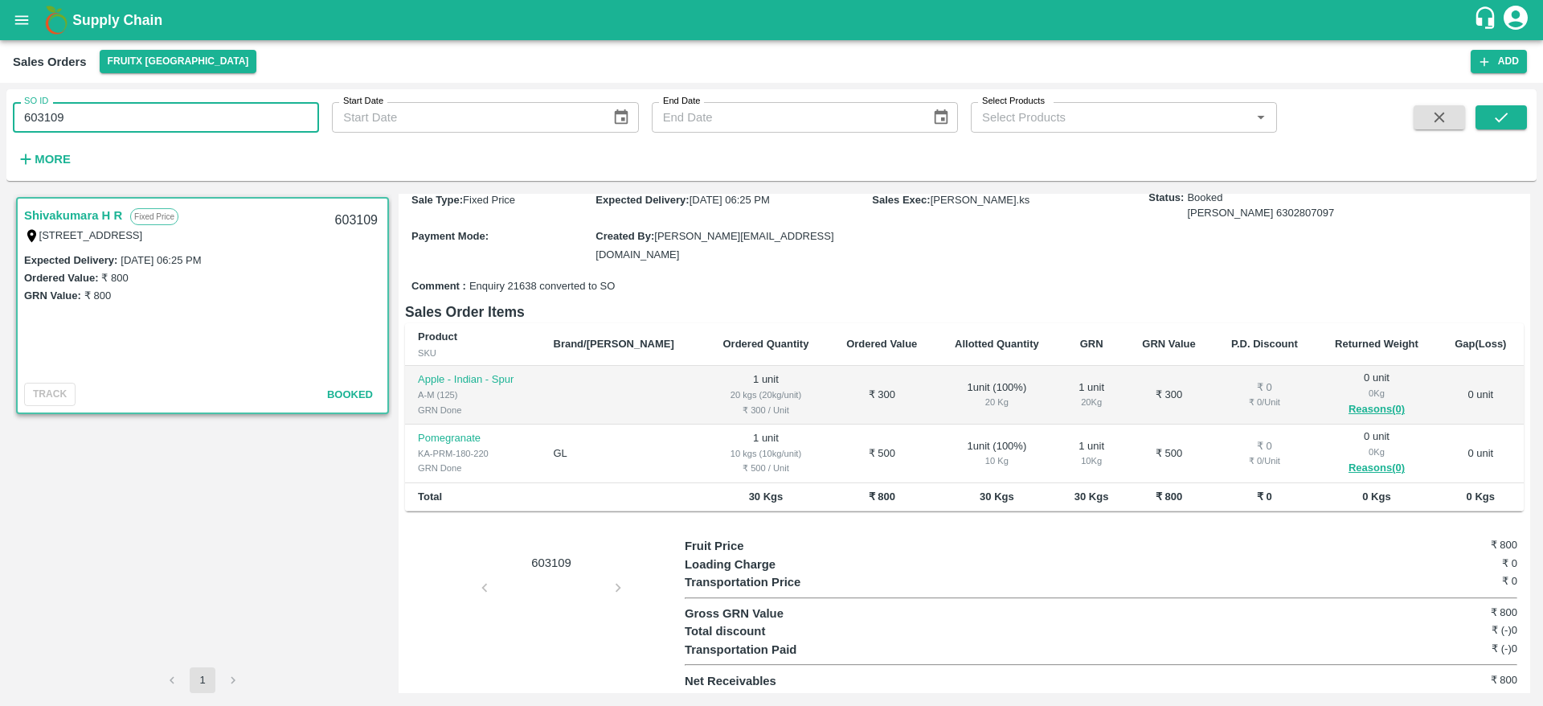
drag, startPoint x: 247, startPoint y: 117, endPoint x: 2, endPoint y: 134, distance: 244.9
click at [2, 134] on div "SO ID 603109 SO ID Start Date Start Date End Date End Date Select Products Sele…" at bounding box center [771, 394] width 1543 height 623
paste input "text"
drag, startPoint x: 1500, startPoint y: 101, endPoint x: 1492, endPoint y: 125, distance: 24.9
click at [1492, 125] on div "SO ID 603312 SO ID Start Date Start Date End Date End Date Select Products Sele…" at bounding box center [771, 135] width 1530 height 79
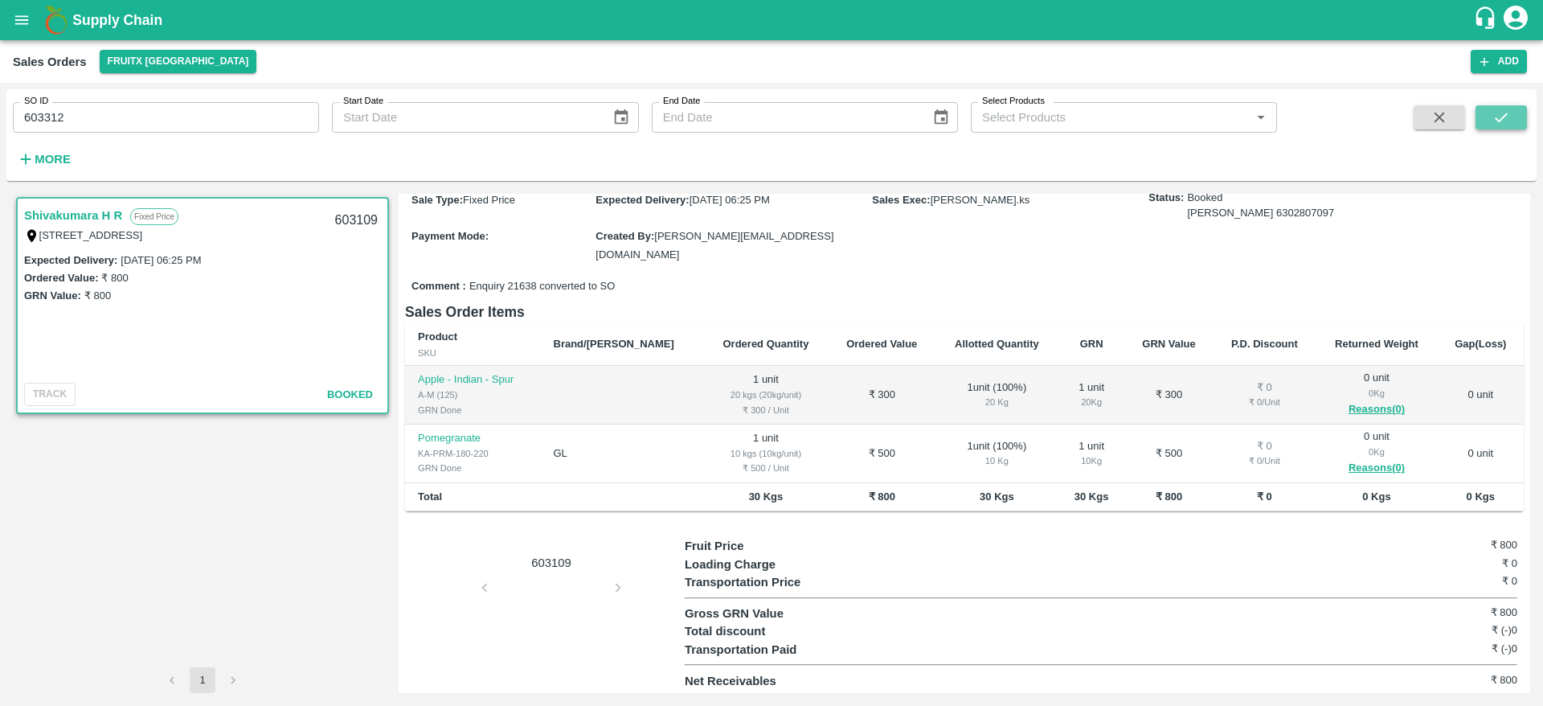
click at [1492, 125] on icon "submit" at bounding box center [1501, 117] width 18 height 18
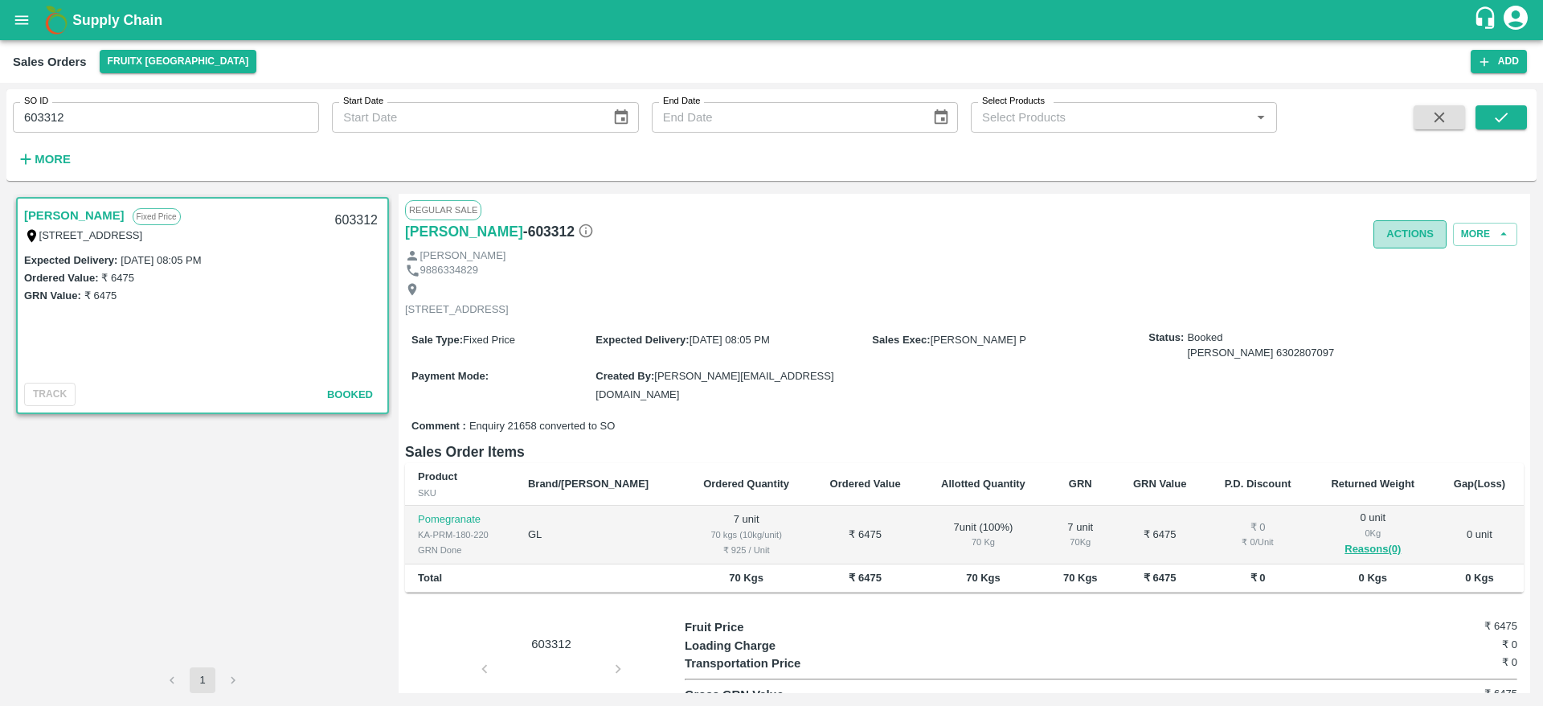
click at [1390, 235] on button "Actions" at bounding box center [1409, 234] width 73 height 28
click at [1014, 268] on div at bounding box center [771, 353] width 1543 height 706
click at [32, 108] on input "603312" at bounding box center [166, 117] width 306 height 31
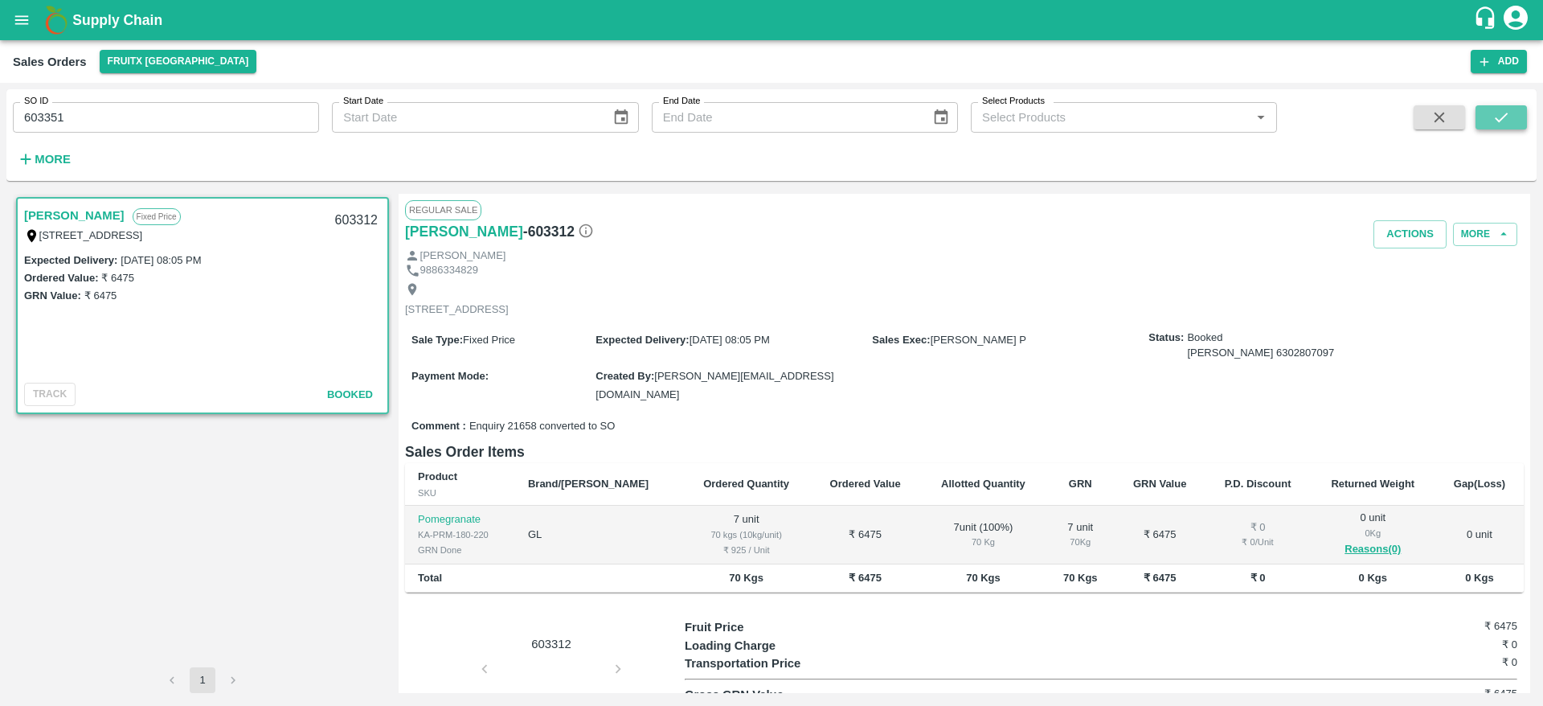
click at [1505, 119] on icon "submit" at bounding box center [1501, 117] width 18 height 18
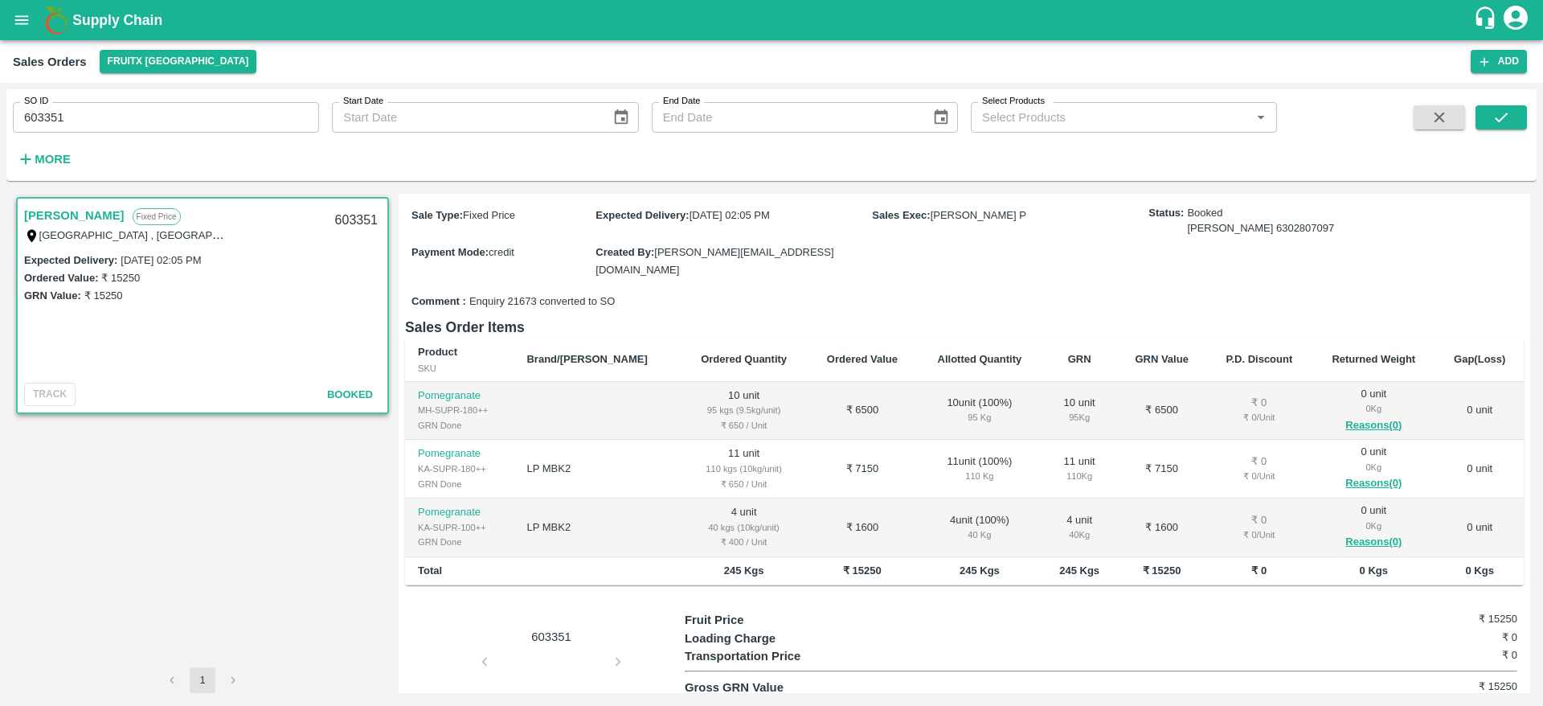
scroll to position [156, 0]
click at [55, 122] on input "603351" at bounding box center [166, 117] width 306 height 31
type input "603351"
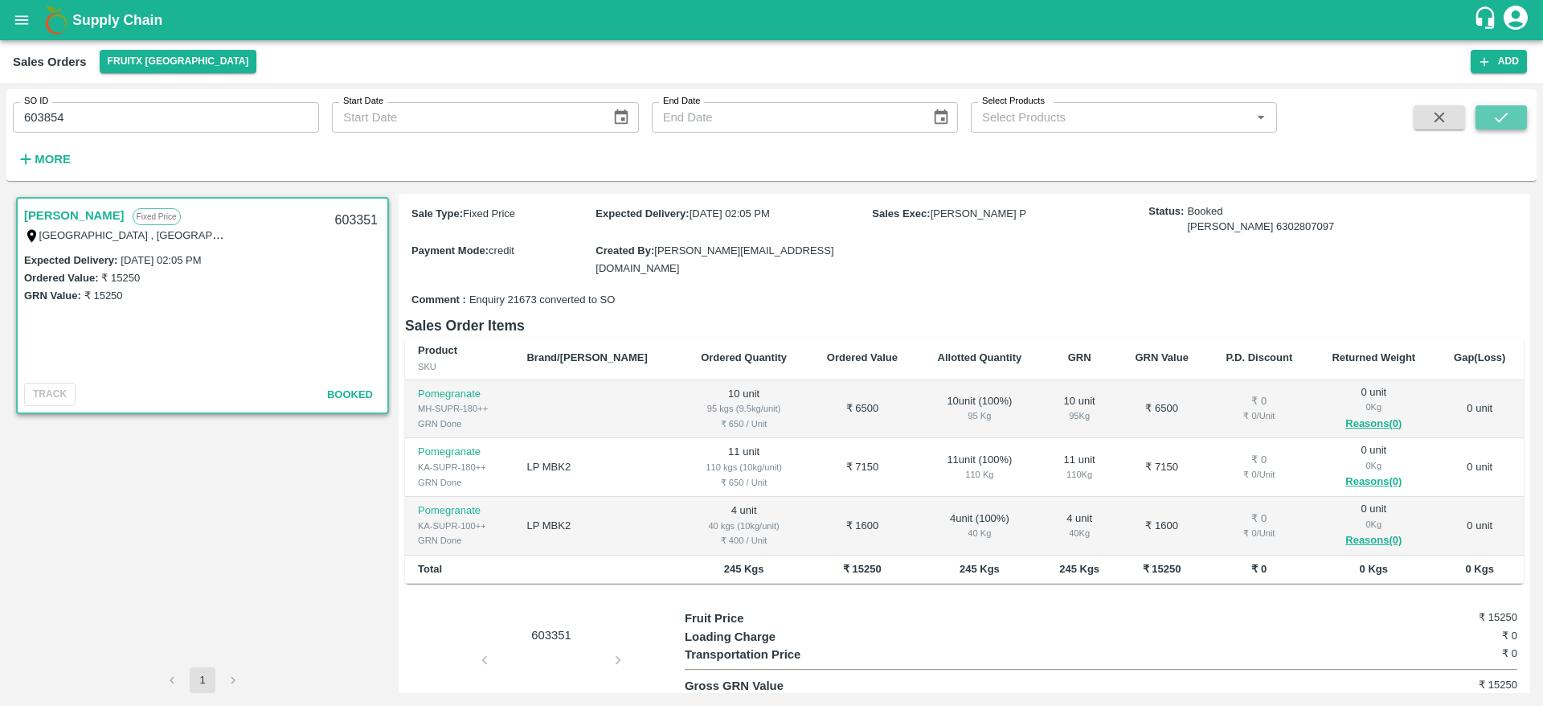
click at [1501, 113] on icon "submit" at bounding box center [1501, 117] width 18 height 18
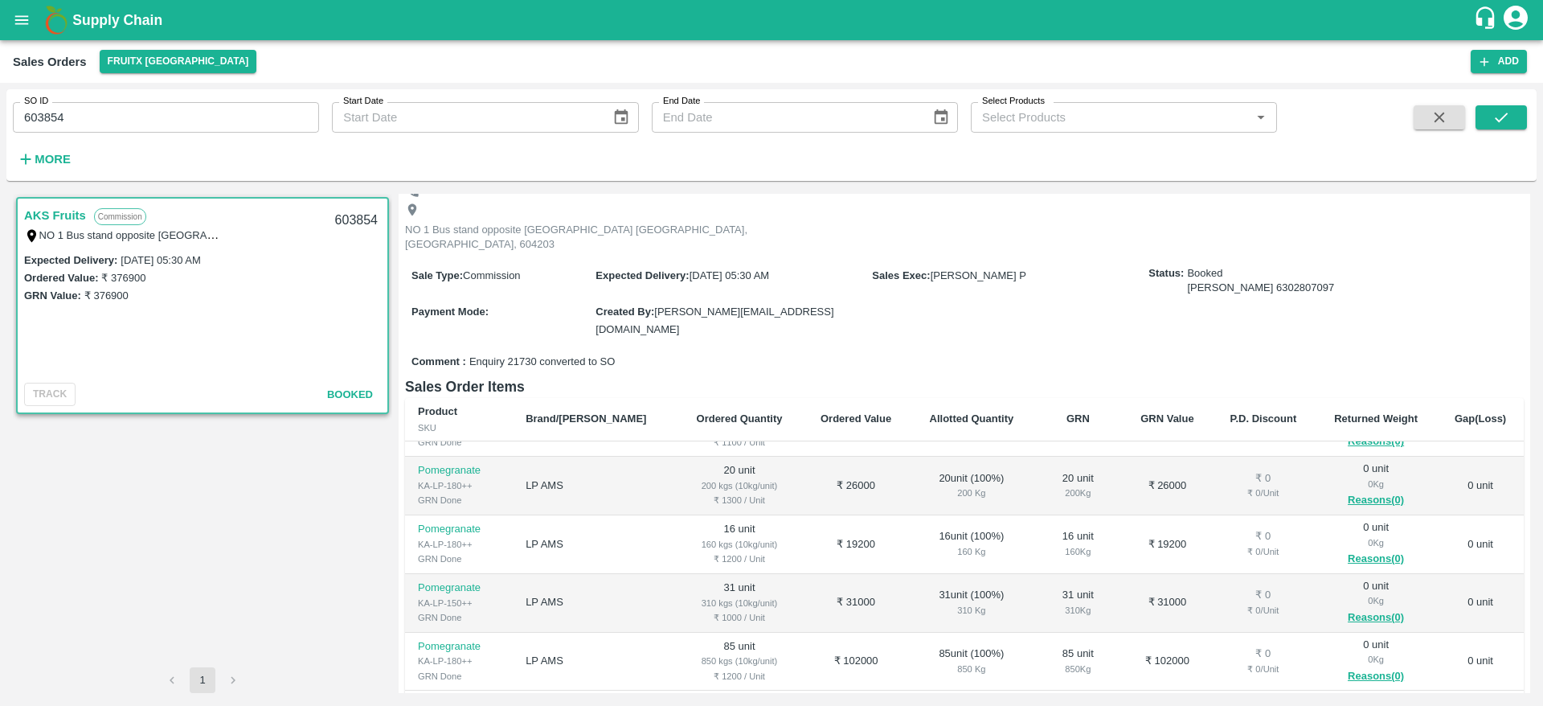
scroll to position [89, 0]
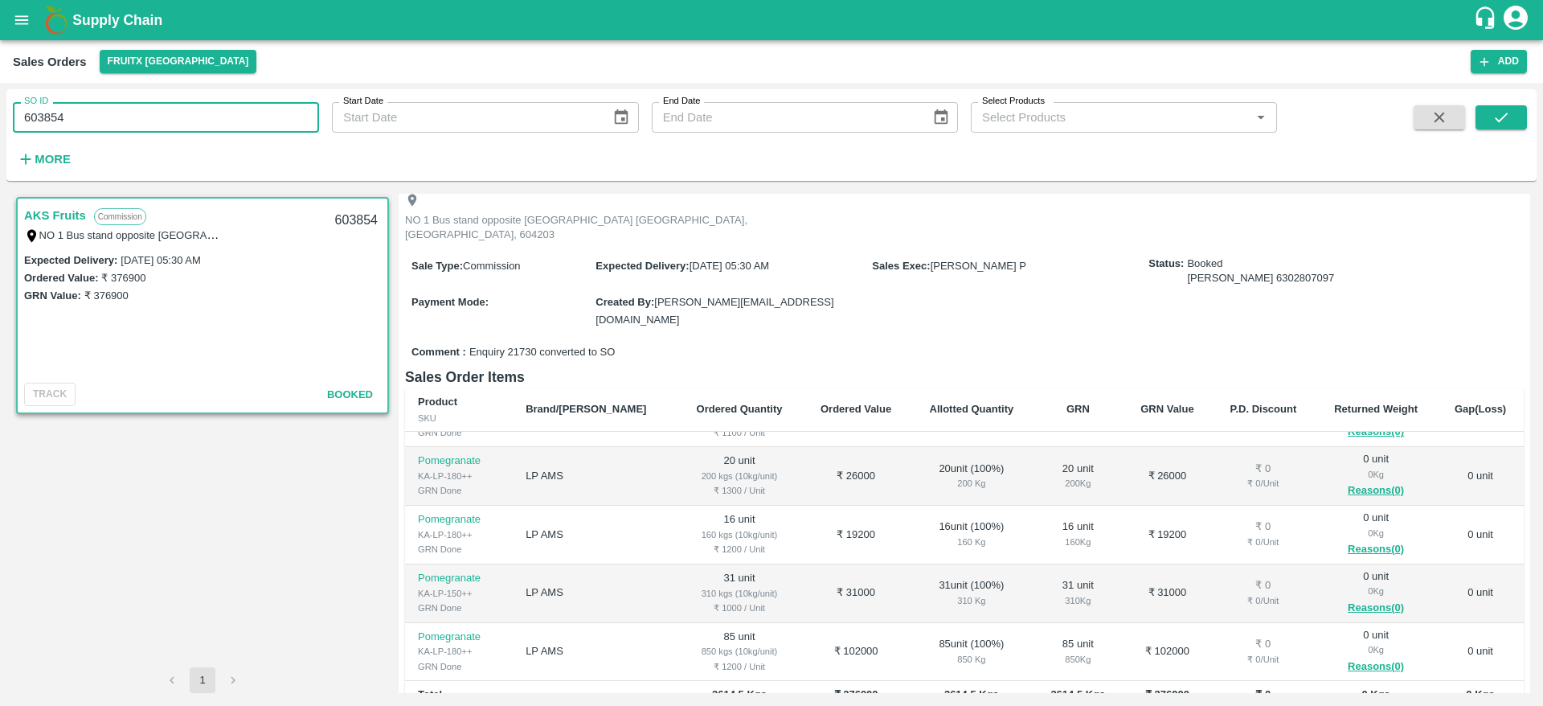
click at [43, 122] on input "603854" at bounding box center [166, 117] width 306 height 31
type input "603922"
click at [1485, 117] on button "submit" at bounding box center [1501, 117] width 51 height 24
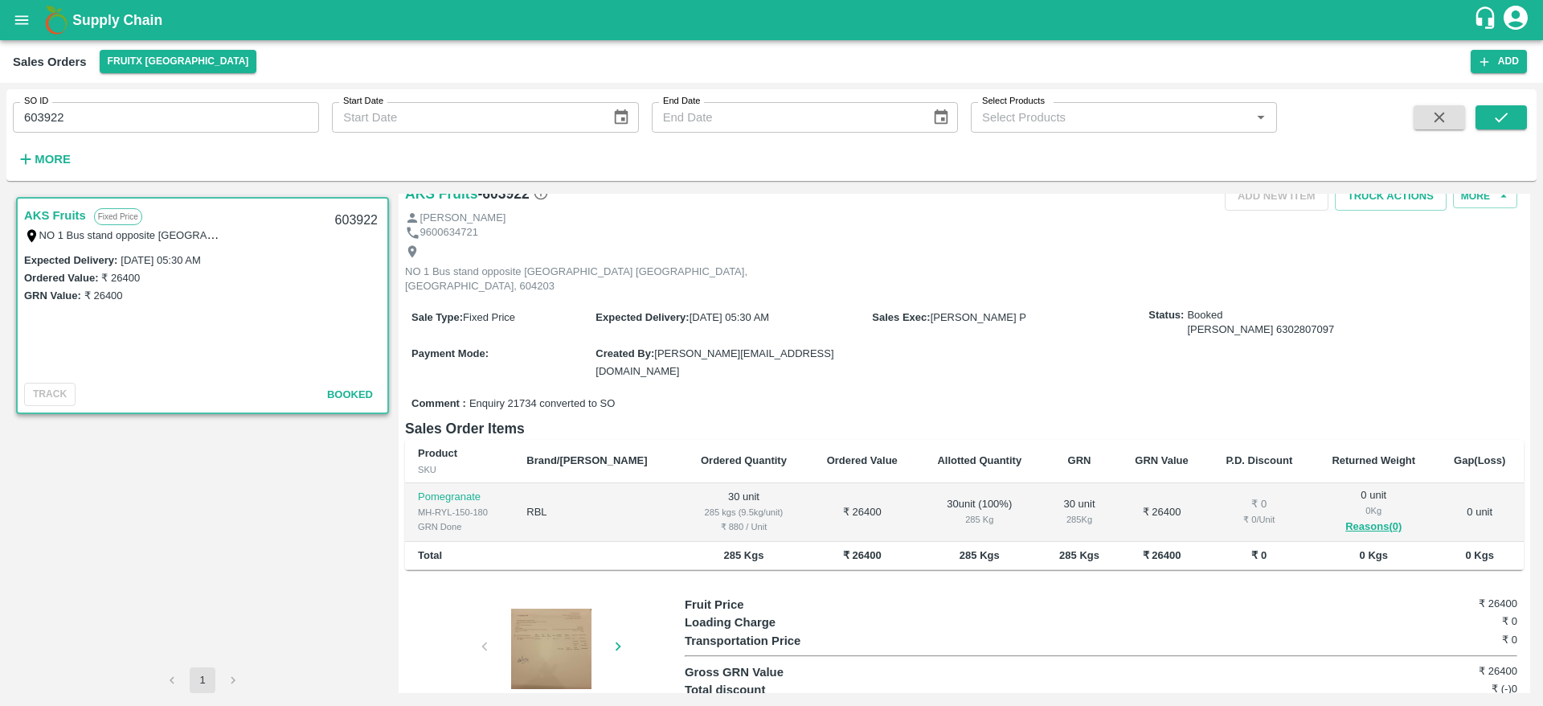
scroll to position [40, 0]
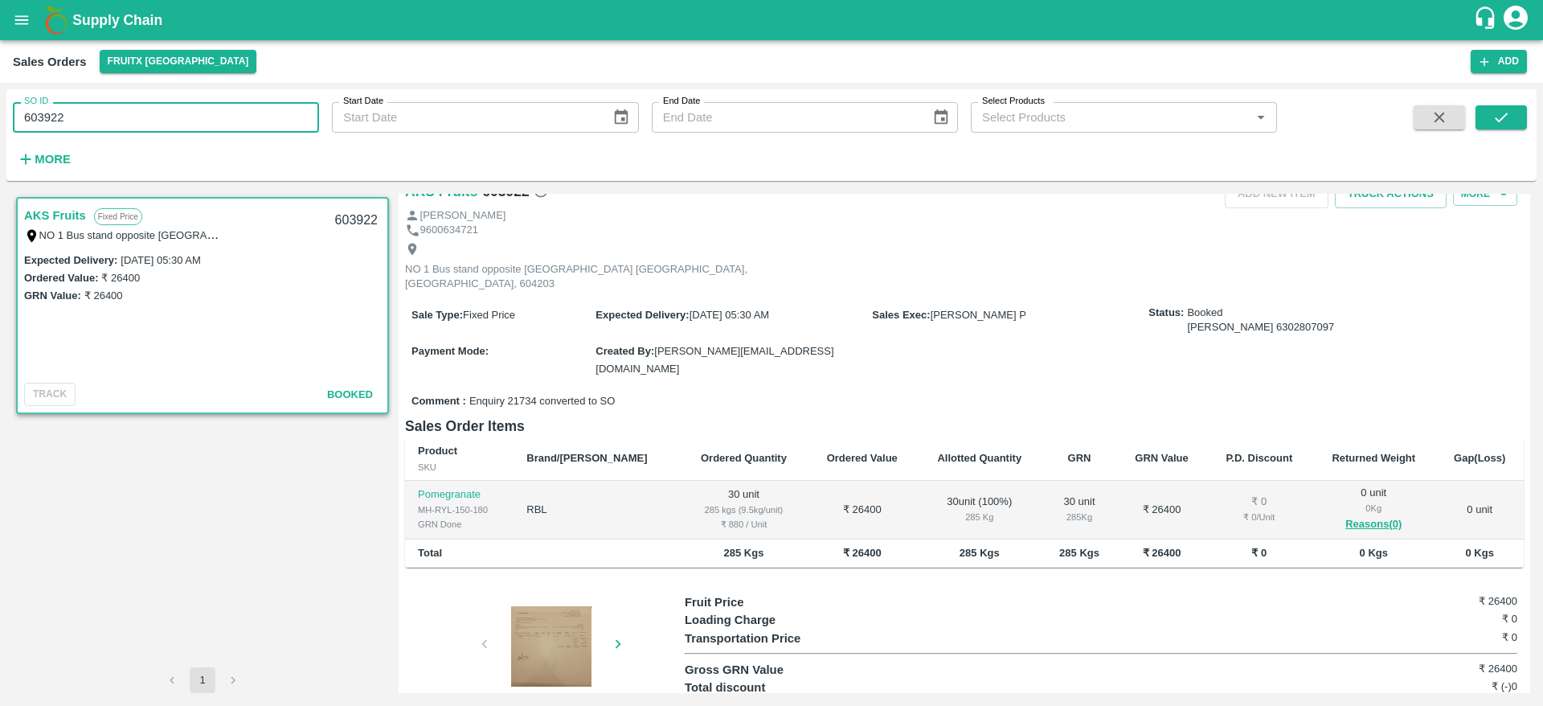
click at [51, 119] on input "603922" at bounding box center [166, 117] width 306 height 31
paste input "text"
click at [1496, 110] on icon "submit" at bounding box center [1501, 117] width 18 height 18
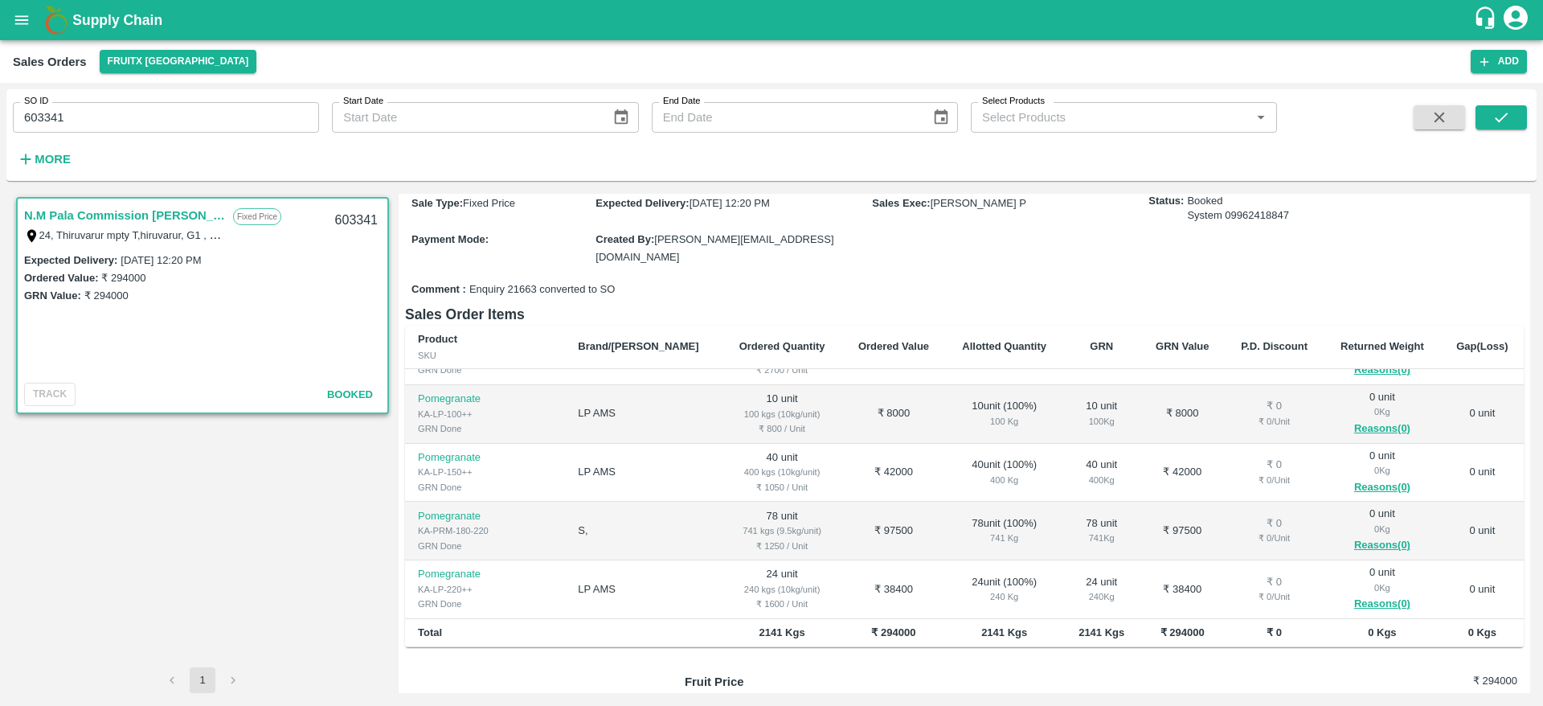
scroll to position [198, 0]
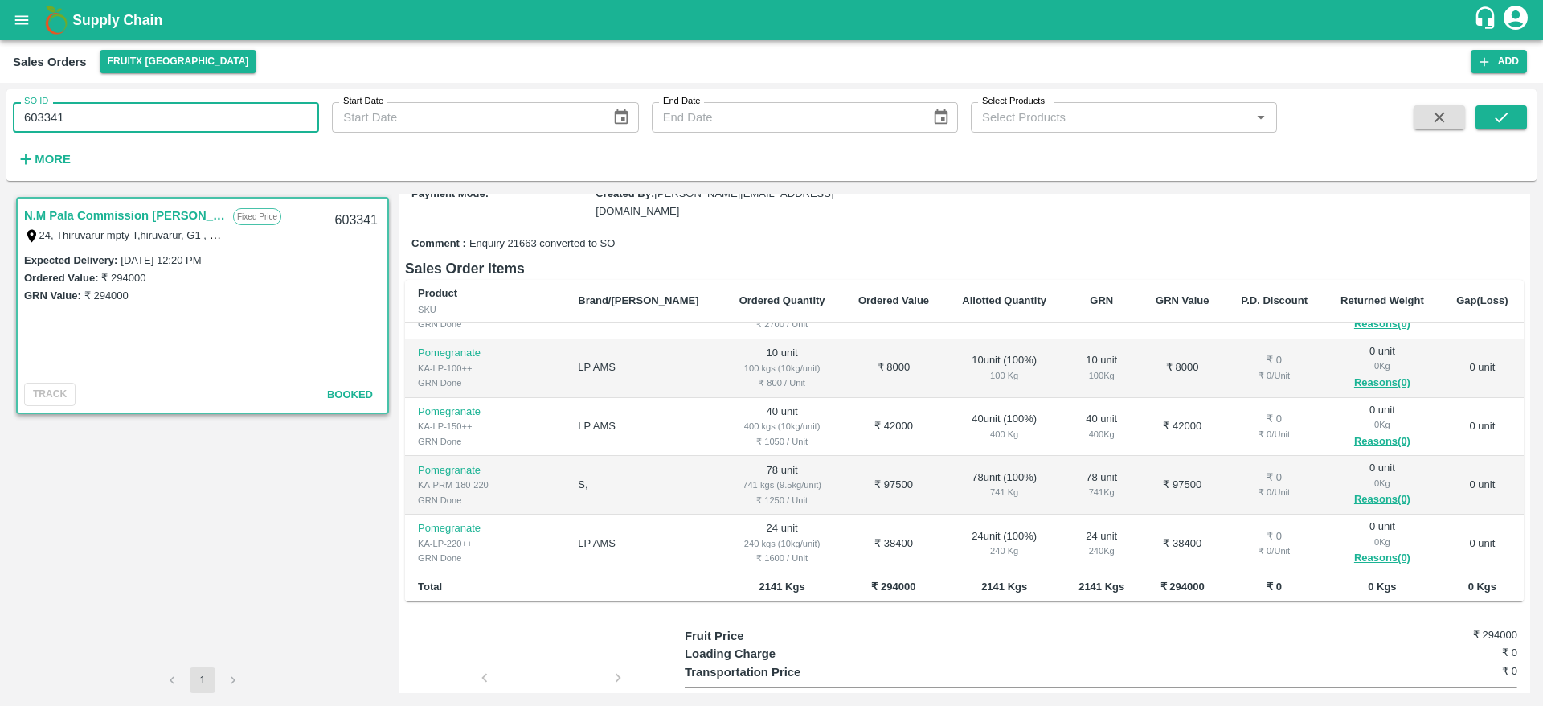
click at [53, 110] on input "603341" at bounding box center [166, 117] width 306 height 31
paste input "text"
click at [1495, 111] on icon "submit" at bounding box center [1501, 117] width 18 height 18
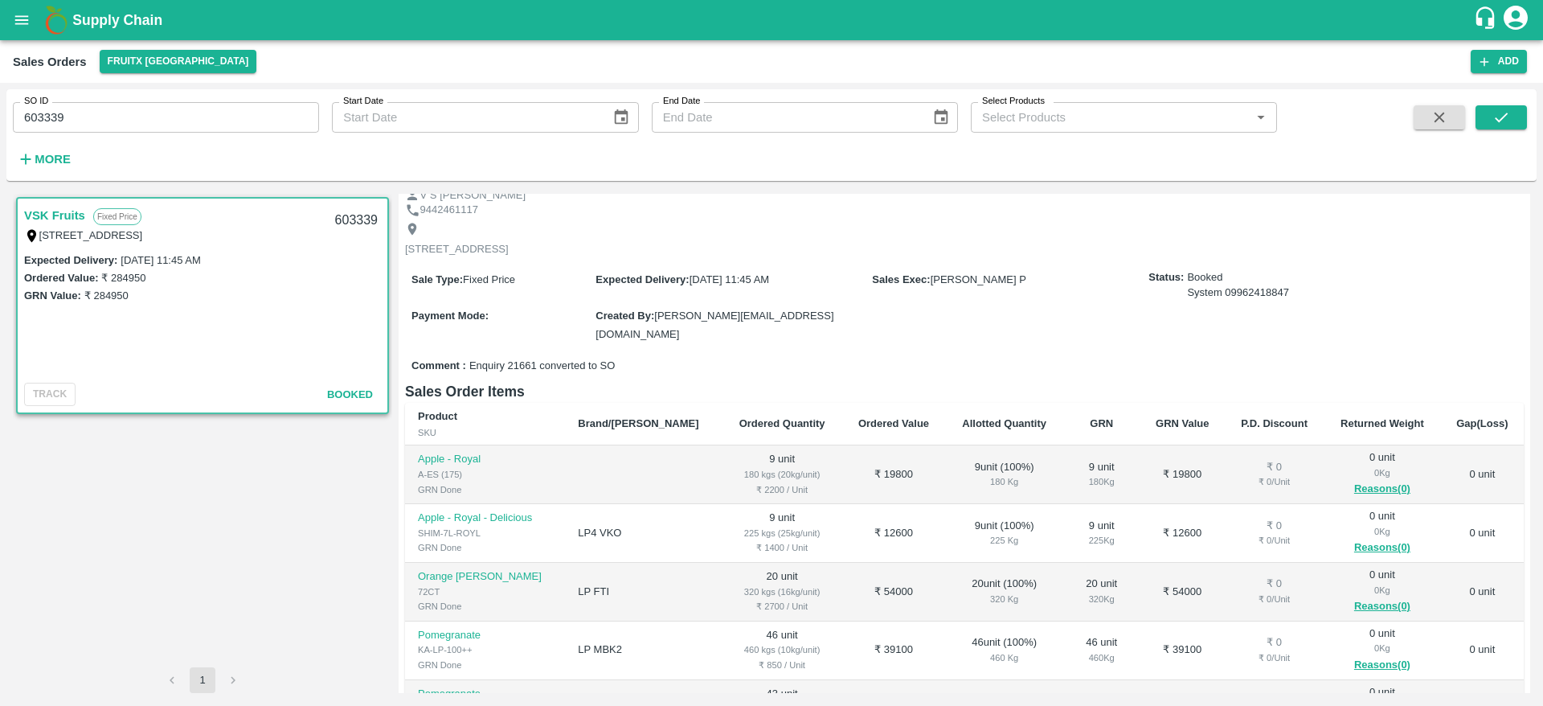
scroll to position [58, 0]
click at [34, 112] on input "603339" at bounding box center [166, 117] width 306 height 31
click at [1493, 122] on icon "submit" at bounding box center [1501, 117] width 18 height 18
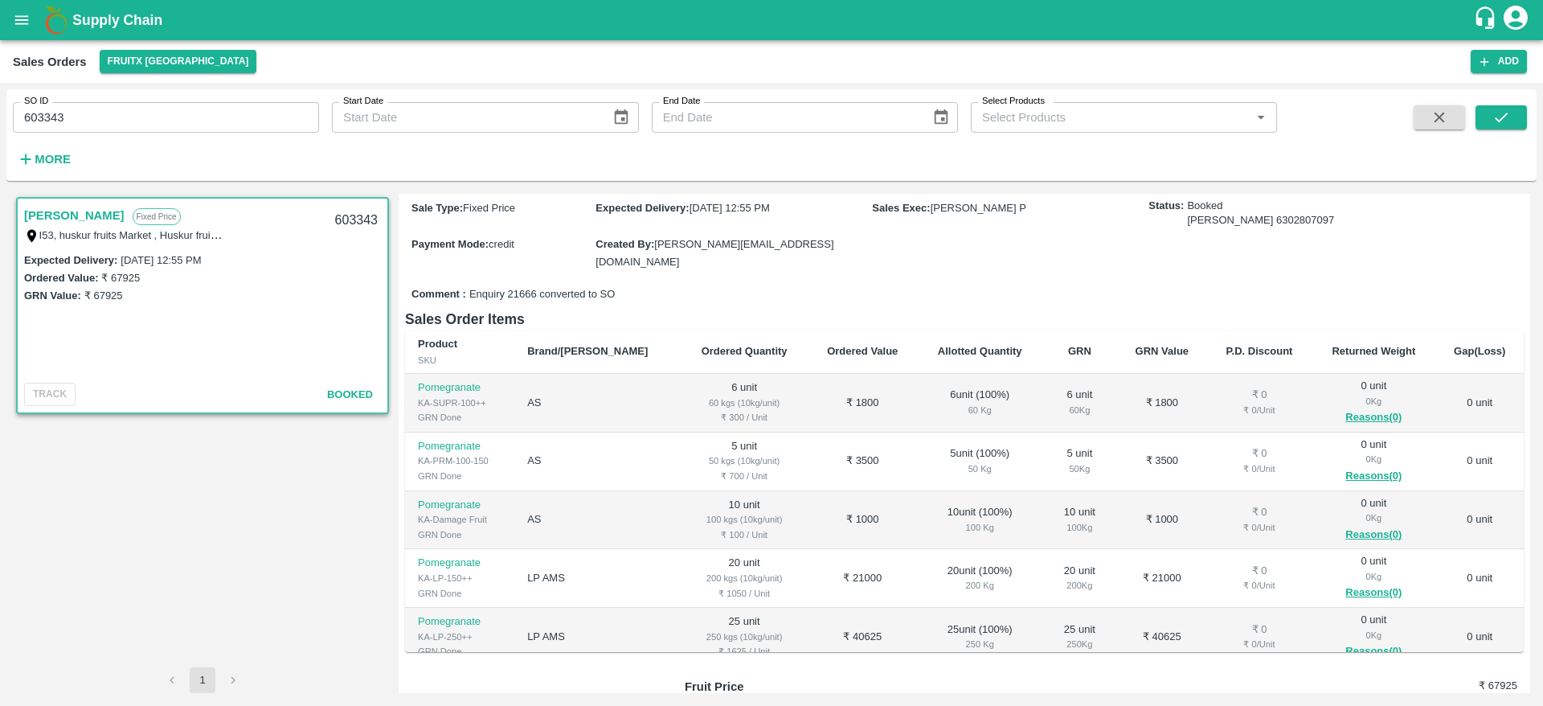
scroll to position [43, 0]
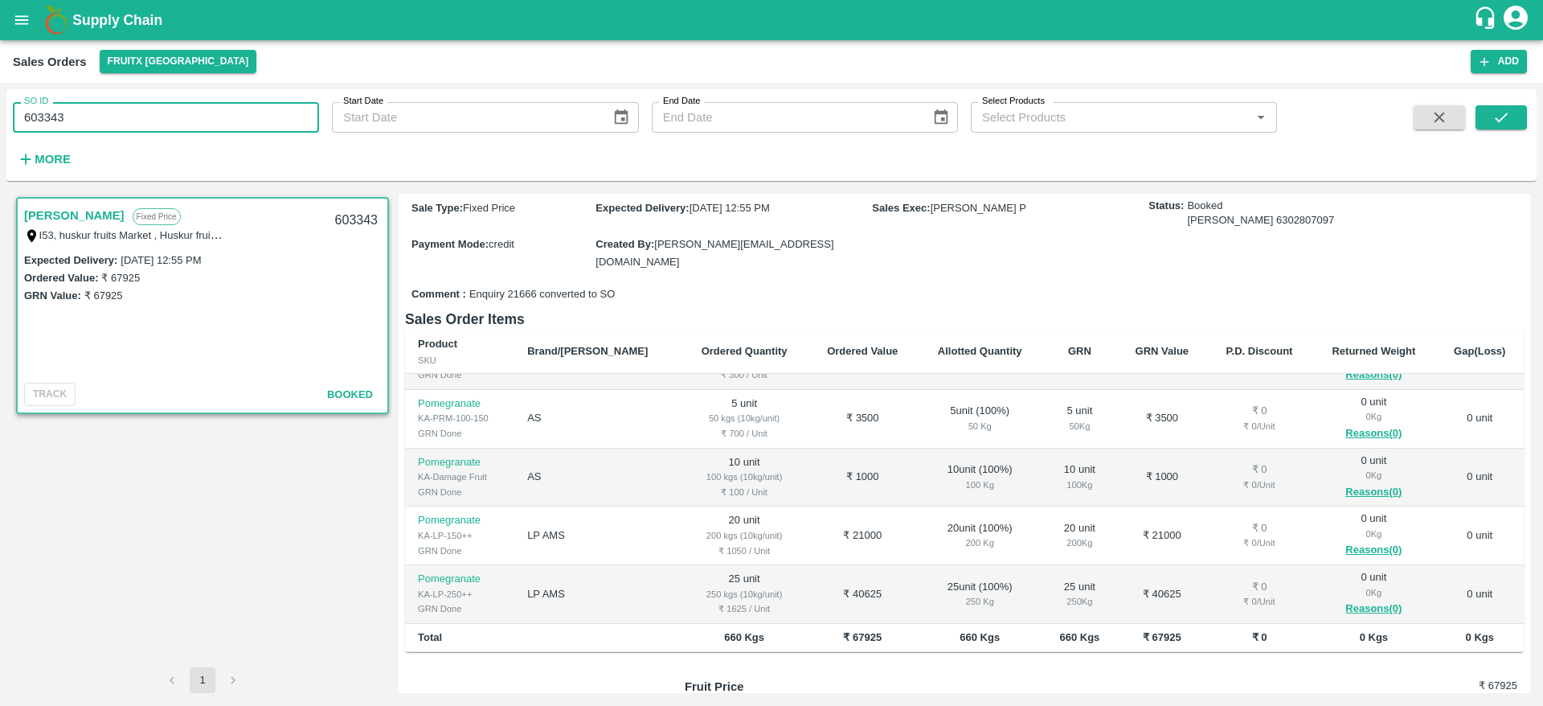
click at [35, 115] on input "603343" at bounding box center [166, 117] width 306 height 31
type input "603343"
click at [1496, 118] on icon "submit" at bounding box center [1501, 118] width 13 height 10
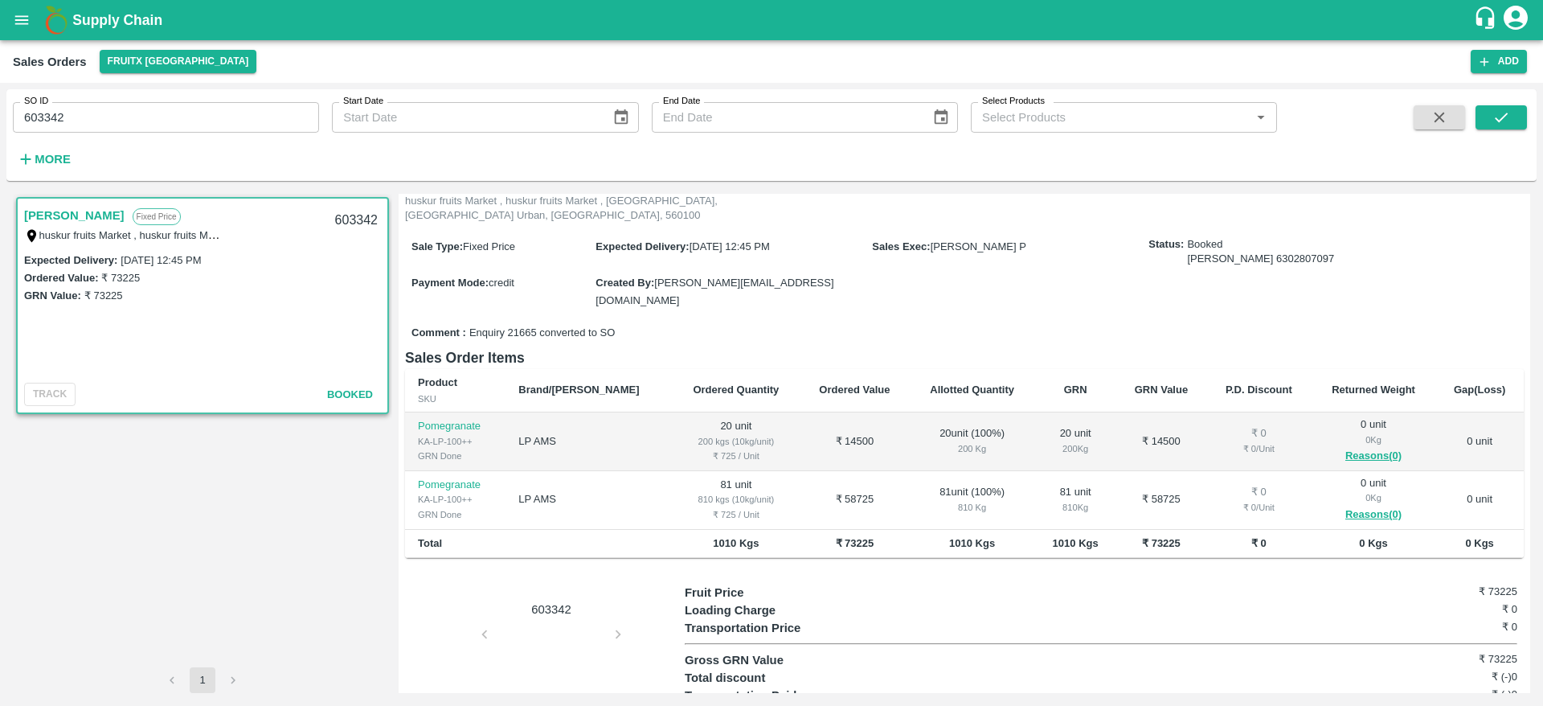
scroll to position [121, 0]
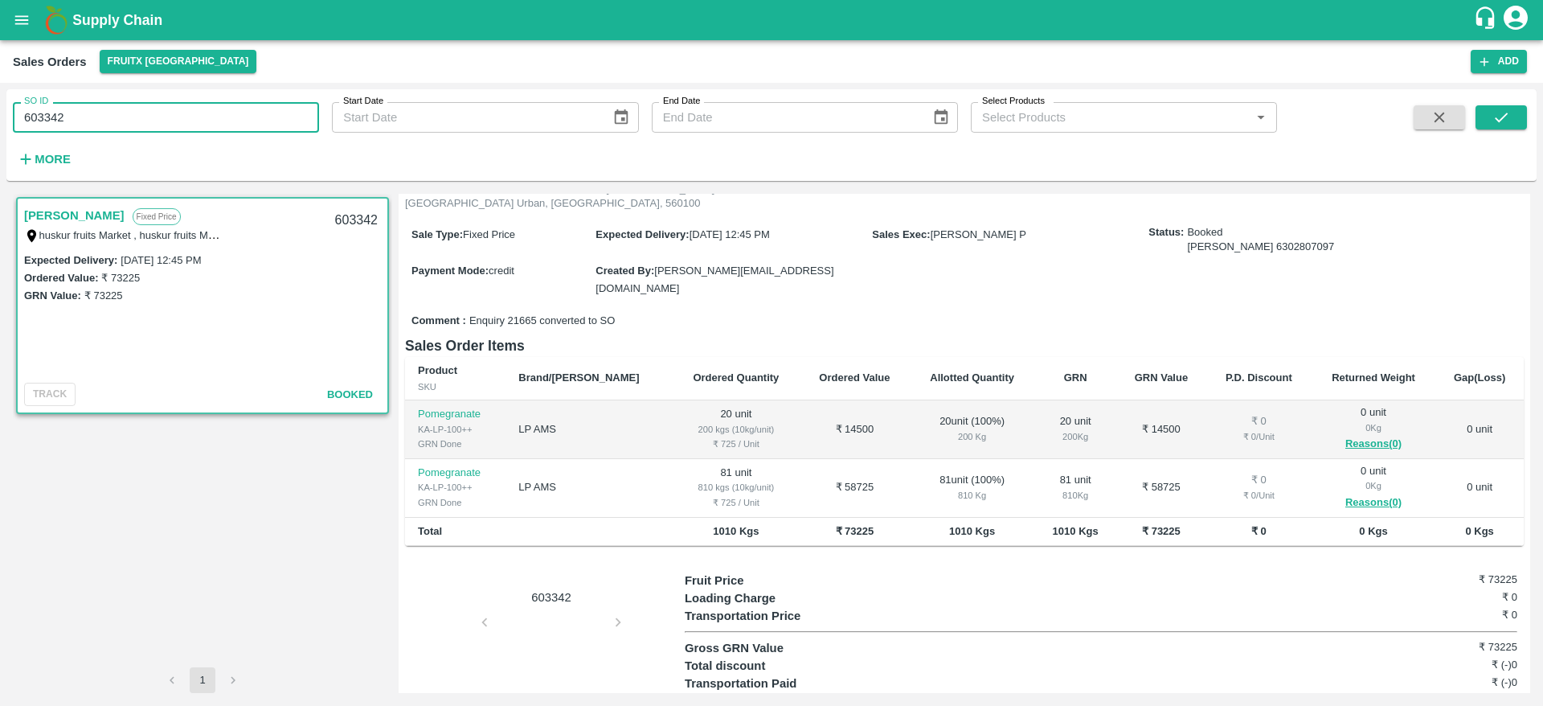
click at [50, 118] on input "603342" at bounding box center [166, 117] width 306 height 31
paste input "text"
click at [1511, 114] on button "submit" at bounding box center [1501, 117] width 51 height 24
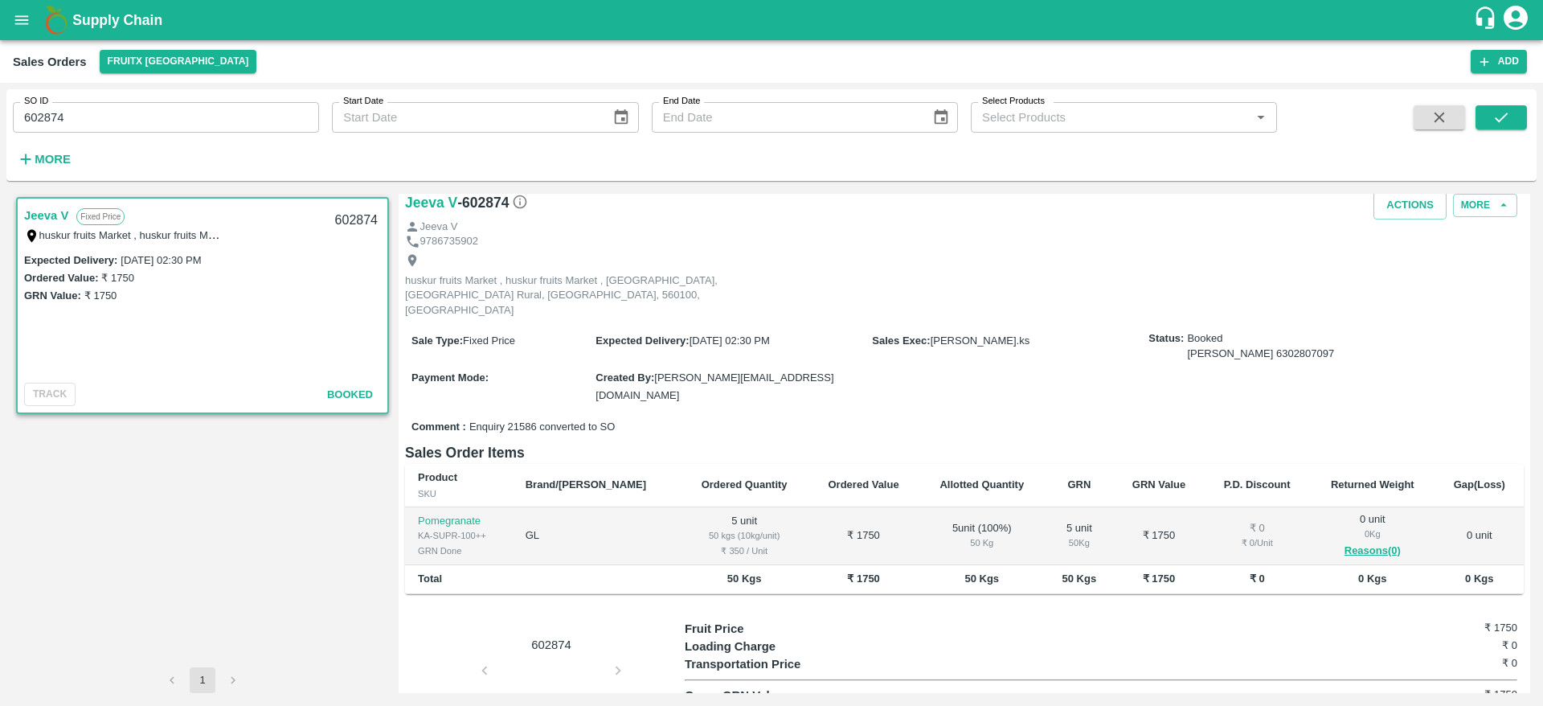
scroll to position [31, 0]
click at [47, 124] on input "602874" at bounding box center [166, 117] width 306 height 31
paste input "text"
click at [1499, 119] on icon "submit" at bounding box center [1501, 117] width 18 height 18
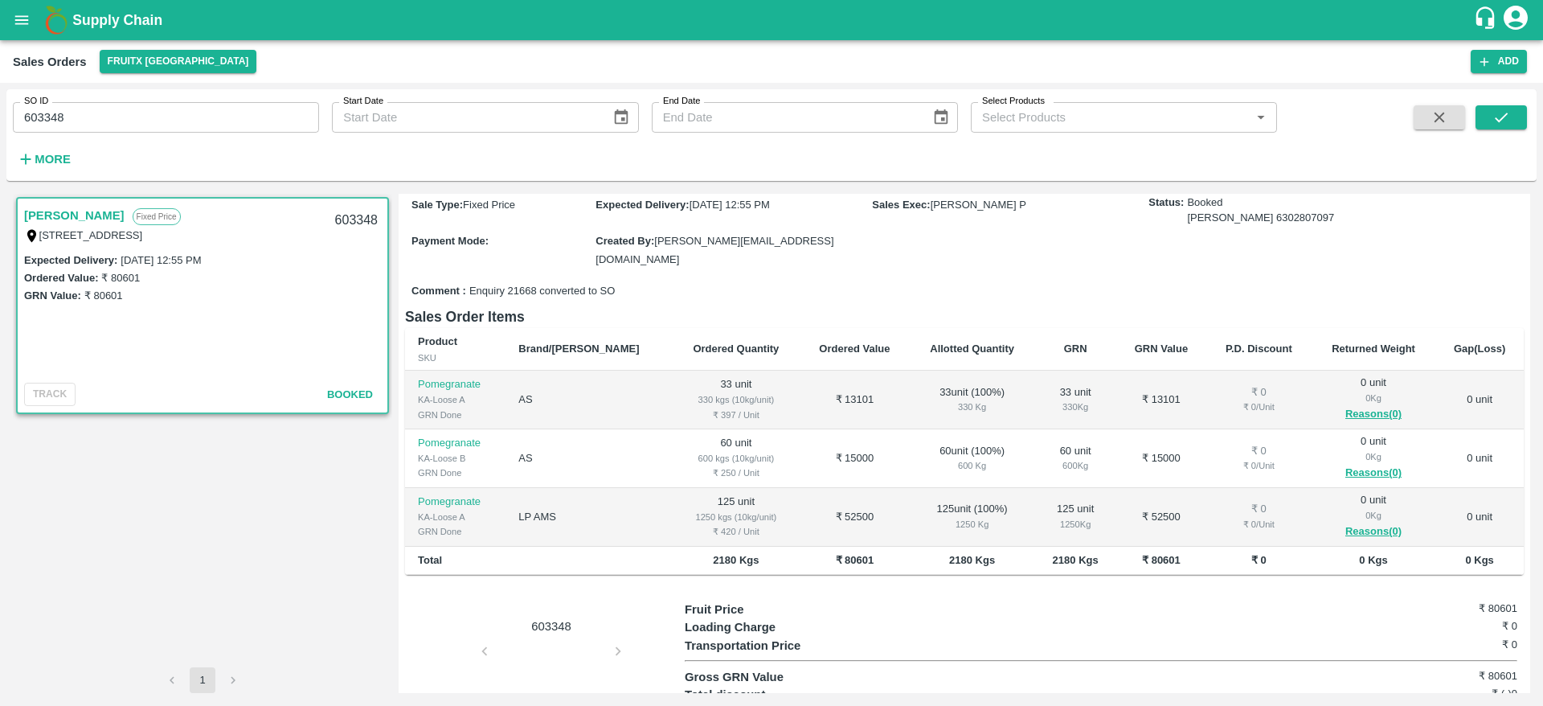
scroll to position [140, 0]
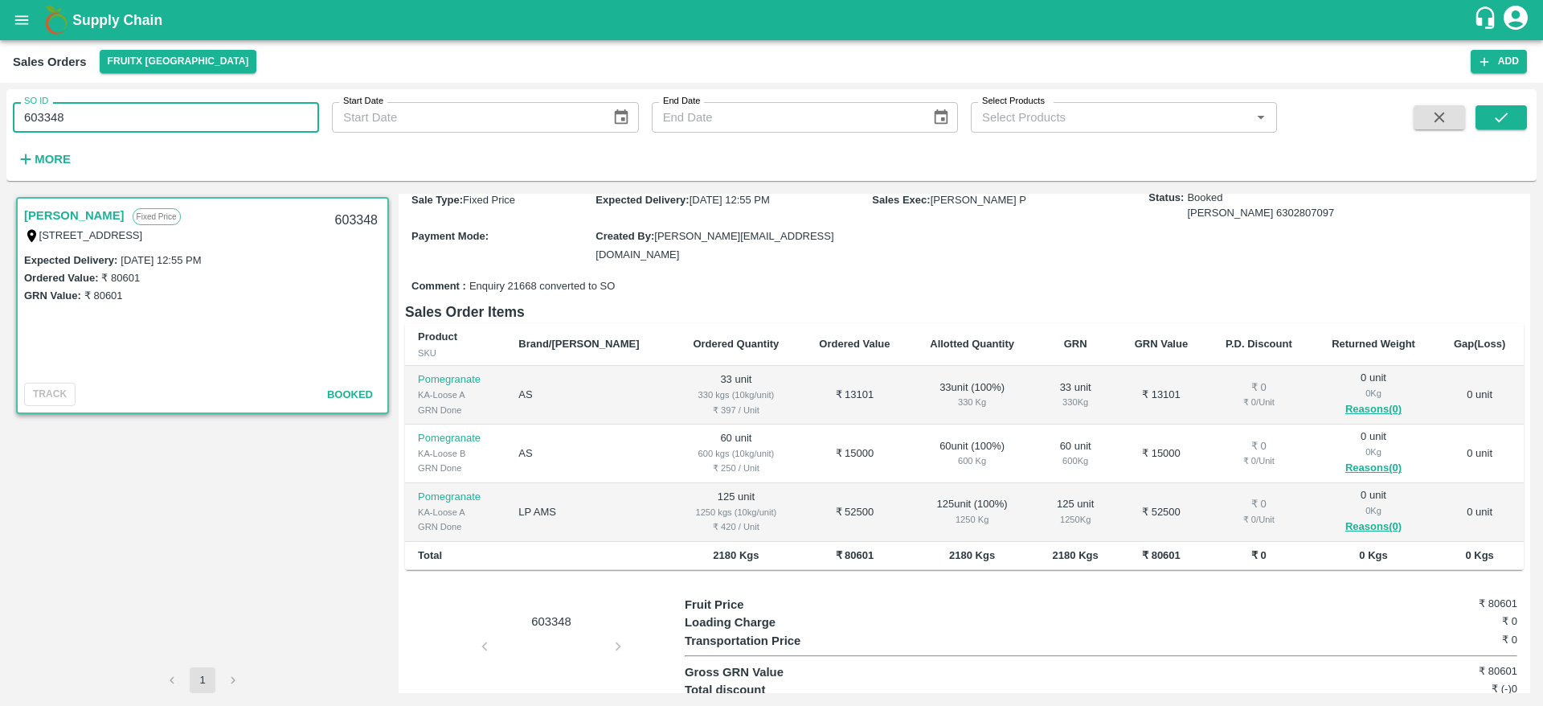
click at [72, 125] on input "603348" at bounding box center [166, 117] width 306 height 31
click at [1493, 125] on icon "submit" at bounding box center [1501, 117] width 18 height 18
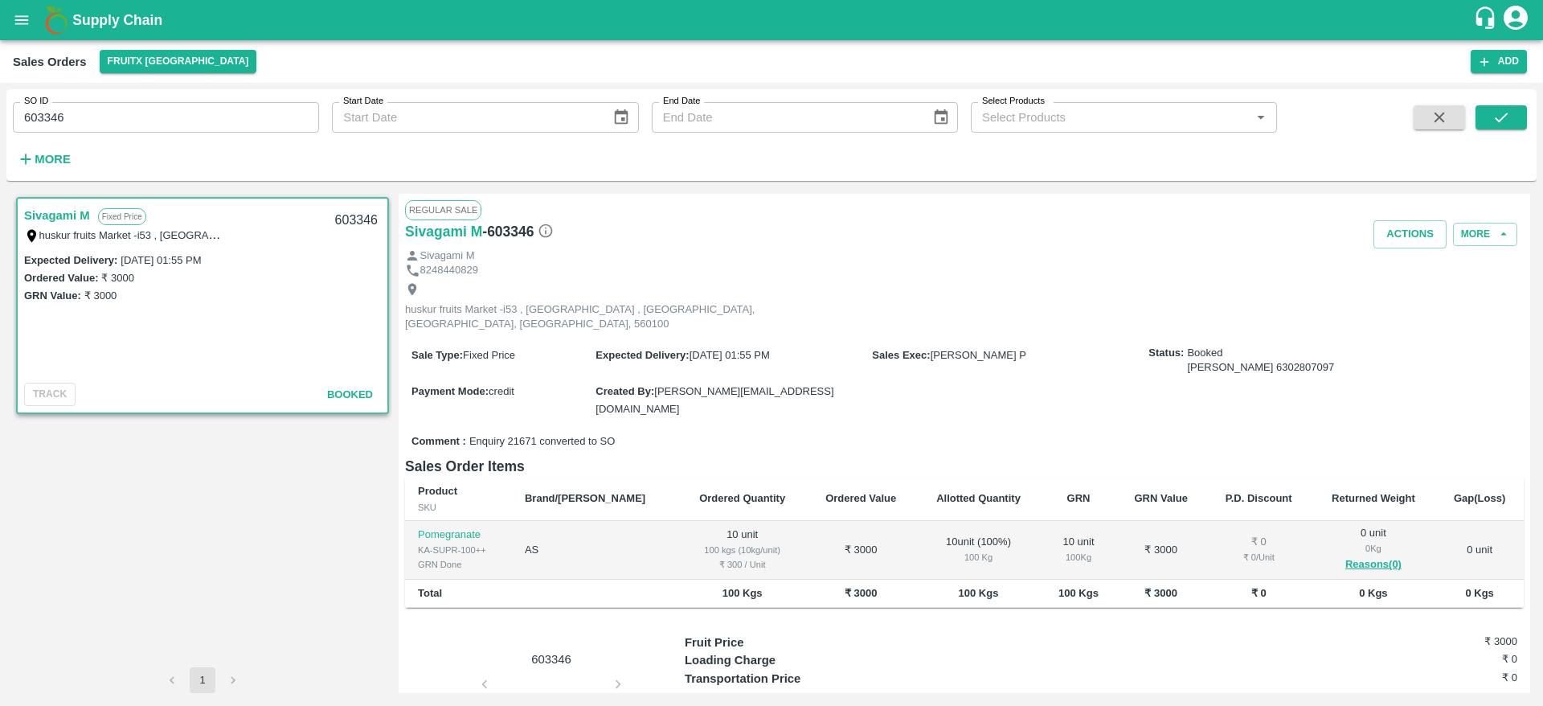
click at [42, 118] on input "603346" at bounding box center [166, 117] width 306 height 31
click at [1494, 125] on icon "submit" at bounding box center [1501, 117] width 18 height 18
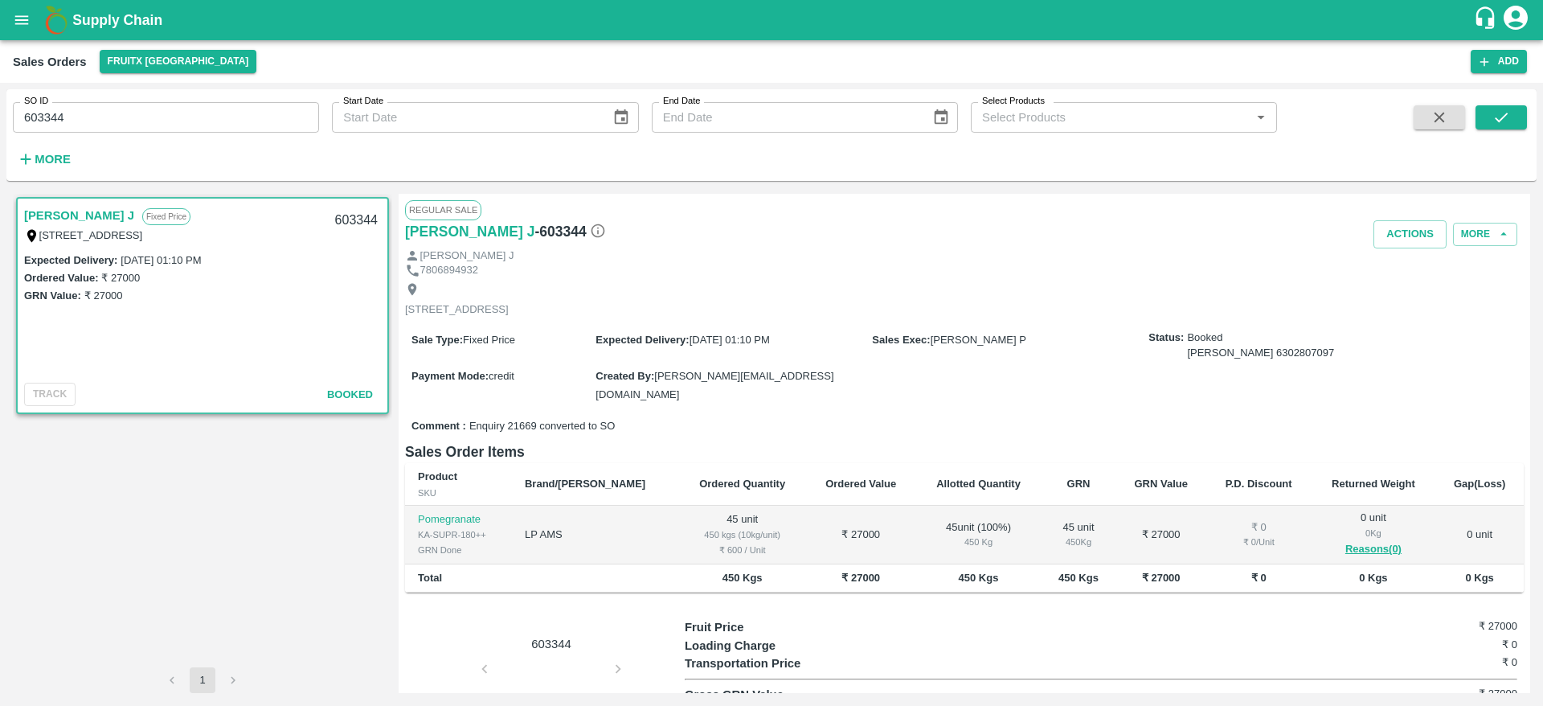
click at [59, 113] on input "603344" at bounding box center [166, 117] width 306 height 31
click at [66, 114] on input "603344" at bounding box center [166, 117] width 306 height 31
click at [1508, 120] on icon "submit" at bounding box center [1501, 117] width 18 height 18
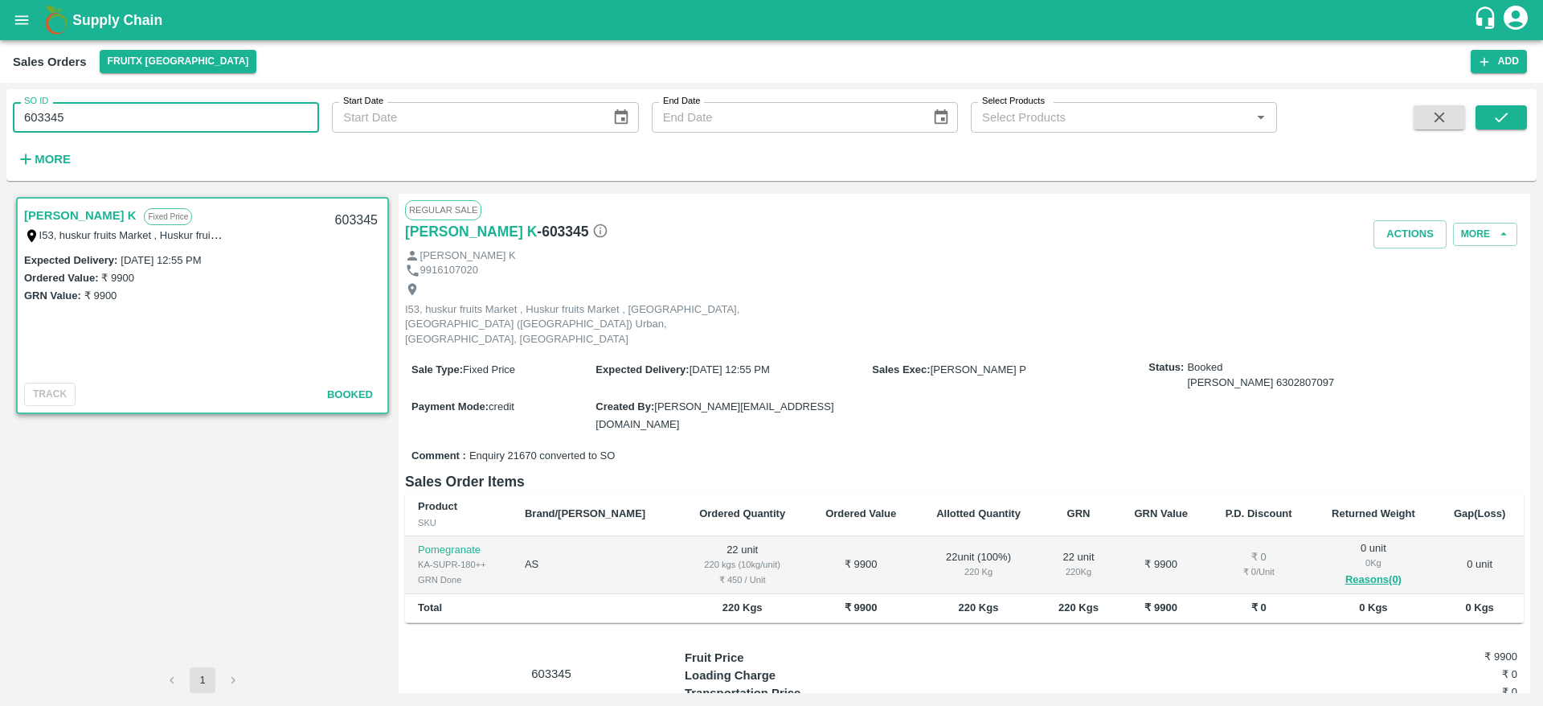
click at [66, 117] on input "603345" at bounding box center [166, 117] width 306 height 31
click at [1497, 112] on icon "submit" at bounding box center [1501, 117] width 18 height 18
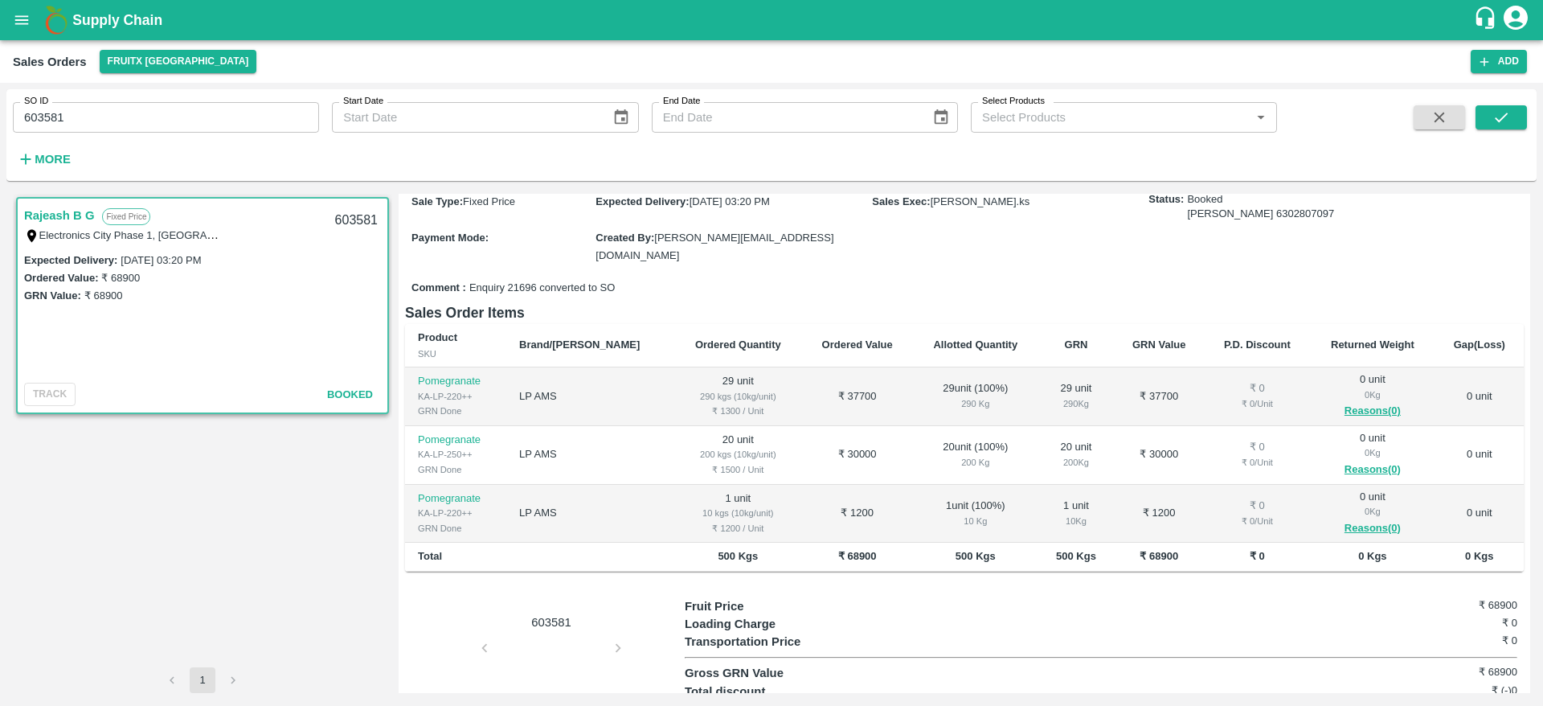
scroll to position [154, 0]
click at [47, 114] on input "603581" at bounding box center [166, 117] width 306 height 31
paste input "text"
click at [1505, 113] on icon "submit" at bounding box center [1501, 117] width 18 height 18
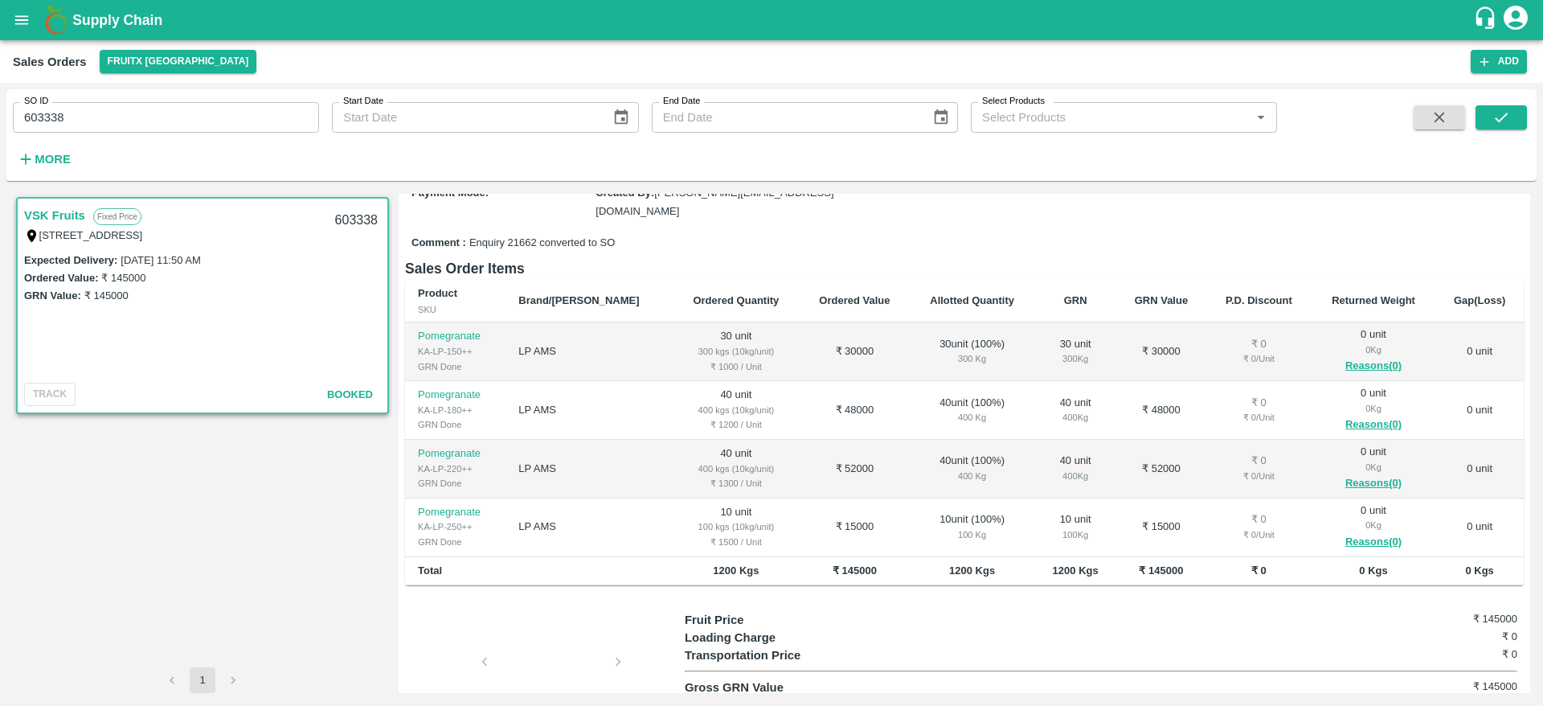
scroll to position [216, 0]
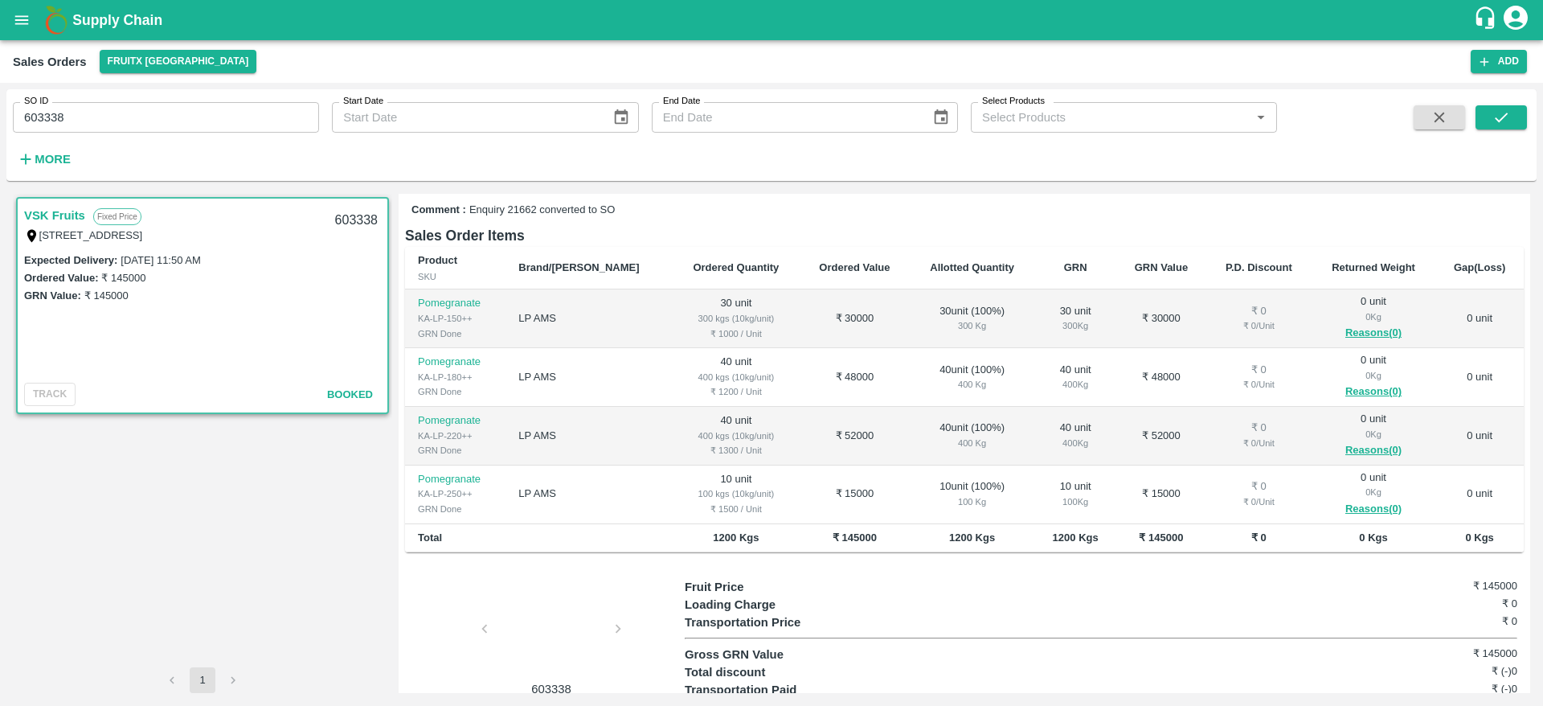
click at [33, 113] on input "603338" at bounding box center [166, 117] width 306 height 31
type input "603338"
click at [1502, 122] on icon "submit" at bounding box center [1501, 117] width 18 height 18
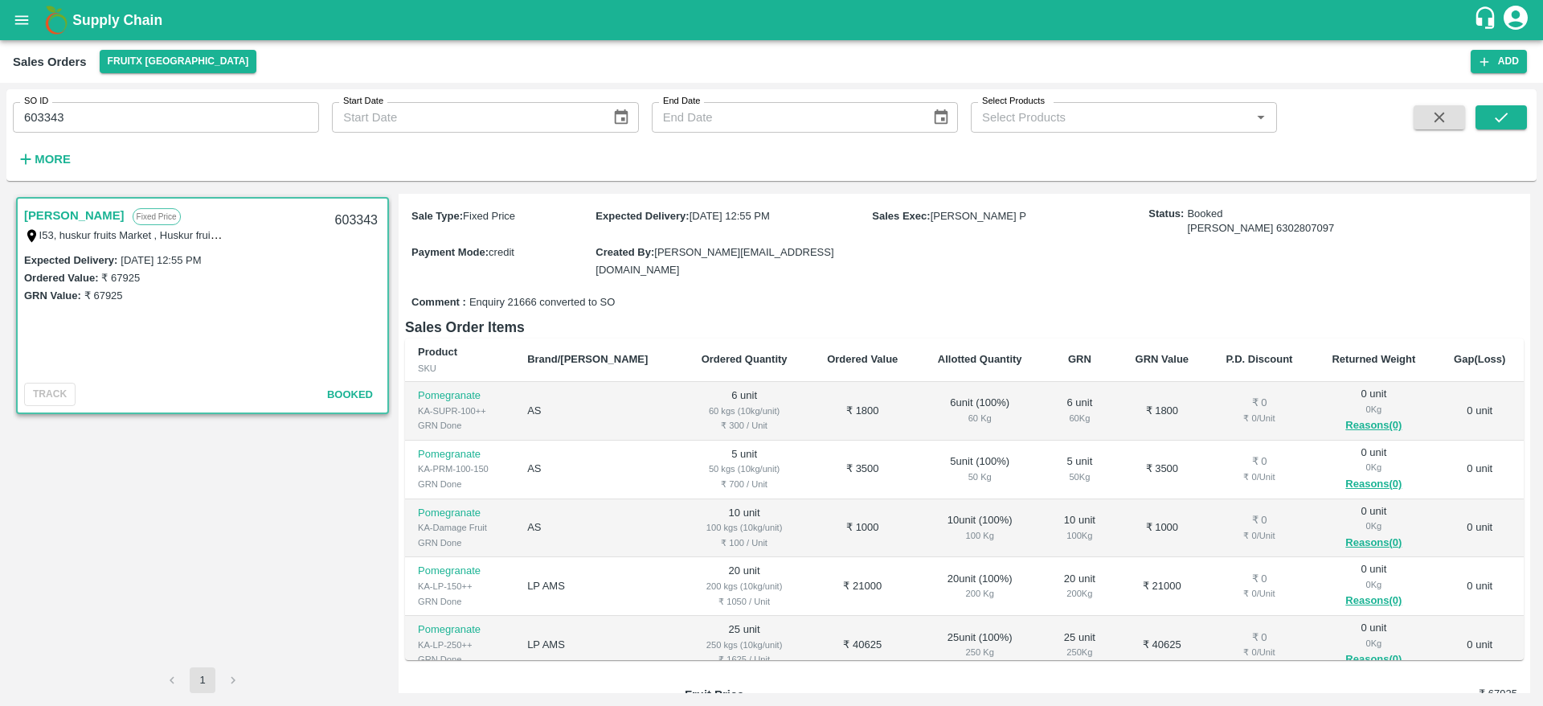
scroll to position [130, 0]
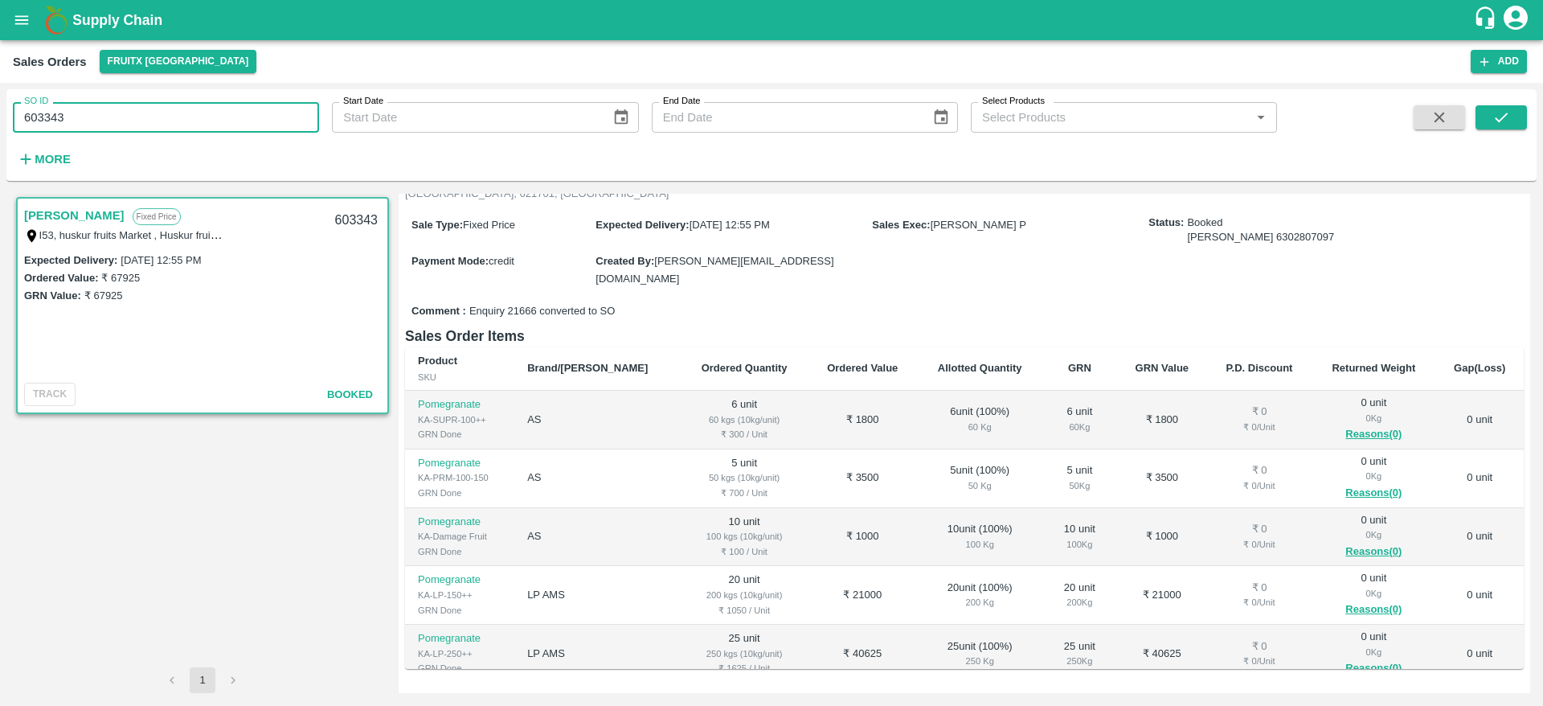
click at [40, 113] on input "603343" at bounding box center [166, 117] width 306 height 31
click at [1516, 117] on button "submit" at bounding box center [1501, 117] width 51 height 24
click at [1488, 115] on button "submit" at bounding box center [1501, 117] width 51 height 24
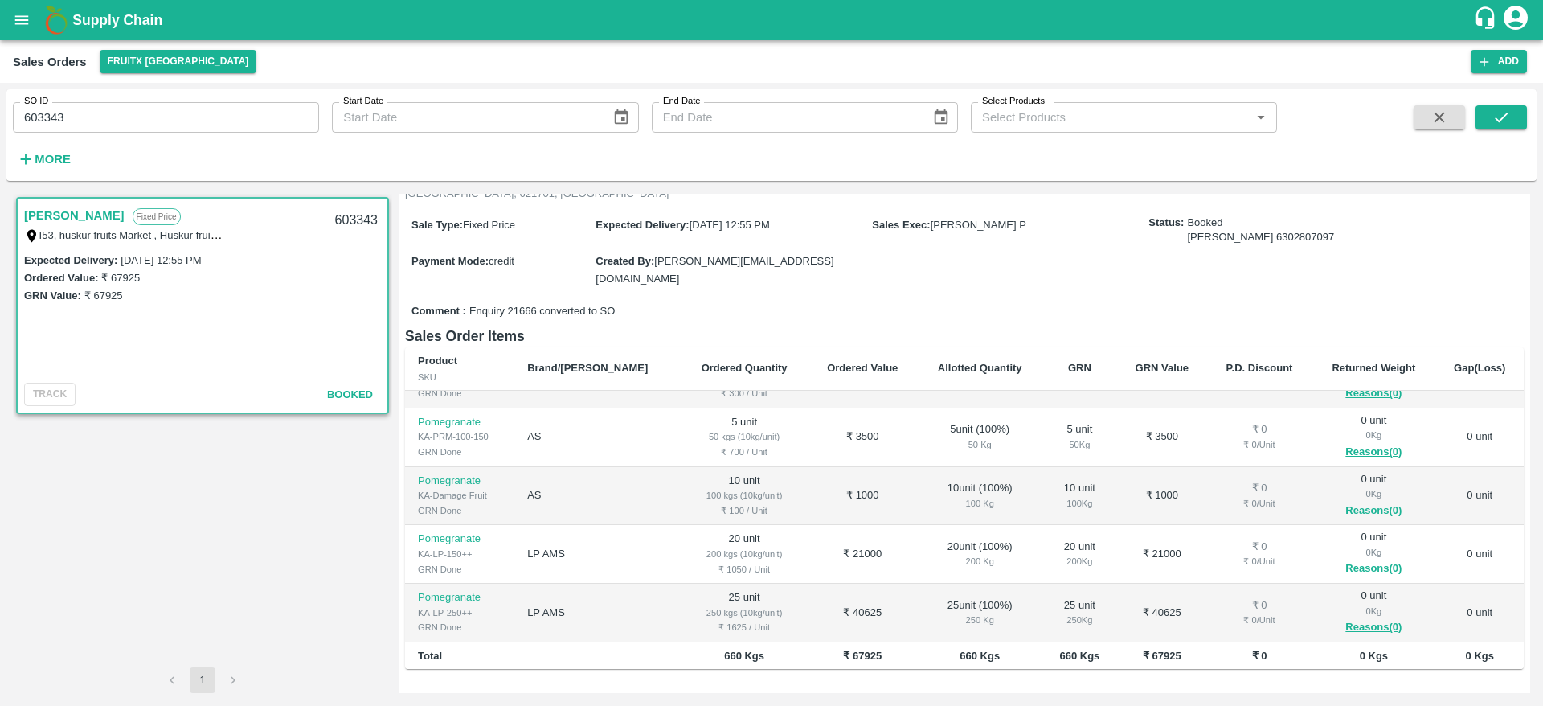
scroll to position [43, 0]
click at [47, 118] on input "603343" at bounding box center [166, 117] width 306 height 31
click at [87, 113] on input "603343" at bounding box center [166, 117] width 306 height 31
click at [1500, 122] on icon "submit" at bounding box center [1501, 117] width 18 height 18
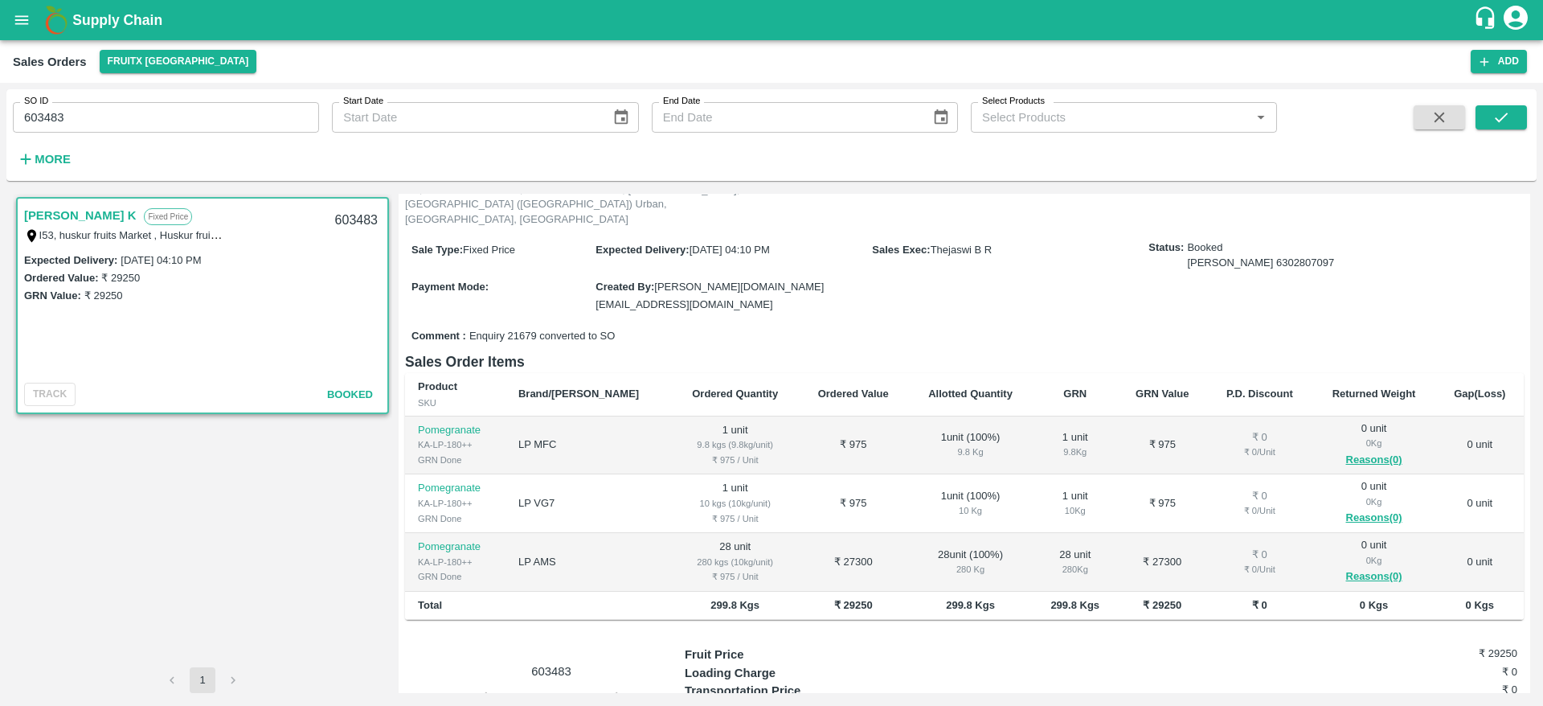
scroll to position [122, 0]
click at [48, 118] on input "603483" at bounding box center [166, 117] width 306 height 31
type input "603483"
click at [1502, 114] on icon "submit" at bounding box center [1501, 117] width 18 height 18
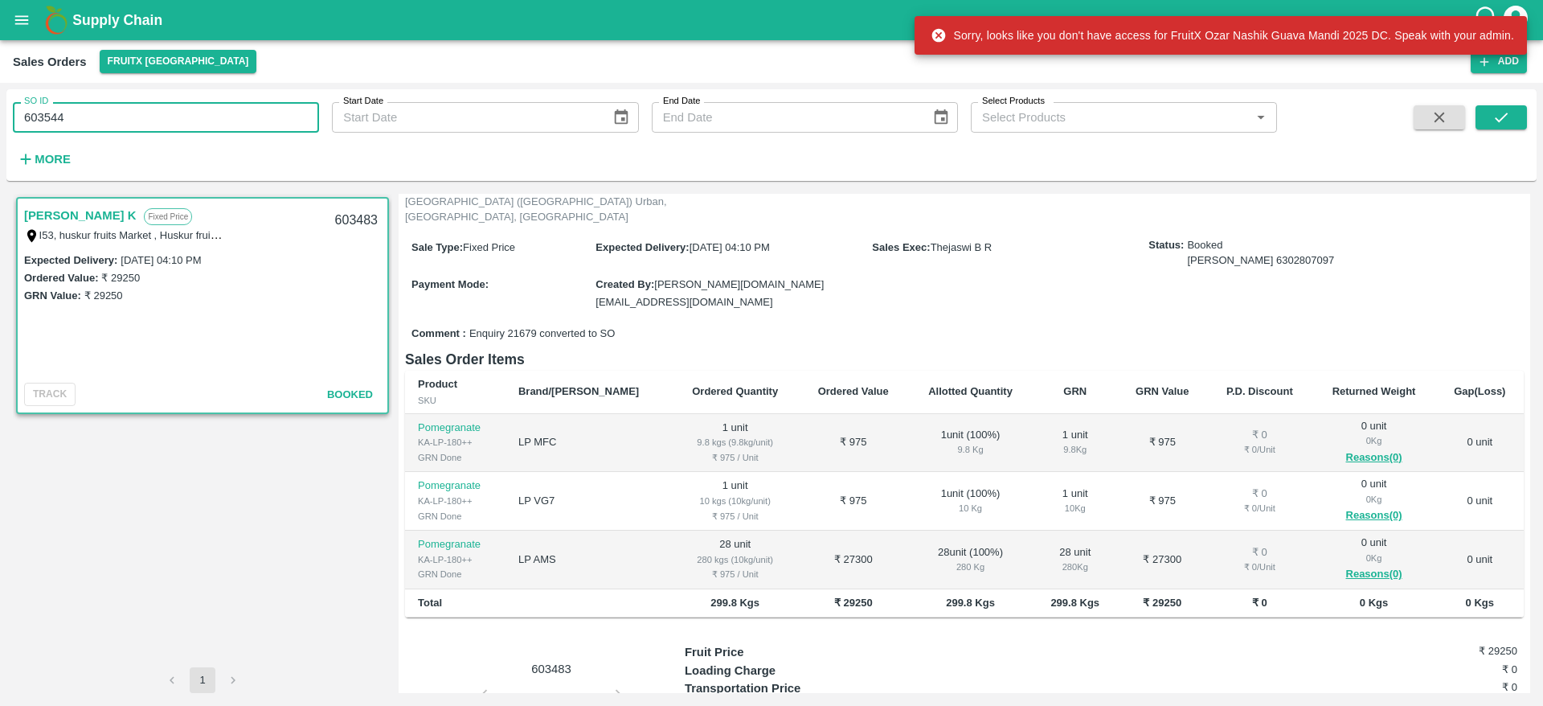
click at [45, 125] on input "603544" at bounding box center [166, 117] width 306 height 31
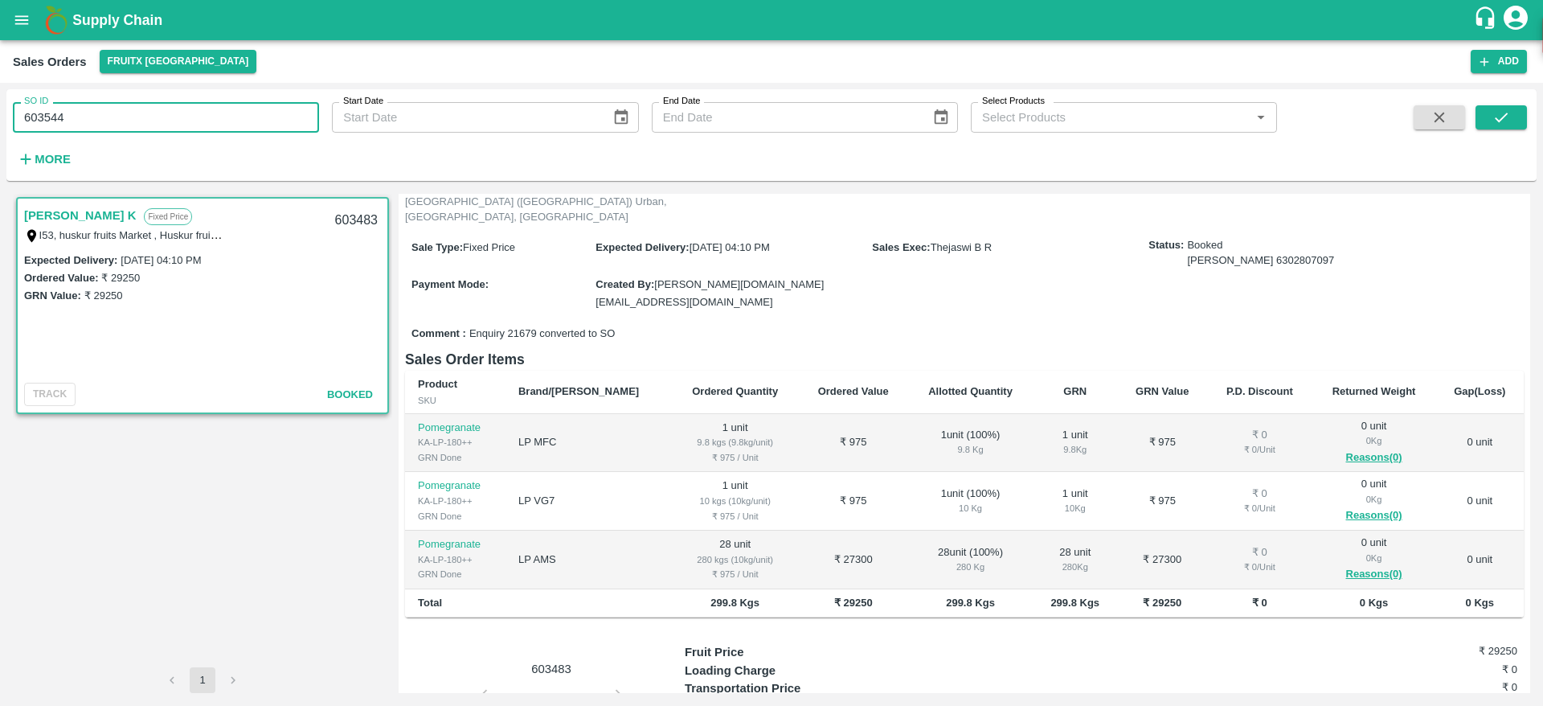
click at [45, 125] on input "603544" at bounding box center [166, 117] width 306 height 31
click at [1504, 125] on icon "submit" at bounding box center [1501, 117] width 18 height 18
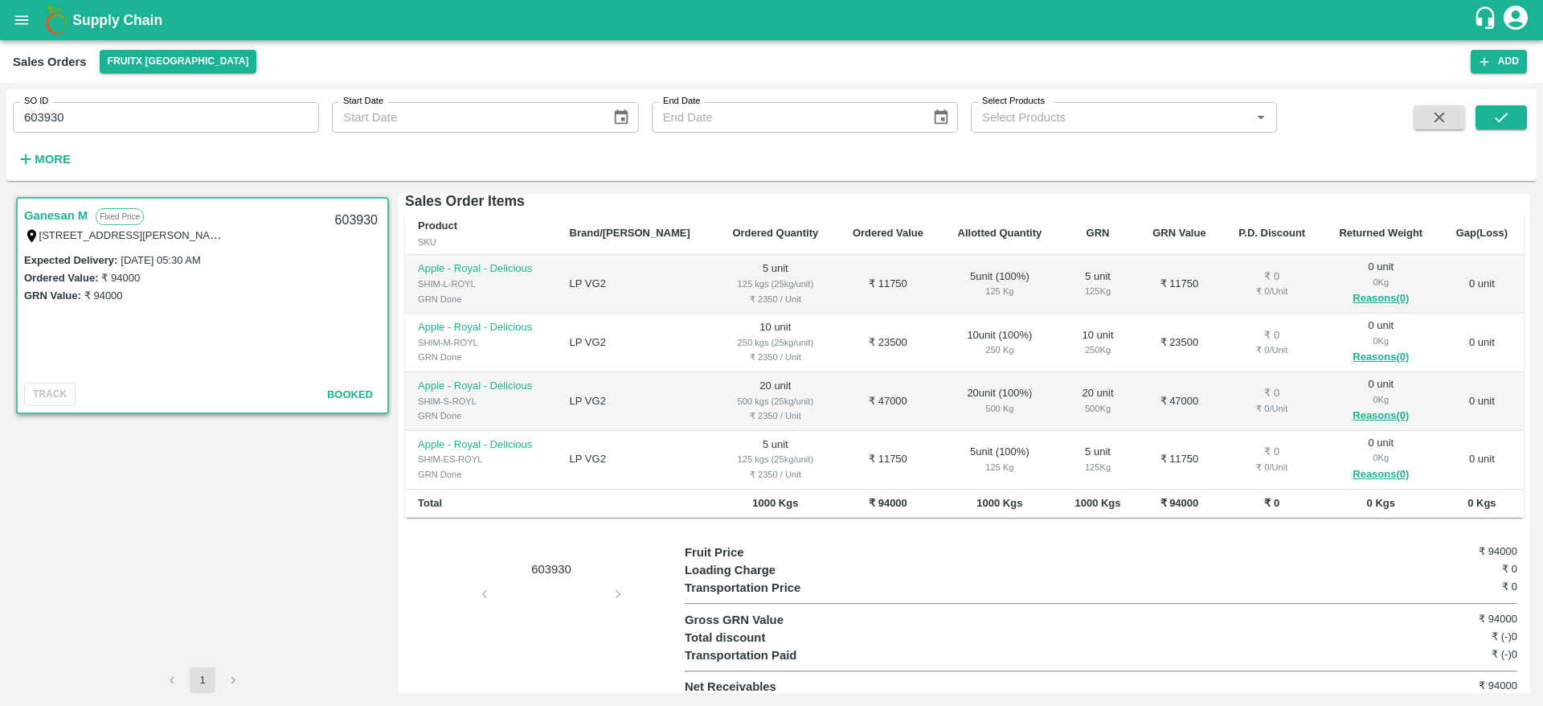
scroll to position [253, 0]
click at [31, 117] on input "603930" at bounding box center [166, 117] width 306 height 31
paste input "text"
type input "603615"
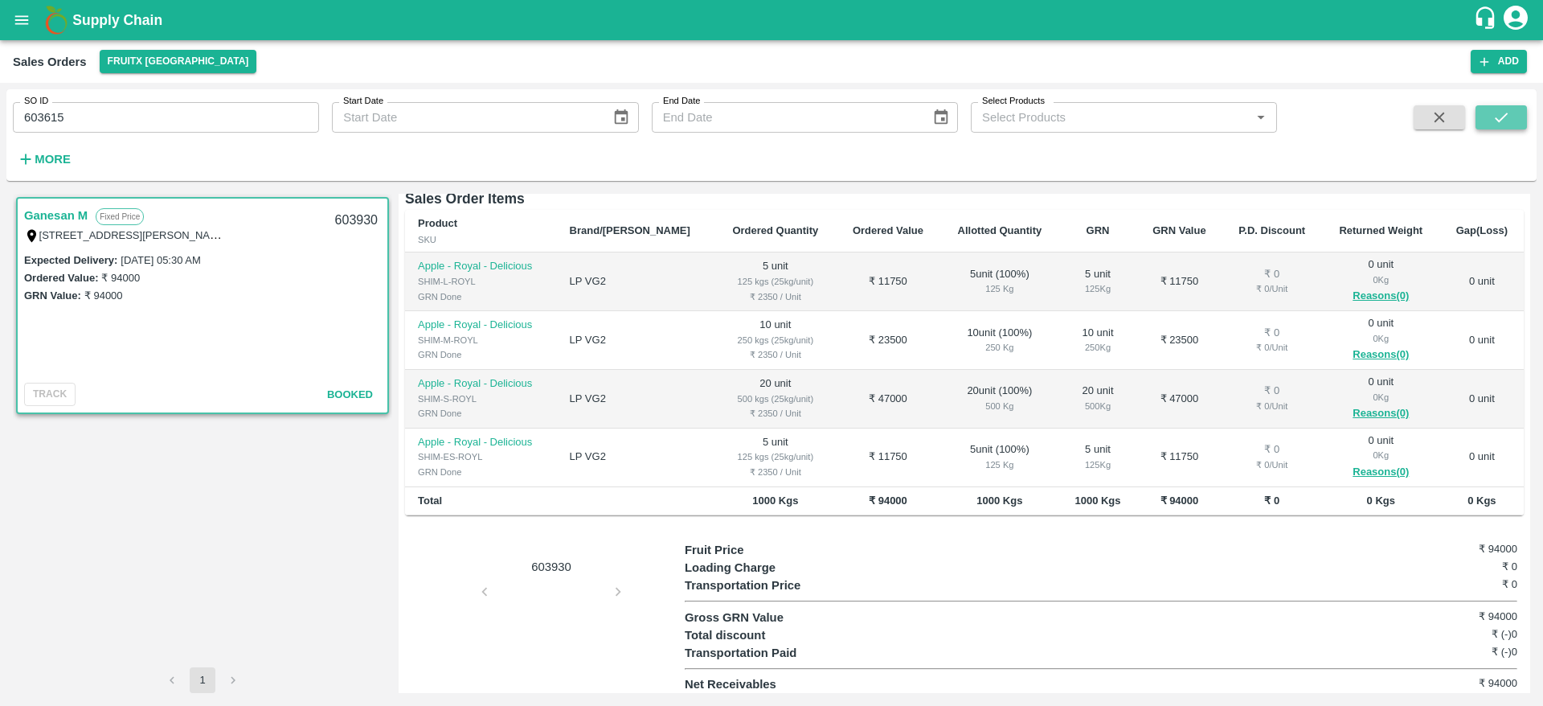
click at [1507, 121] on icon "submit" at bounding box center [1501, 117] width 18 height 18
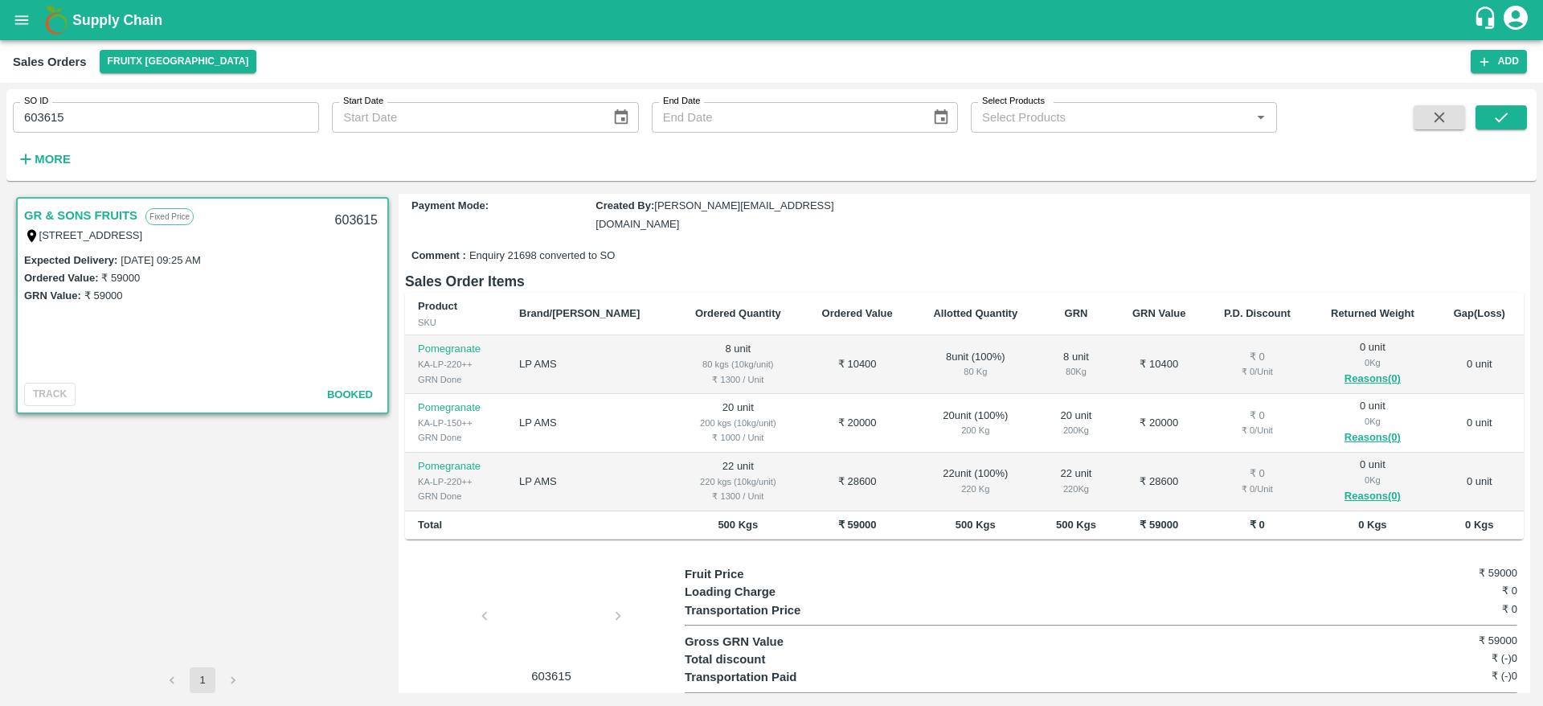
scroll to position [171, 0]
click at [121, 29] on h1 "Supply Chain" at bounding box center [772, 20] width 1401 height 23
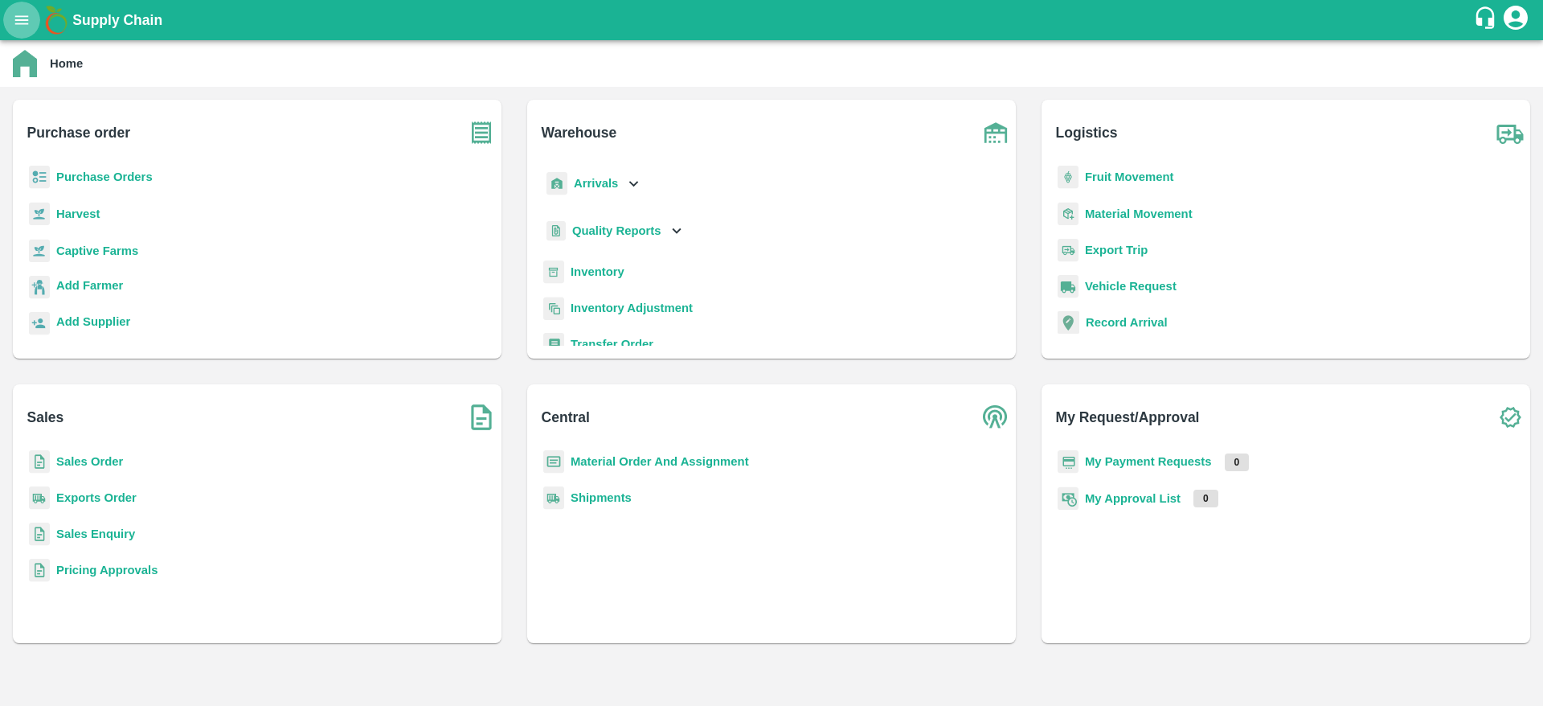
click at [33, 31] on button "open drawer" at bounding box center [21, 20] width 37 height 37
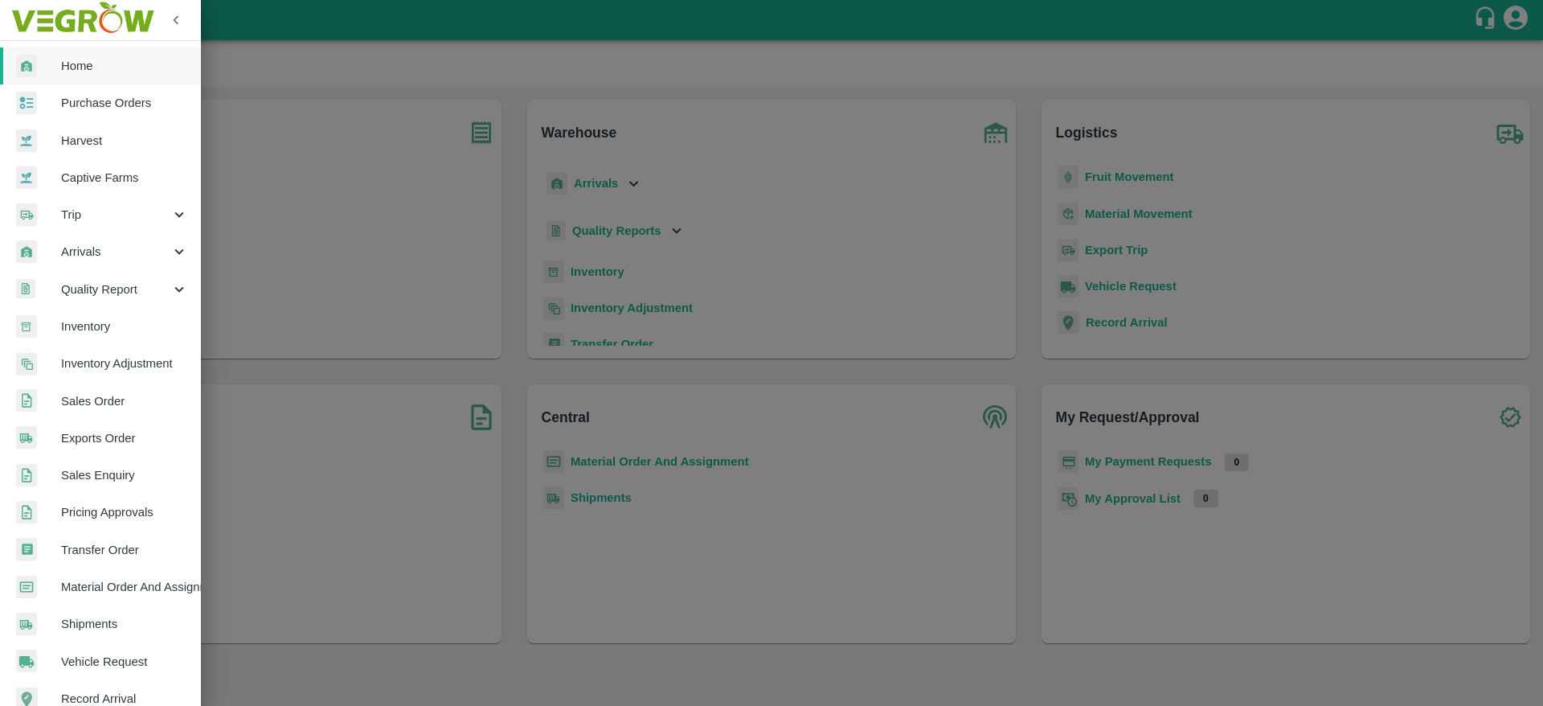
drag, startPoint x: 123, startPoint y: 305, endPoint x: 112, endPoint y: 335, distance: 31.8
click at [112, 335] on nav "Home Purchase Orders Harvest Captive Farms Trip Arrivals Quality Report Invento…" at bounding box center [100, 475] width 201 height 868
click at [112, 335] on link "Inventory" at bounding box center [100, 326] width 201 height 37
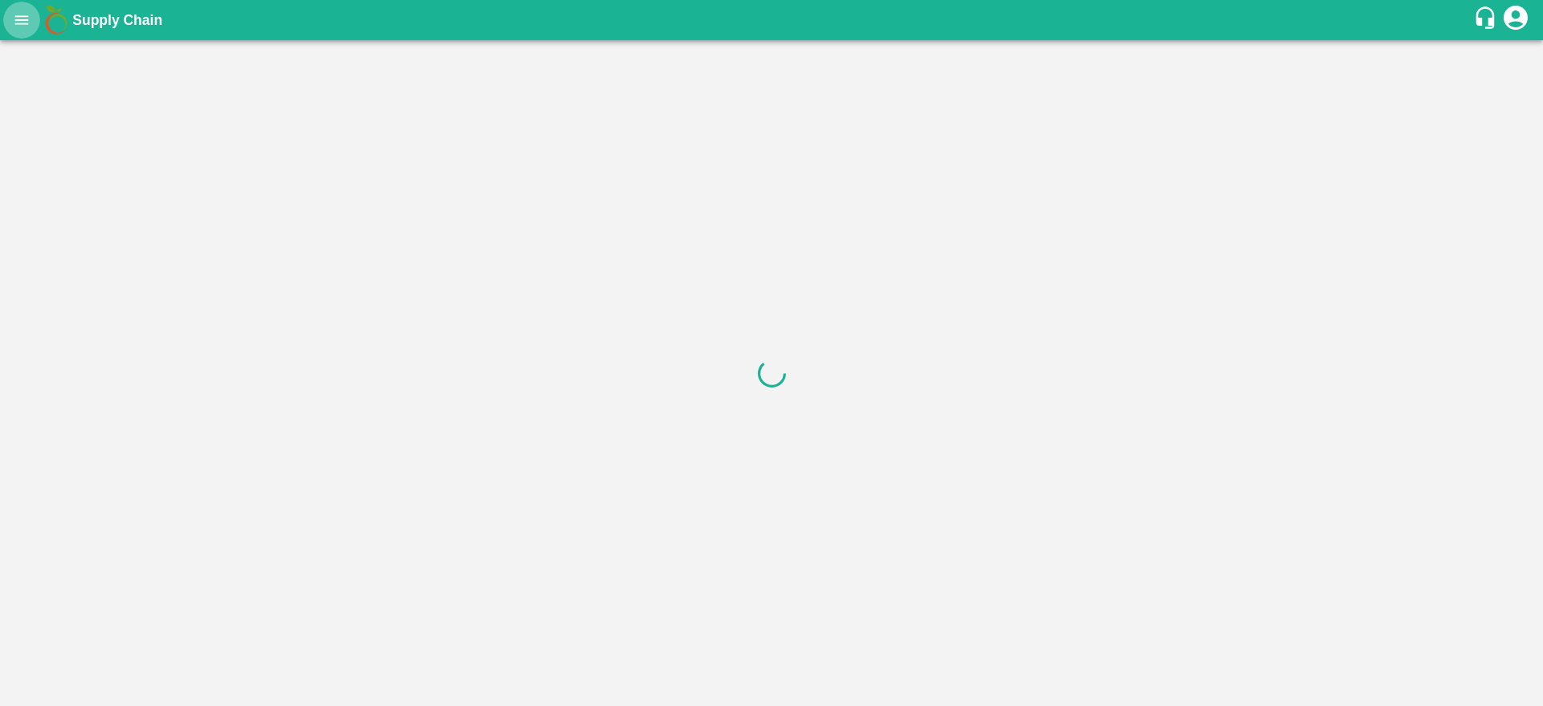
click at [31, 19] on icon "open drawer" at bounding box center [22, 20] width 18 height 18
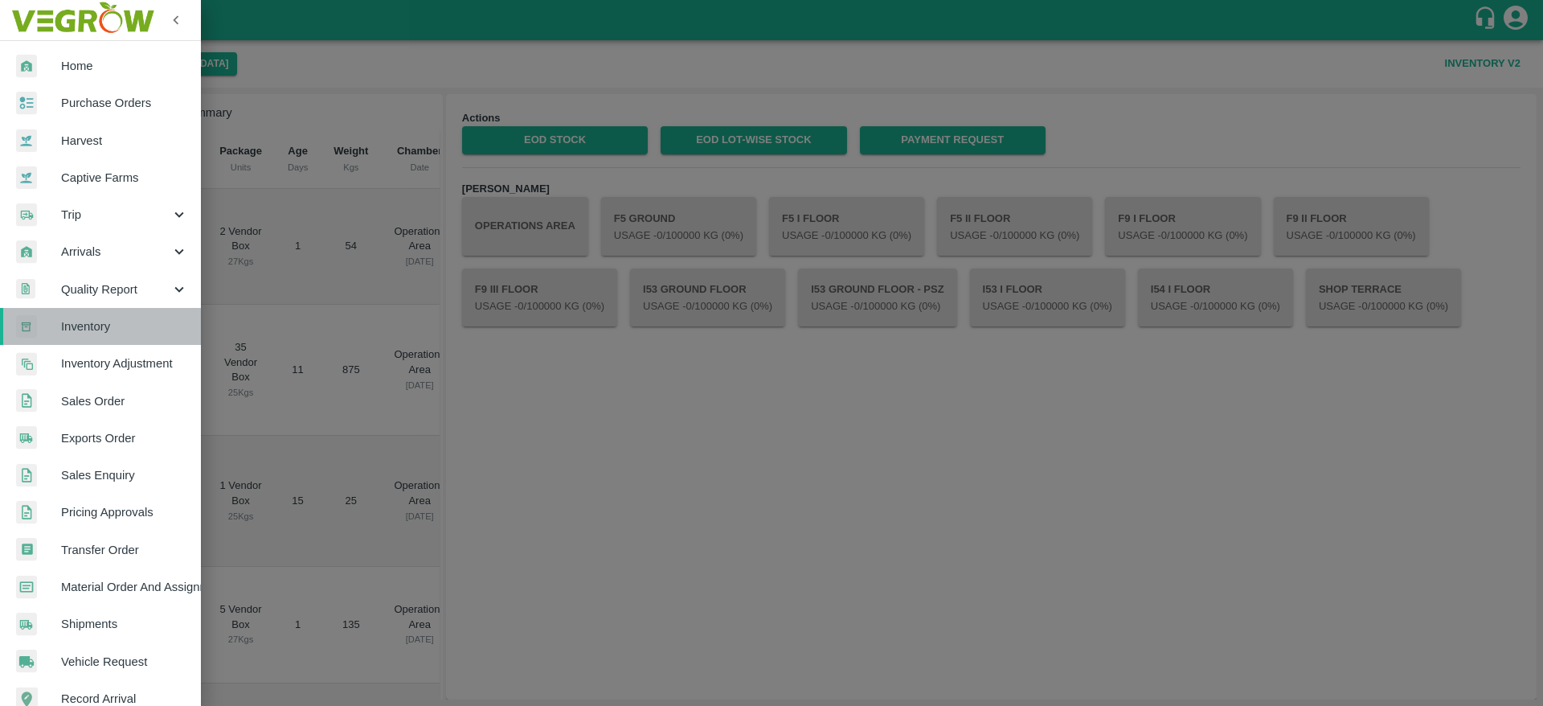
click at [105, 335] on link "Inventory" at bounding box center [100, 326] width 201 height 37
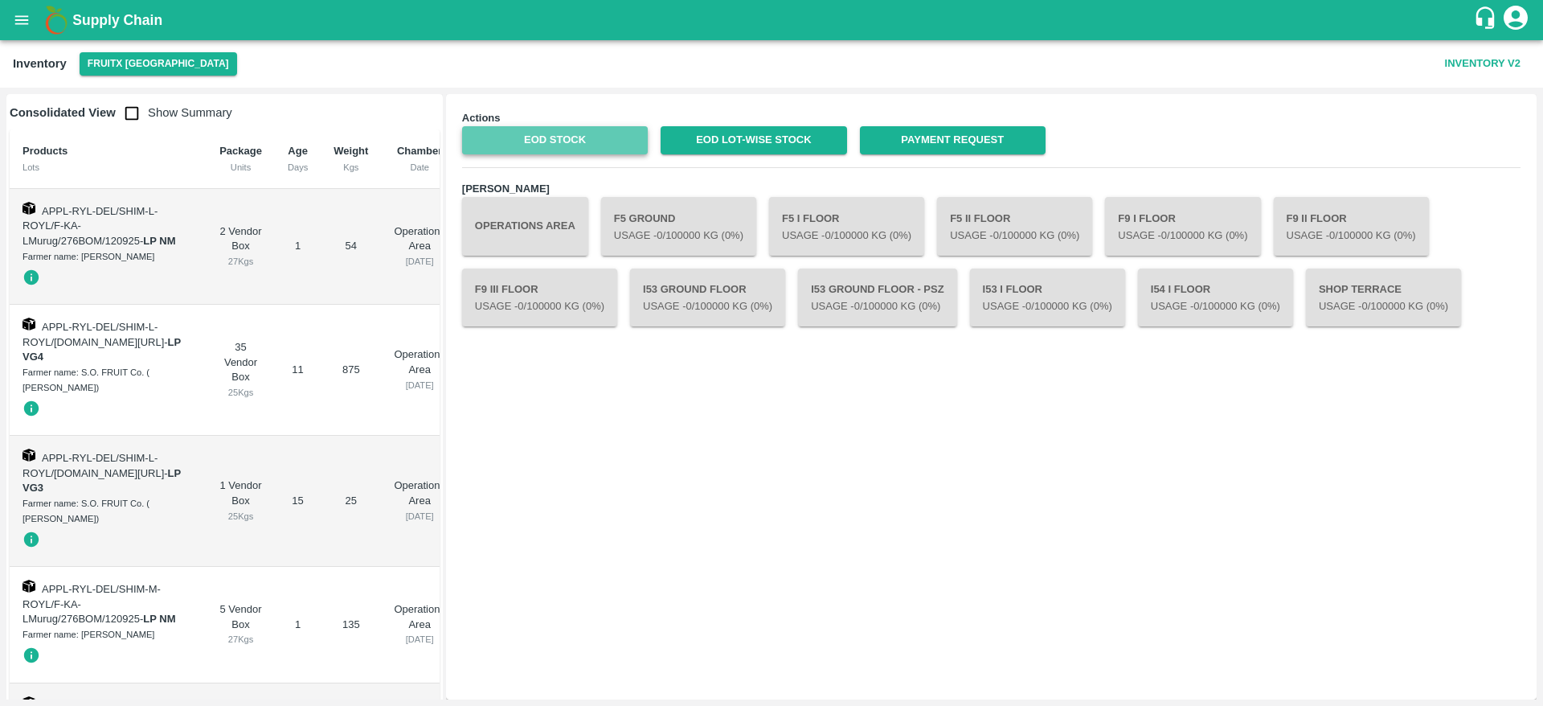
click at [540, 137] on link "EOD Stock" at bounding box center [555, 140] width 186 height 28
click at [27, 21] on icon "open drawer" at bounding box center [22, 20] width 18 height 18
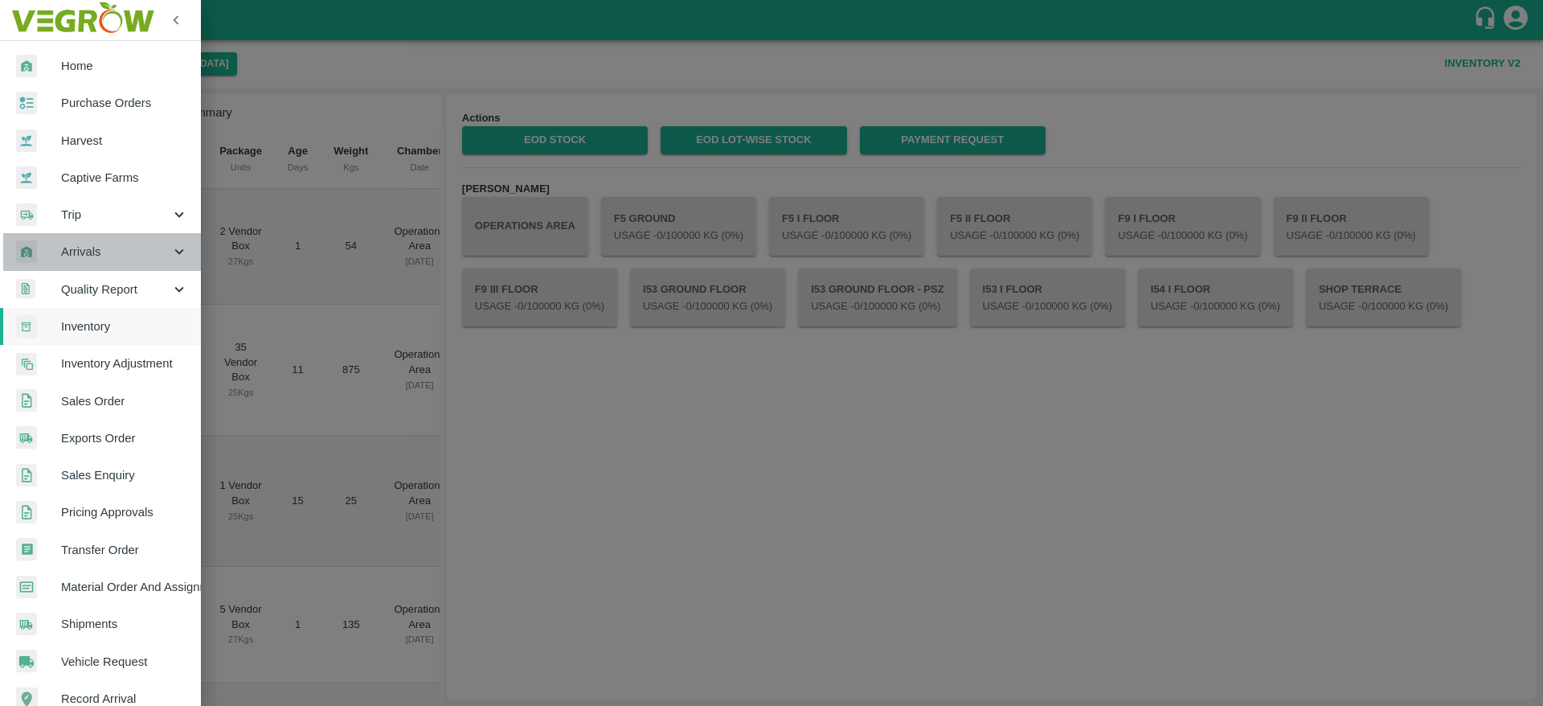
click at [106, 244] on span "Arrivals" at bounding box center [115, 252] width 109 height 18
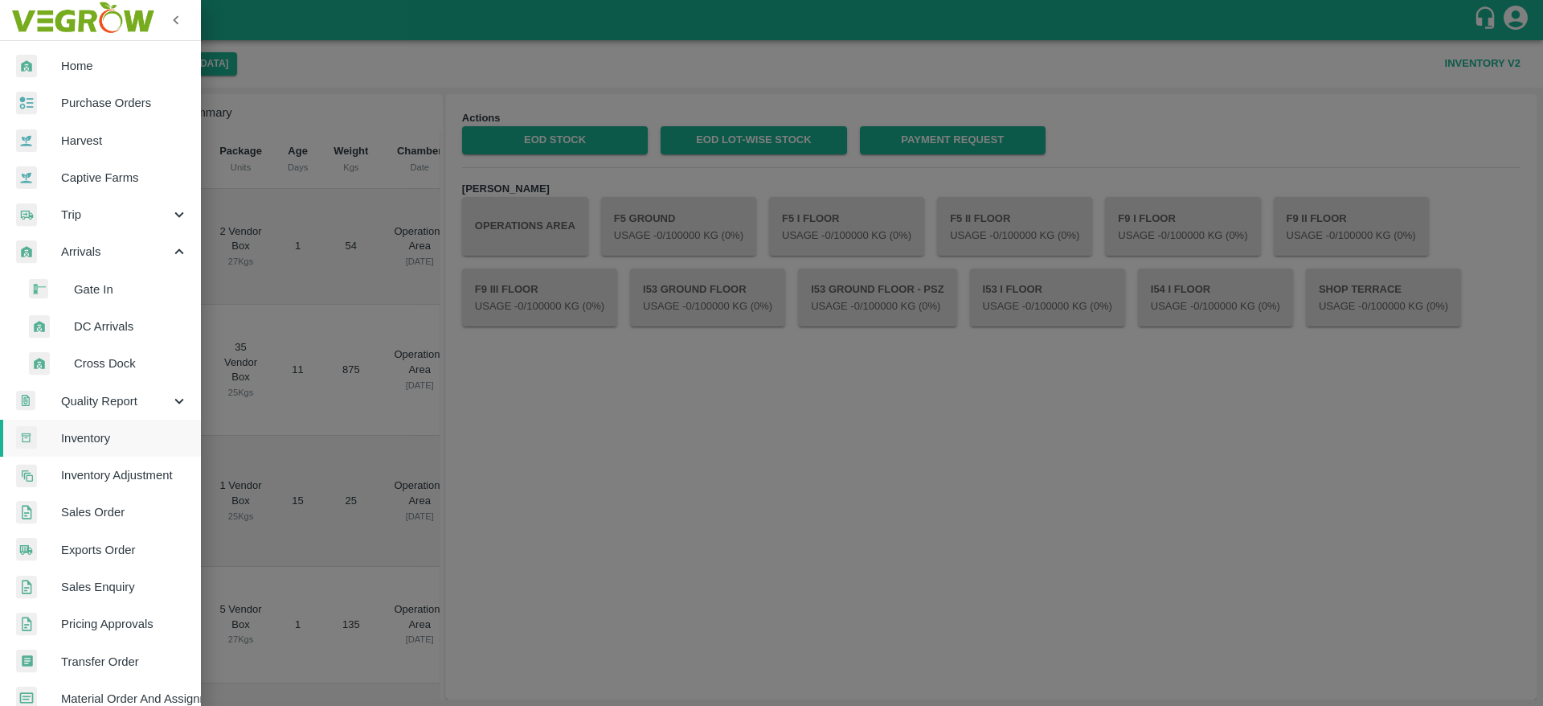
click at [104, 314] on li "DC Arrivals" at bounding box center [107, 326] width 188 height 37
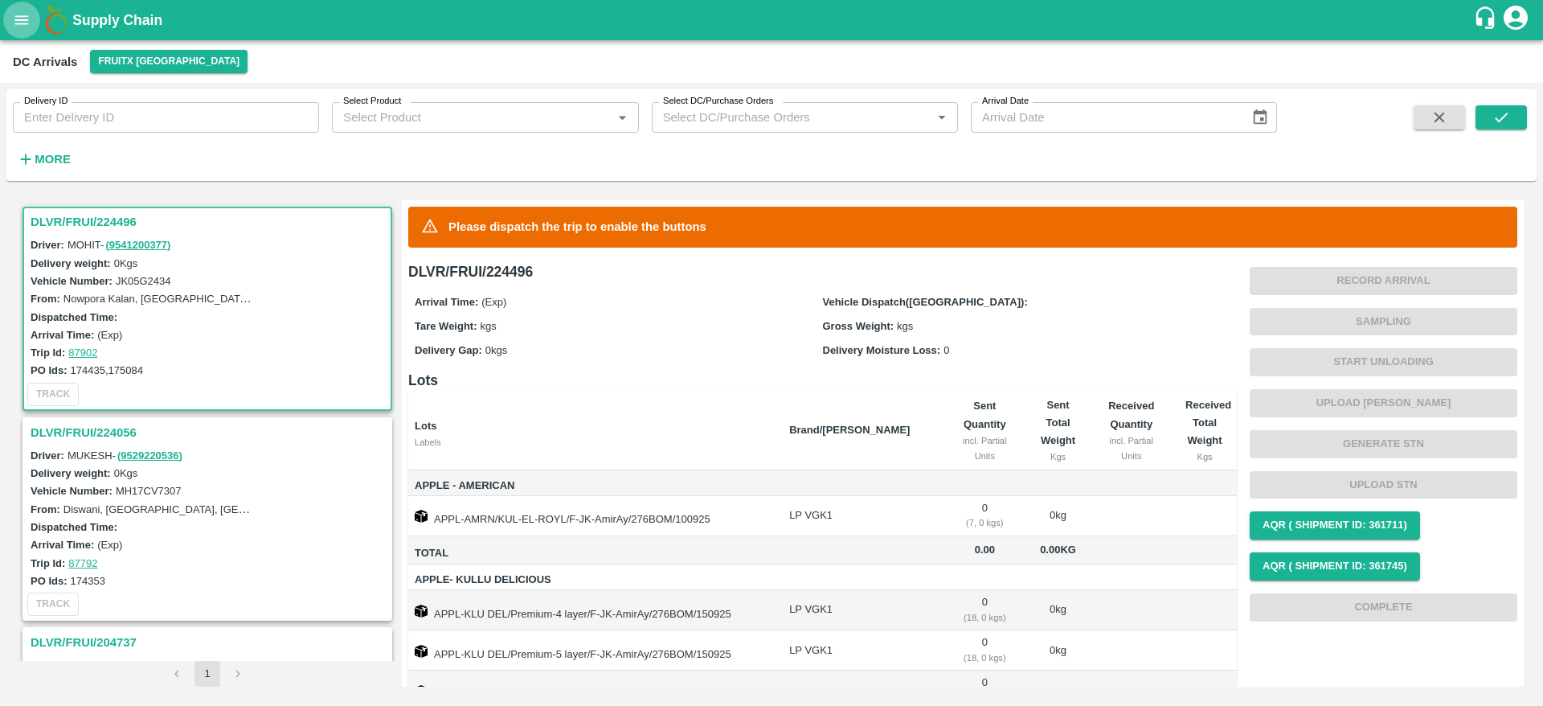
click at [36, 9] on button "open drawer" at bounding box center [21, 20] width 37 height 37
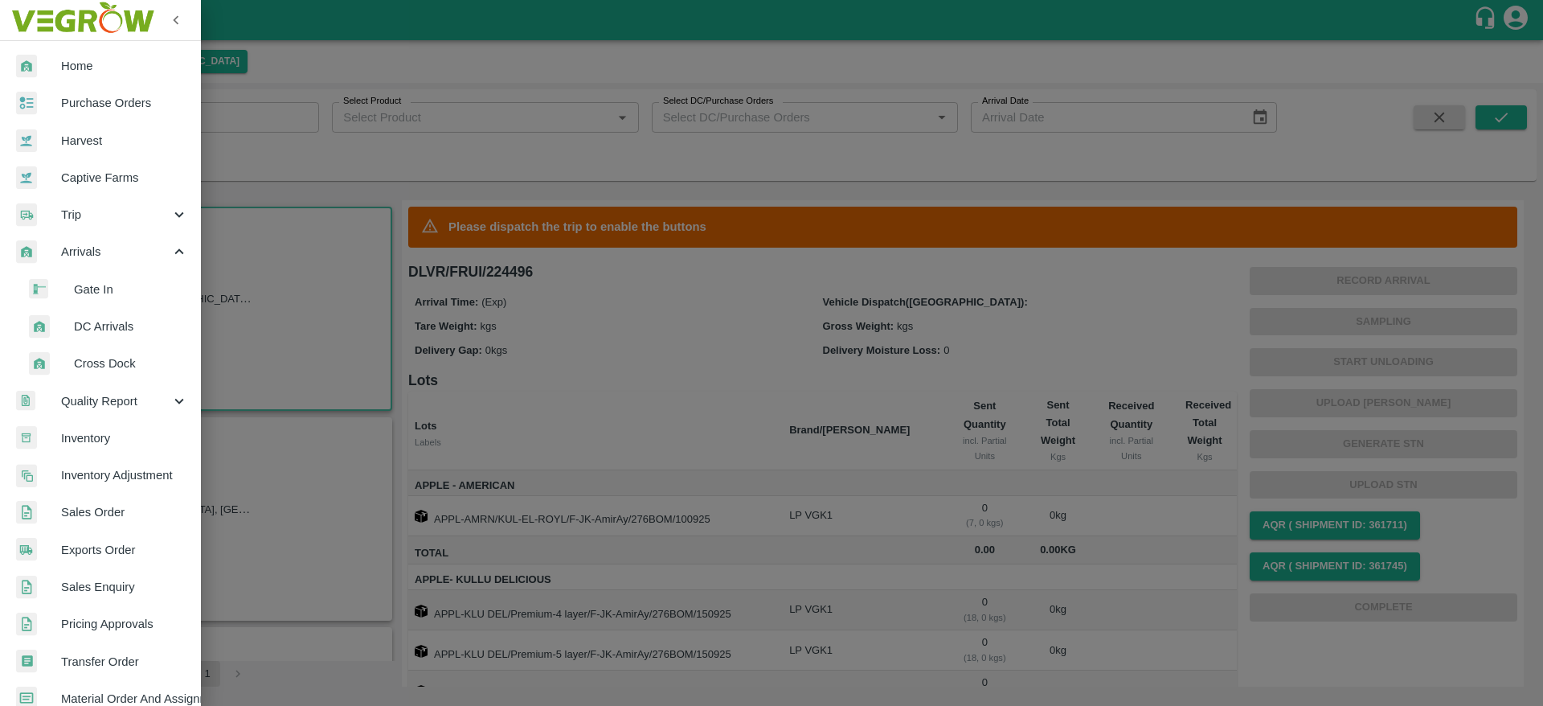
click at [107, 325] on span "DC Arrivals" at bounding box center [131, 326] width 114 height 18
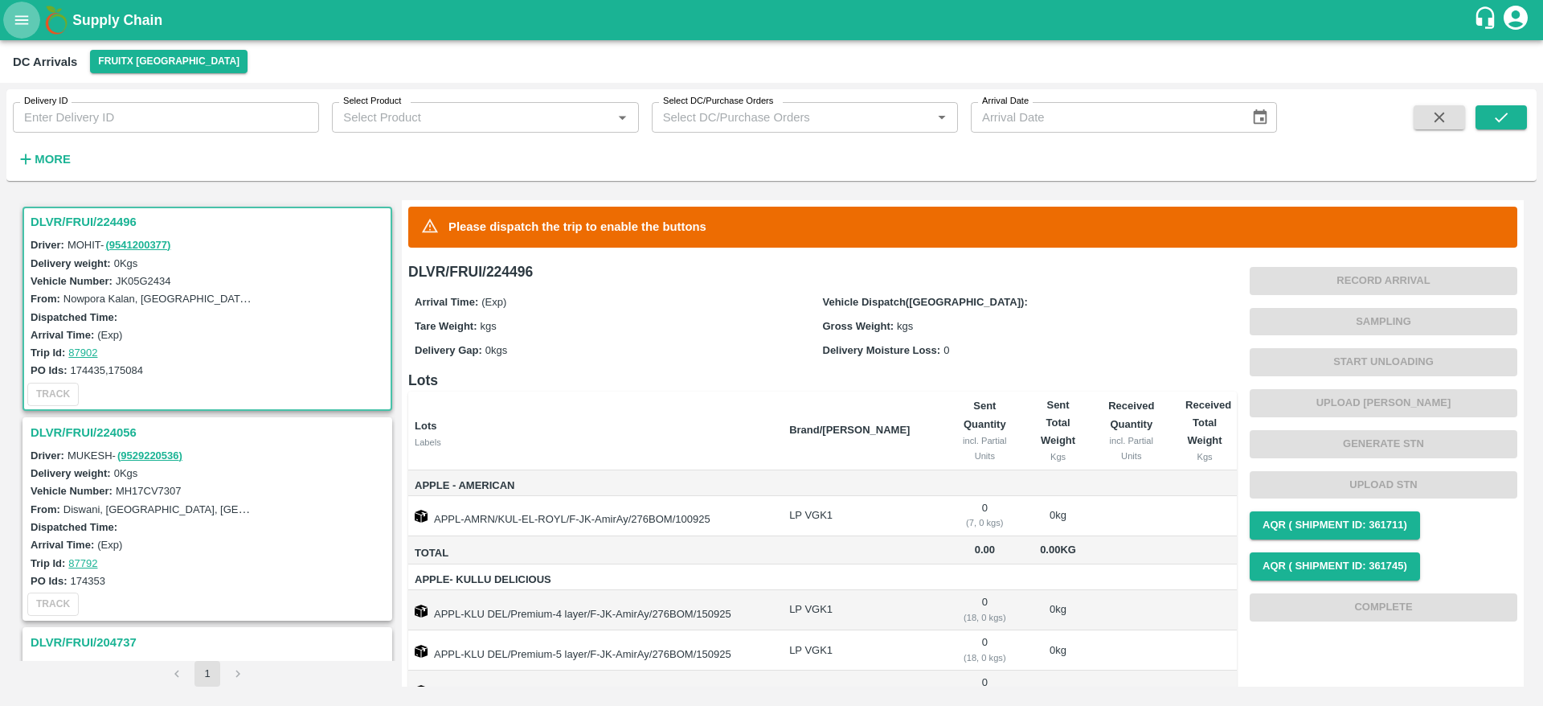
click at [23, 18] on icon "open drawer" at bounding box center [22, 20] width 18 height 18
click at [119, 35] on div "Supply Chain" at bounding box center [771, 20] width 1543 height 40
click at [111, 28] on h1 "Supply Chain" at bounding box center [772, 20] width 1401 height 23
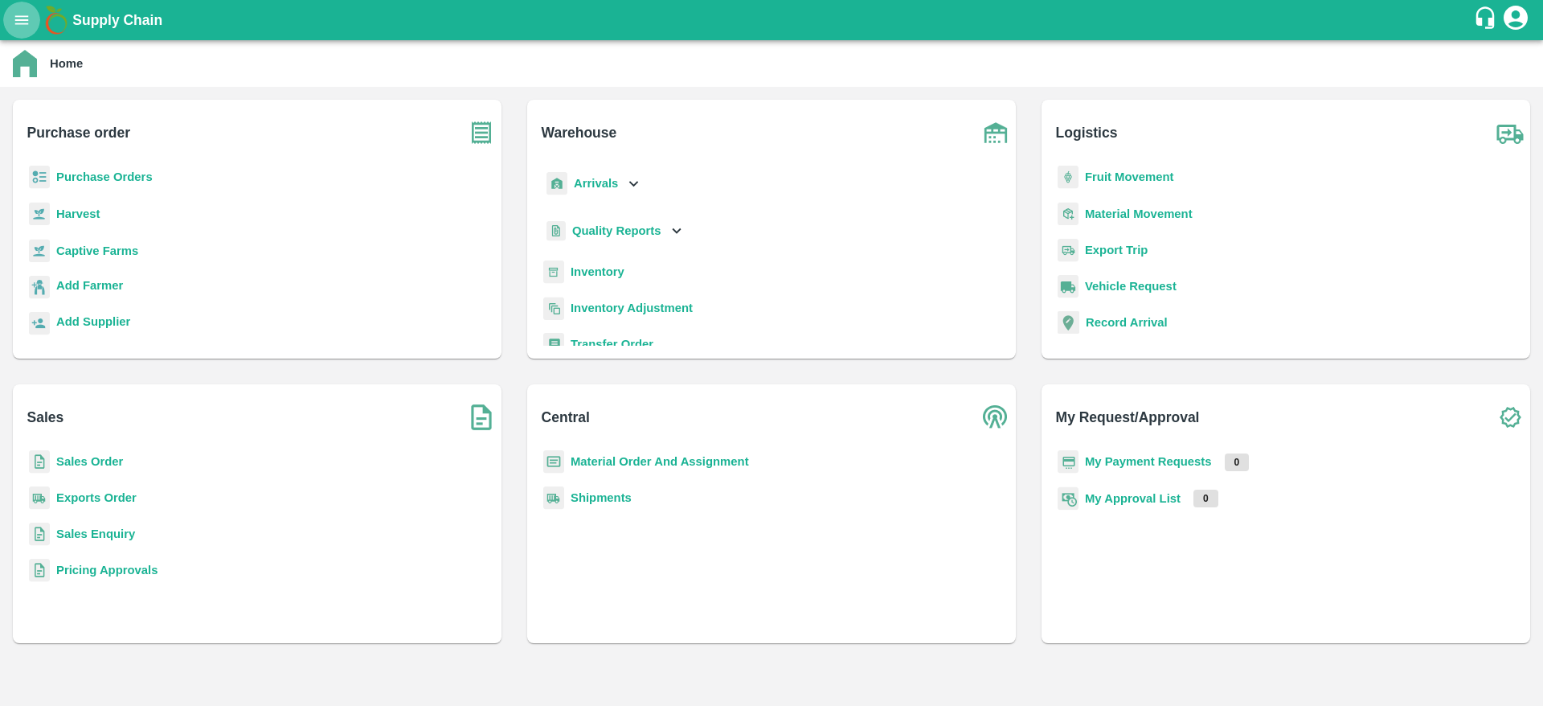
click at [31, 28] on icon "open drawer" at bounding box center [22, 20] width 18 height 18
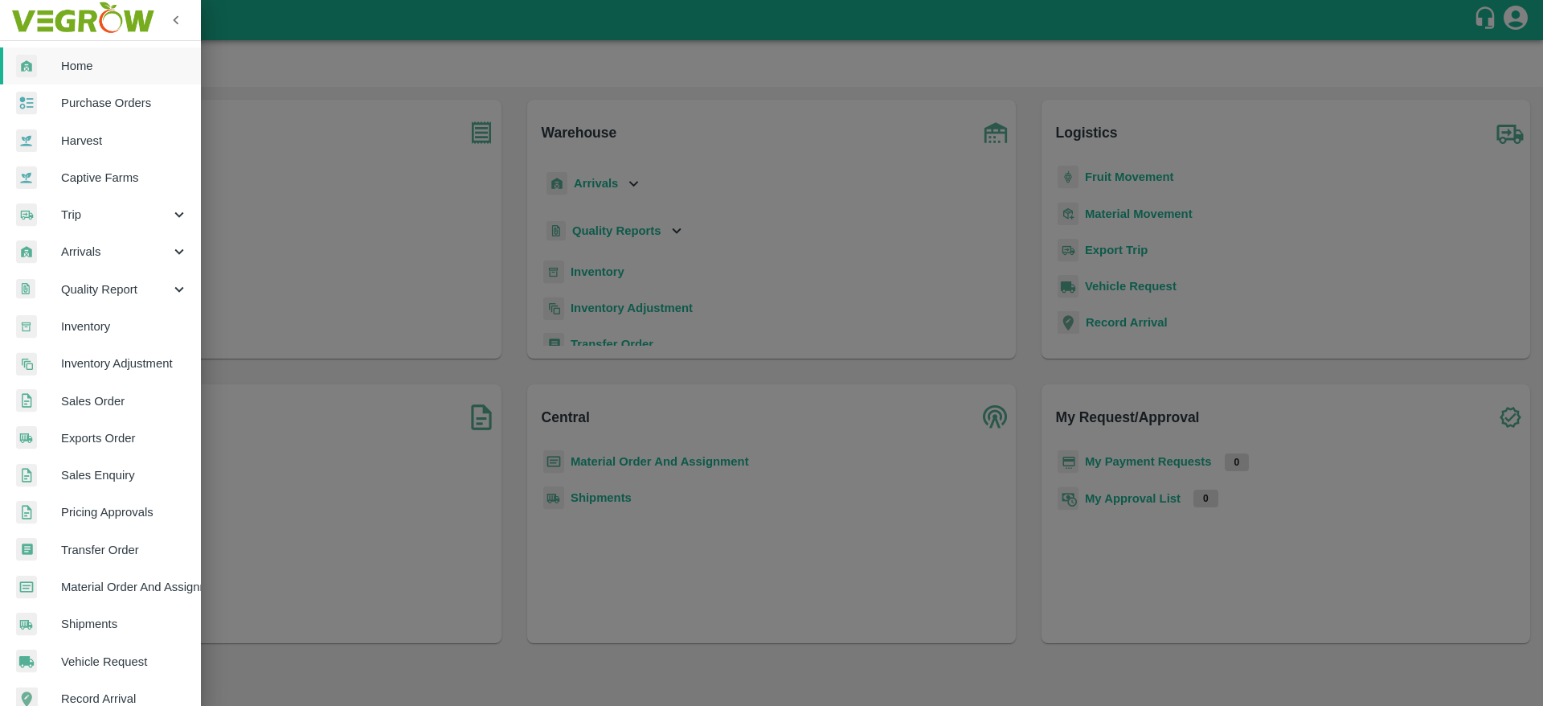
click at [108, 248] on span "Arrivals" at bounding box center [115, 252] width 109 height 18
click at [101, 318] on span "DC Arrivals" at bounding box center [131, 326] width 114 height 18
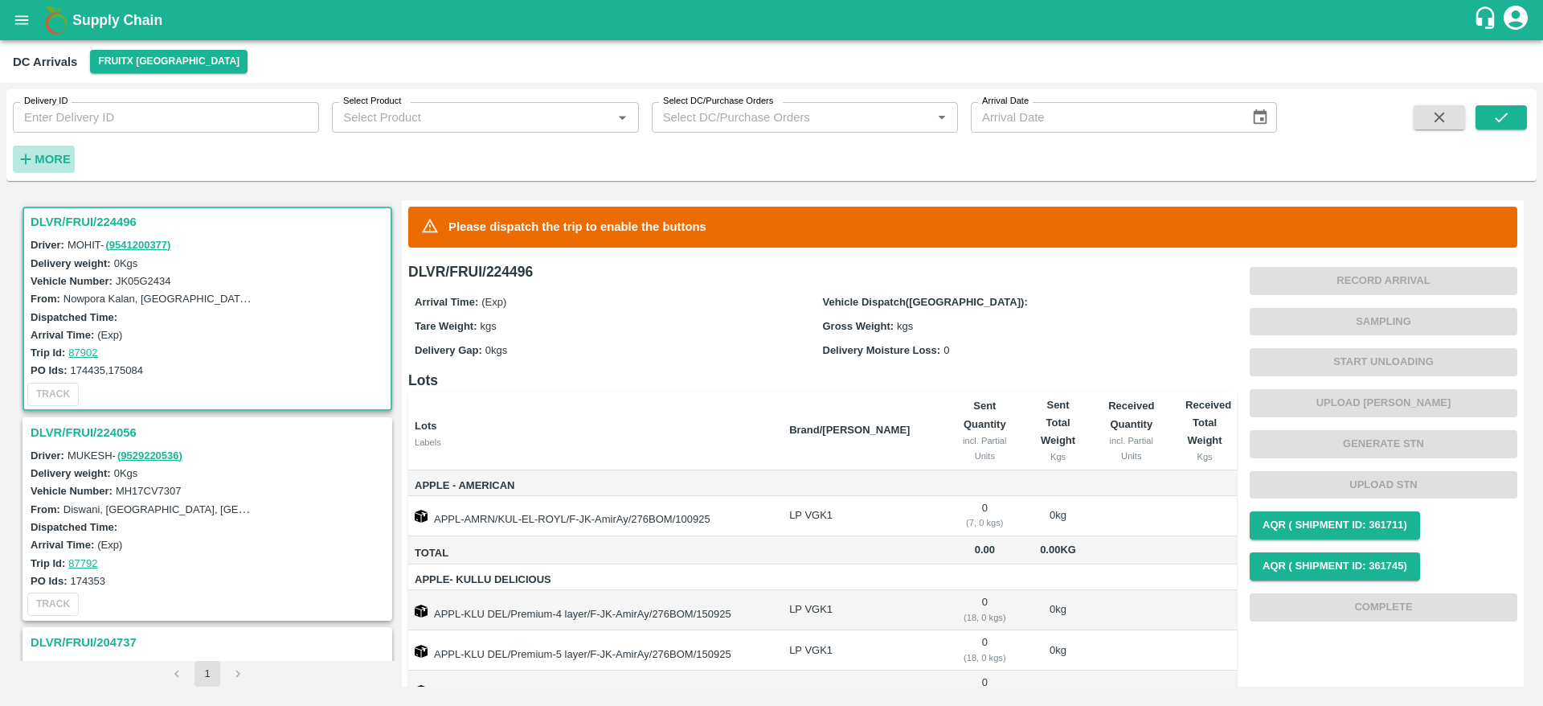
click at [42, 159] on strong "More" at bounding box center [53, 159] width 36 height 13
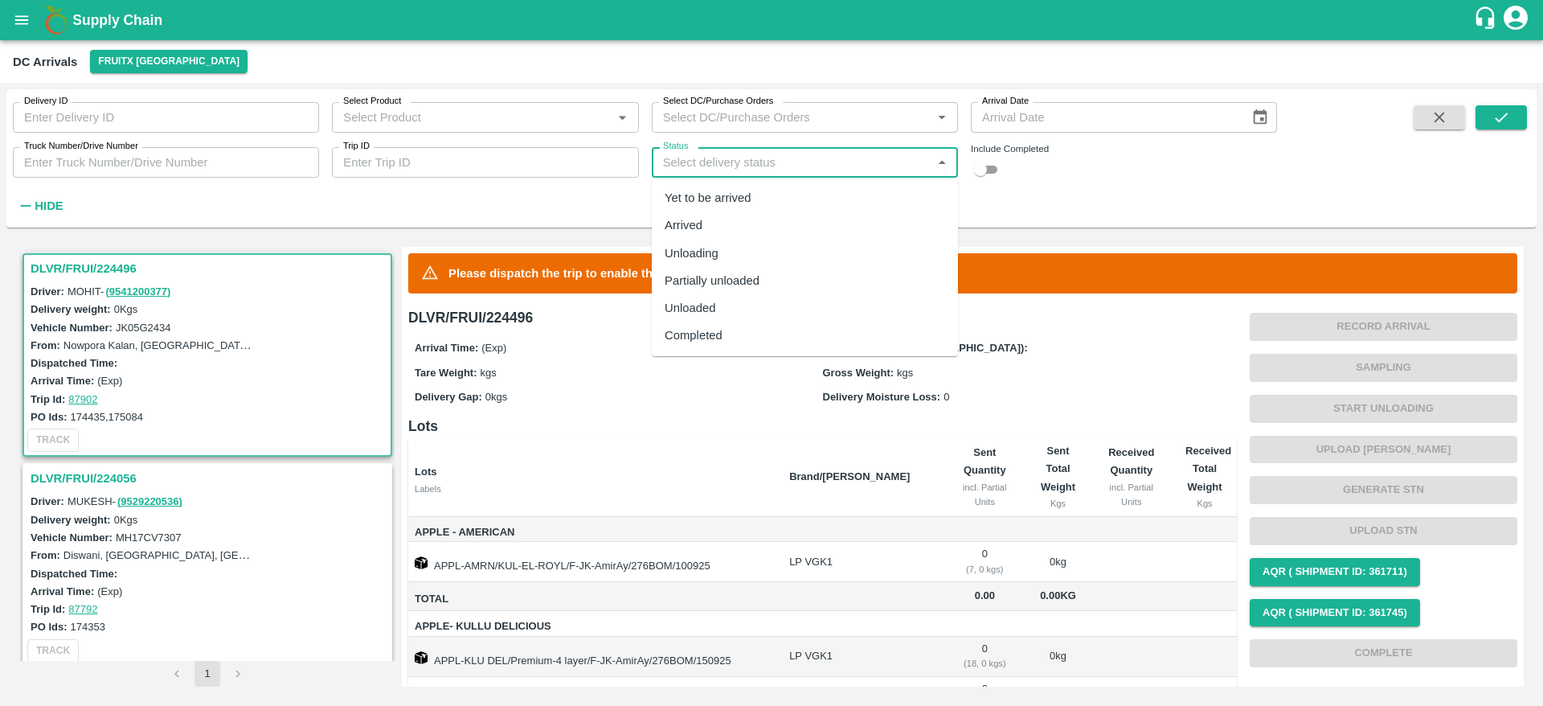
click at [778, 172] on input "Status" at bounding box center [792, 162] width 270 height 21
click at [713, 331] on div "Completed" at bounding box center [694, 335] width 58 height 18
type input "Completed"
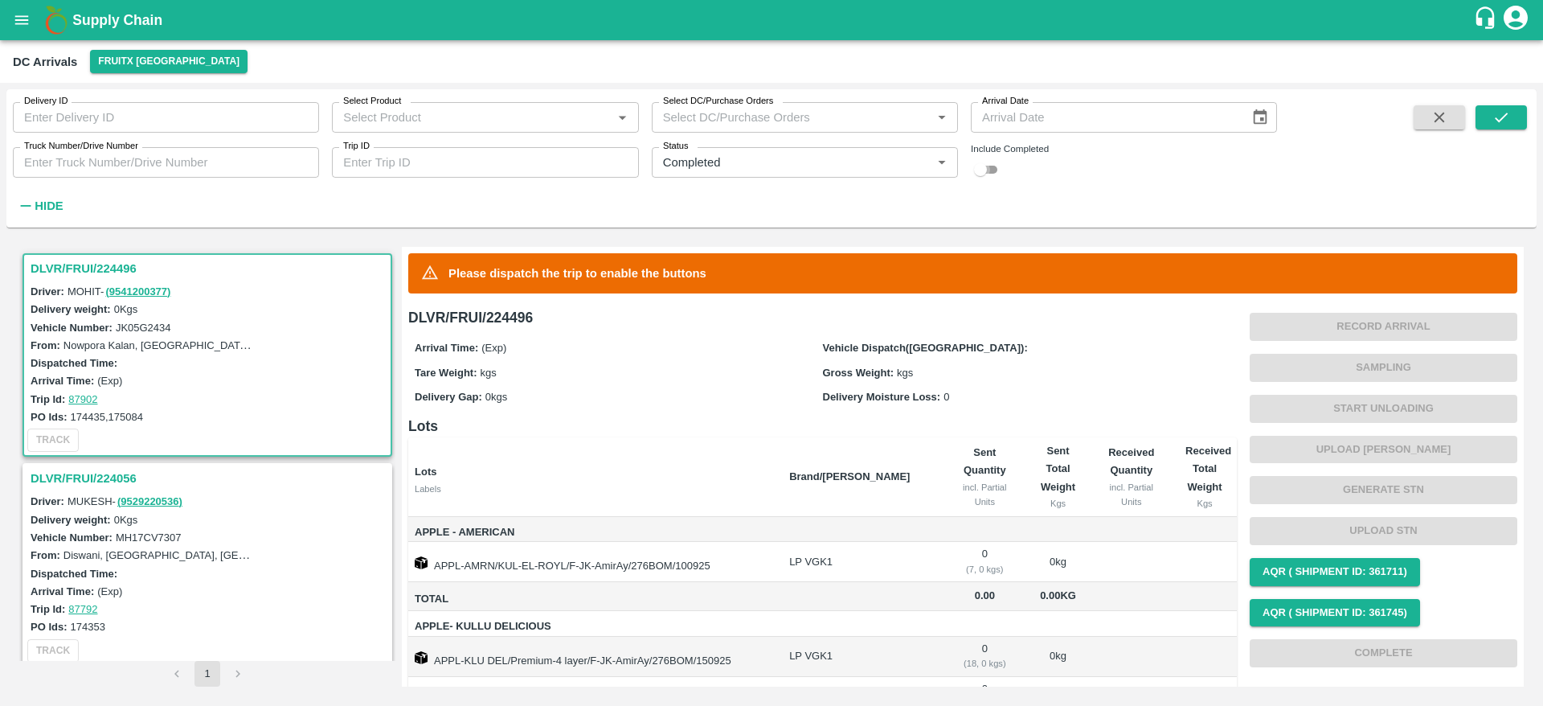
click at [994, 178] on input "checkbox" at bounding box center [981, 169] width 58 height 19
checkbox input "true"
click at [1491, 121] on button "submit" at bounding box center [1501, 117] width 51 height 24
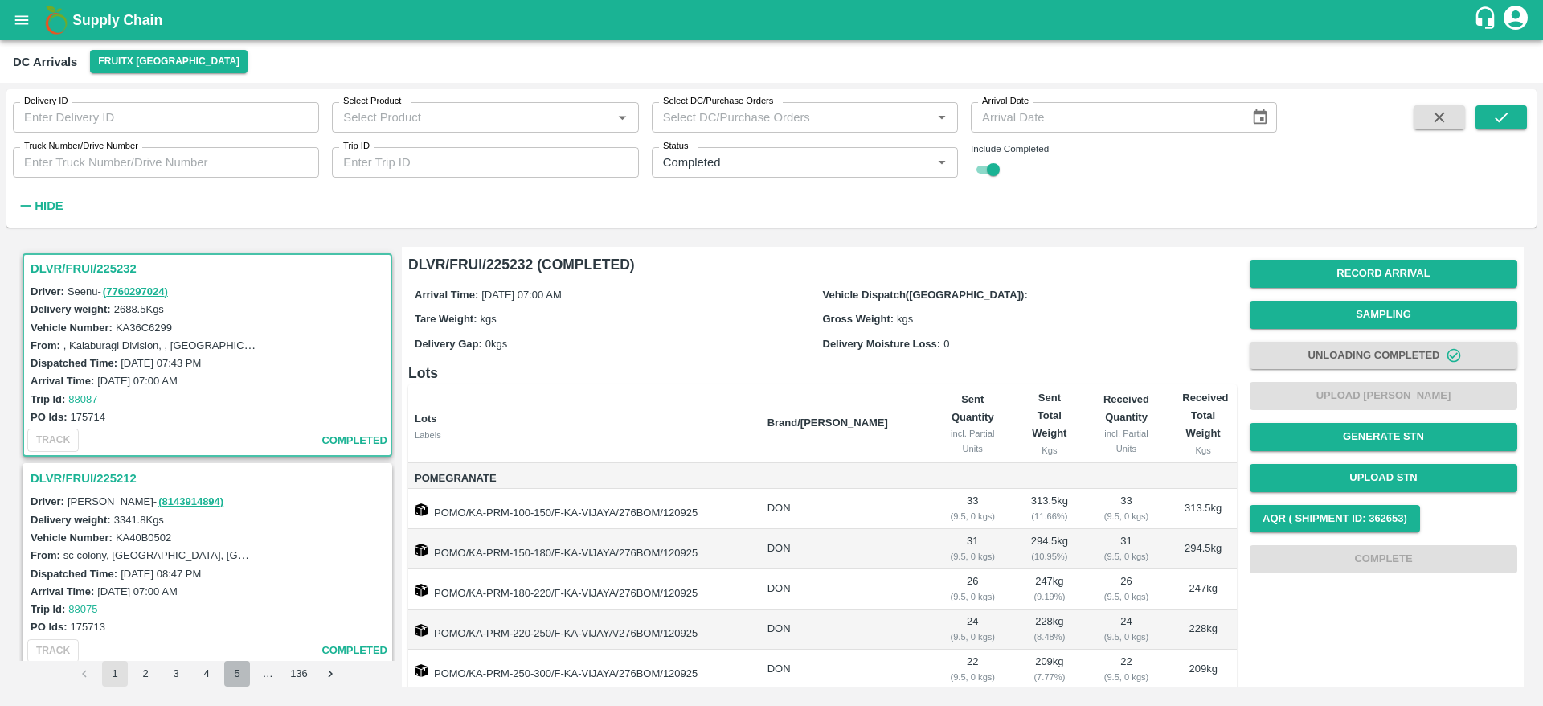
click at [231, 673] on button "5" at bounding box center [237, 674] width 26 height 26
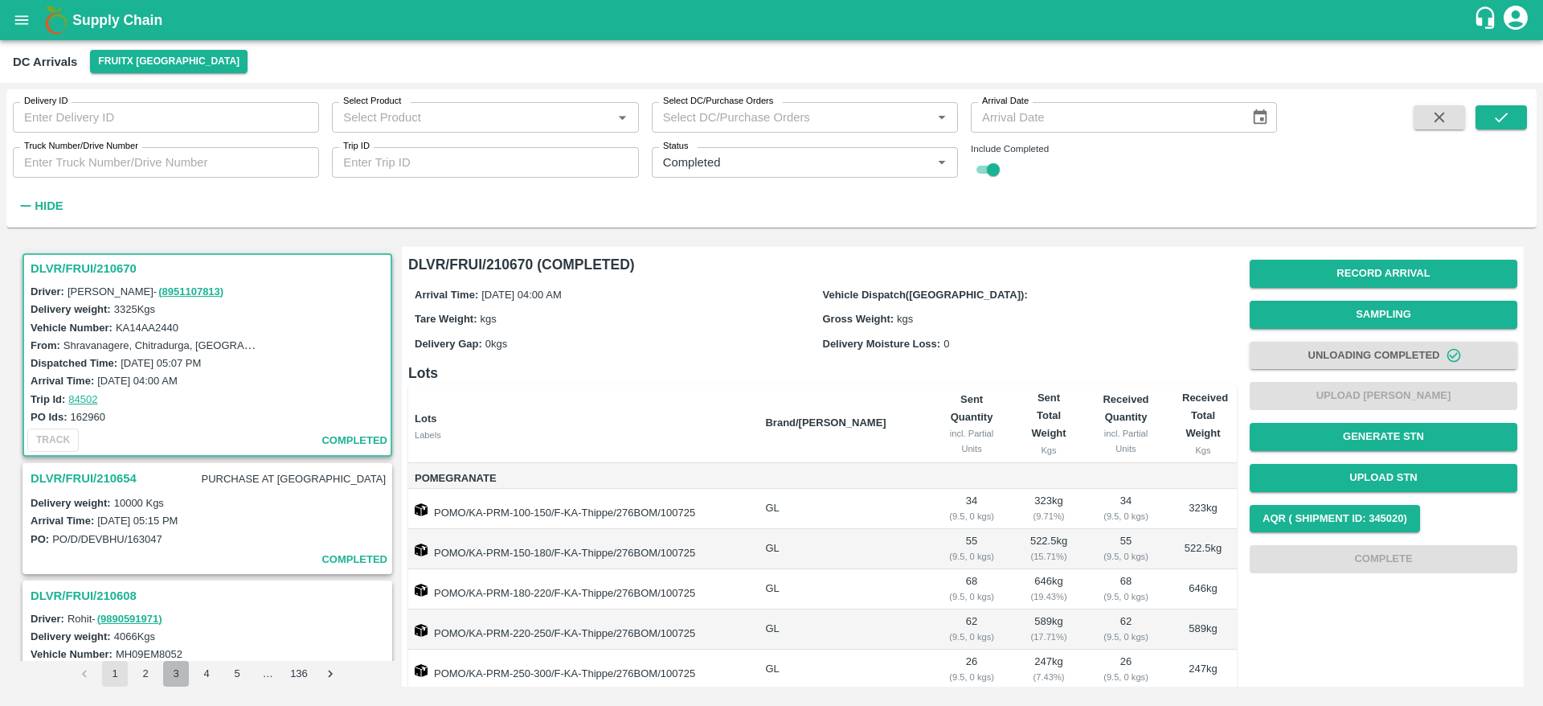
click at [184, 675] on button "3" at bounding box center [176, 674] width 26 height 26
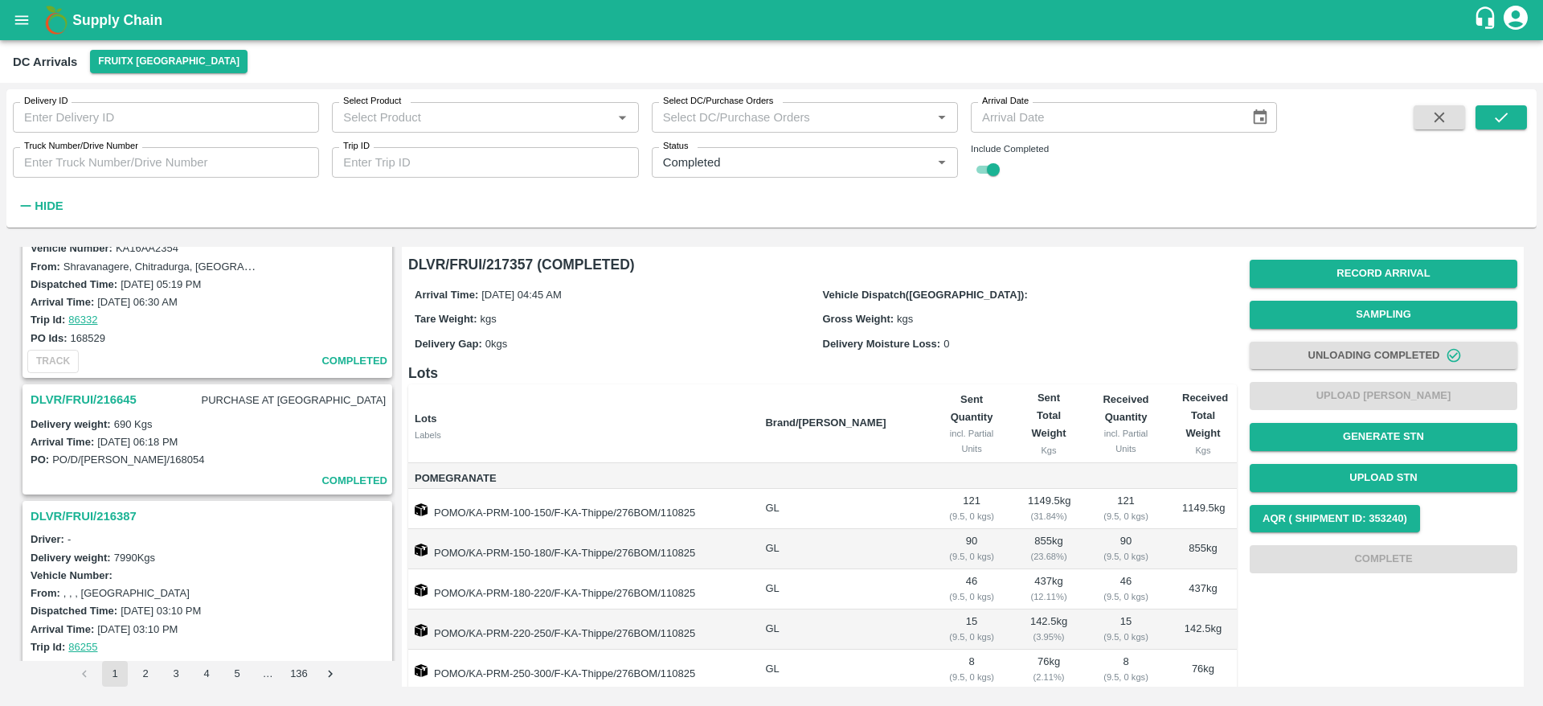
scroll to position [523, 0]
click at [60, 386] on div "DLVR/FRUI/216645 PURCHASE AT DC" at bounding box center [207, 399] width 366 height 29
click at [60, 394] on h3 "DLVR/FRUI/216645" at bounding box center [84, 398] width 106 height 21
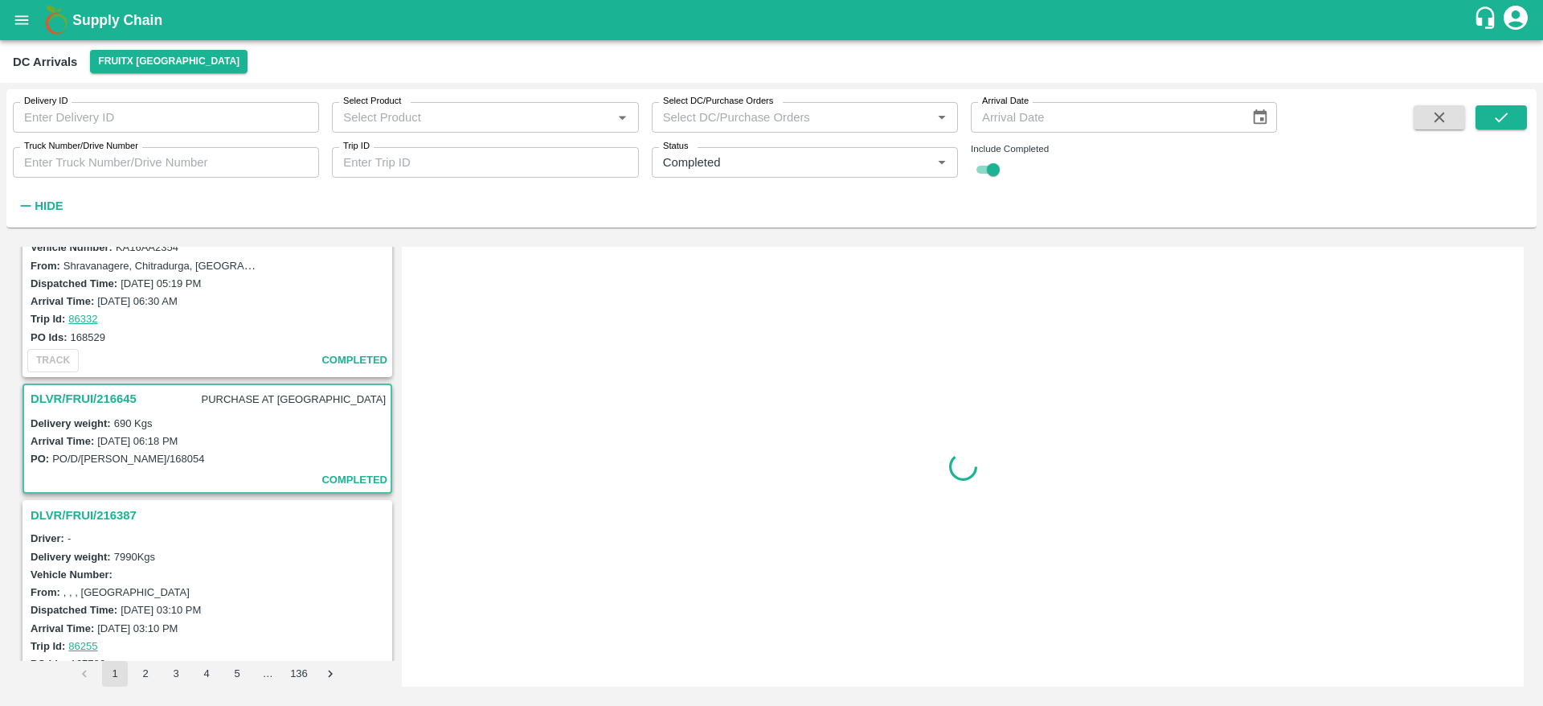
scroll to position [660, 0]
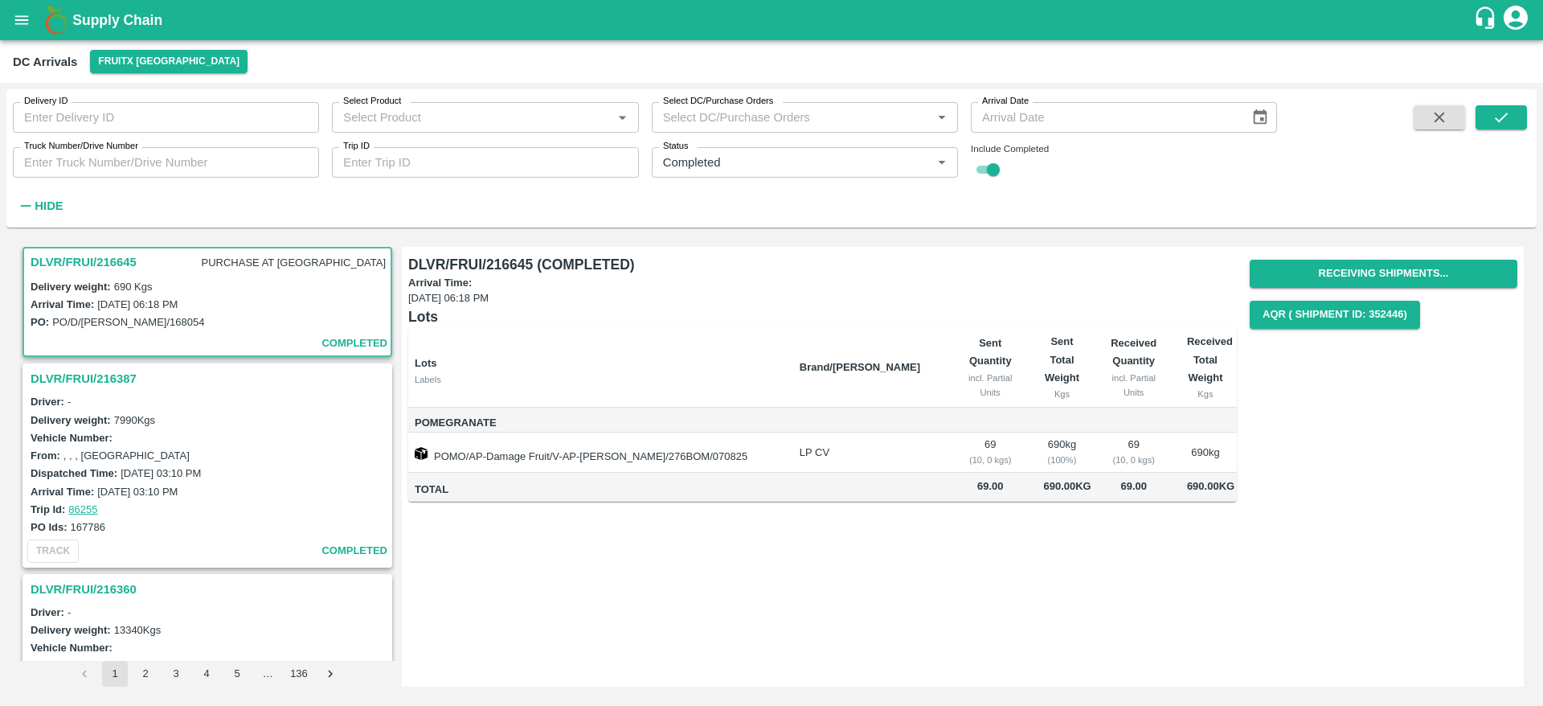
click at [77, 381] on h3 "DLVR/FRUI/216387" at bounding box center [210, 378] width 358 height 21
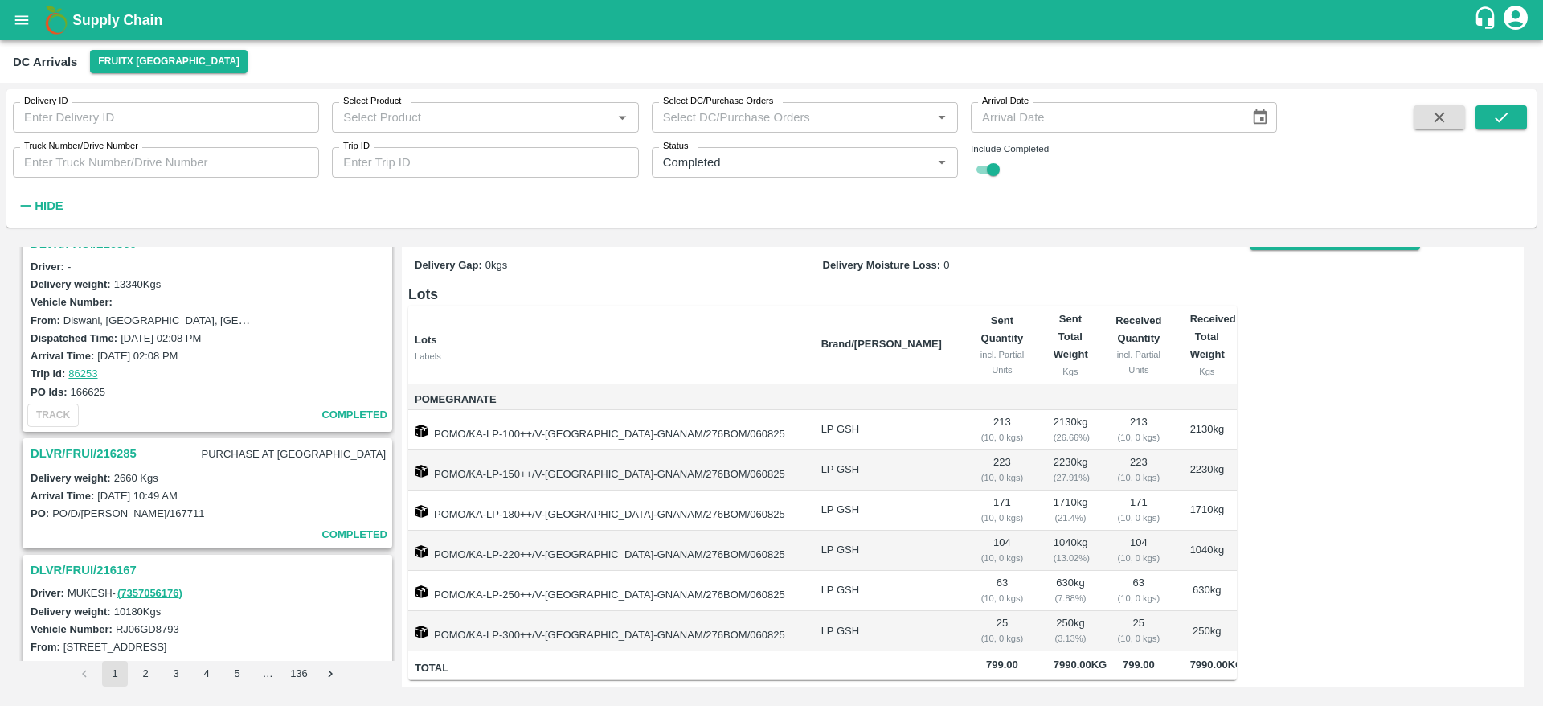
scroll to position [985, 0]
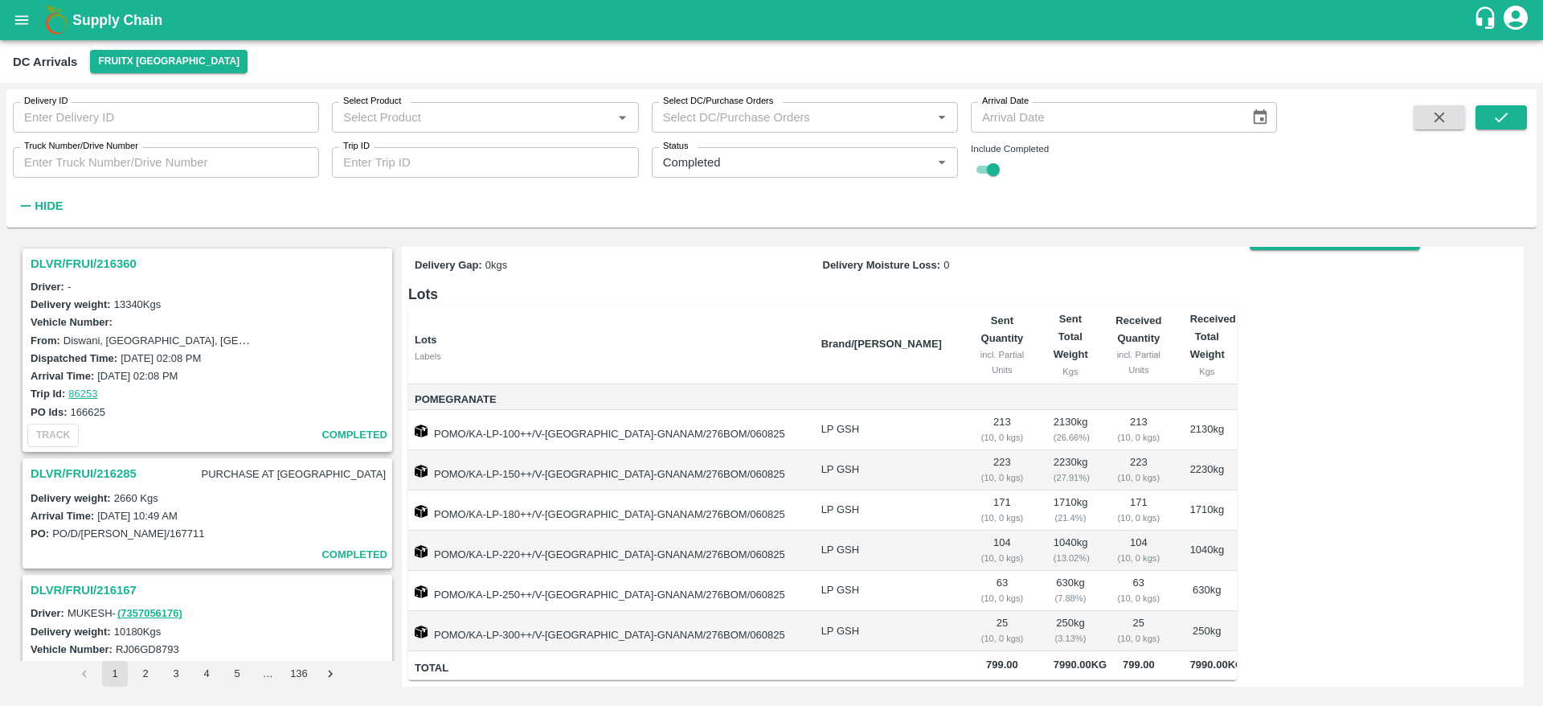
click at [77, 262] on h3 "DLVR/FRUI/216360" at bounding box center [210, 263] width 358 height 21
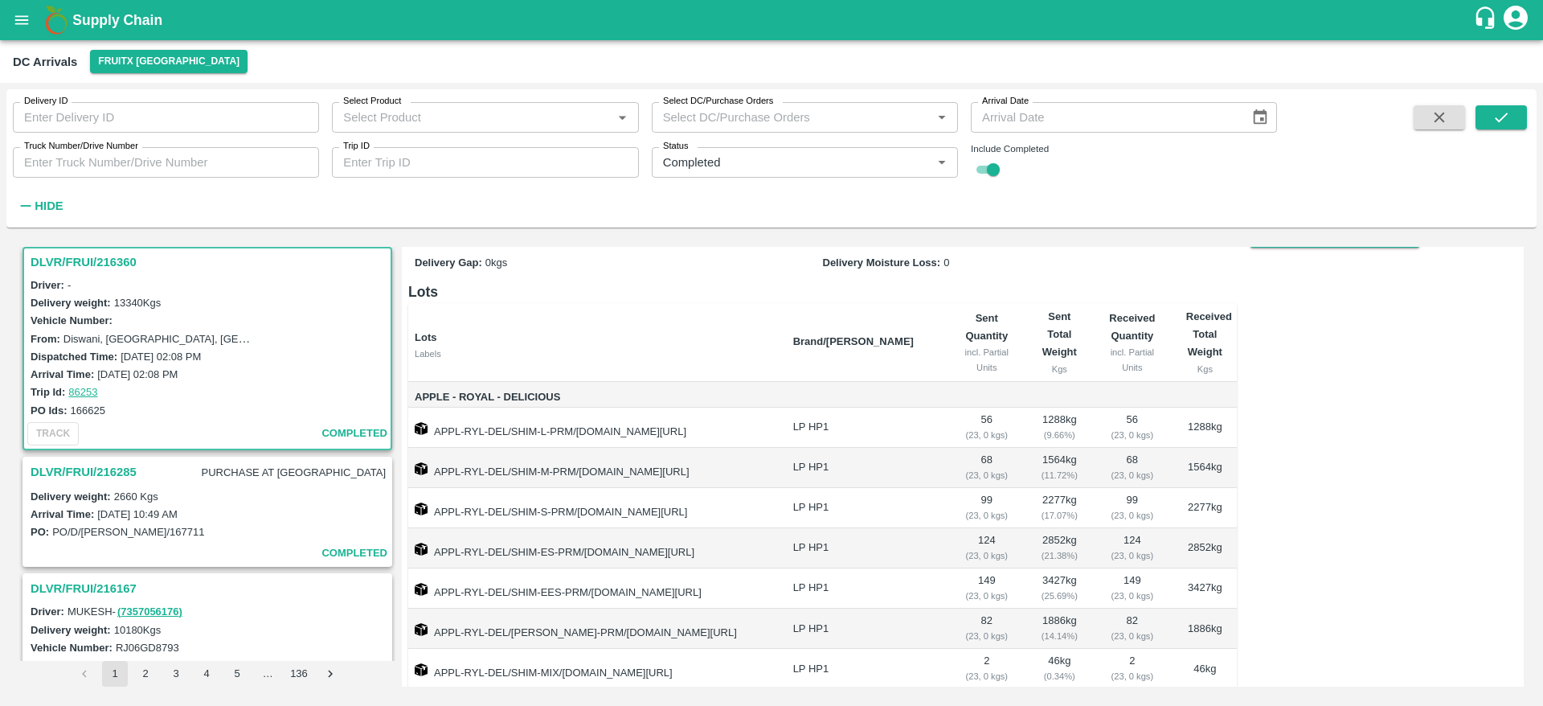
scroll to position [137, 0]
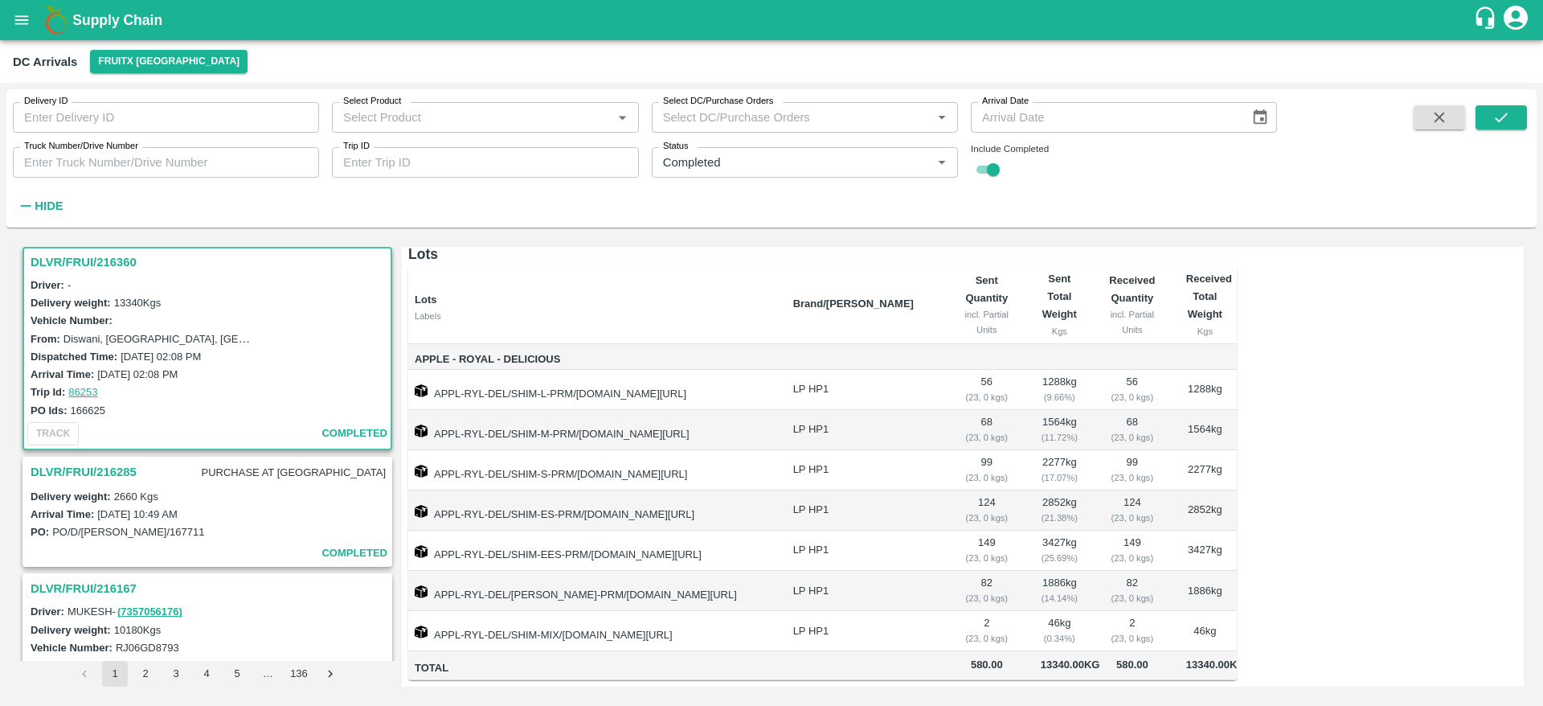
click at [111, 471] on h3 "DLVR/FRUI/216285" at bounding box center [84, 471] width 106 height 21
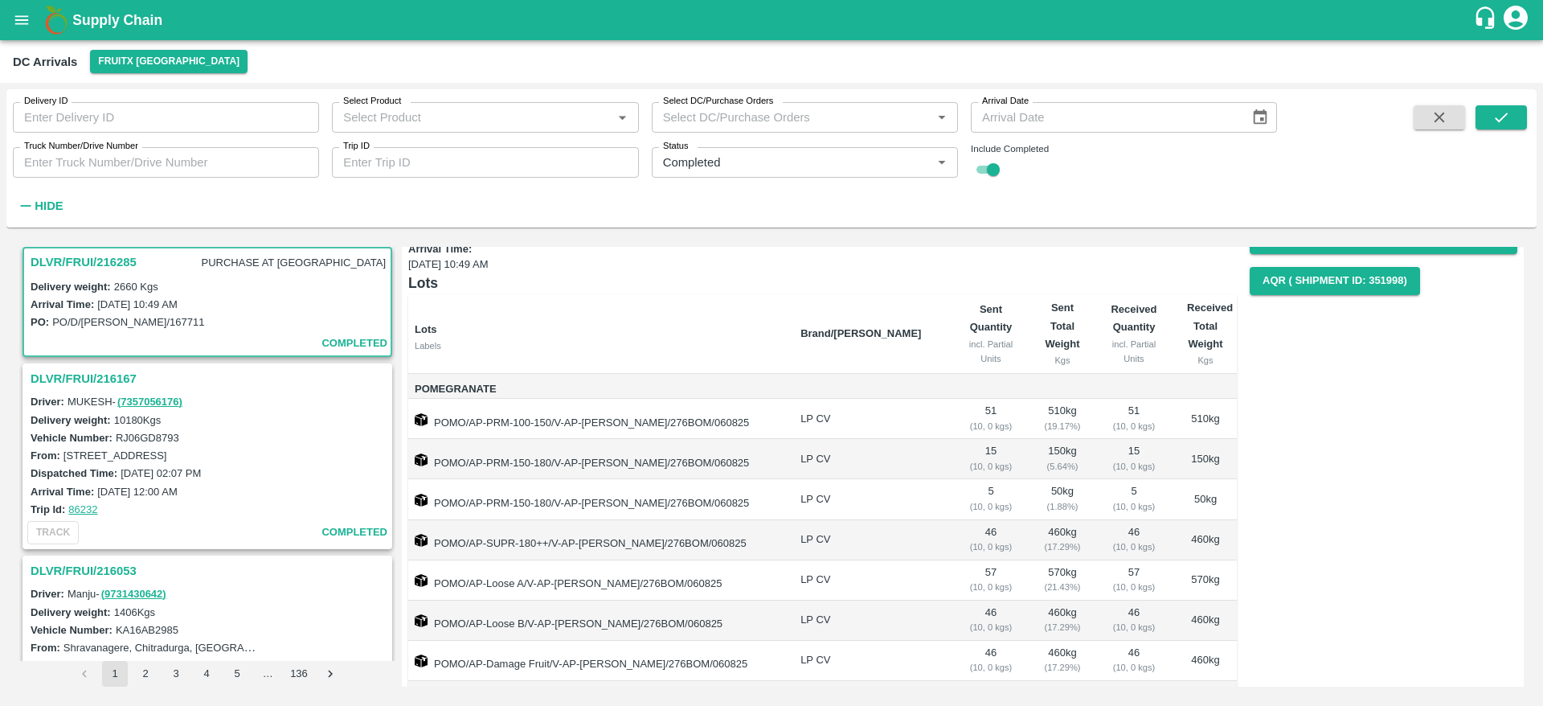
scroll to position [1163, 0]
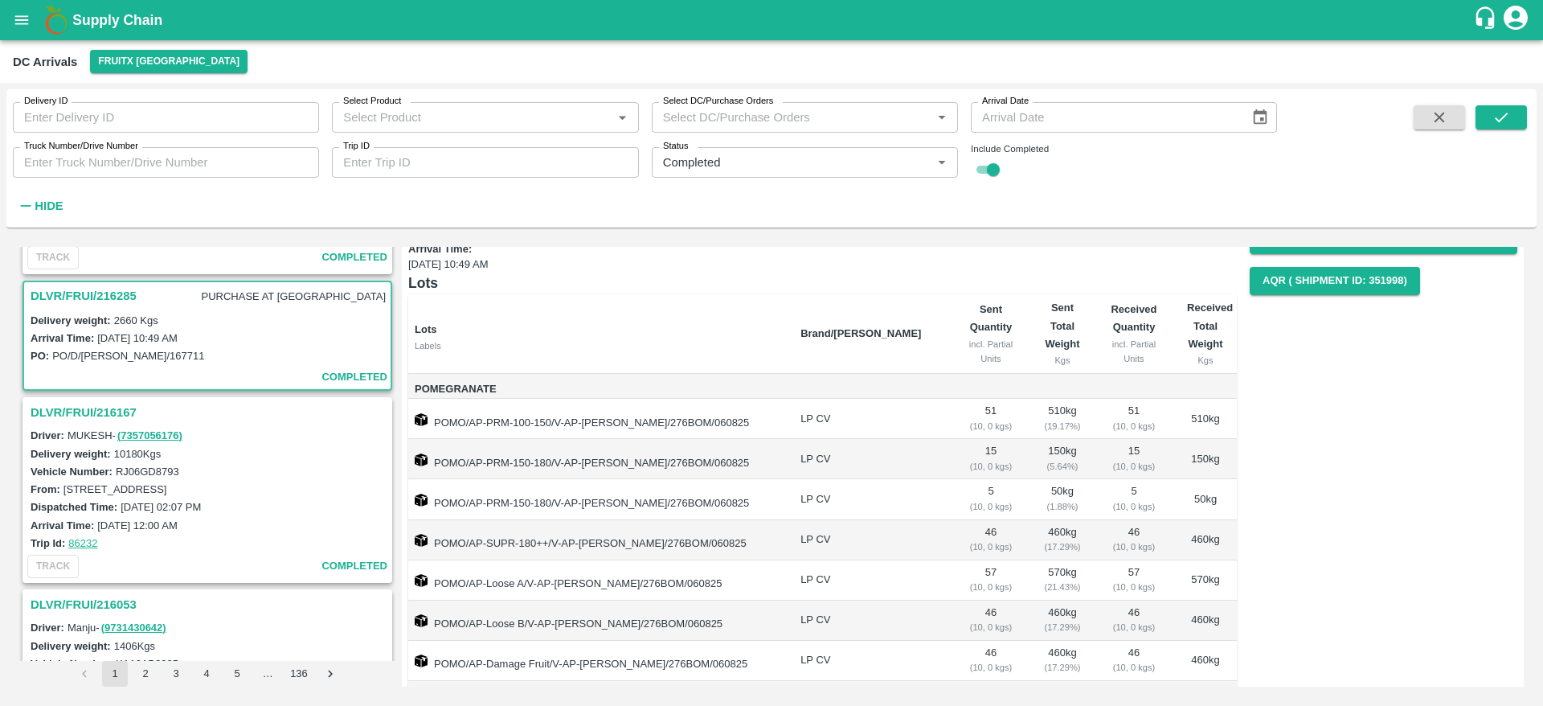
click at [62, 288] on h3 "DLVR/FRUI/216285" at bounding box center [84, 295] width 106 height 21
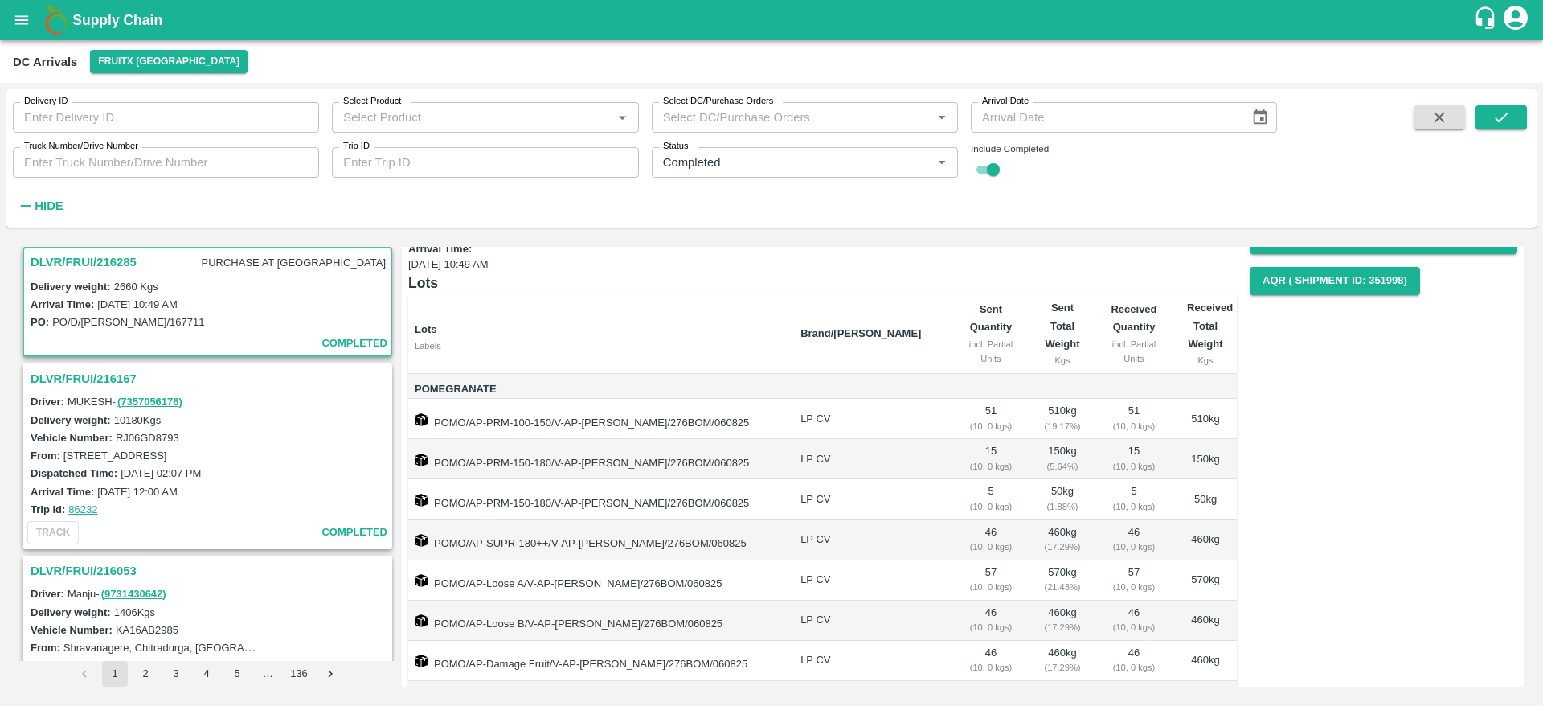
scroll to position [81, 0]
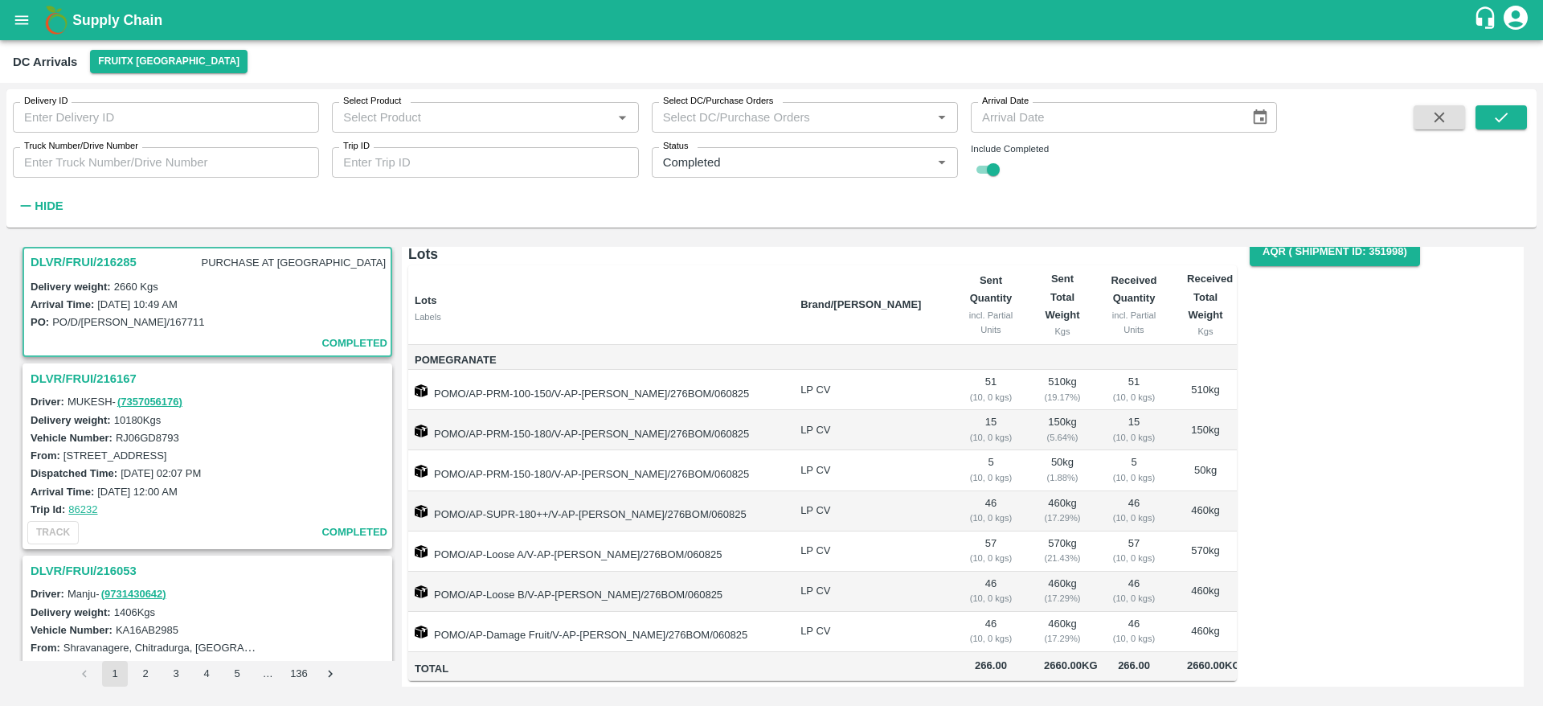
click at [56, 378] on h3 "DLVR/FRUI/216167" at bounding box center [210, 378] width 358 height 21
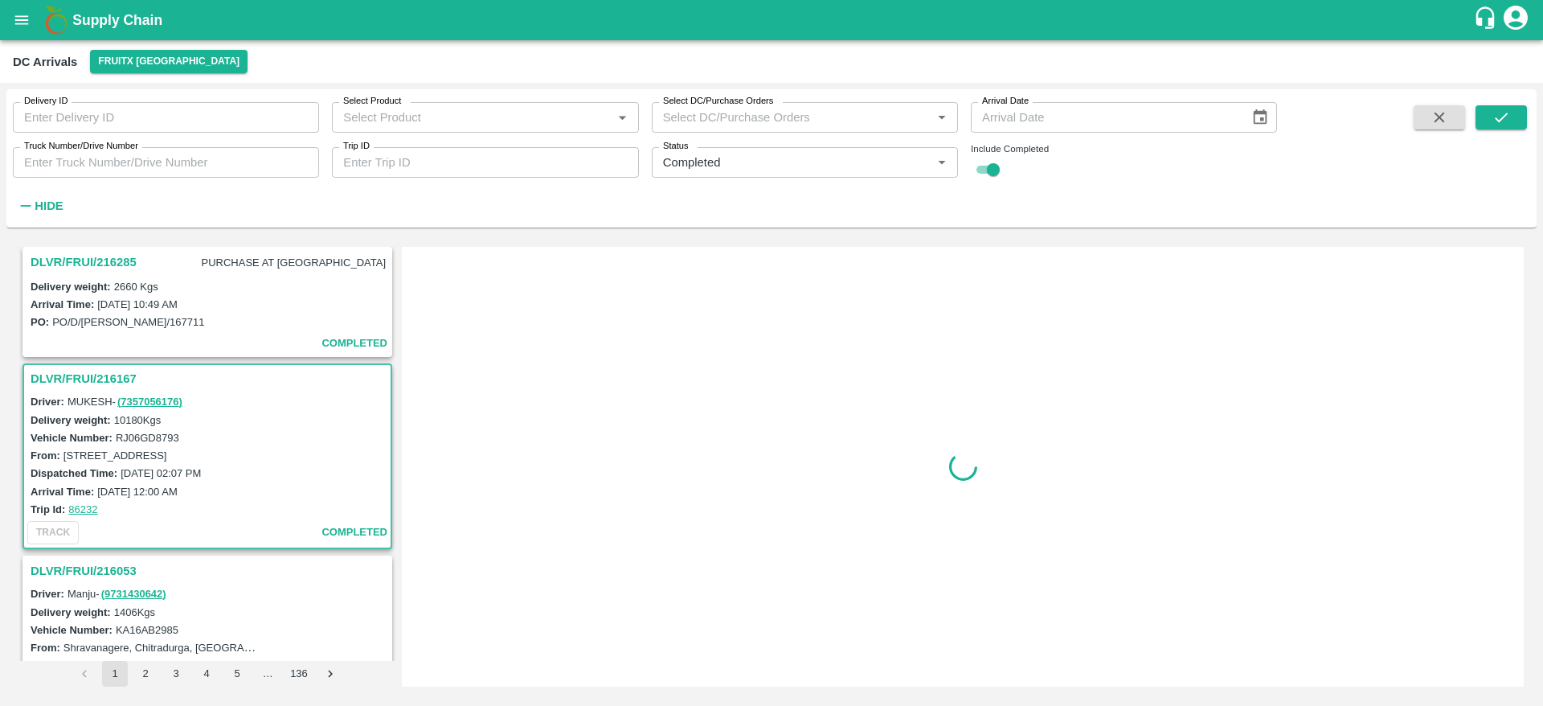
scroll to position [1313, 0]
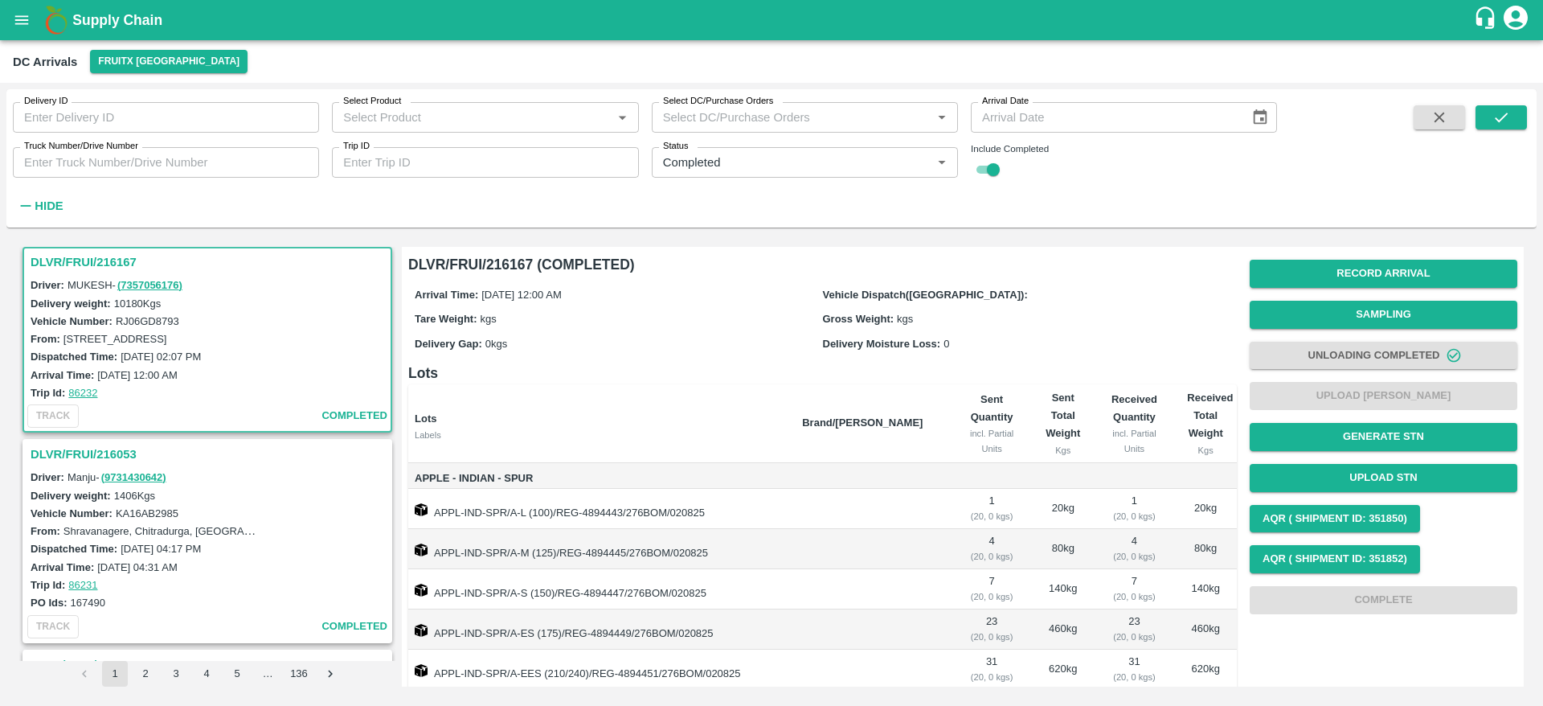
click at [80, 452] on h3 "DLVR/FRUI/216053" at bounding box center [210, 454] width 358 height 21
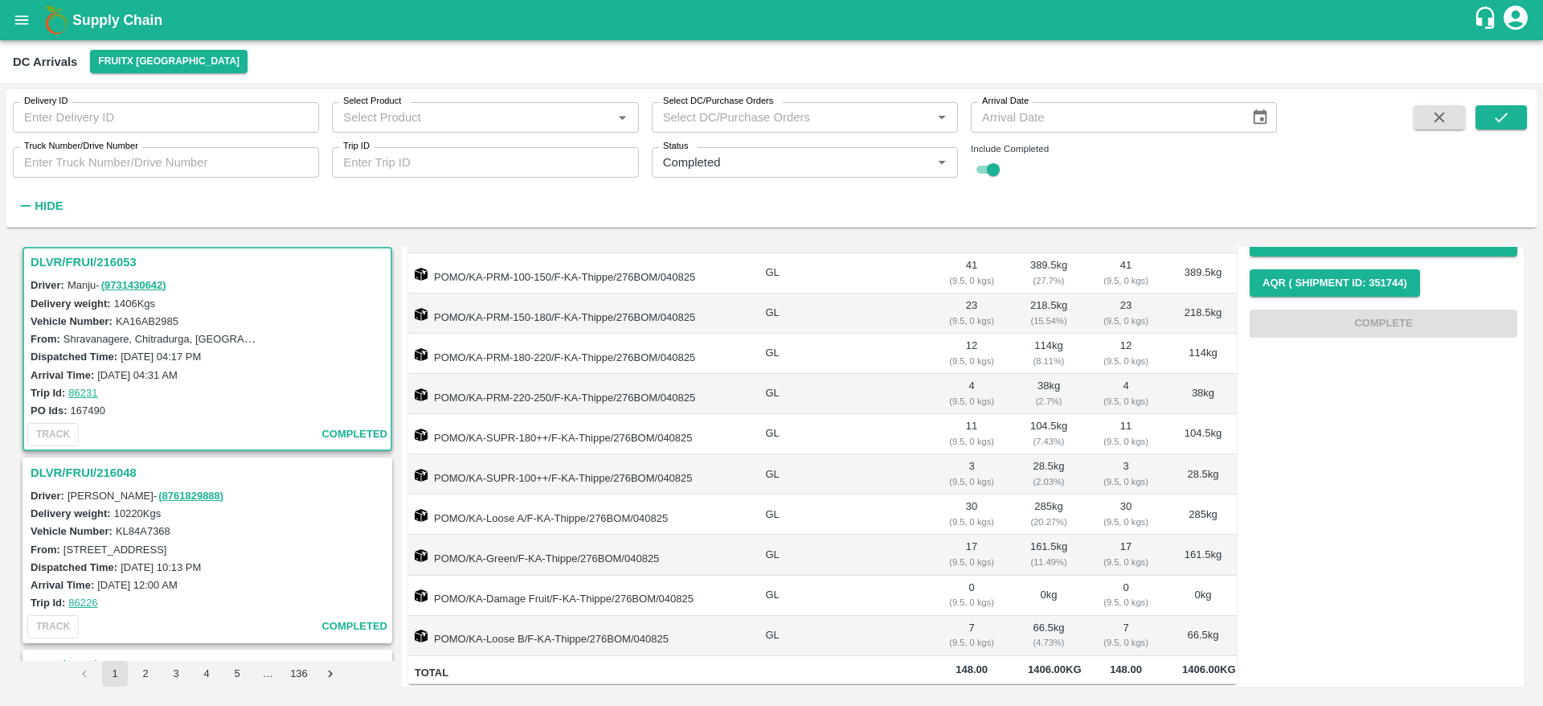
scroll to position [238, 0]
click at [80, 465] on h3 "DLVR/FRUI/216048" at bounding box center [210, 472] width 358 height 21
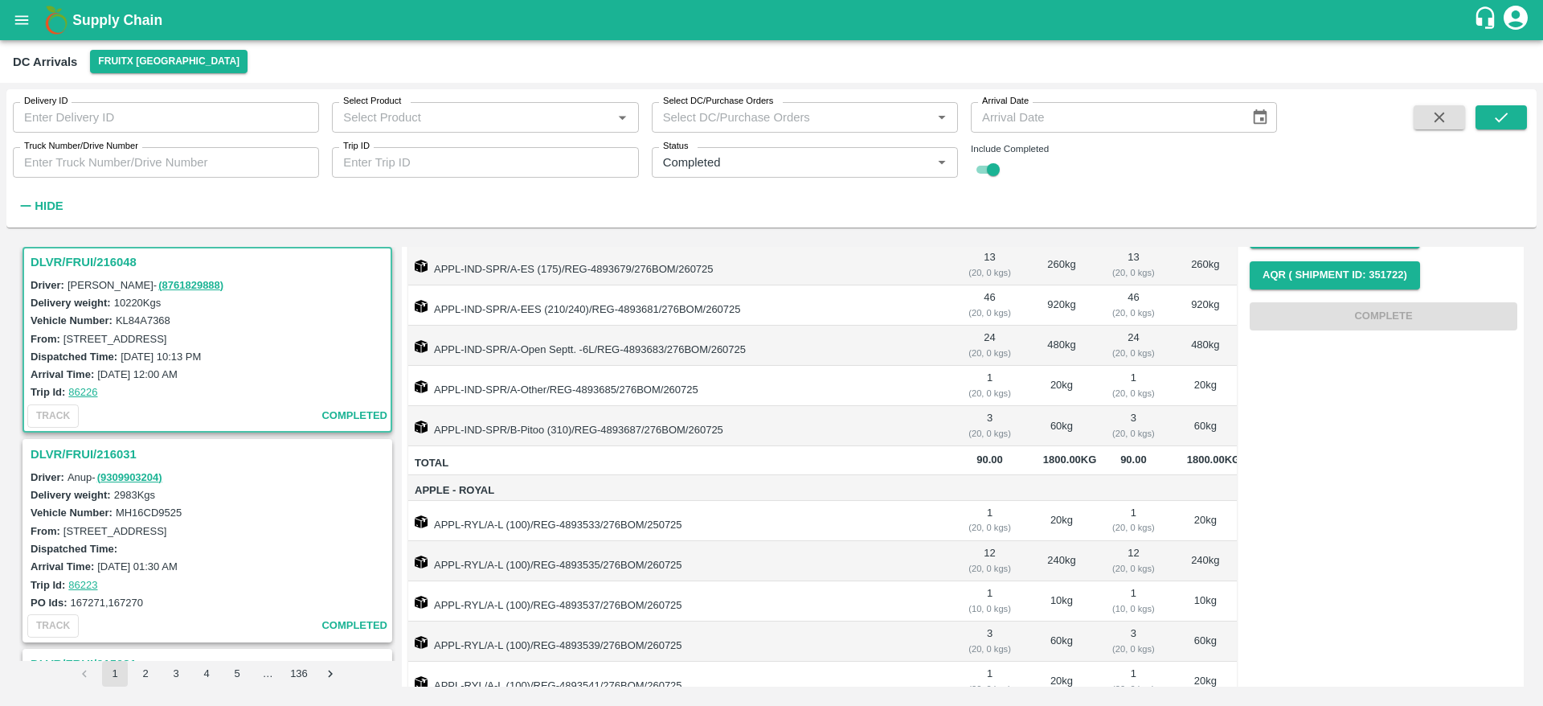
scroll to position [299, 0]
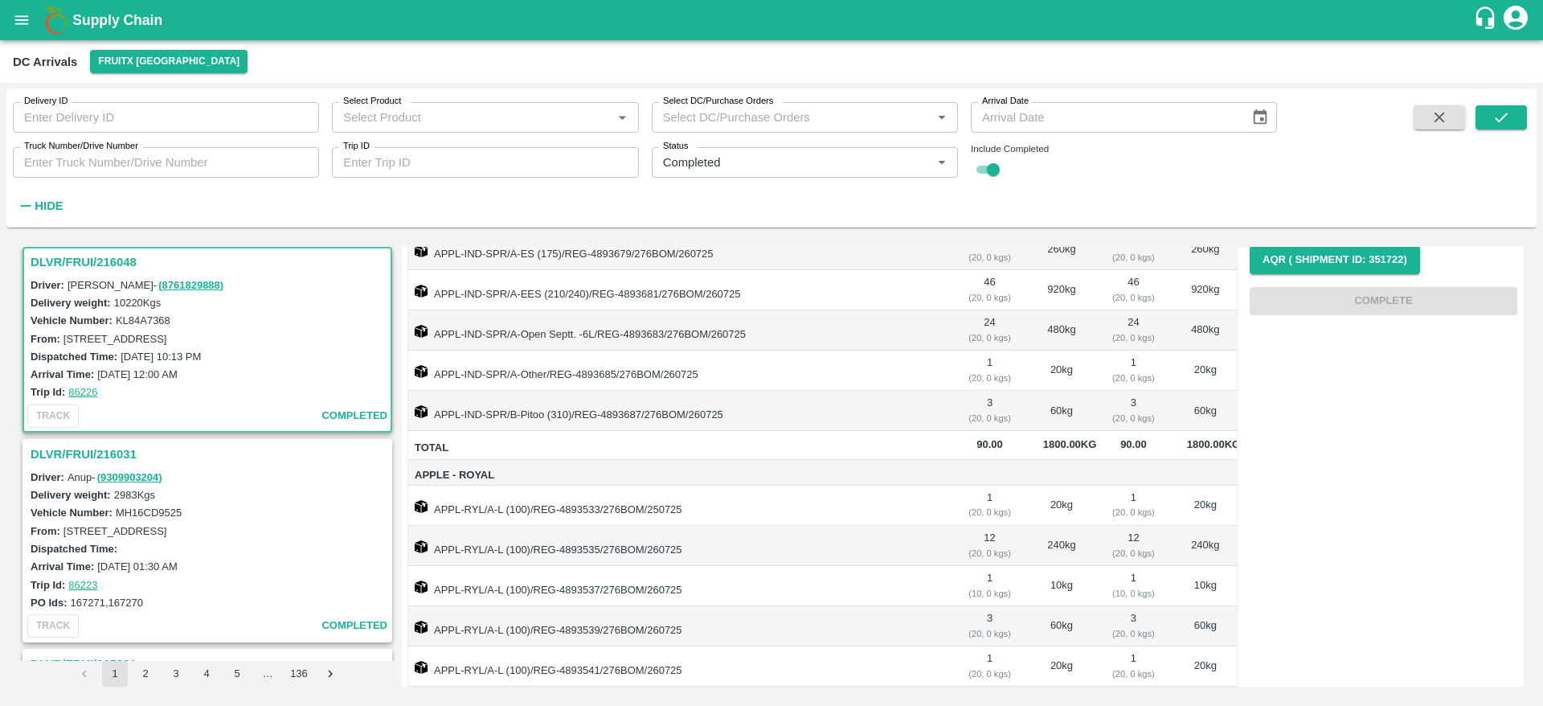
click at [51, 459] on h3 "DLVR/FRUI/216031" at bounding box center [210, 454] width 358 height 21
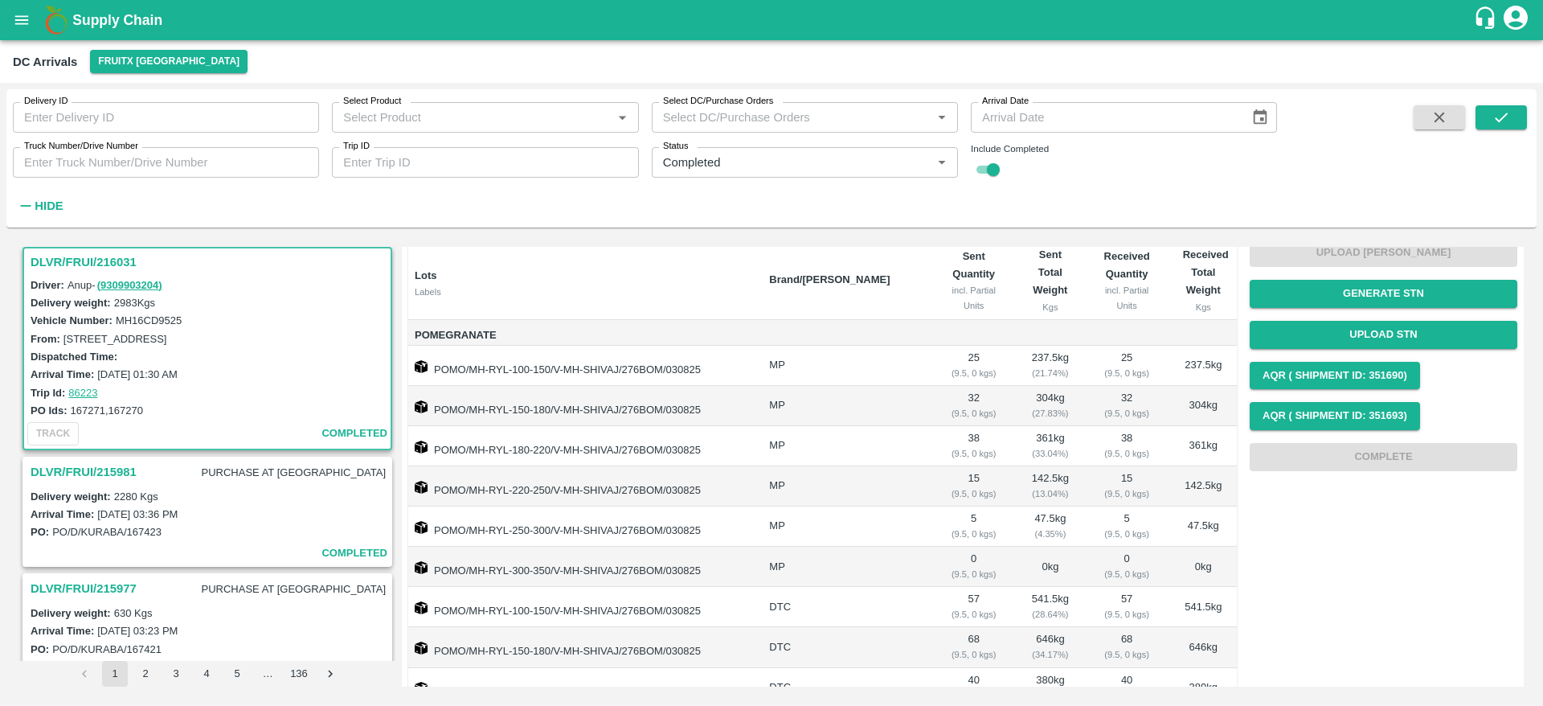
click at [82, 466] on h3 "DLVR/FRUI/215981" at bounding box center [84, 471] width 106 height 21
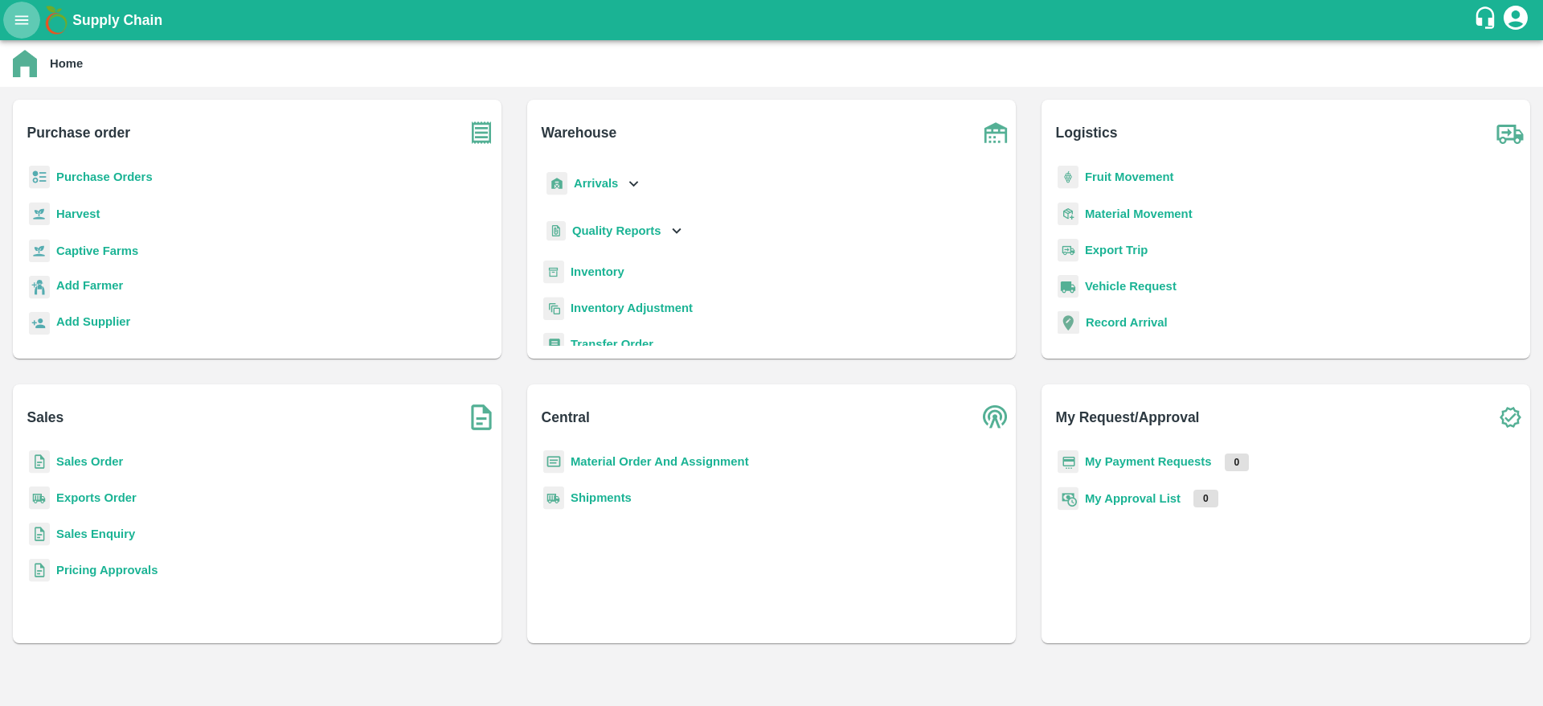
click at [18, 24] on icon "open drawer" at bounding box center [22, 19] width 14 height 9
